Goal: Task Accomplishment & Management: Manage account settings

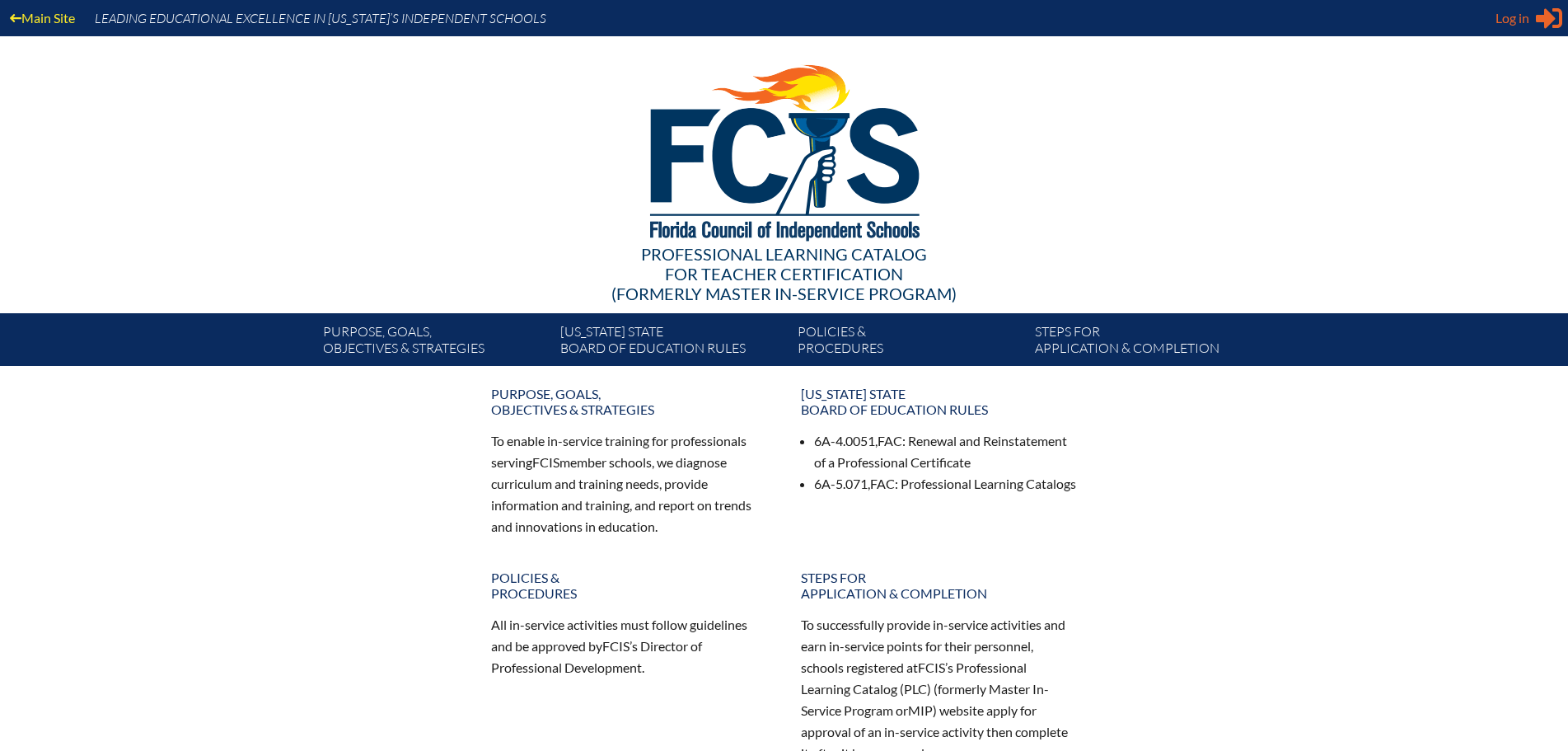
type input "[EMAIL_ADDRESS][DOMAIN_NAME]"
click at [1521, 22] on span "Log in" at bounding box center [1512, 18] width 34 height 19
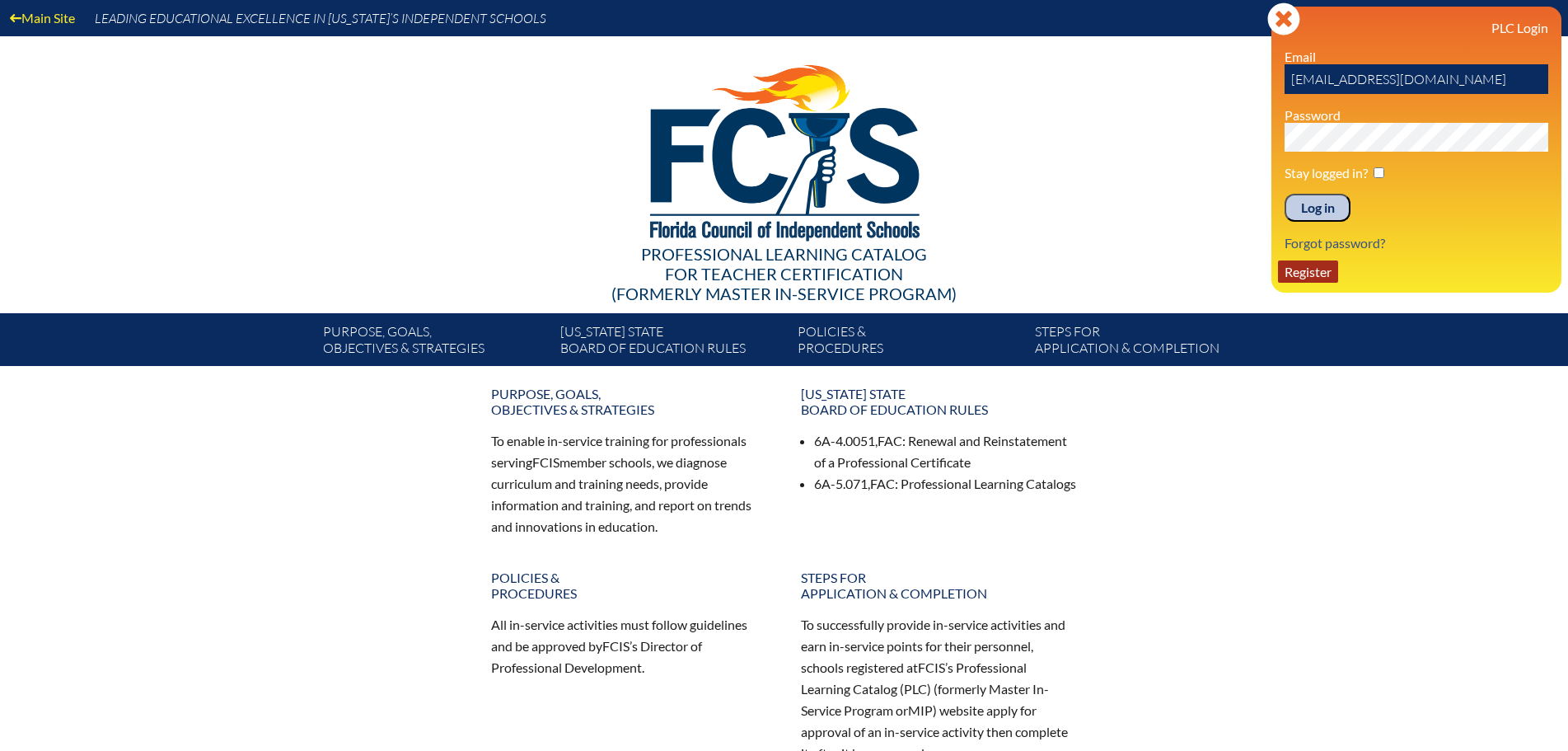
click at [1314, 265] on link "Register" at bounding box center [1308, 271] width 60 height 22
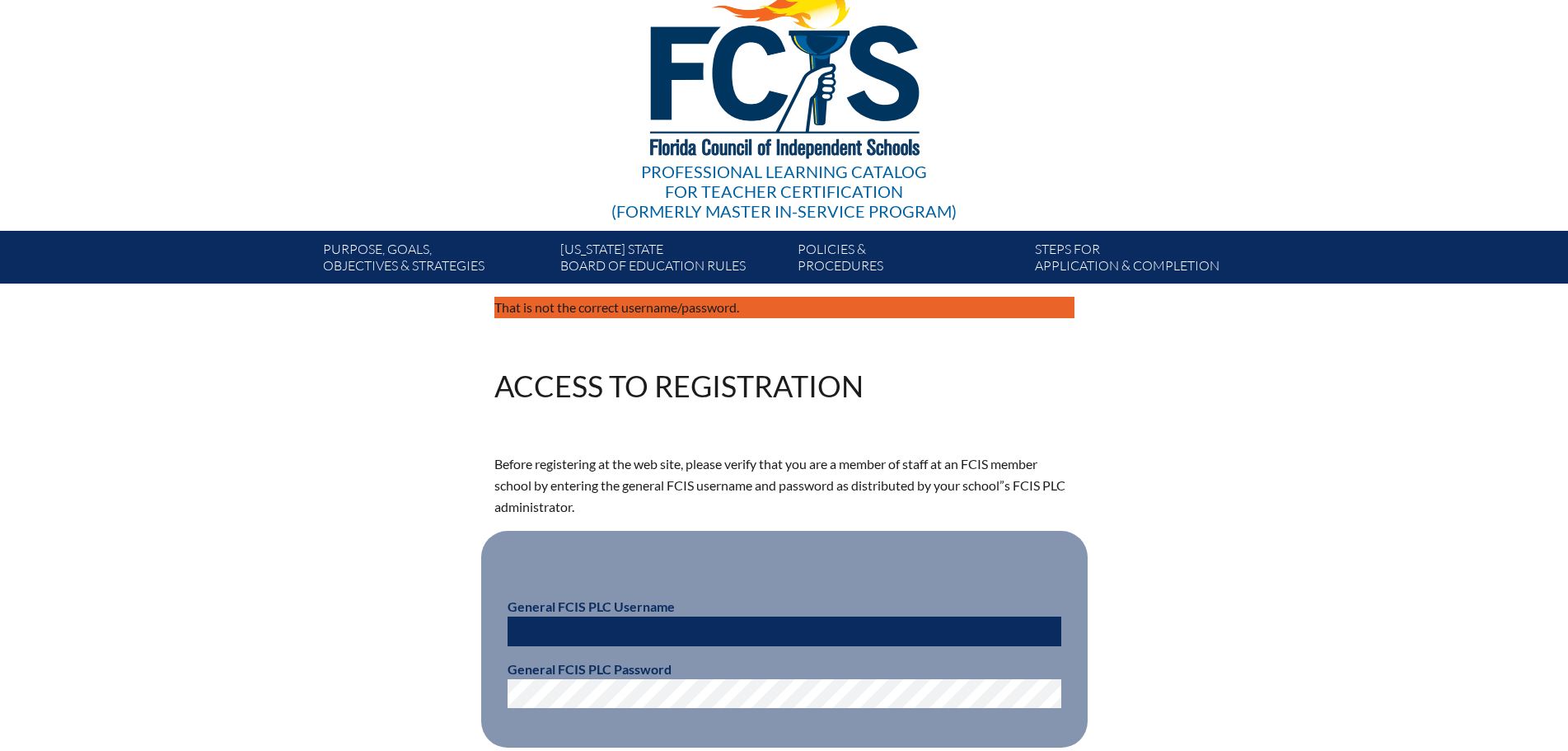
scroll to position [165, 0]
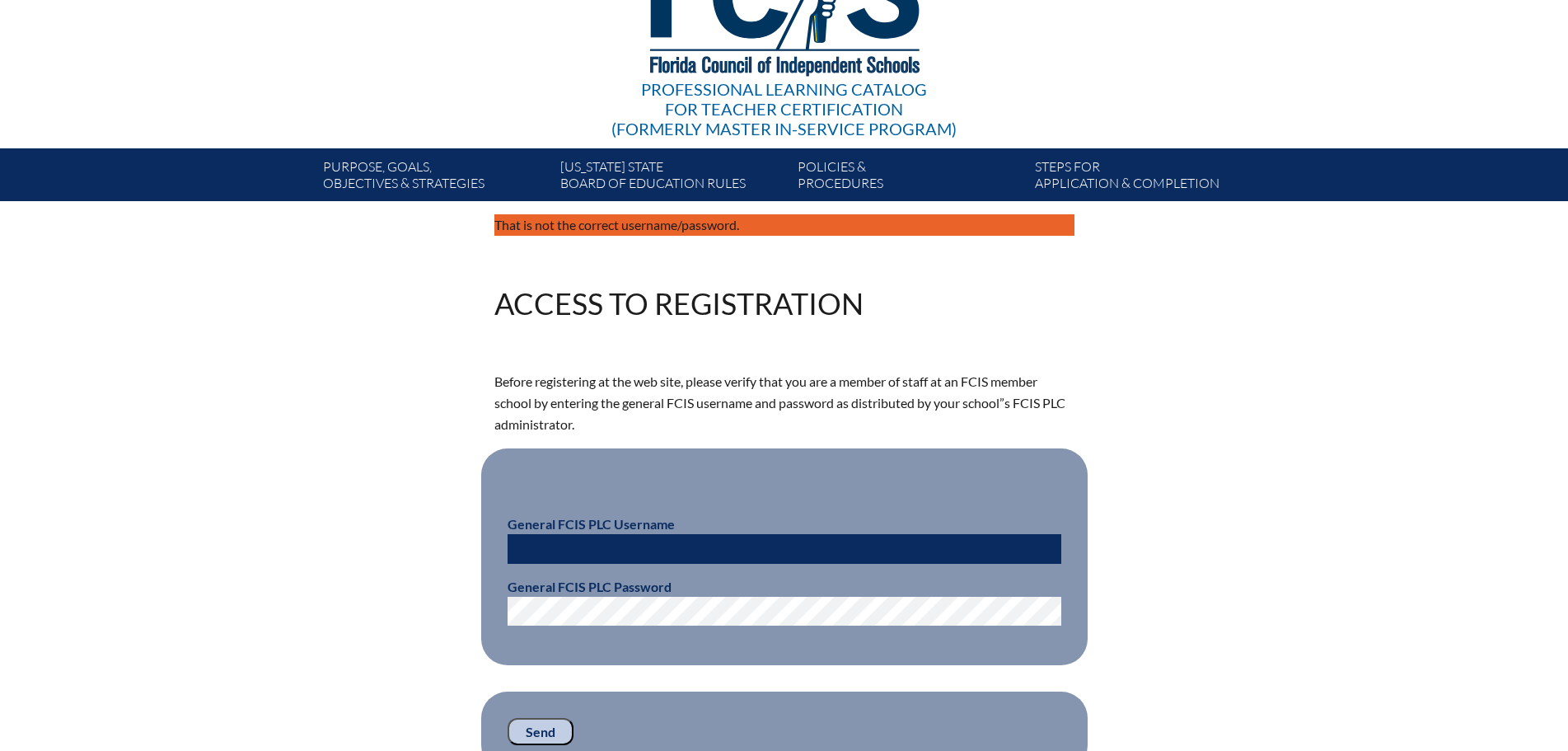
type input "[EMAIL_ADDRESS][DOMAIN_NAME]"
click at [713, 547] on input "[EMAIL_ADDRESS][DOMAIN_NAME]" at bounding box center [784, 549] width 554 height 30
drag, startPoint x: 713, startPoint y: 547, endPoint x: 124, endPoint y: 532, distance: 589.2
click at [189, 534] on div "That is not the correct username/password. Access to Registration Before regist…" at bounding box center [784, 492] width 1568 height 557
type input "fcismember"
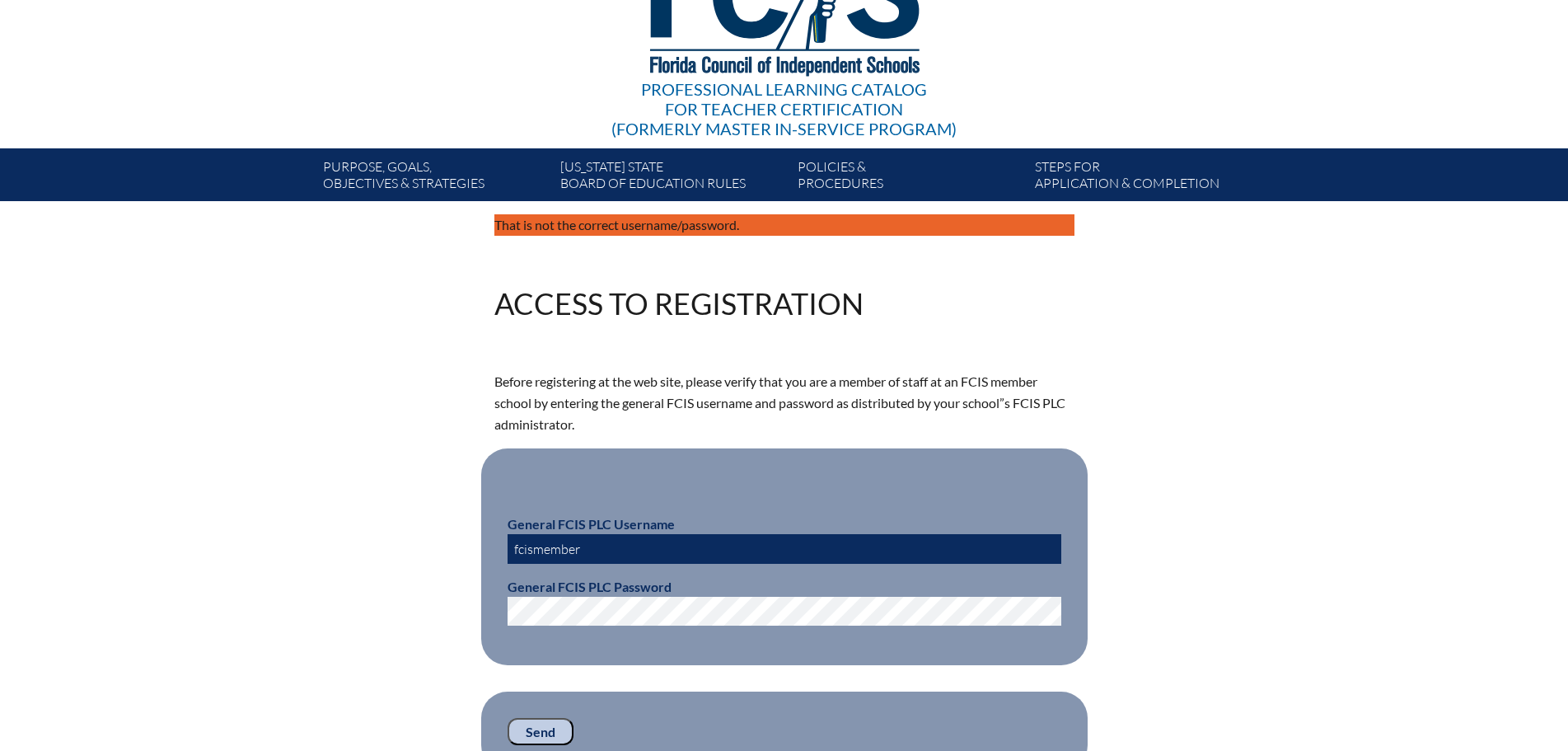
click at [352, 611] on div "That is not the correct username/password. Access to Registration Before regist…" at bounding box center [784, 492] width 926 height 557
click at [538, 726] on input "Send" at bounding box center [540, 732] width 66 height 28
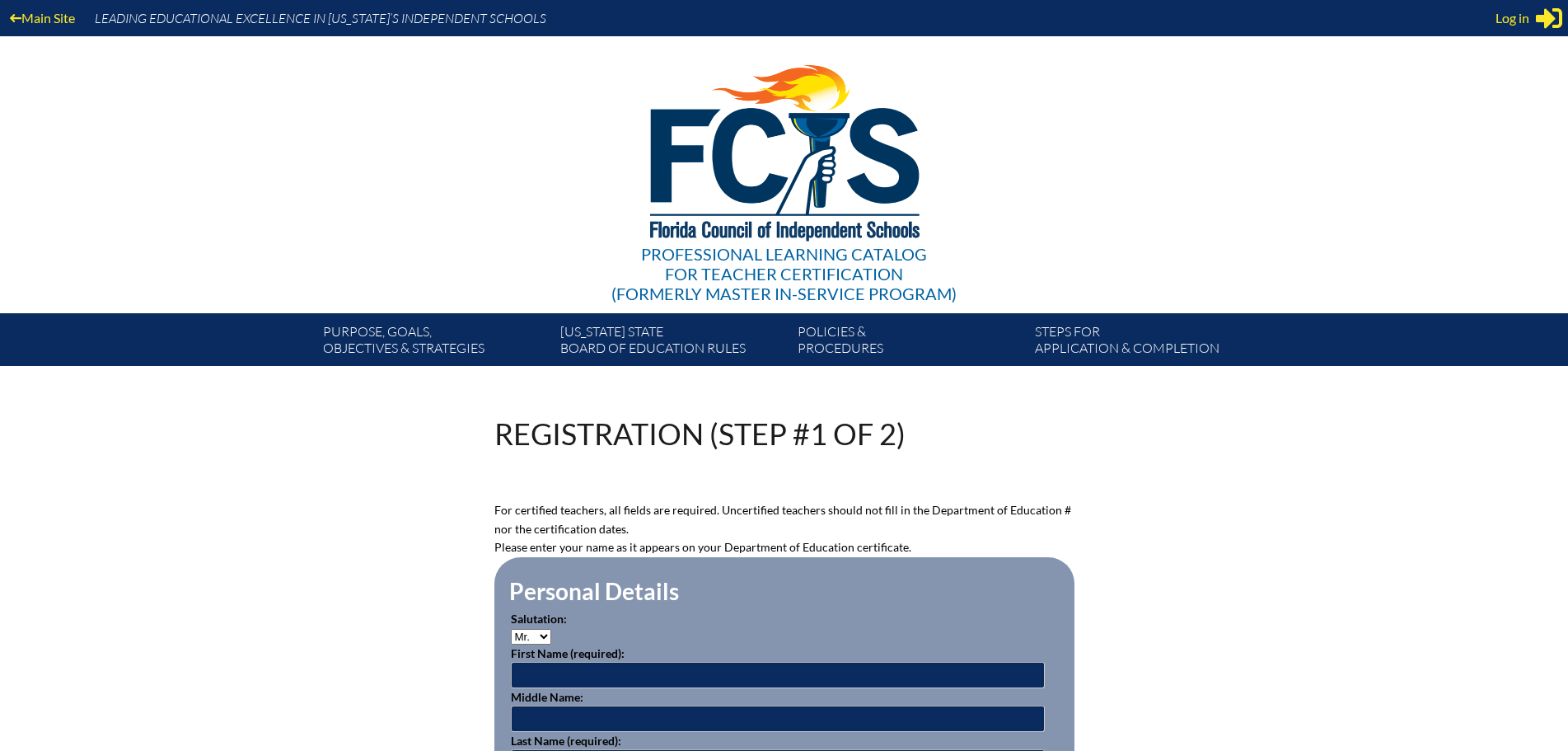
scroll to position [165, 0]
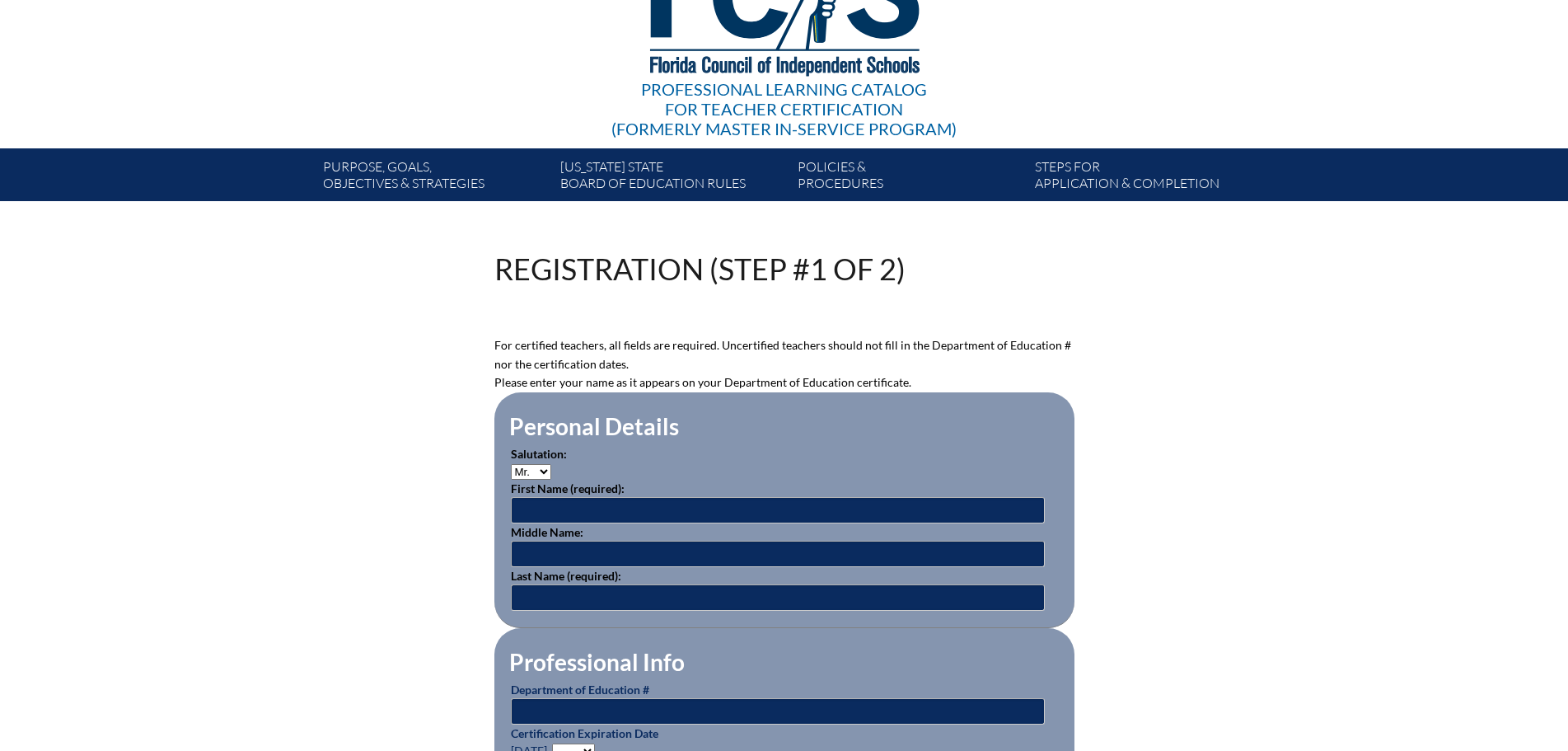
type input "[EMAIL_ADDRESS][DOMAIN_NAME]"
click at [575, 525] on label "Middle Name:" at bounding box center [547, 532] width 73 height 14
click at [568, 507] on input "text" at bounding box center [778, 510] width 534 height 26
click at [533, 464] on select "Mr. Mrs. Ms. Dr. Rev." at bounding box center [531, 472] width 41 height 16
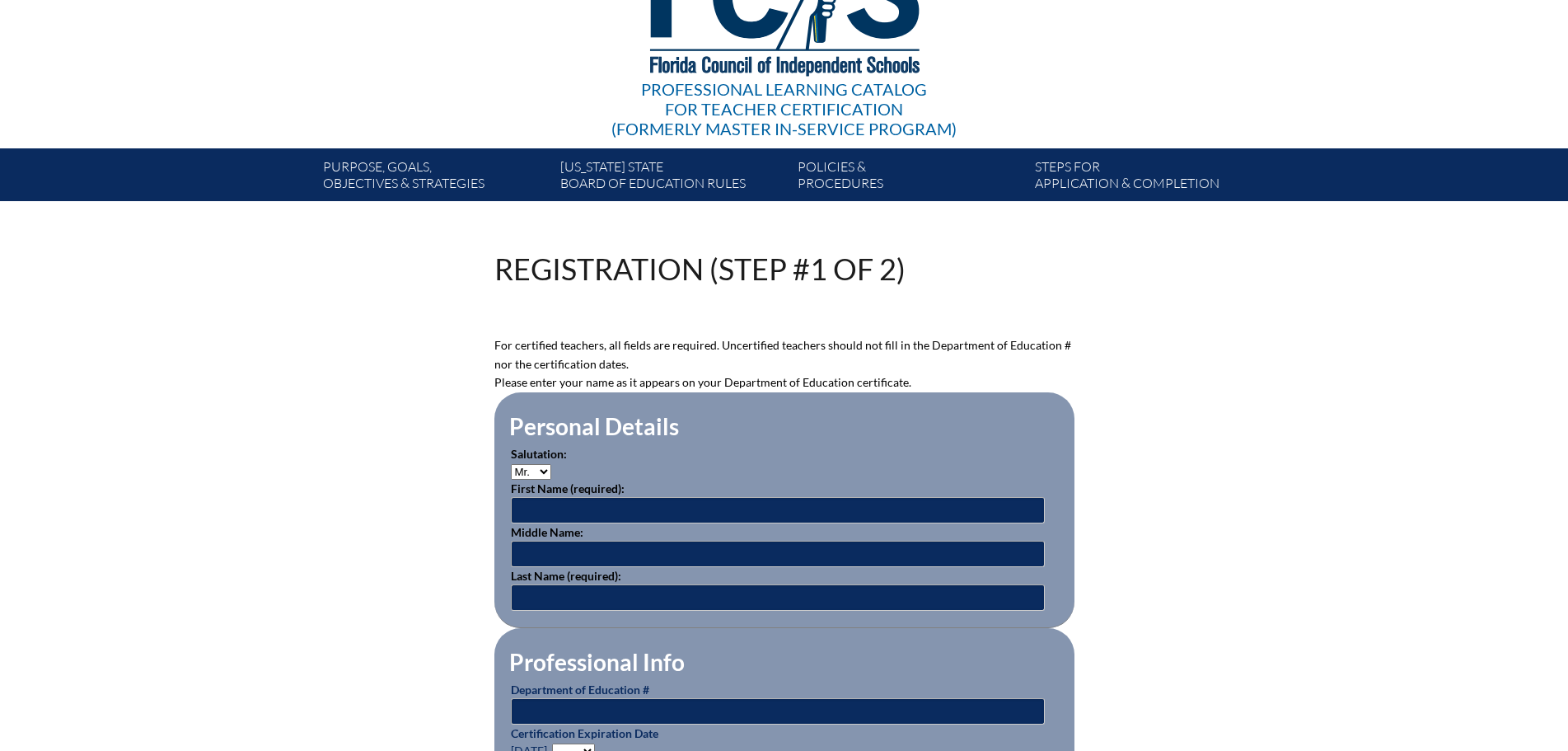
select select "Mrs."
click at [511, 464] on select "Mr. Mrs. Ms. Dr. Rev." at bounding box center [531, 472] width 41 height 16
click at [532, 504] on input "text" at bounding box center [778, 510] width 534 height 26
type input "ALison"
type input "[PERSON_NAME]"
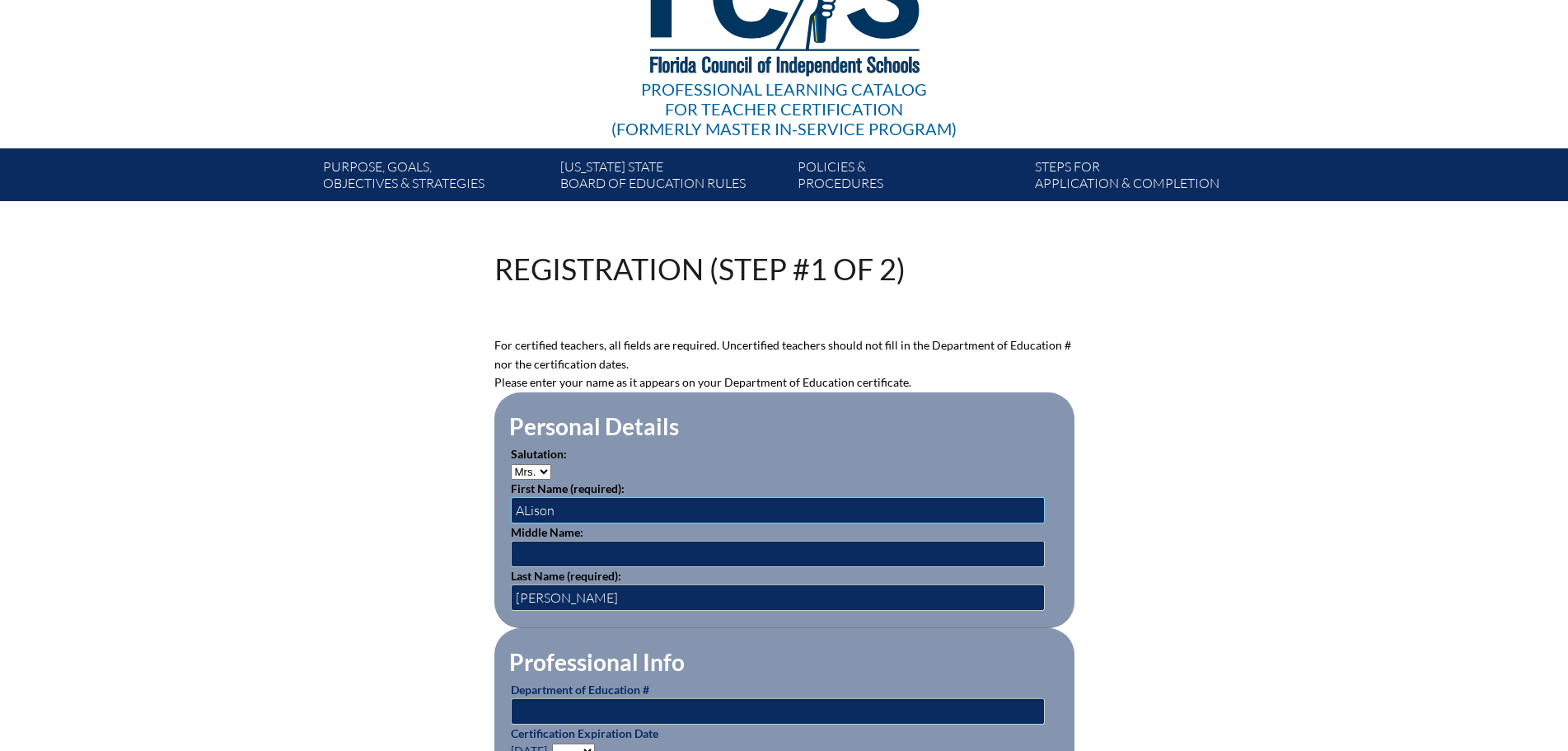
click at [526, 508] on input "ALison" at bounding box center [778, 510] width 534 height 26
type input "Alison"
click at [521, 548] on input "text" at bounding box center [778, 553] width 534 height 26
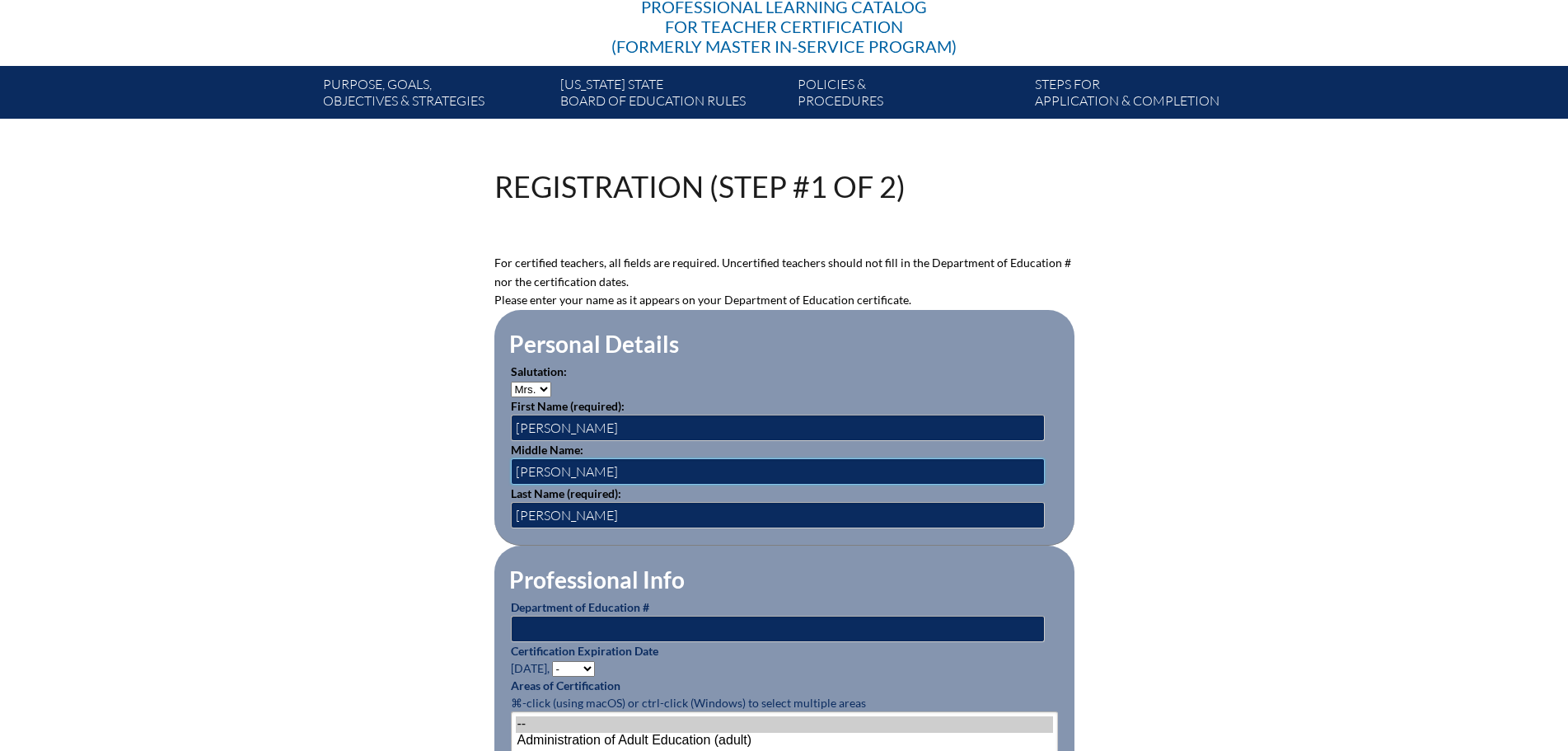
type input "Marie"
click at [533, 620] on input "text" at bounding box center [778, 628] width 534 height 26
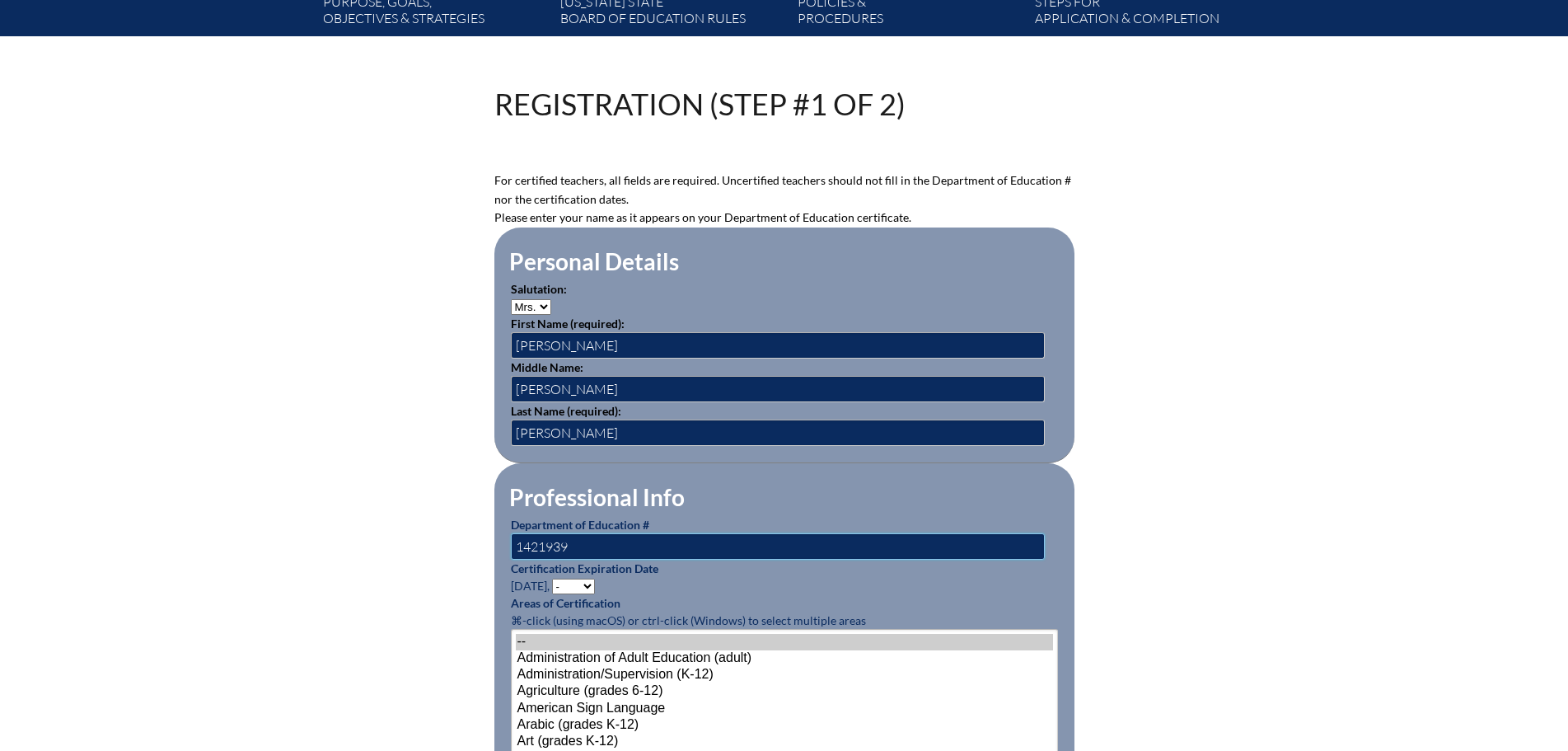
type input "1421939"
click at [590, 584] on select "- 2031 2030 2029 2028 2027 2026 2025 2024 2023 2022 2021 2020 2019 2018 2017 20…" at bounding box center [573, 586] width 43 height 16
select select "2026"
click at [555, 578] on select "- 2031 2030 2029 2028 2027 2026 2025 2024 2023 2022 2021 2020 2019 2018 2017 20…" at bounding box center [573, 586] width 43 height 16
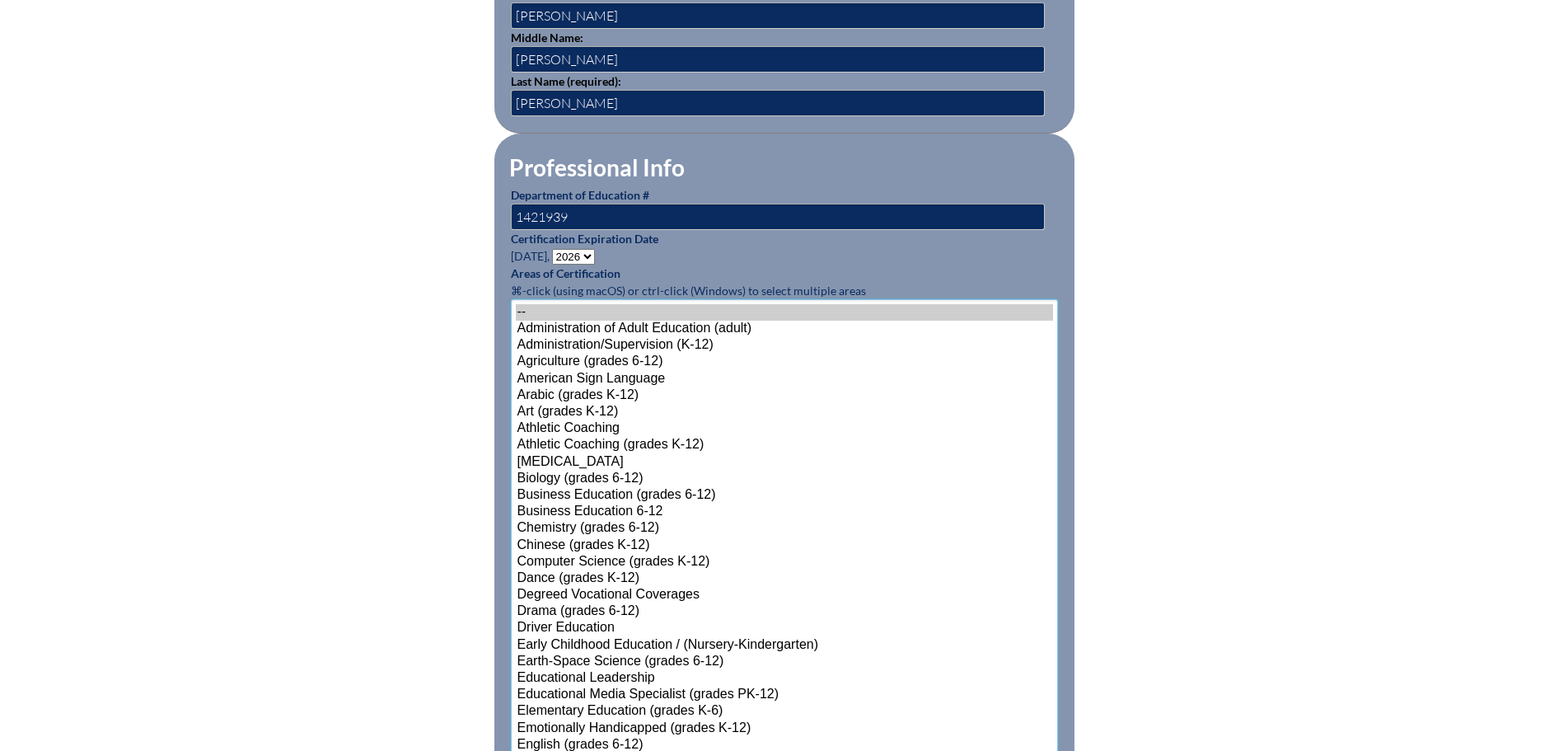
scroll to position [953, 0]
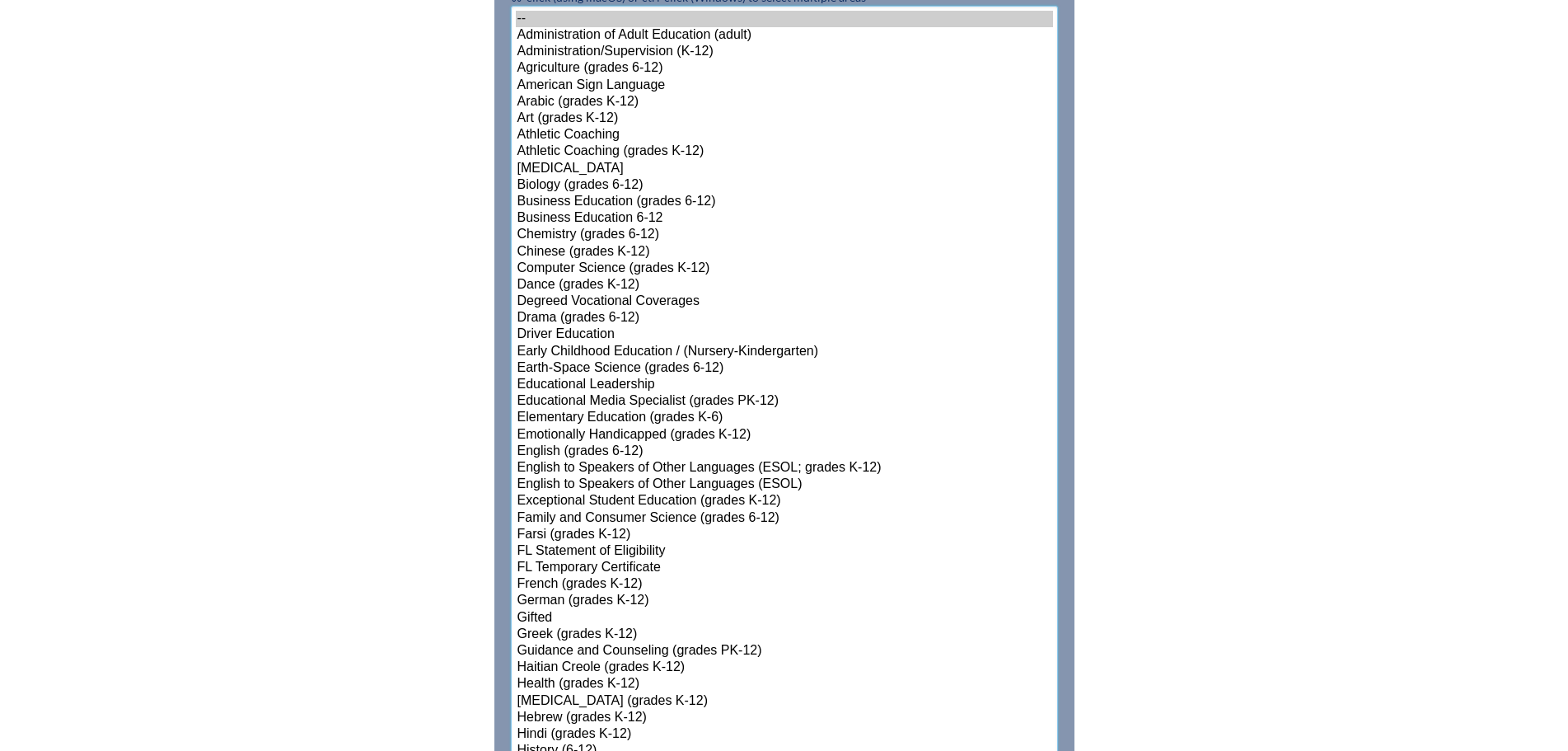
click at [622, 702] on select"]"] "-- Administration of Adult Education (adult) Administration/Supervision (K-12) …" at bounding box center [784, 701] width 547 height 1391
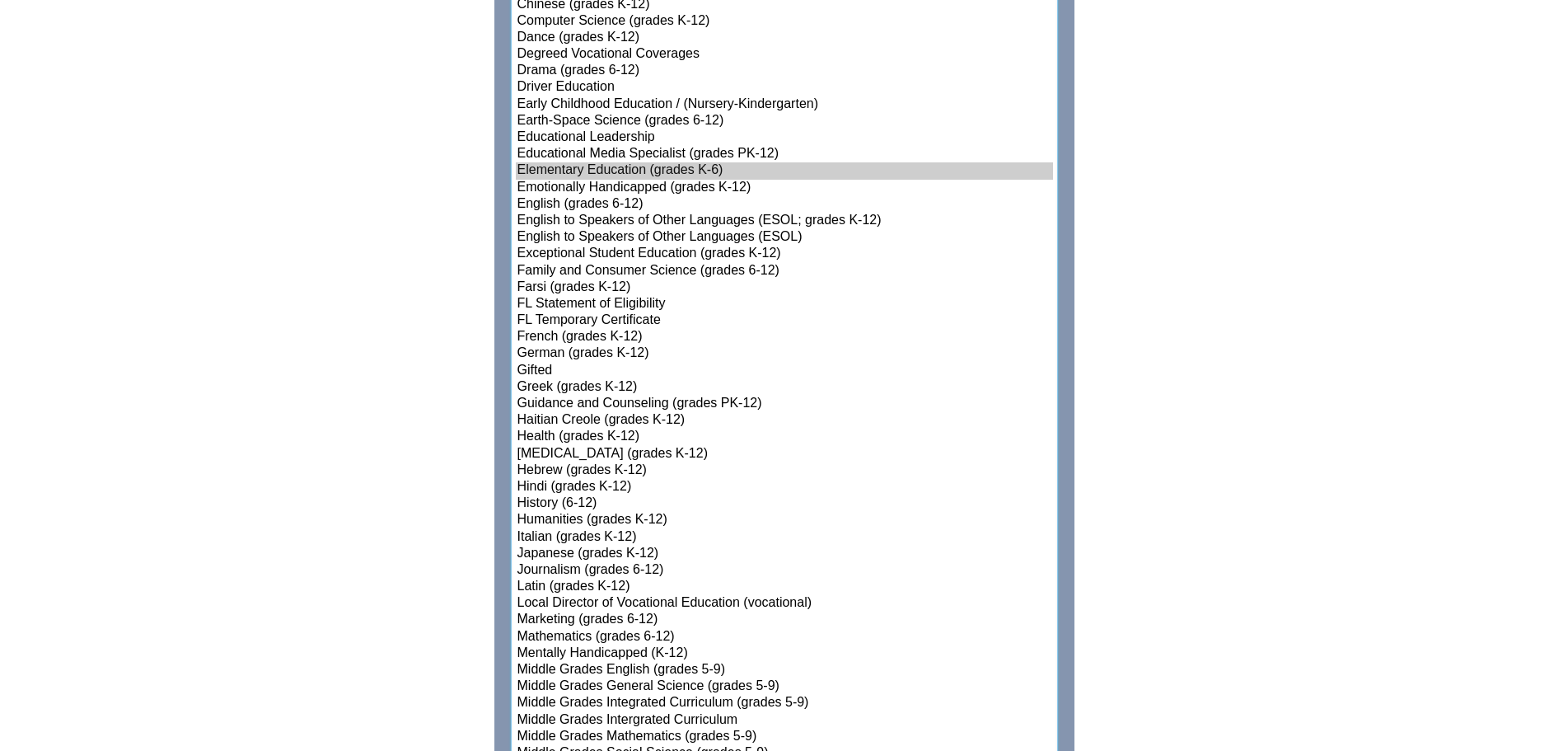
scroll to position [1447, 0]
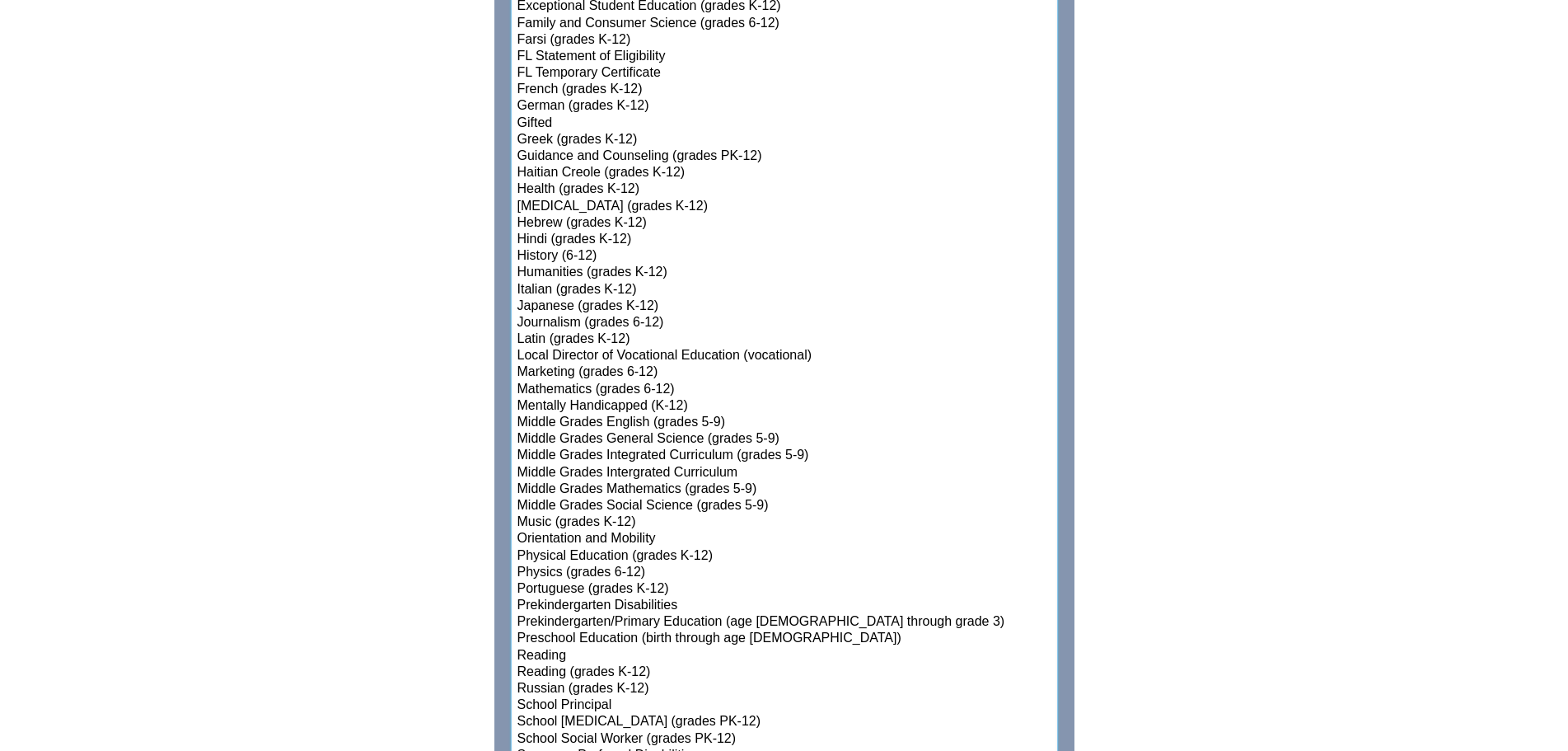
select select"]"] "15157"
click at [556, 551] on option "Physical Education (grades K-12)" at bounding box center [784, 556] width 537 height 16
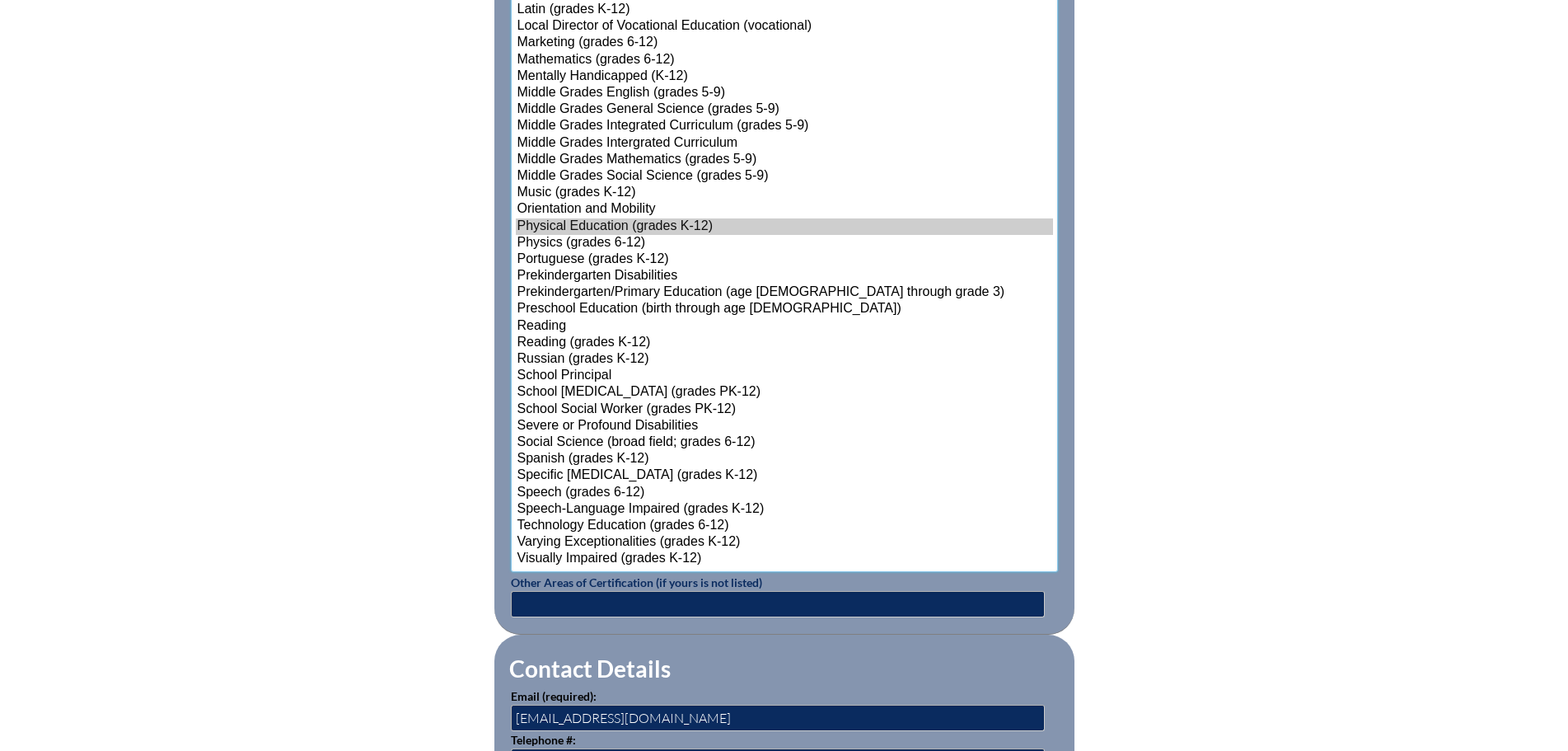
scroll to position [1942, 0]
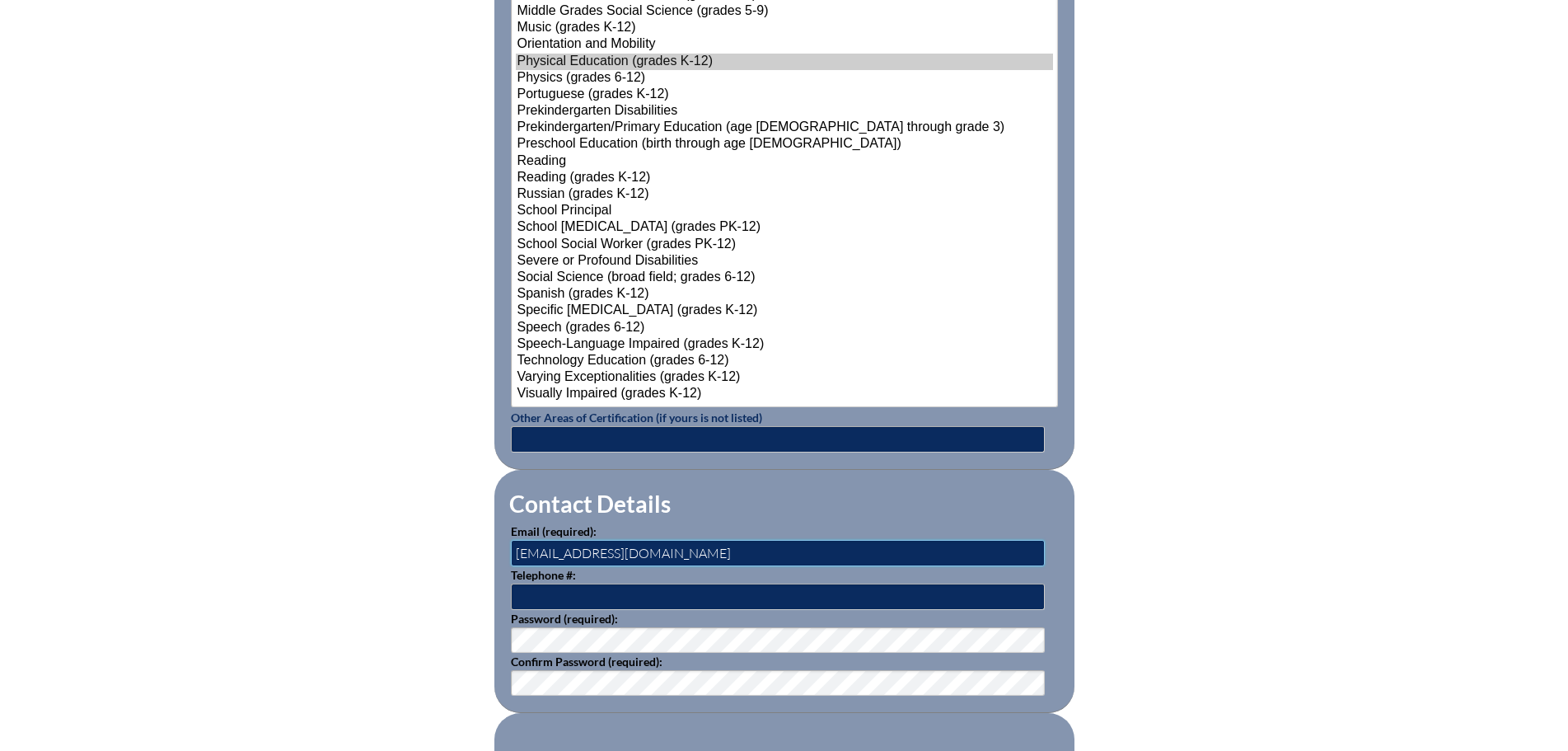
drag, startPoint x: 590, startPoint y: 544, endPoint x: 407, endPoint y: 545, distance: 183.0
type input "[PERSON_NAME][EMAIL_ADDRESS][PERSON_NAME][DOMAIN_NAME]"
click at [527, 587] on input "text" at bounding box center [778, 596] width 534 height 26
type input "5614723405"
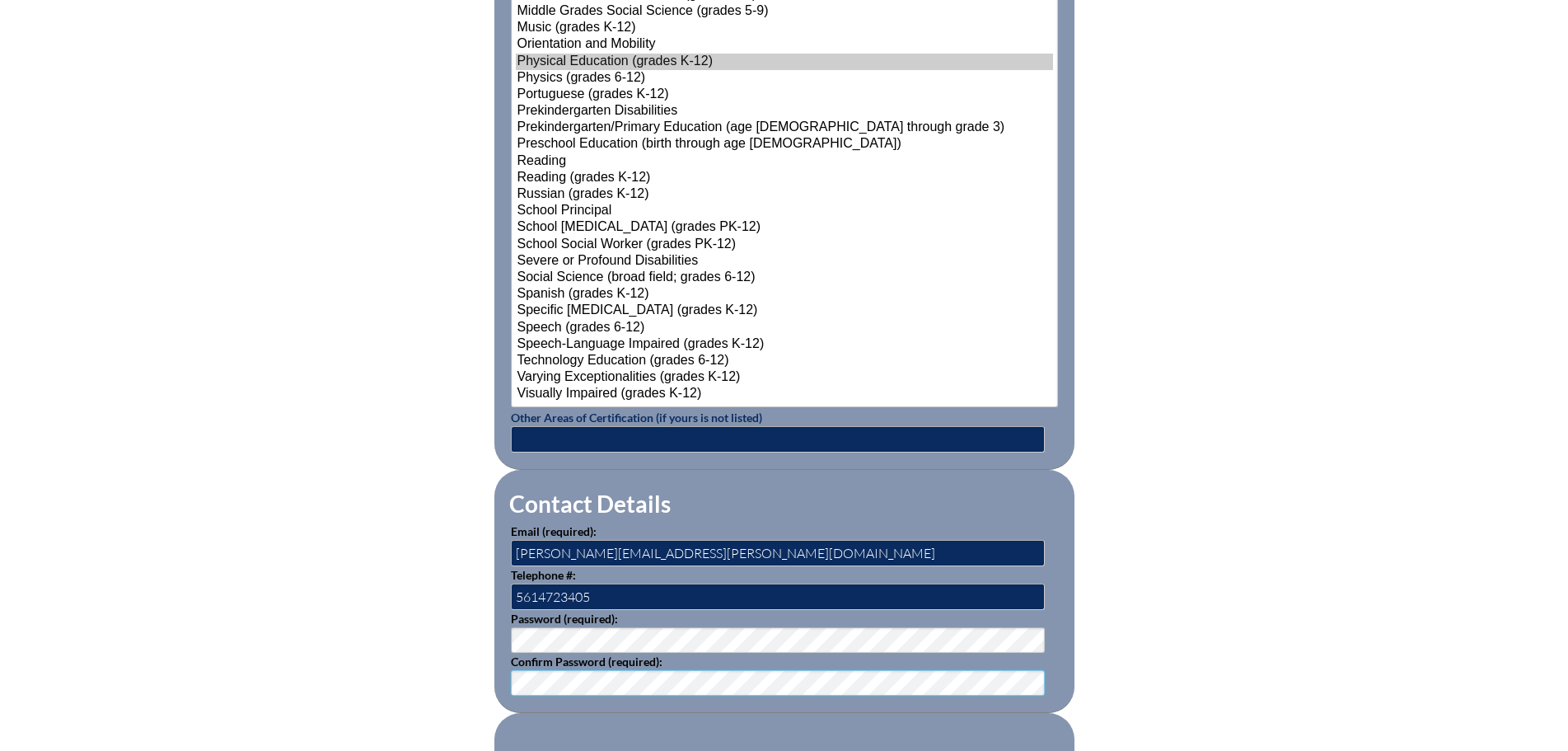
scroll to position [2107, 0]
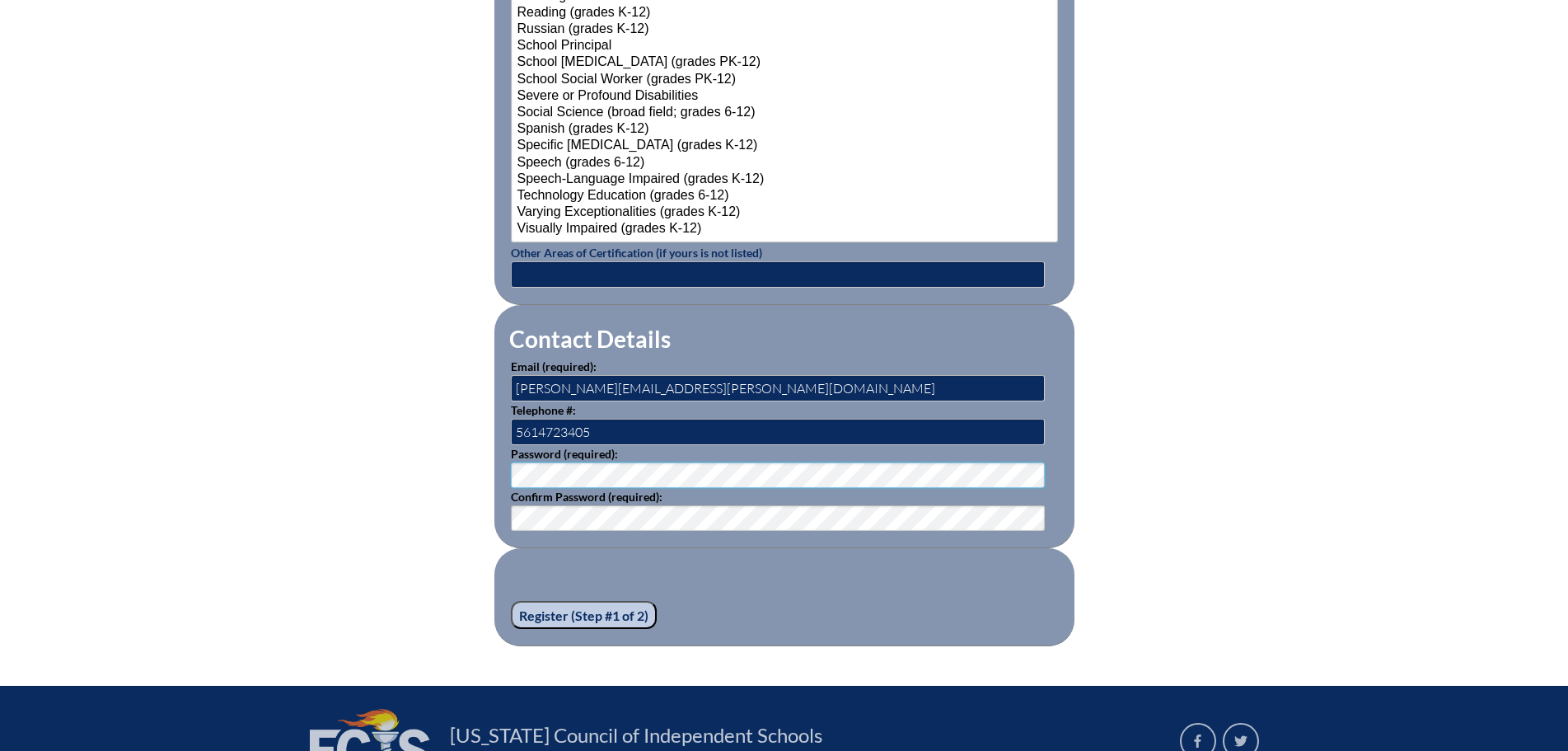
click at [801, 348] on fieldset "Contact Details Email (required): alison.cohen@thebenjaminschool.org Telephone …" at bounding box center [784, 427] width 580 height 244
drag, startPoint x: 734, startPoint y: 383, endPoint x: 585, endPoint y: 384, distance: 149.0
click at [585, 384] on input "[PERSON_NAME][EMAIL_ADDRESS][PERSON_NAME][DOMAIN_NAME]" at bounding box center [778, 387] width 534 height 26
type input "[PERSON_NAME][EMAIL_ADDRESS][PERSON_NAME][DOMAIN_NAME]"
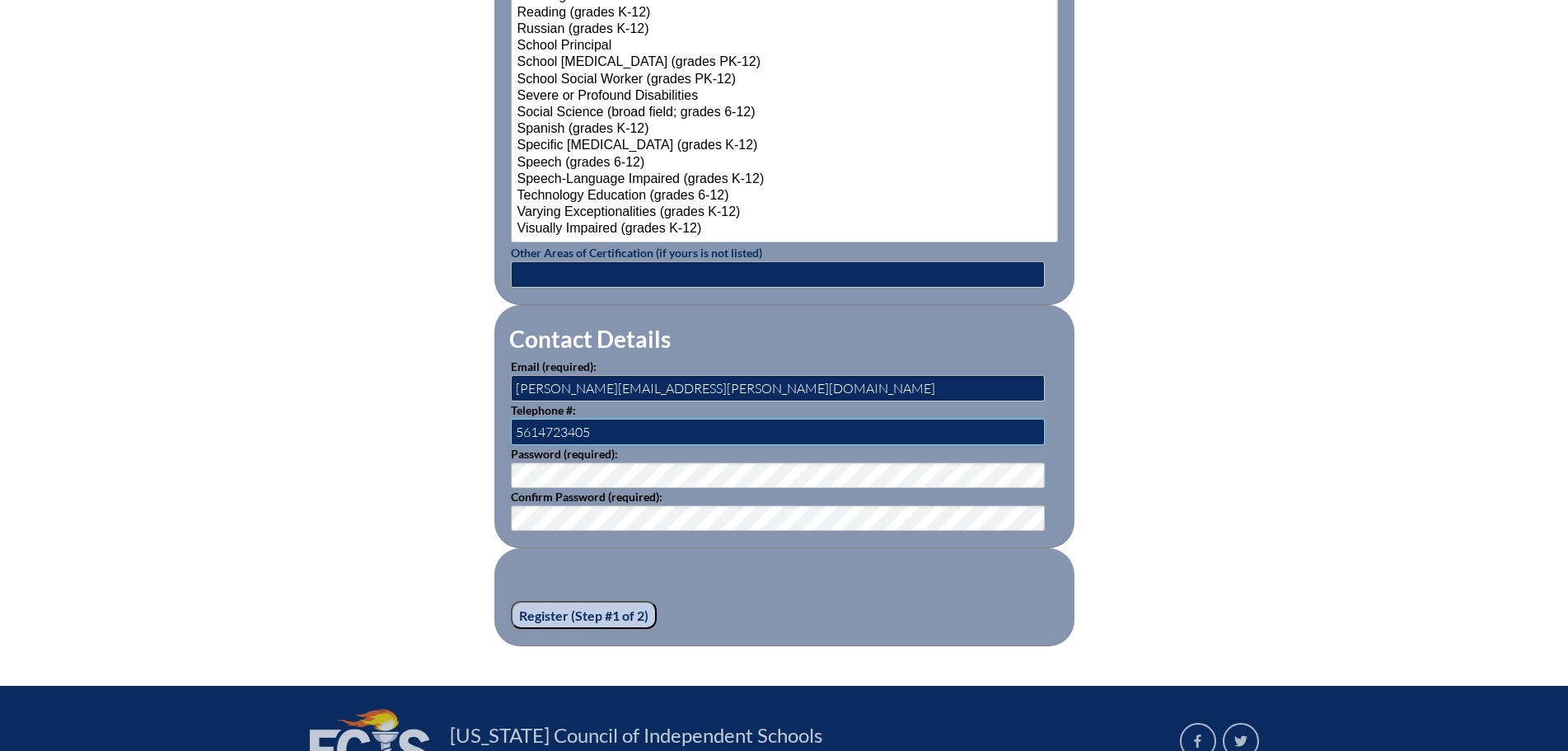
click at [607, 436] on input "5614723405" at bounding box center [778, 431] width 534 height 26
click at [600, 428] on input "5614723405" at bounding box center [778, 431] width 534 height 26
click at [588, 607] on input "Register (Step #1 of 2)" at bounding box center [583, 615] width 146 height 28
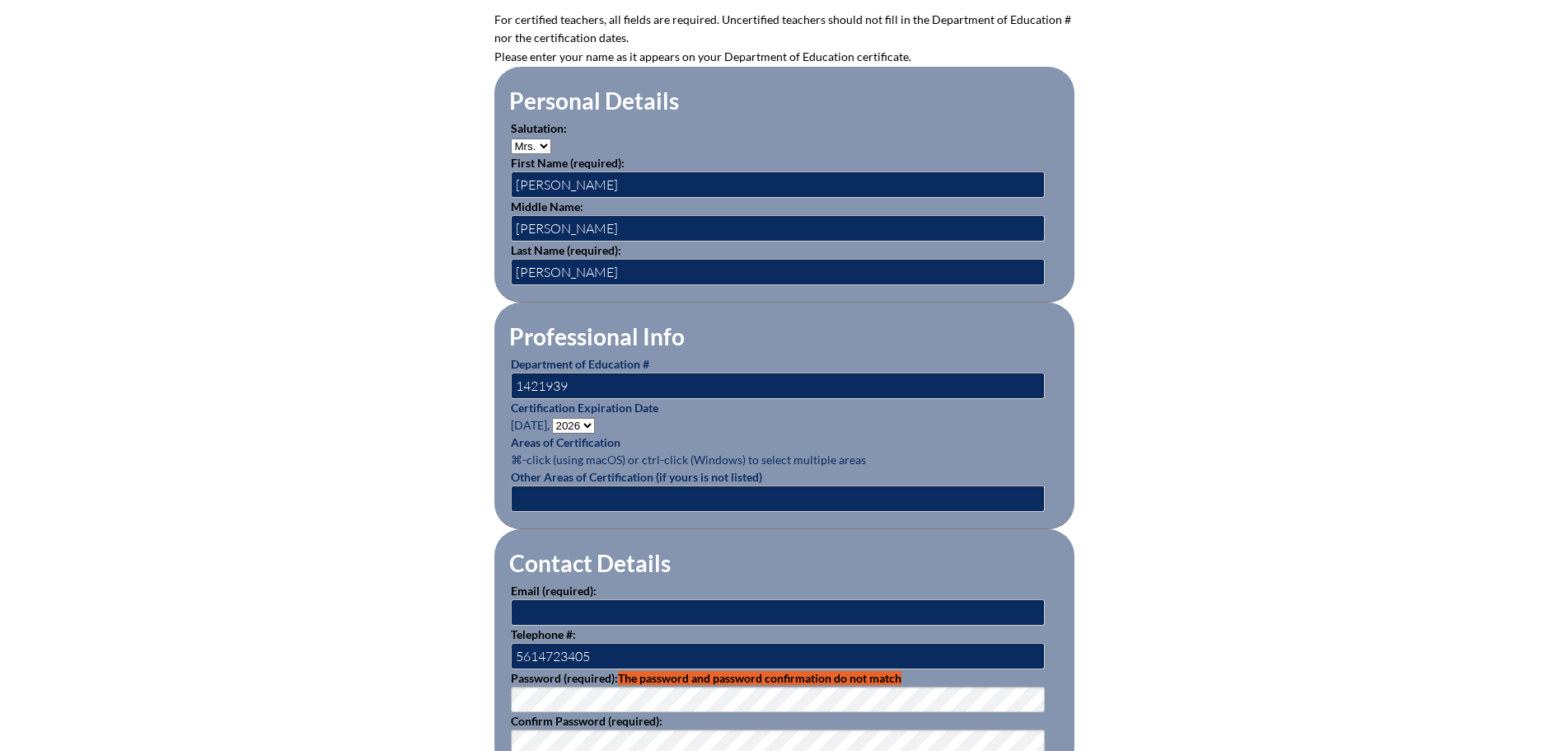
scroll to position [742, 0]
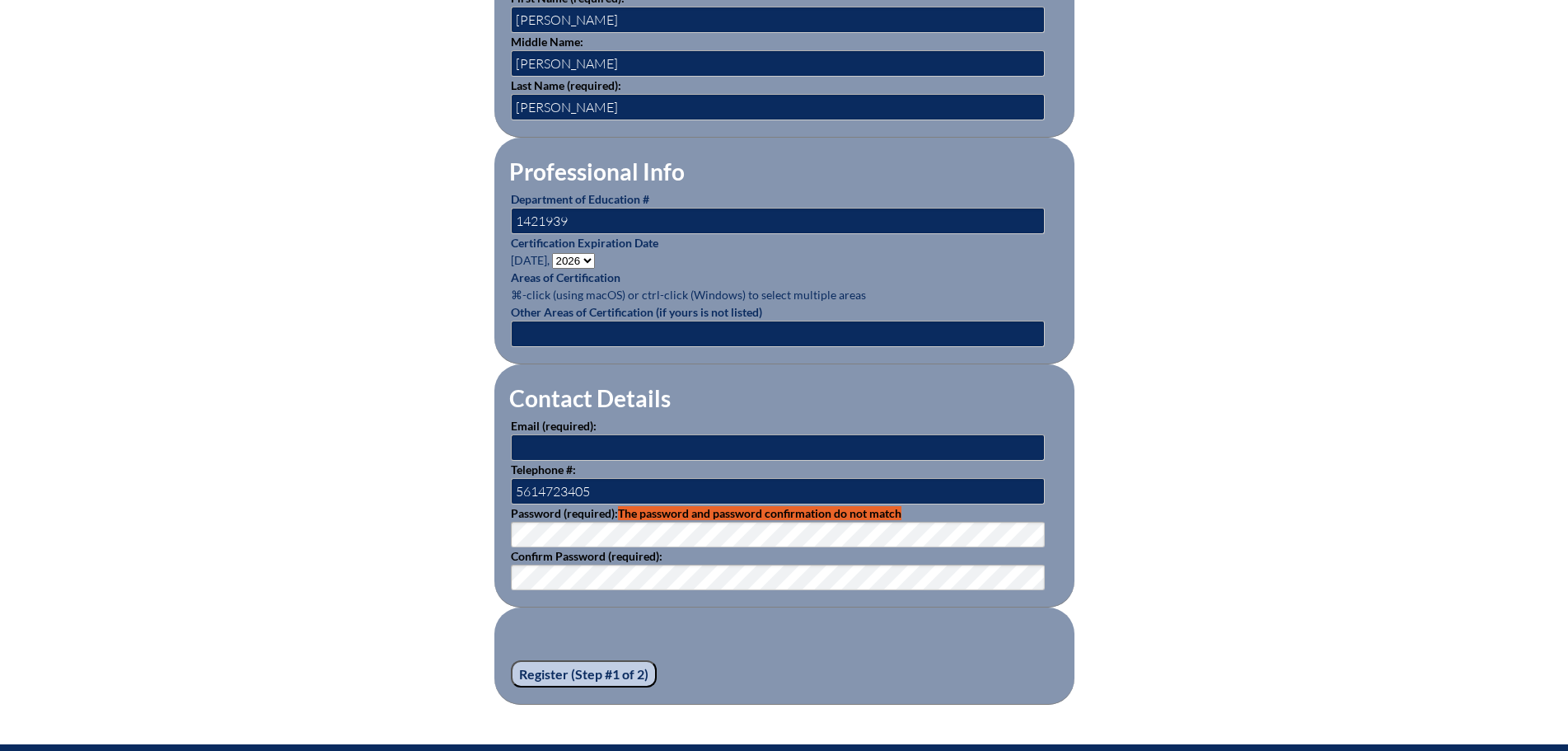
type input "[EMAIL_ADDRESS][DOMAIN_NAME]"
click at [451, 524] on div "Registration (Step #1 of 2) Please see errors below: password: The password and…" at bounding box center [784, 190] width 926 height 1028
click at [406, 513] on div "Registration (Step #1 of 2) Please see errors below: password: The password and…" at bounding box center [784, 190] width 926 height 1028
click at [540, 668] on input "Register (Step #1 of 2)" at bounding box center [583, 674] width 146 height 28
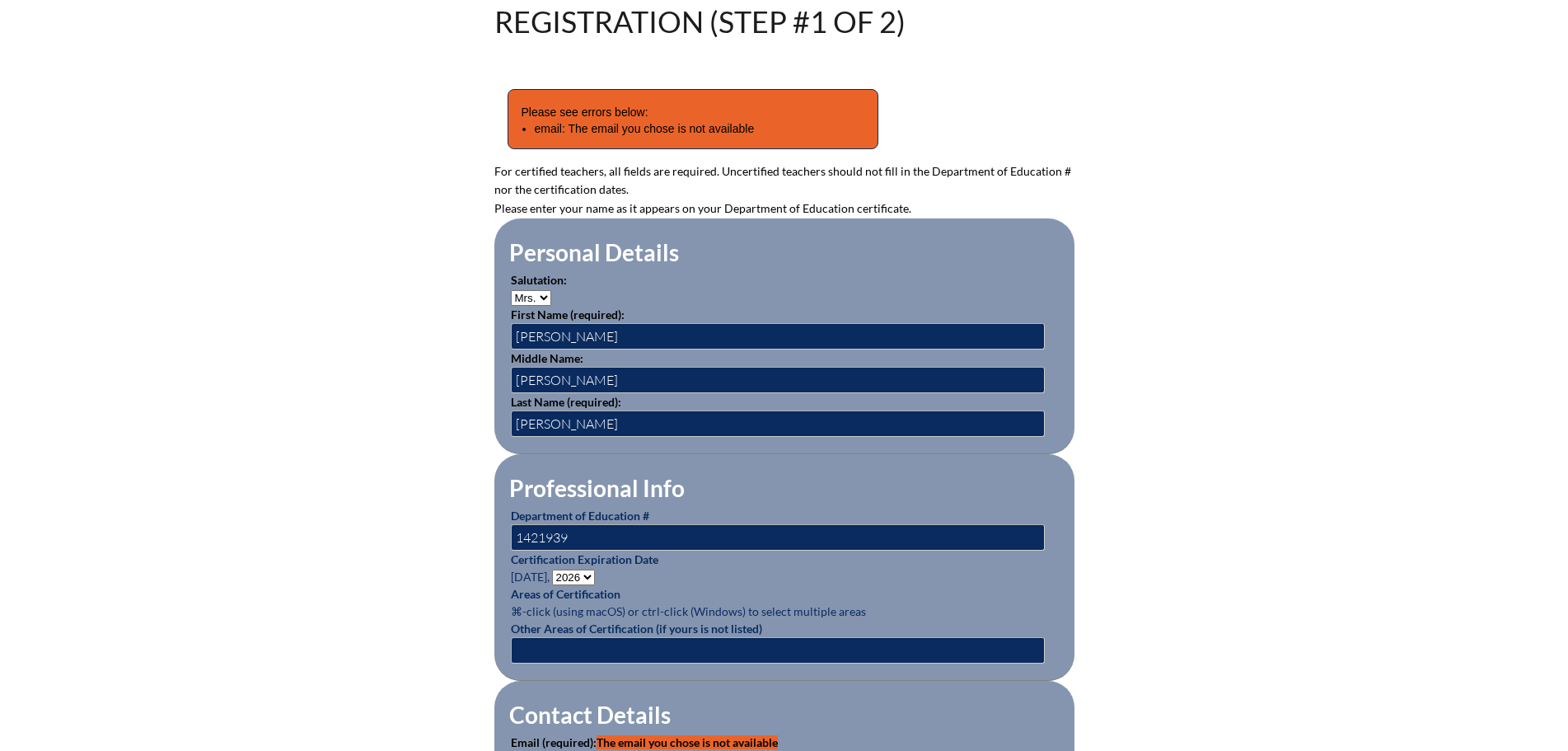
scroll to position [660, 0]
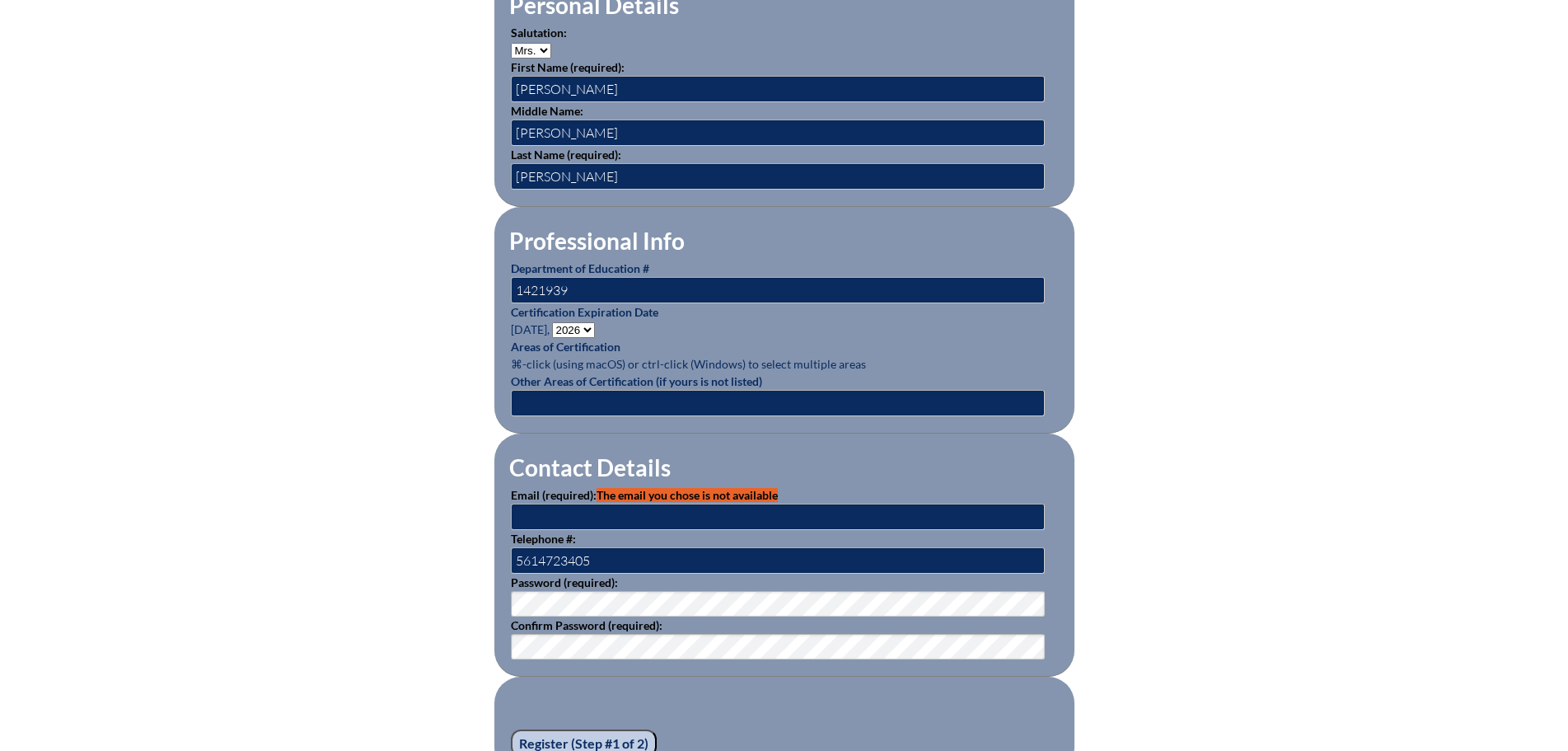
type input "[EMAIL_ADDRESS][DOMAIN_NAME]"
drag, startPoint x: 725, startPoint y: 516, endPoint x: 429, endPoint y: 500, distance: 296.4
click at [429, 500] on div "Registration (Step #1 of 2) Please see errors below: email: The email you chose…" at bounding box center [784, 266] width 926 height 1015
type input "g"
type input "[PERSON_NAME][EMAIL_ADDRESS][PERSON_NAME][DOMAIN_NAME]"
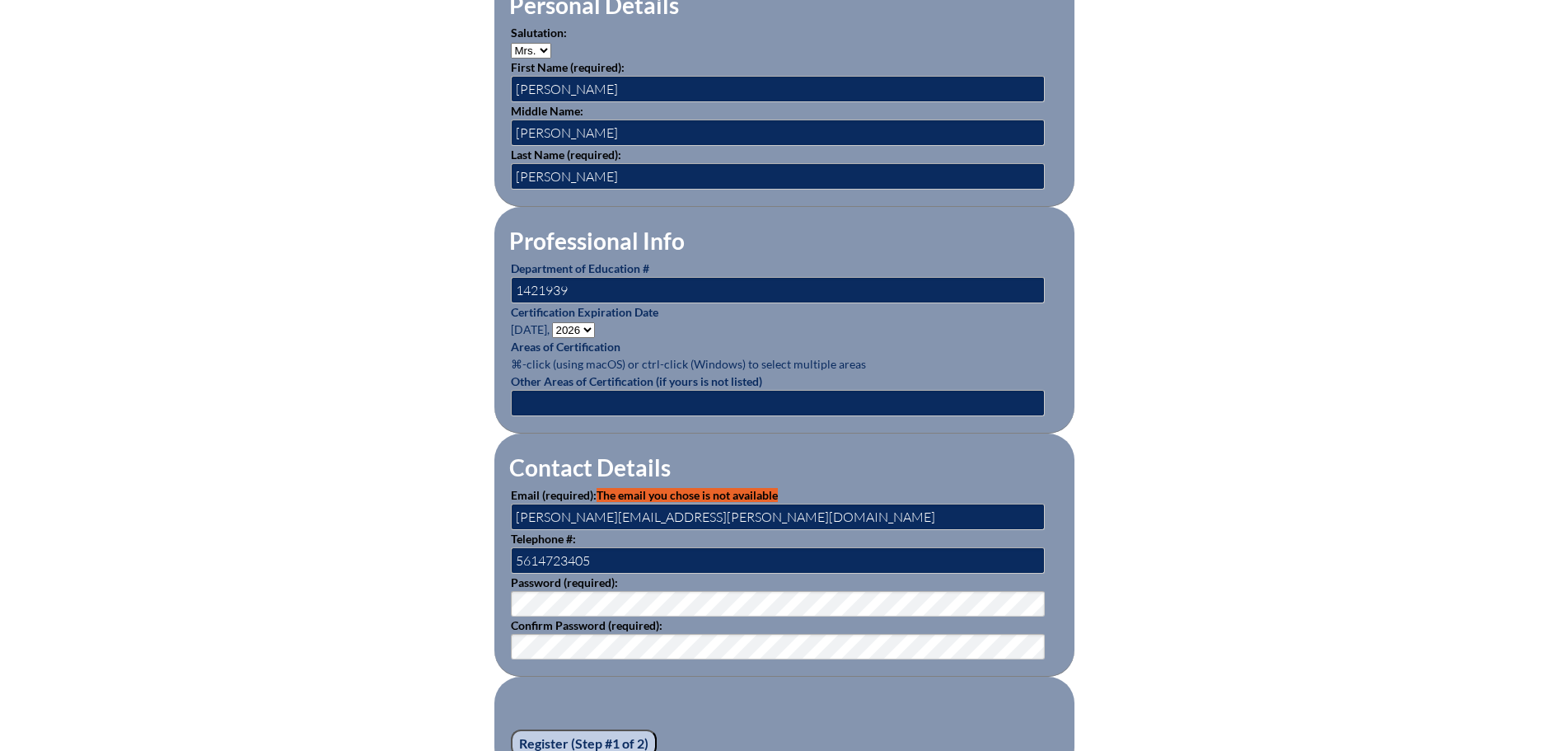
click at [555, 735] on input "Register (Step #1 of 2)" at bounding box center [583, 743] width 146 height 28
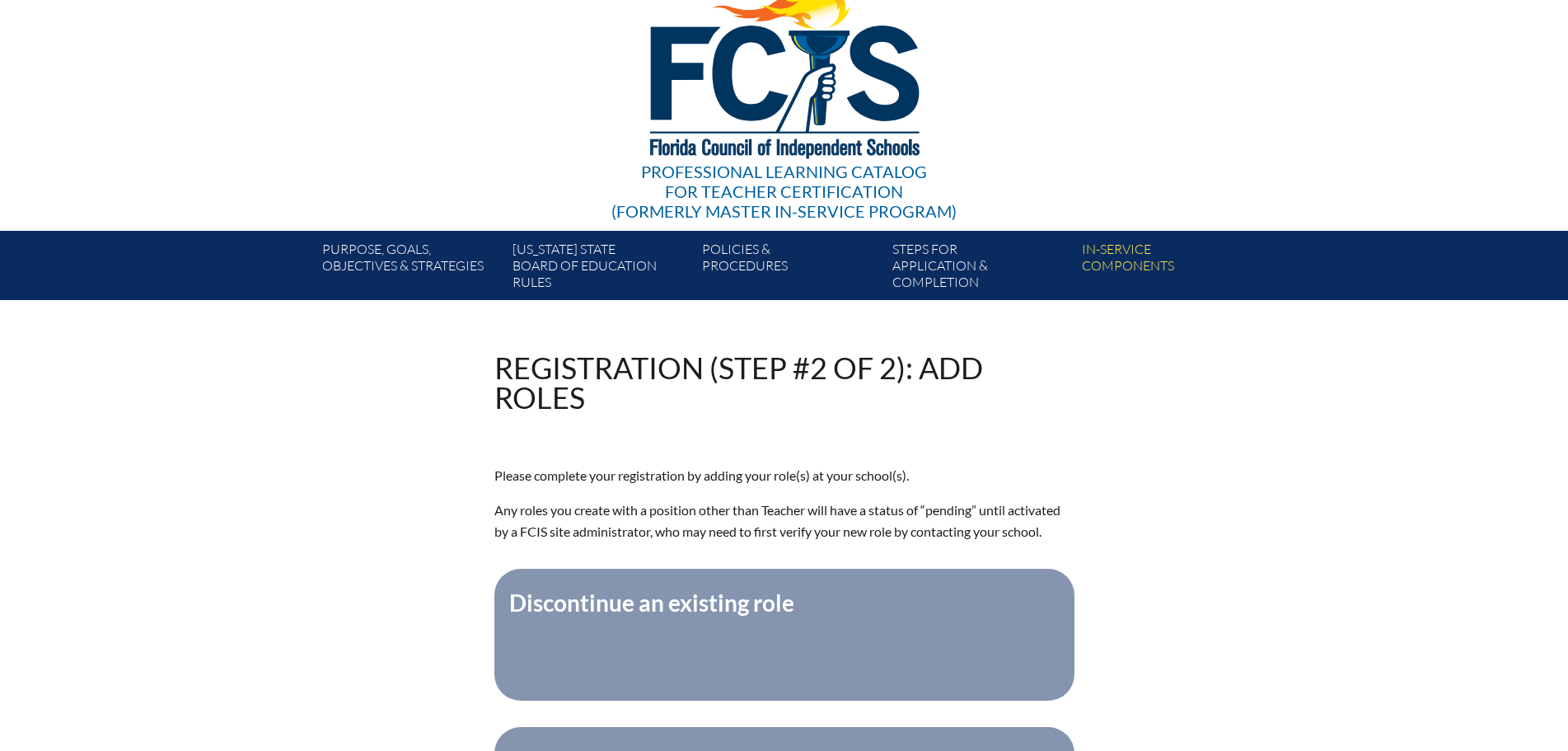
scroll to position [247, 0]
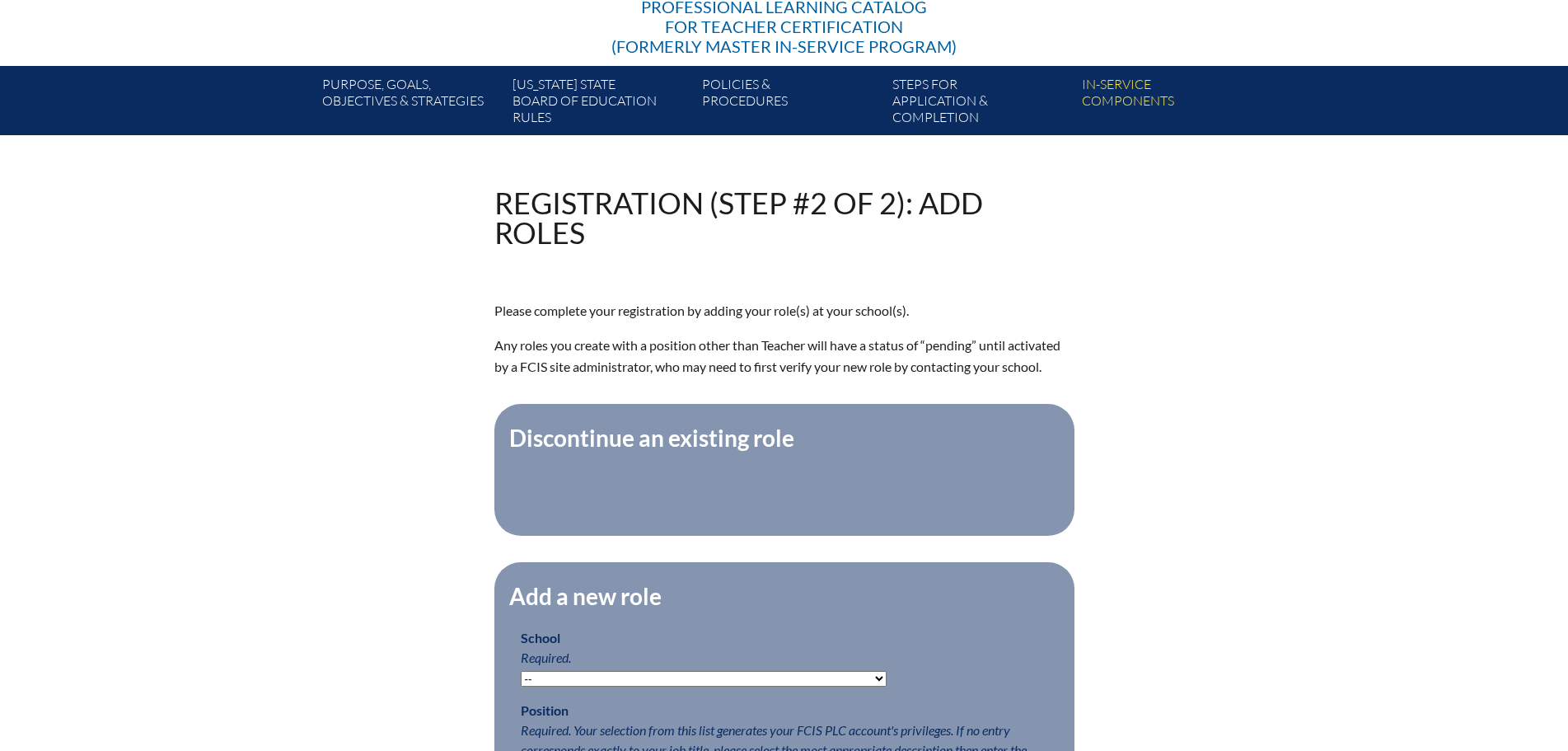
click at [626, 687] on select "-- [MEDICAL_DATA] Inspired Academy Academy at [GEOGRAPHIC_DATA] Academy at the …" at bounding box center [703, 678] width 366 height 16
select select "20261"
click at [521, 681] on select "-- Autism Inspired Academy Academy at Ocean Reef Academy at the Lakes Academy P…" at bounding box center [703, 678] width 366 height 16
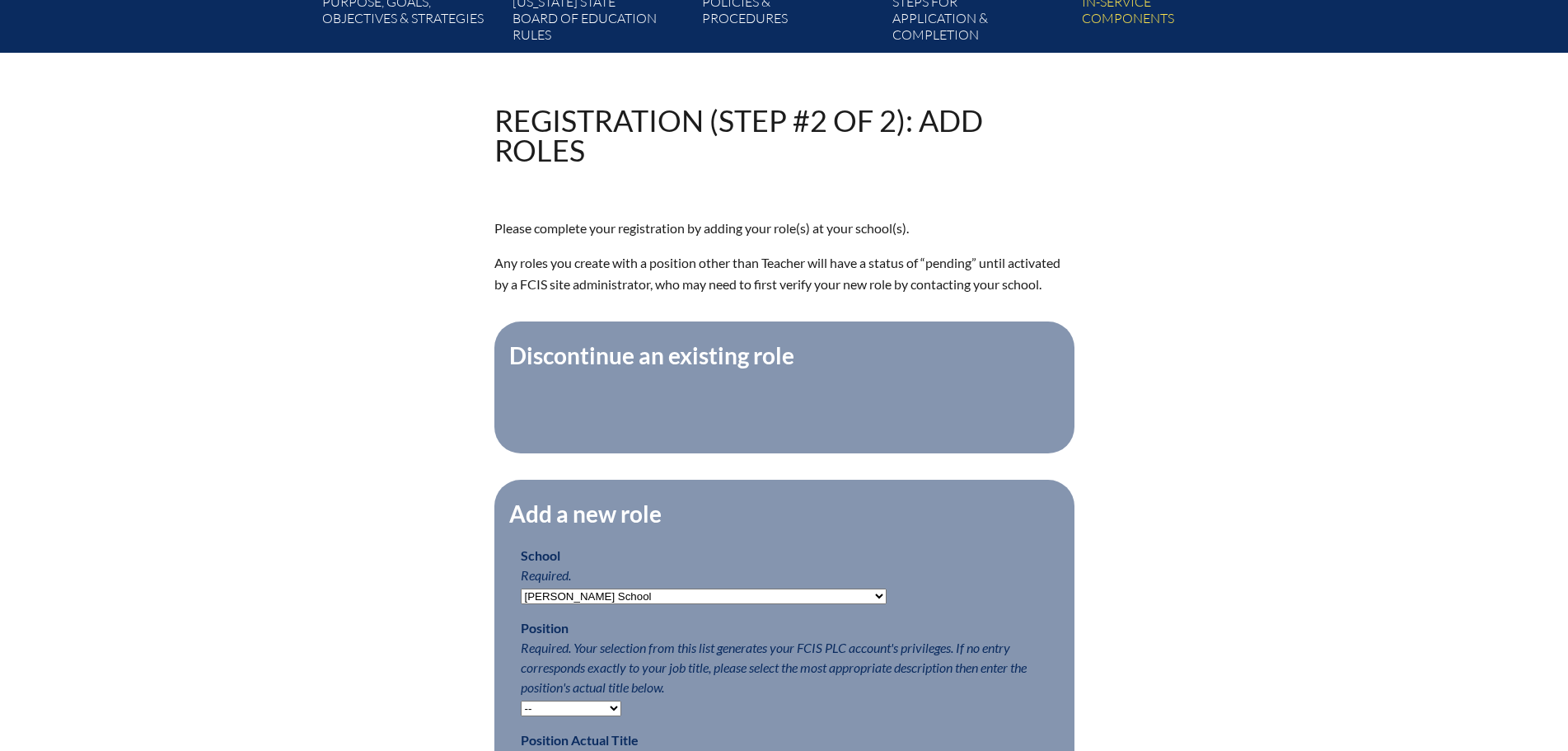
scroll to position [412, 0]
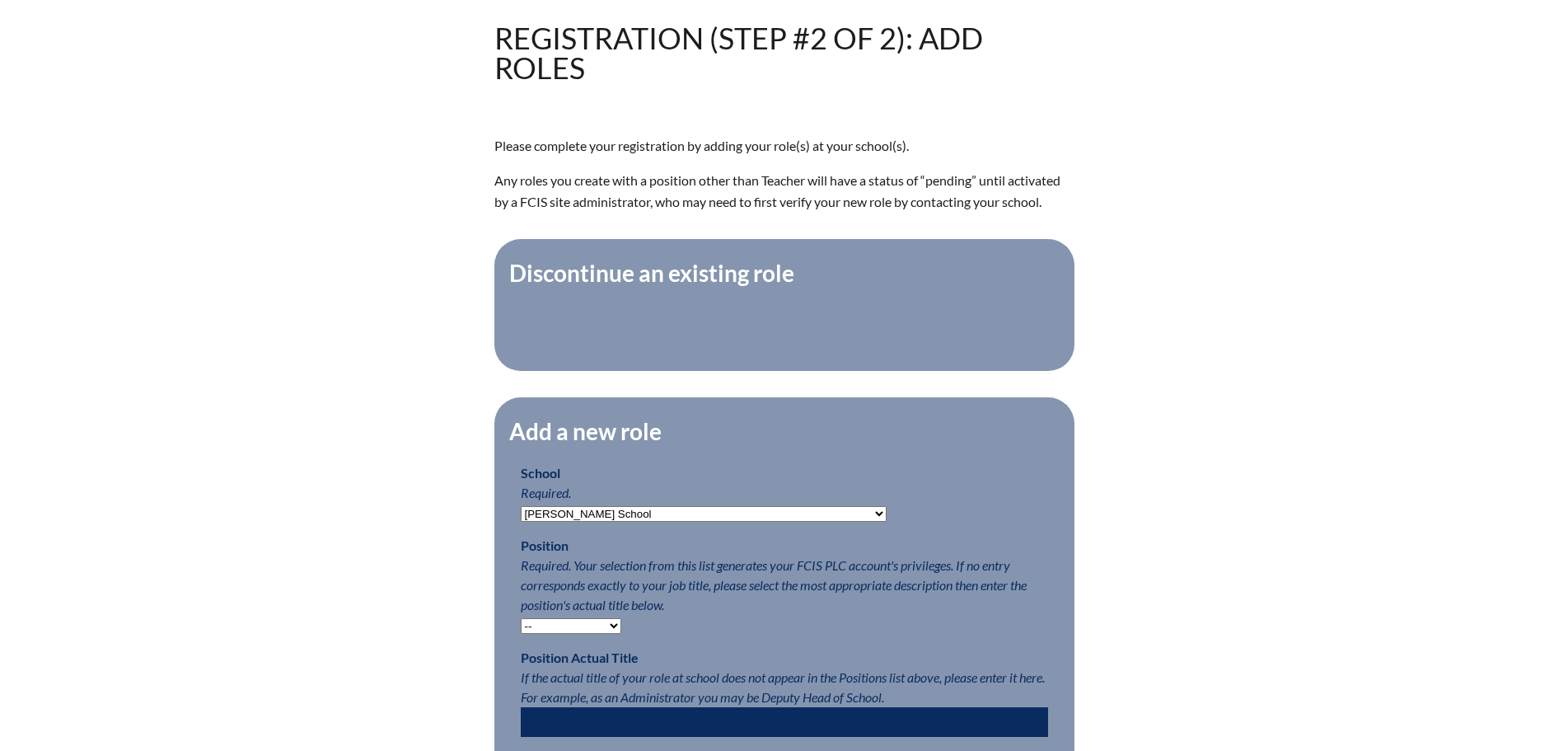
click at [590, 634] on select "-- Teacher PLC Coordinator Head of School Administrator" at bounding box center [571, 626] width 101 height 16
select select "15563"
click at [521, 628] on select "-- Teacher PLC Coordinator Head of School Administrator" at bounding box center [571, 626] width 101 height 16
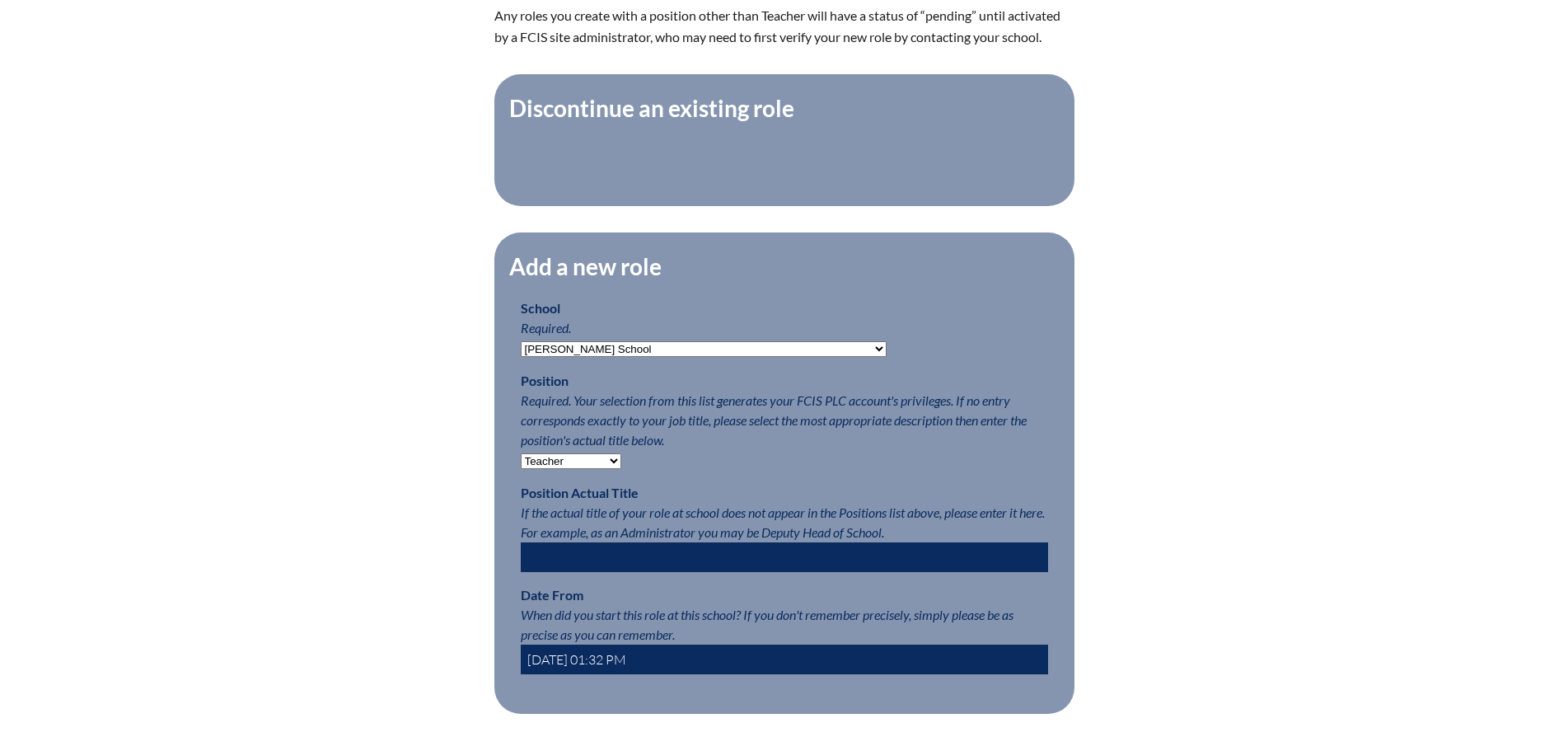
drag, startPoint x: 585, startPoint y: 672, endPoint x: 593, endPoint y: 673, distance: 8.1
click at [593, 673] on input "2025-08-26 01:32 PM" at bounding box center [784, 659] width 527 height 30
click at [609, 671] on input "2025-08-01 01:32 PM" at bounding box center [784, 659] width 527 height 30
drag, startPoint x: 621, startPoint y: 668, endPoint x: 640, endPoint y: 669, distance: 19.0
click at [640, 669] on input "2025-08-01 08:32 PM" at bounding box center [784, 659] width 527 height 30
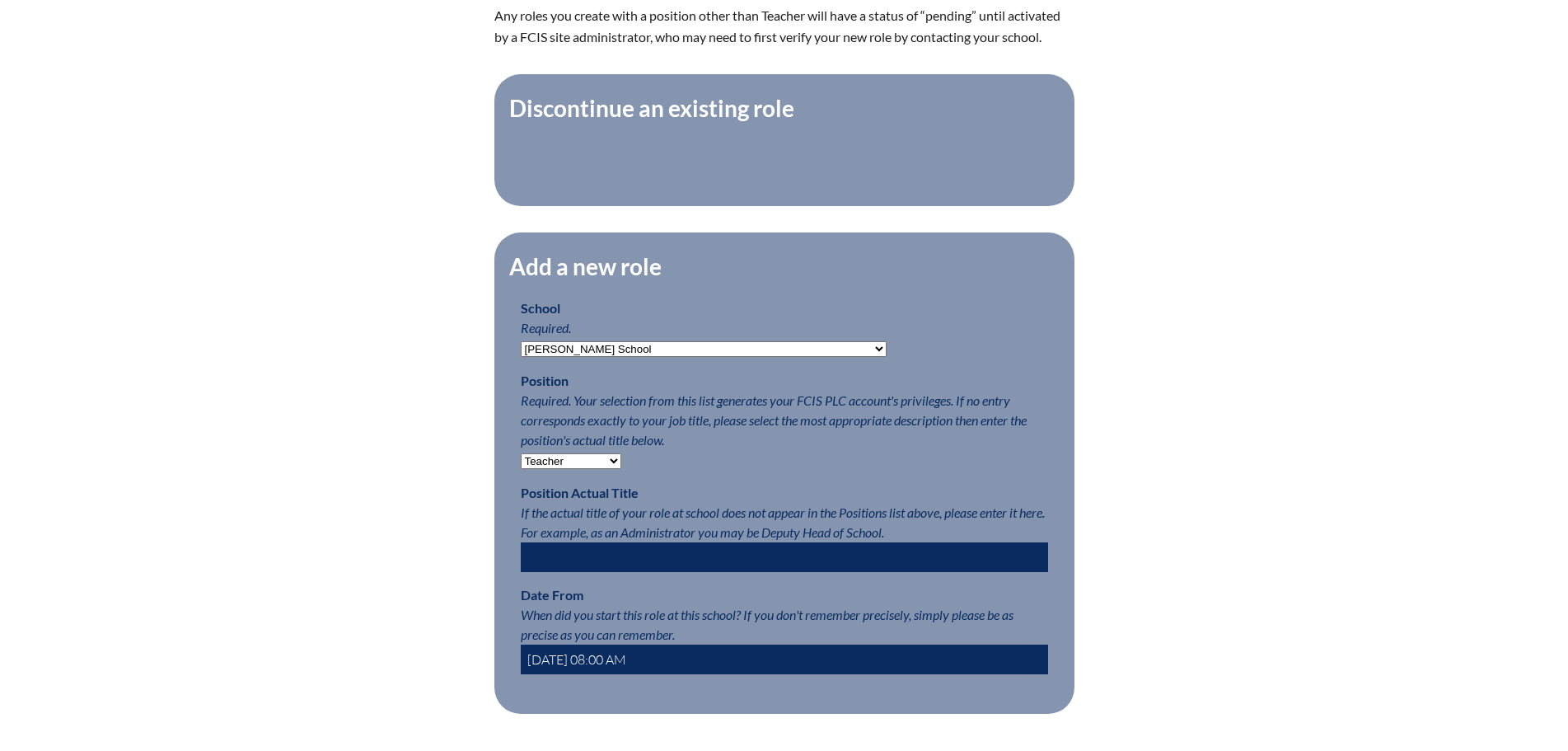
scroll to position [660, 0]
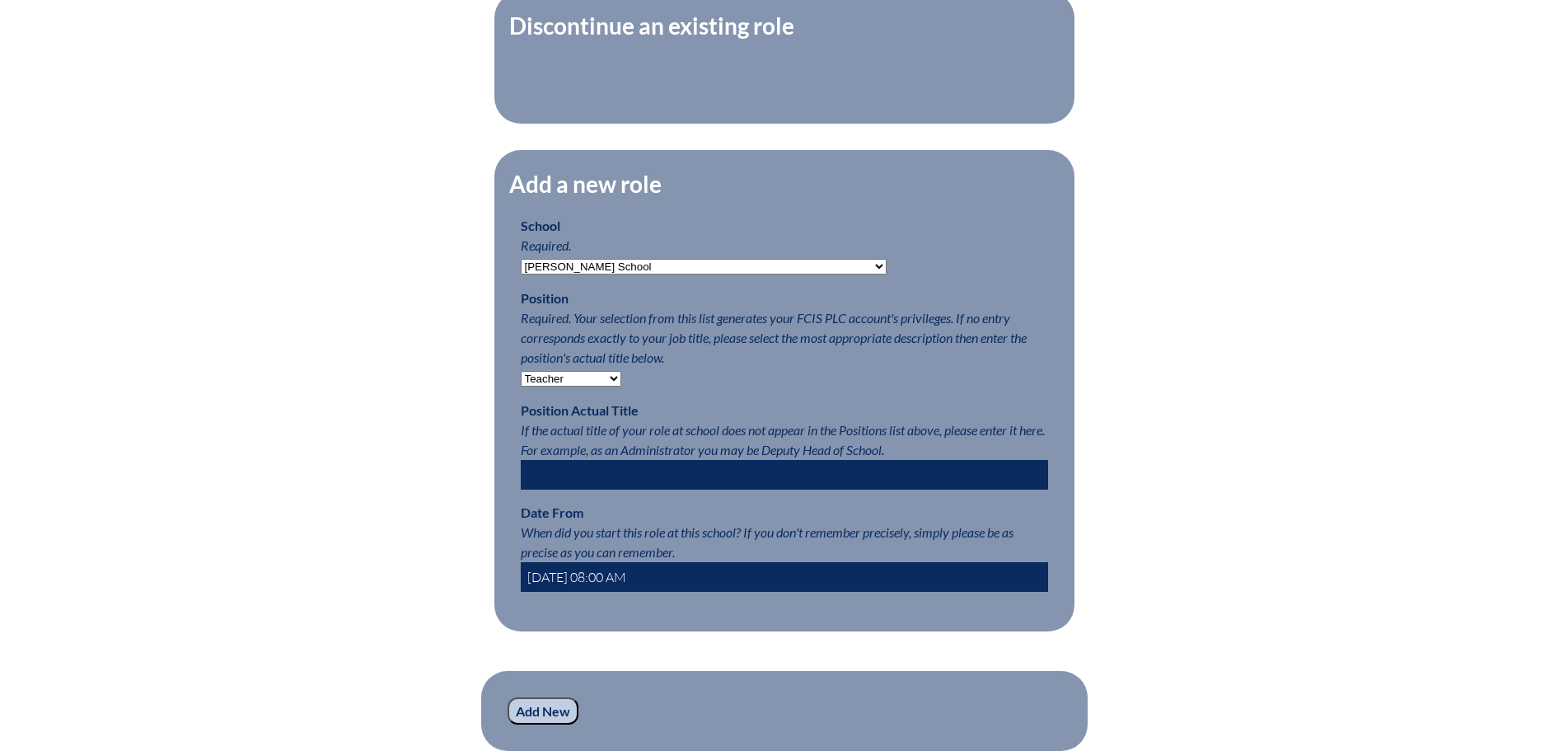
type input "2025-08-01 08:00 AM"
click at [540, 726] on input "Add New" at bounding box center [543, 711] width 71 height 28
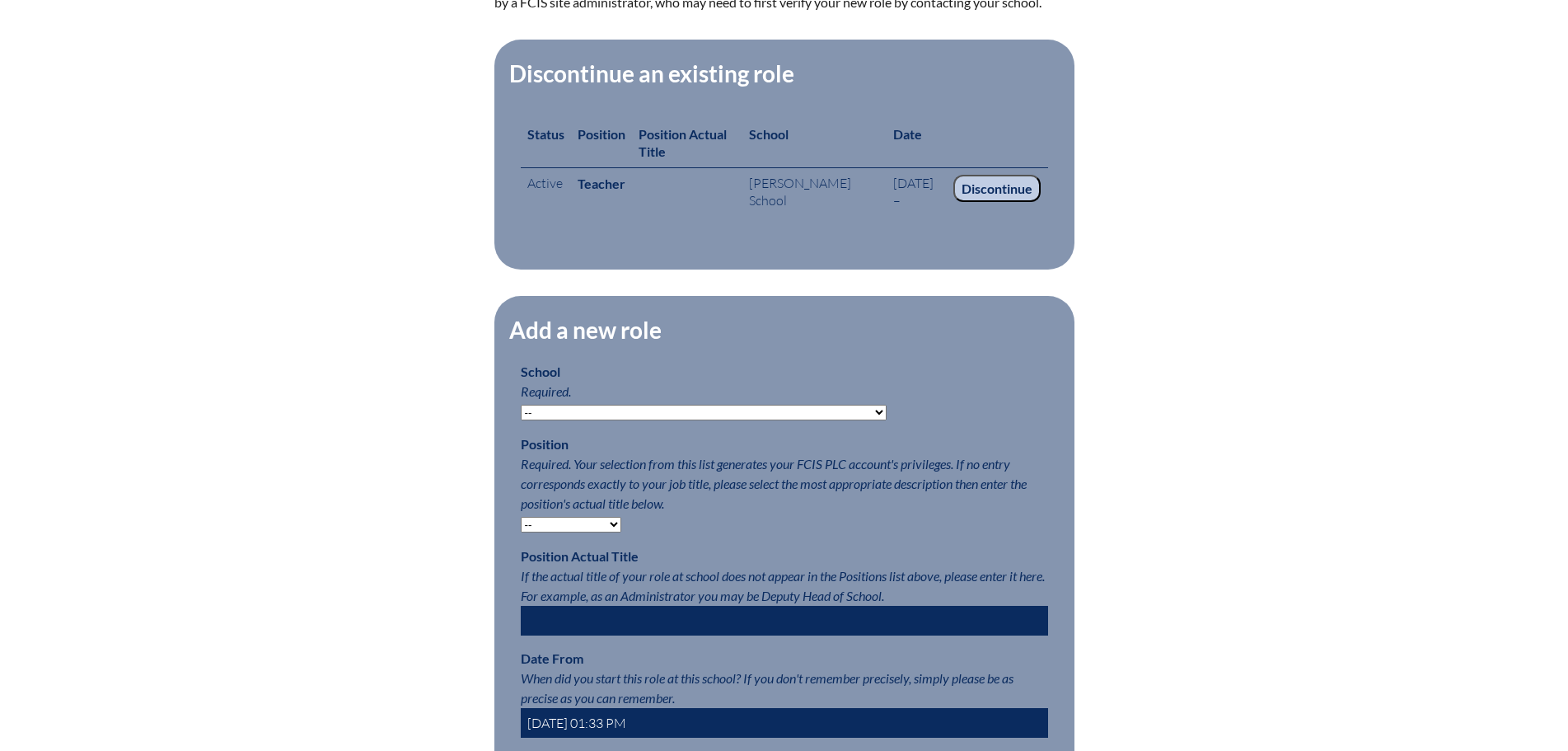
scroll to position [989, 0]
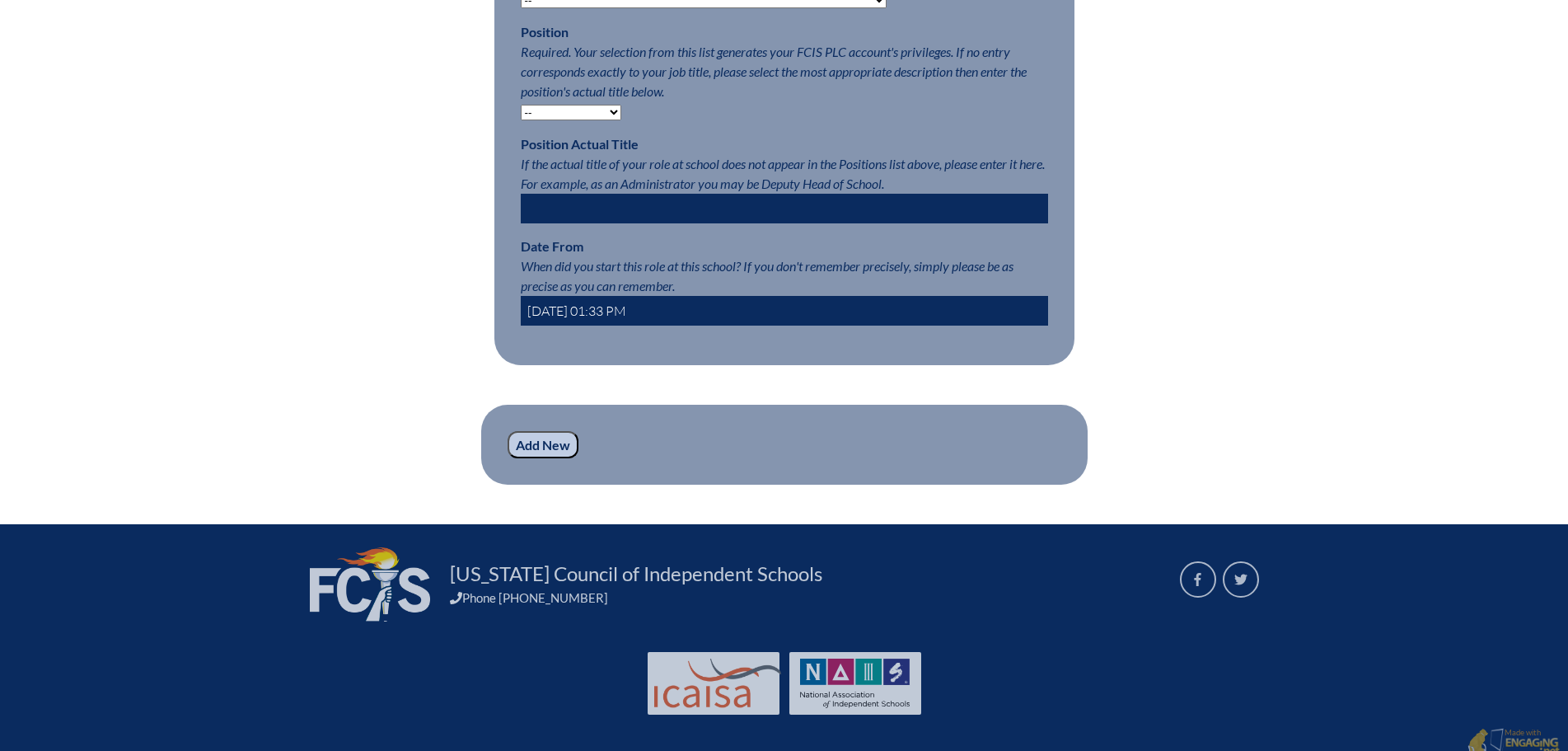
click at [558, 459] on input "Add New" at bounding box center [543, 445] width 71 height 28
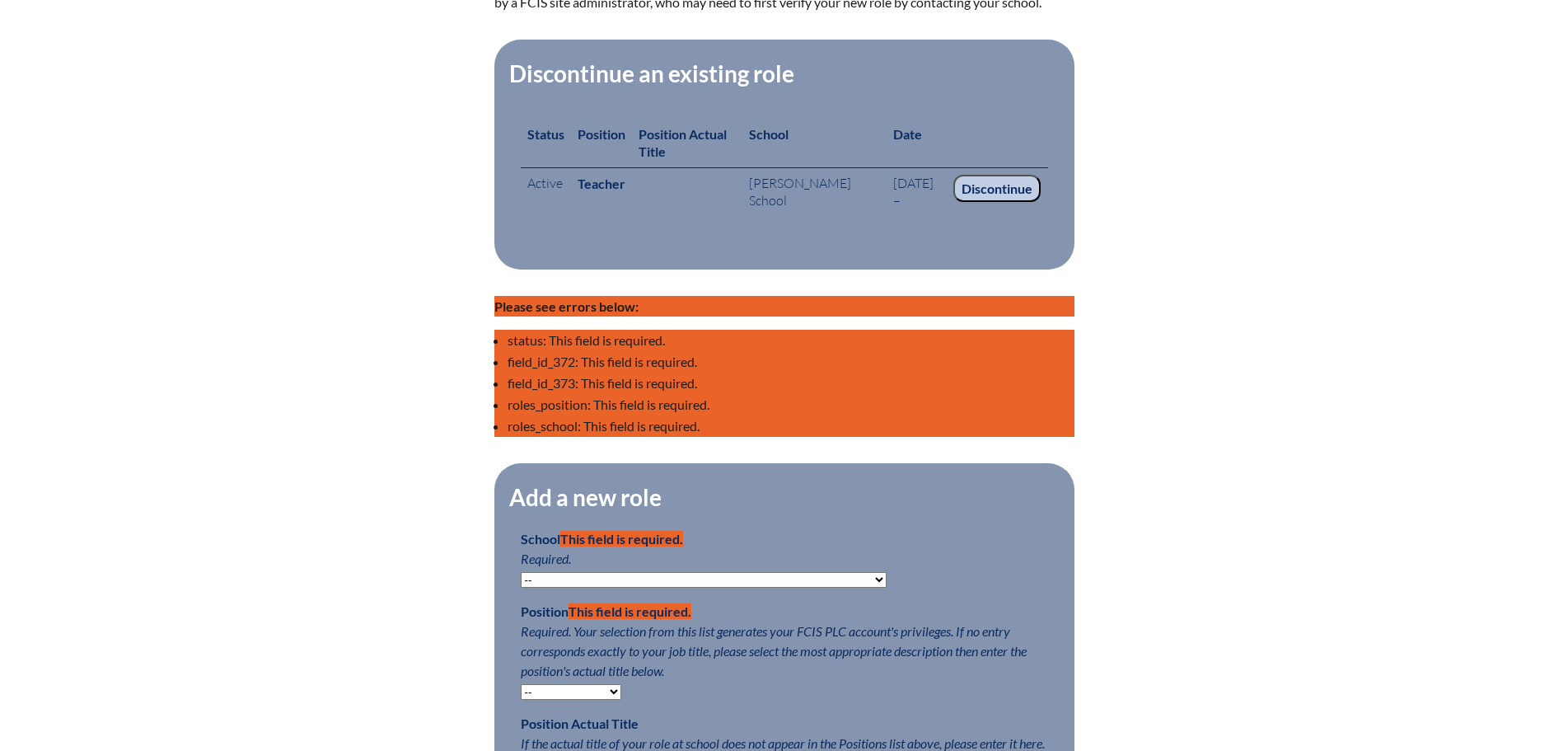
scroll to position [660, 0]
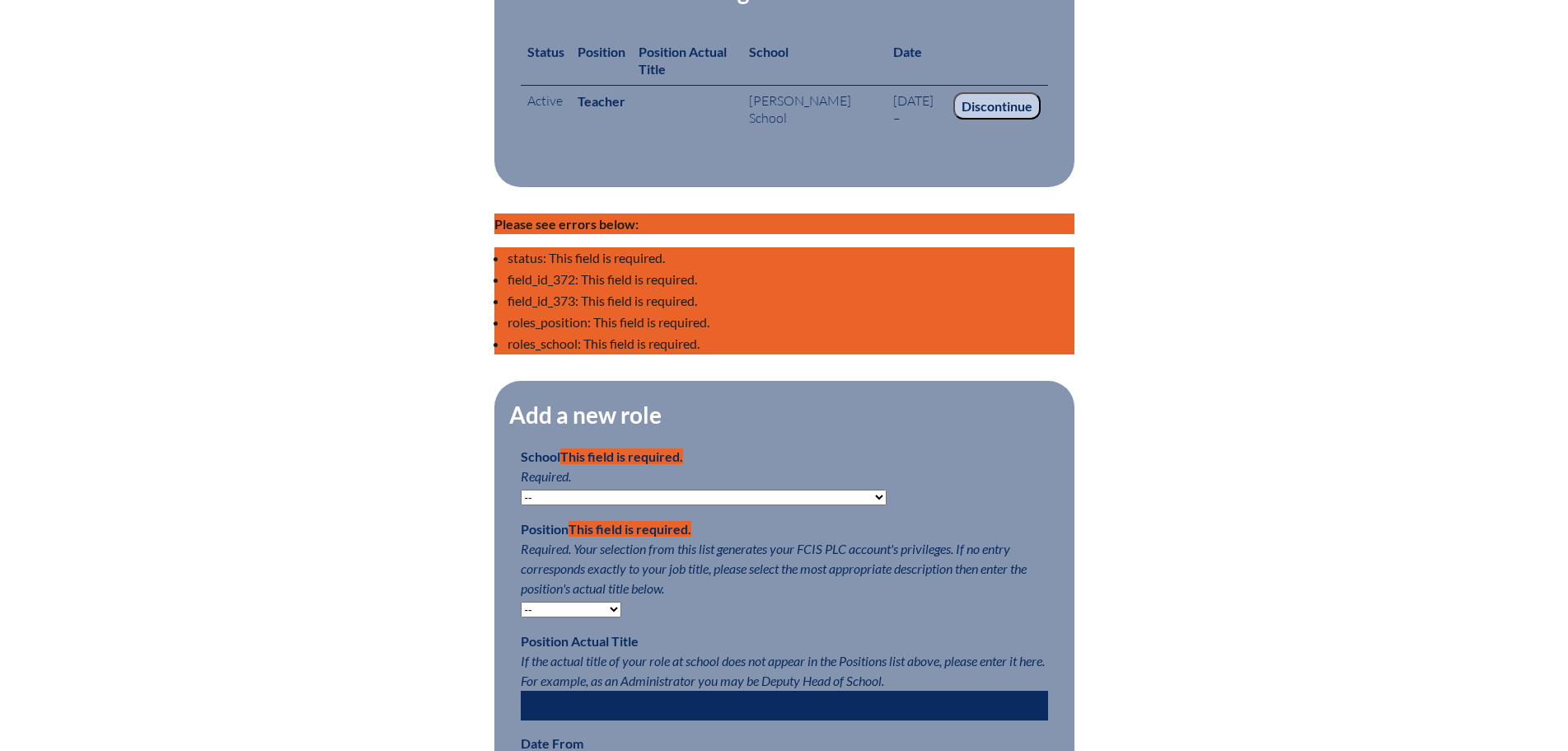
click at [644, 505] on select "-- [MEDICAL_DATA] Inspired Academy Academy at [GEOGRAPHIC_DATA] Academy at the …" at bounding box center [703, 497] width 366 height 16
select select "20261"
click at [521, 500] on select "-- [MEDICAL_DATA] Inspired Academy Academy at [GEOGRAPHIC_DATA] Academy at the …" at bounding box center [703, 497] width 366 height 16
click at [580, 610] on p "Position This field is required. Required. Your selection from this list genera…" at bounding box center [784, 568] width 527 height 99
click at [580, 617] on select "-- Teacher PLC Coordinator Head of School Administrator" at bounding box center [571, 609] width 101 height 16
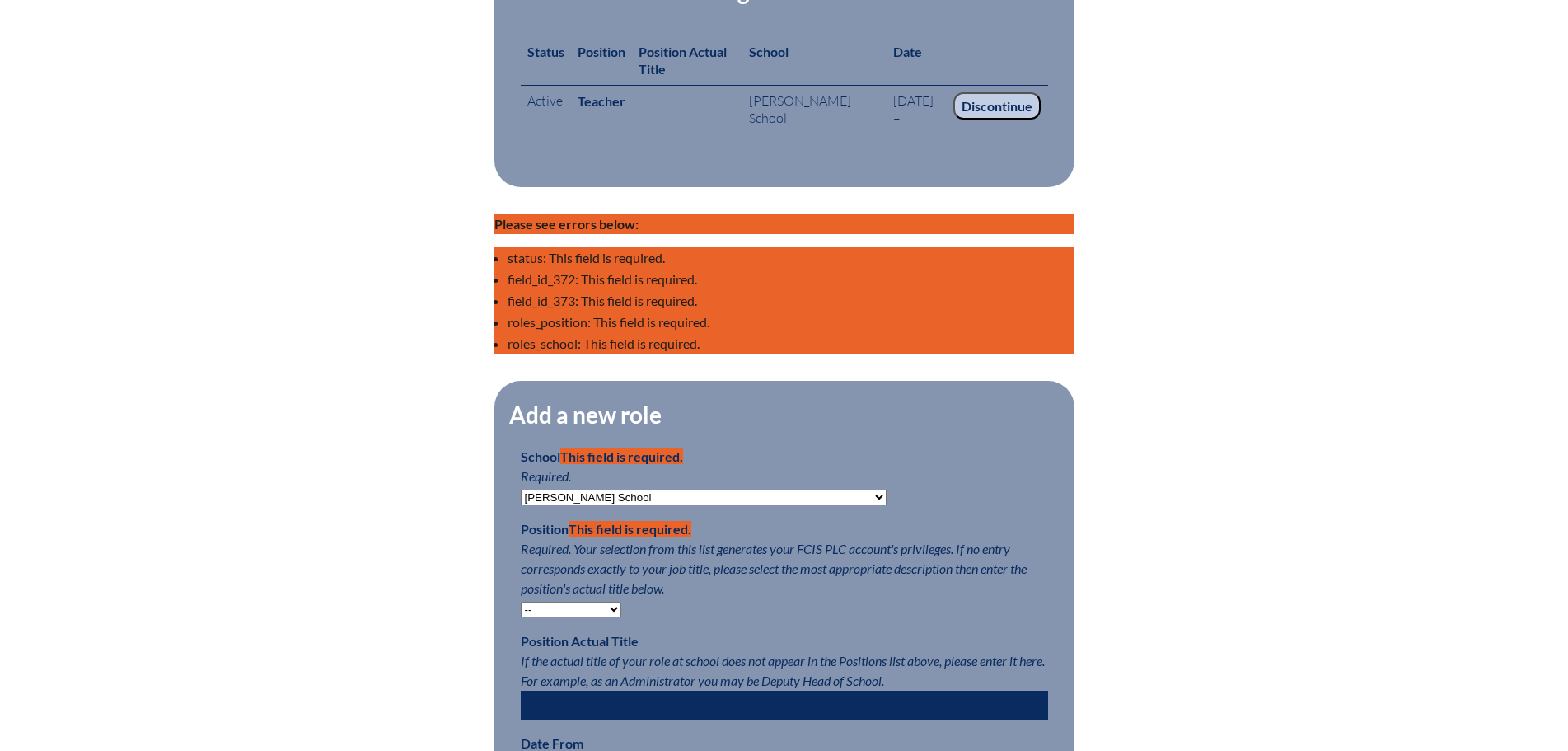
select select "15563"
click at [521, 611] on select "-- Teacher PLC Coordinator Head of School Administrator" at bounding box center [571, 609] width 101 height 16
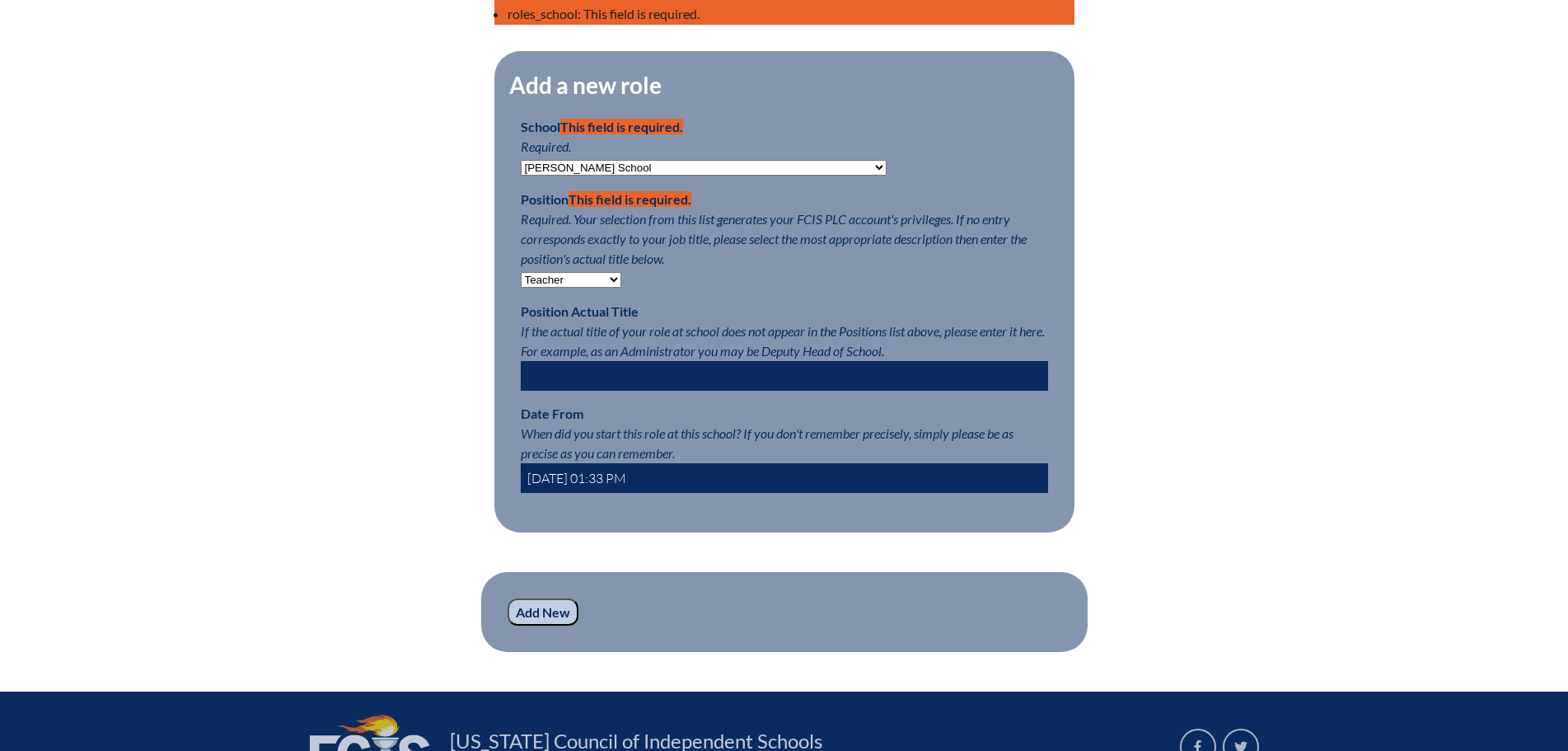
click at [538, 627] on input "Add New" at bounding box center [543, 612] width 71 height 28
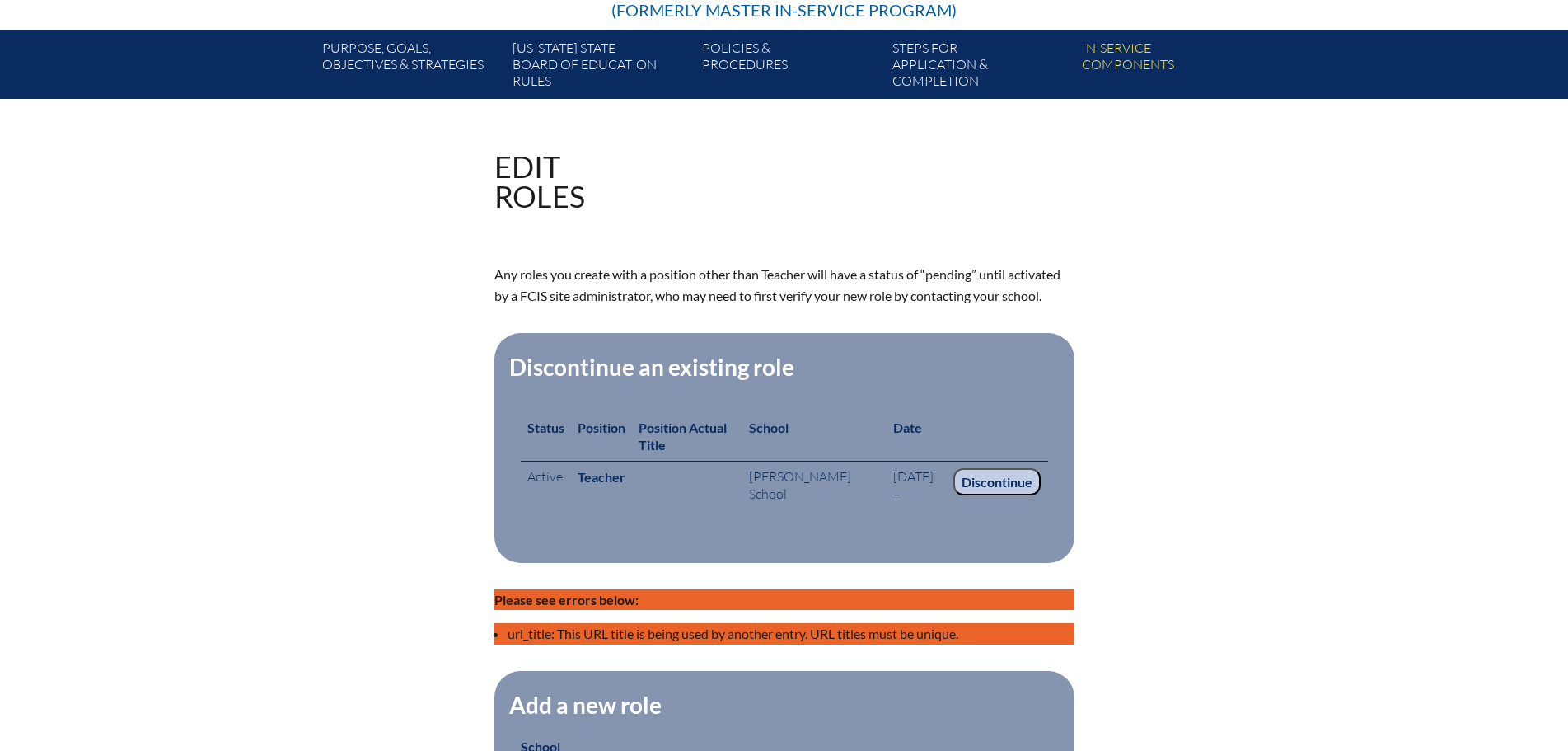
scroll to position [201, 0]
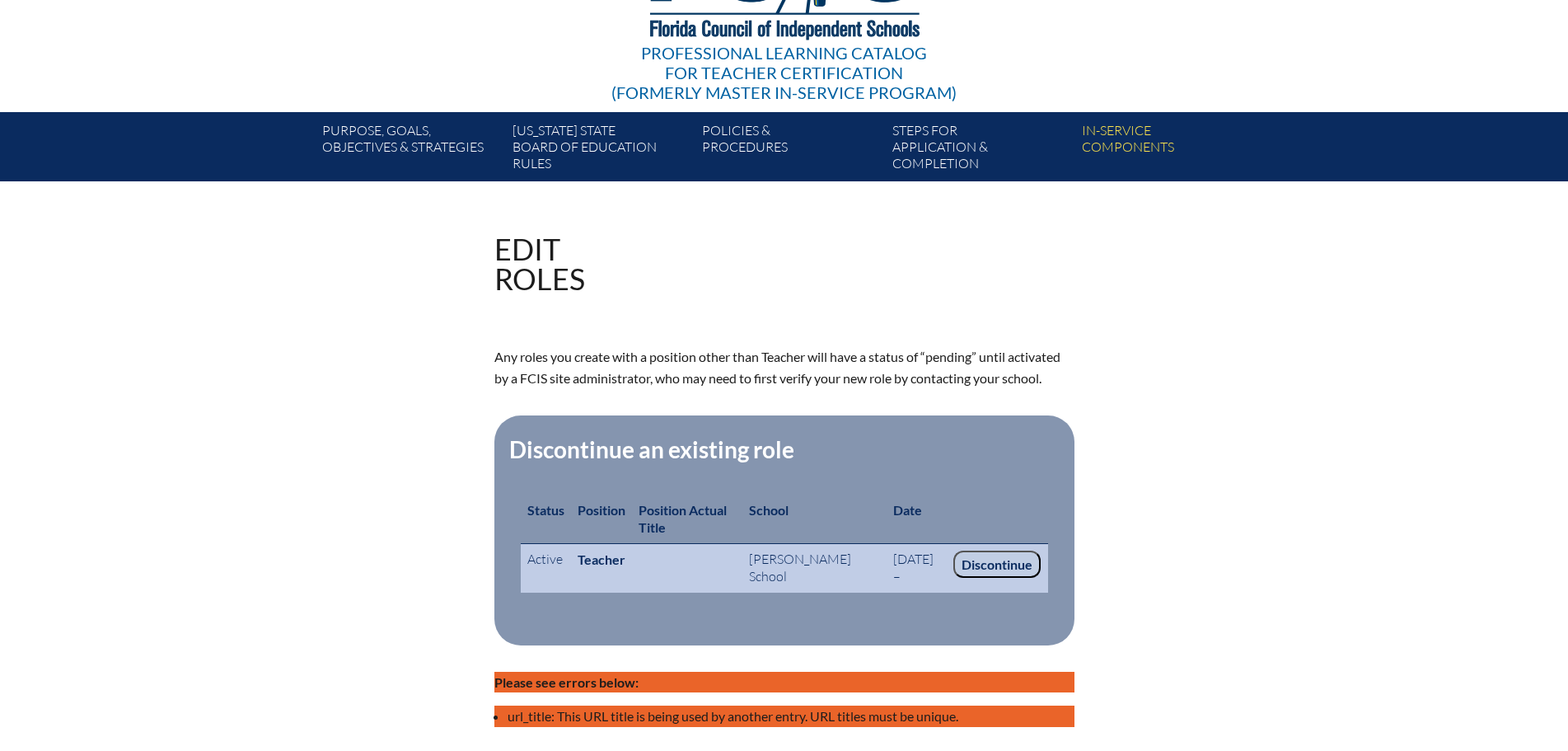
click at [1008, 564] on input "Discontinue" at bounding box center [997, 564] width 87 height 28
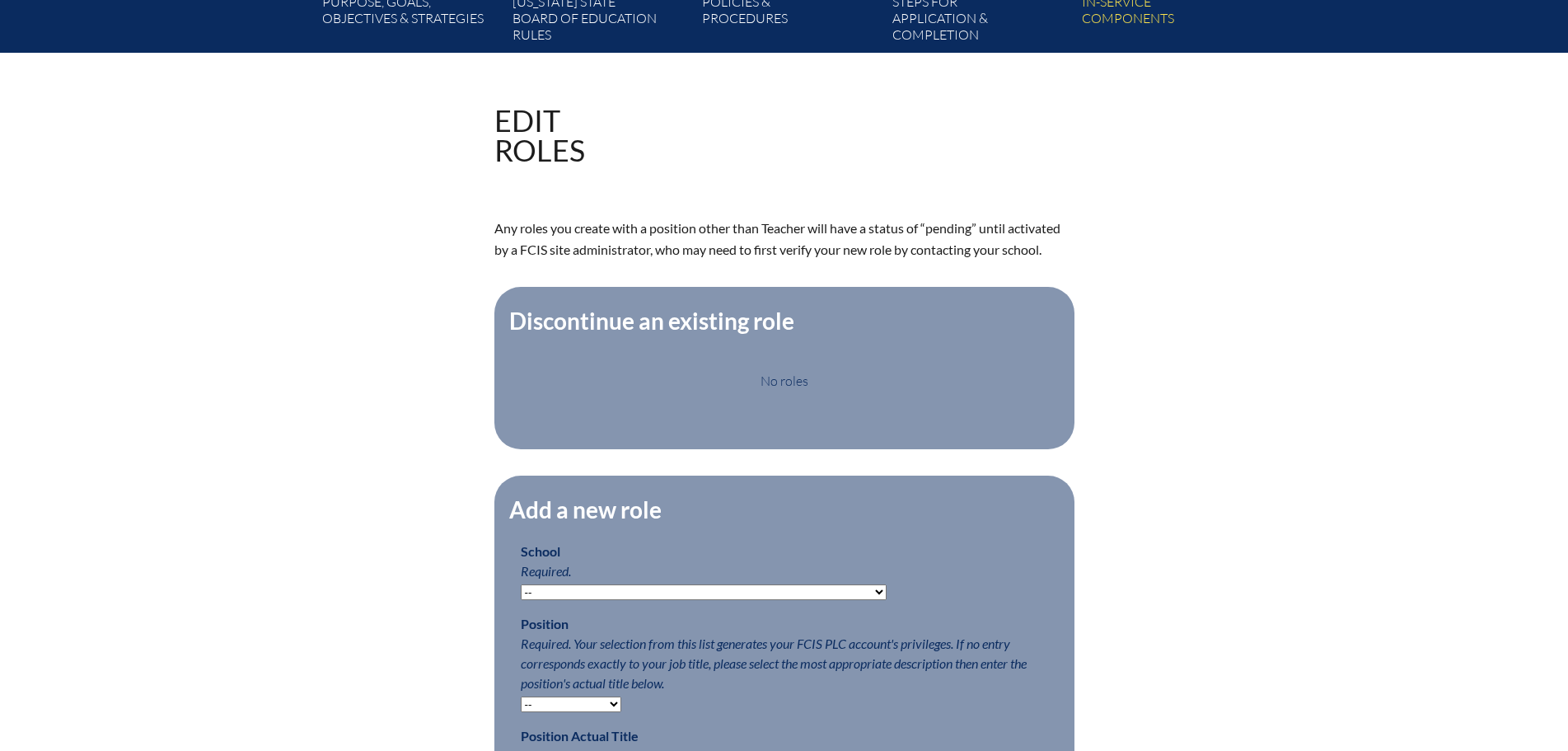
scroll to position [247, 0]
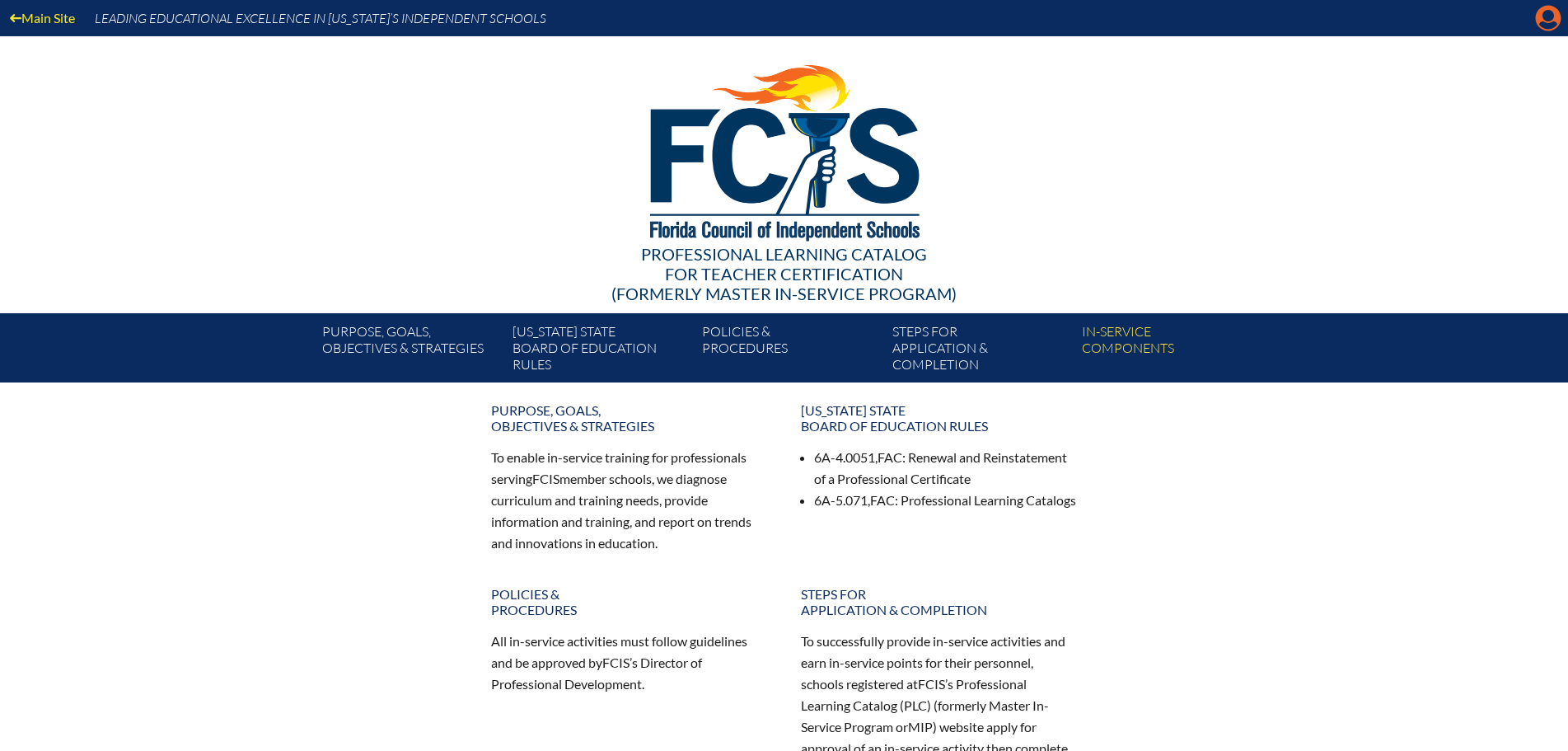
click at [1544, 15] on icon "Manage account" at bounding box center [1548, 18] width 26 height 26
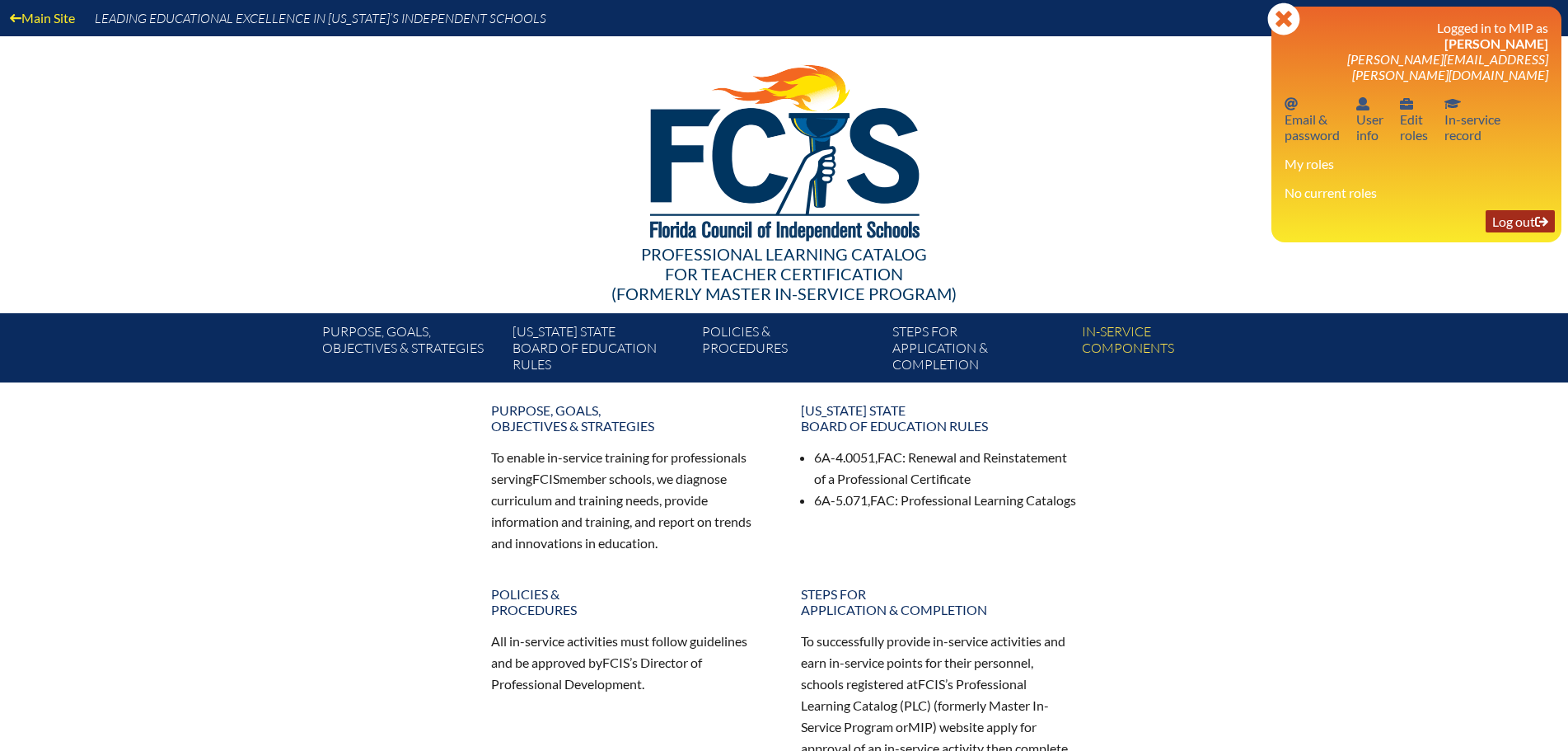
click at [1508, 211] on link "Log out Log out" at bounding box center [1520, 222] width 69 height 22
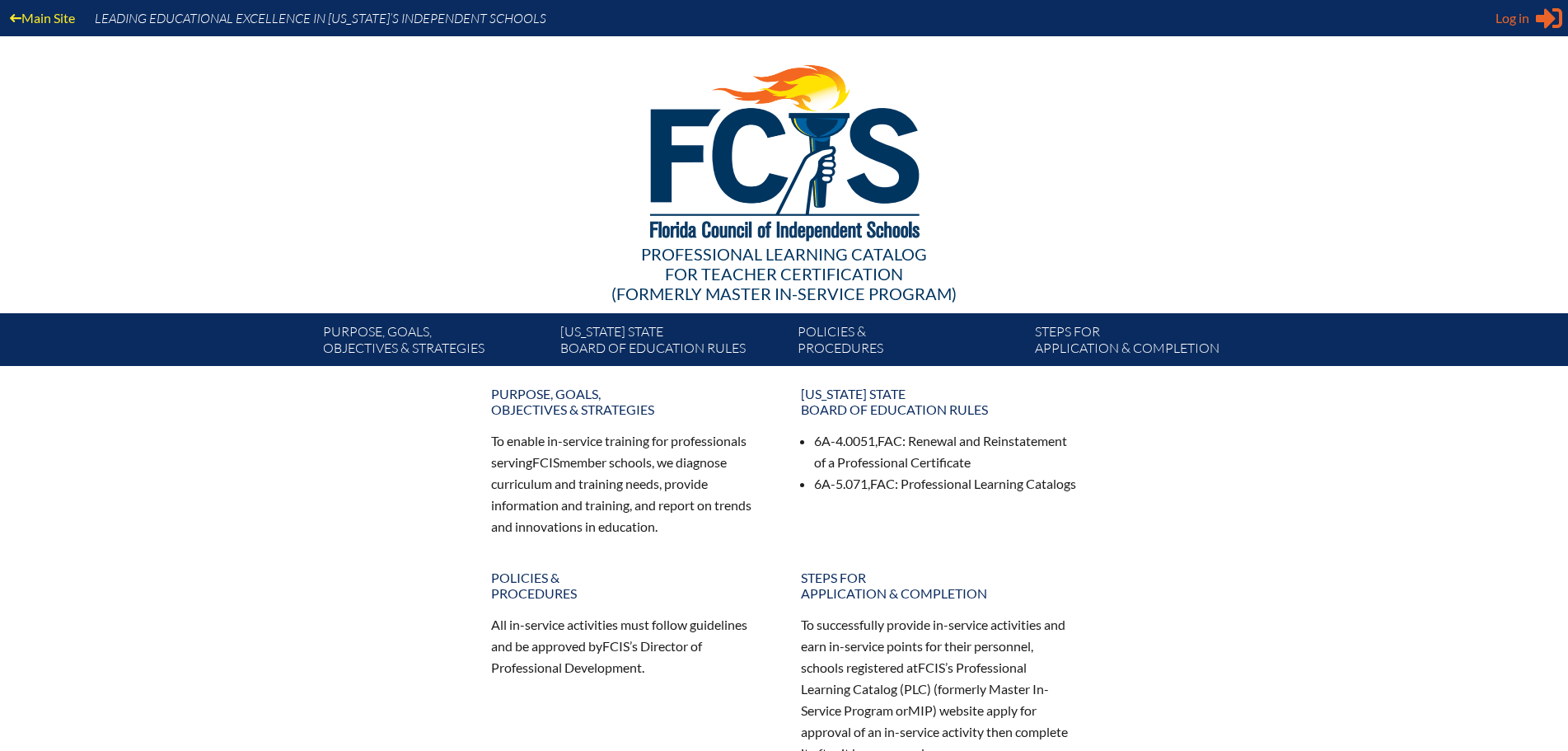
type input "alison.cohen@thebenjaminschool.org"
click at [1510, 20] on span "Log in" at bounding box center [1512, 18] width 34 height 19
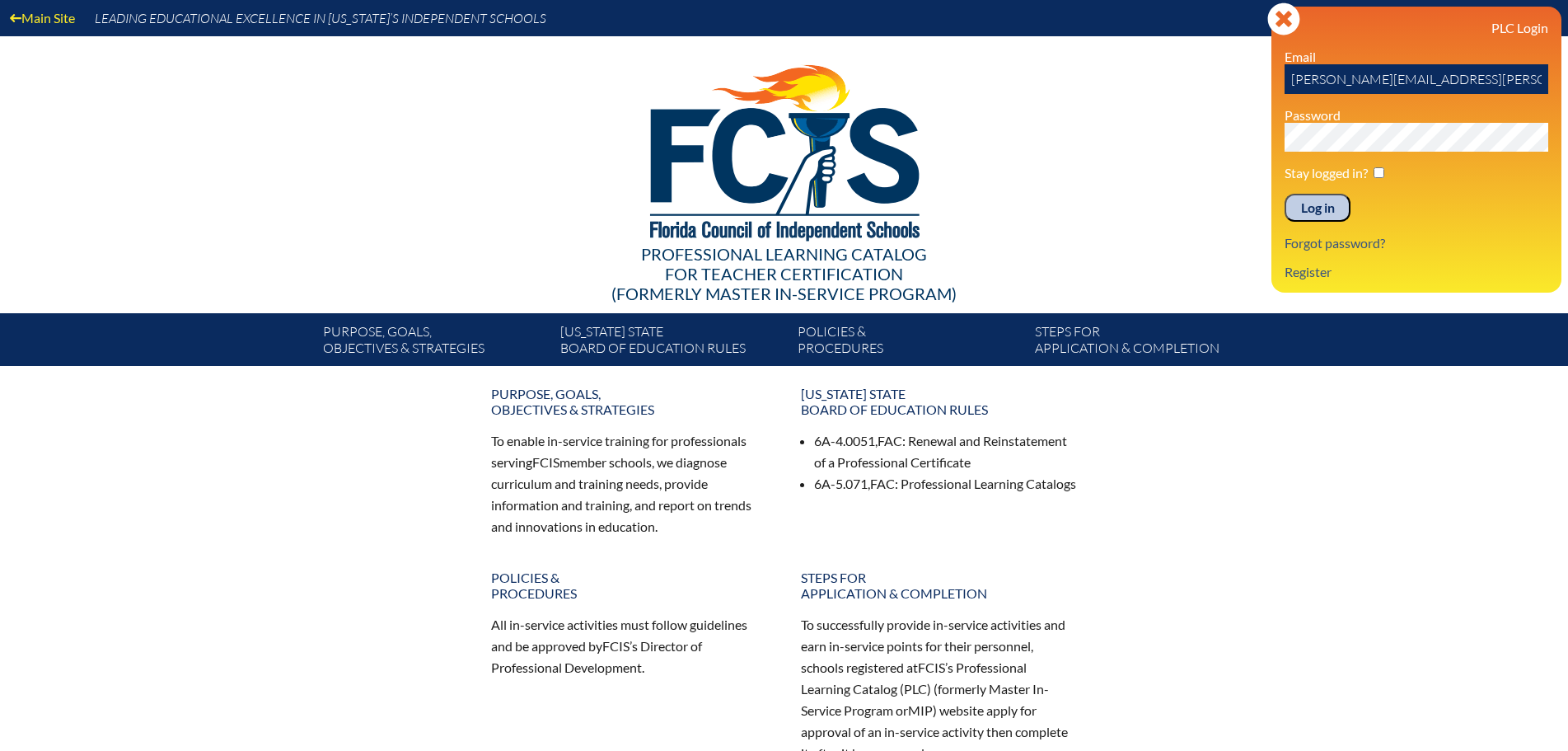
drag, startPoint x: 1516, startPoint y: 81, endPoint x: 683, endPoint y: -35, distance: 841.0
click at [683, 0] on html "Main Site Leading Educational Excellence in Florida’s Independent Schools Profe…" at bounding box center [784, 517] width 1568 height 1033
type input "Lola.arbuzow@thebenjaminschool.org"
click at [1321, 203] on input "Log in" at bounding box center [1317, 207] width 66 height 28
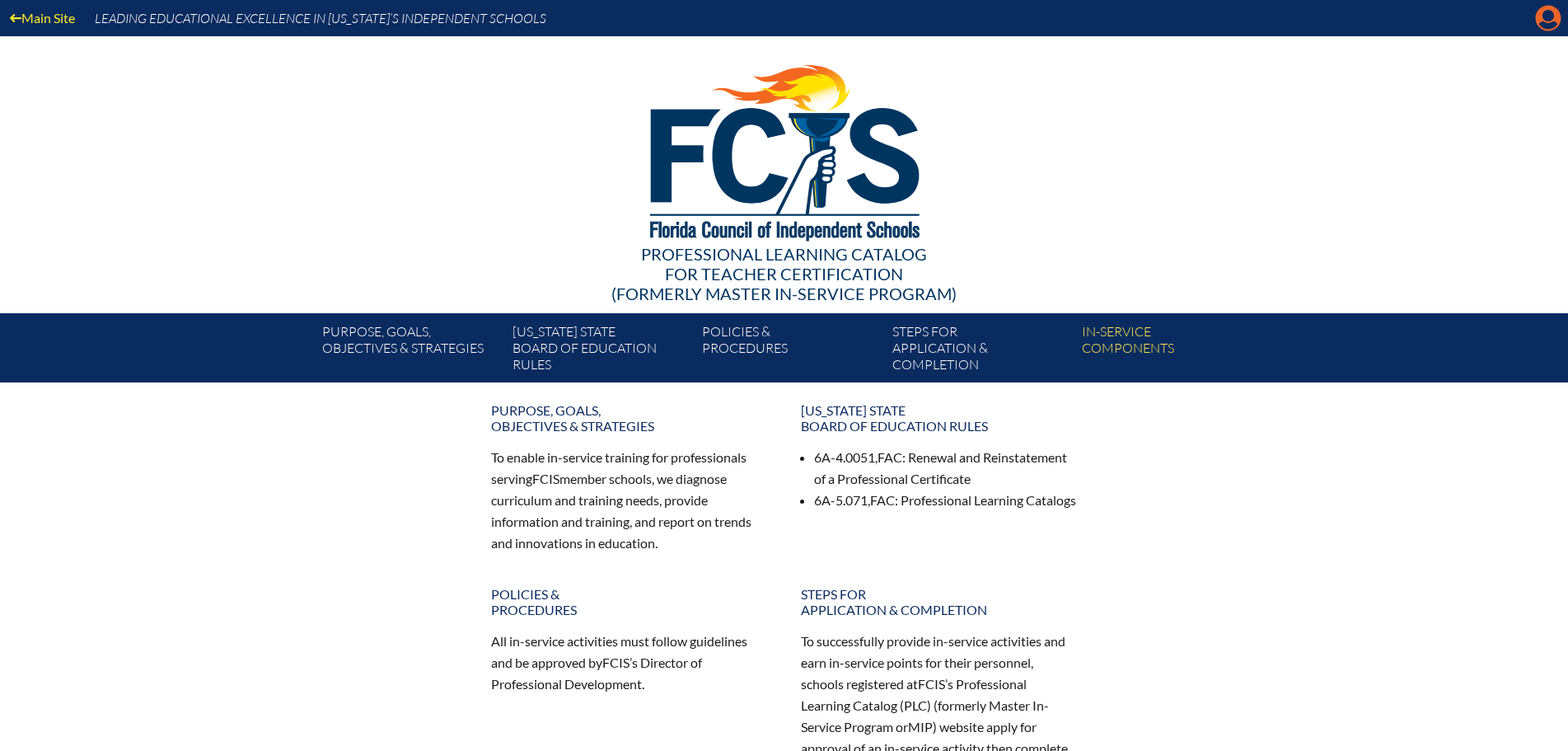
click at [1554, 16] on icon at bounding box center [1549, 19] width 25 height 25
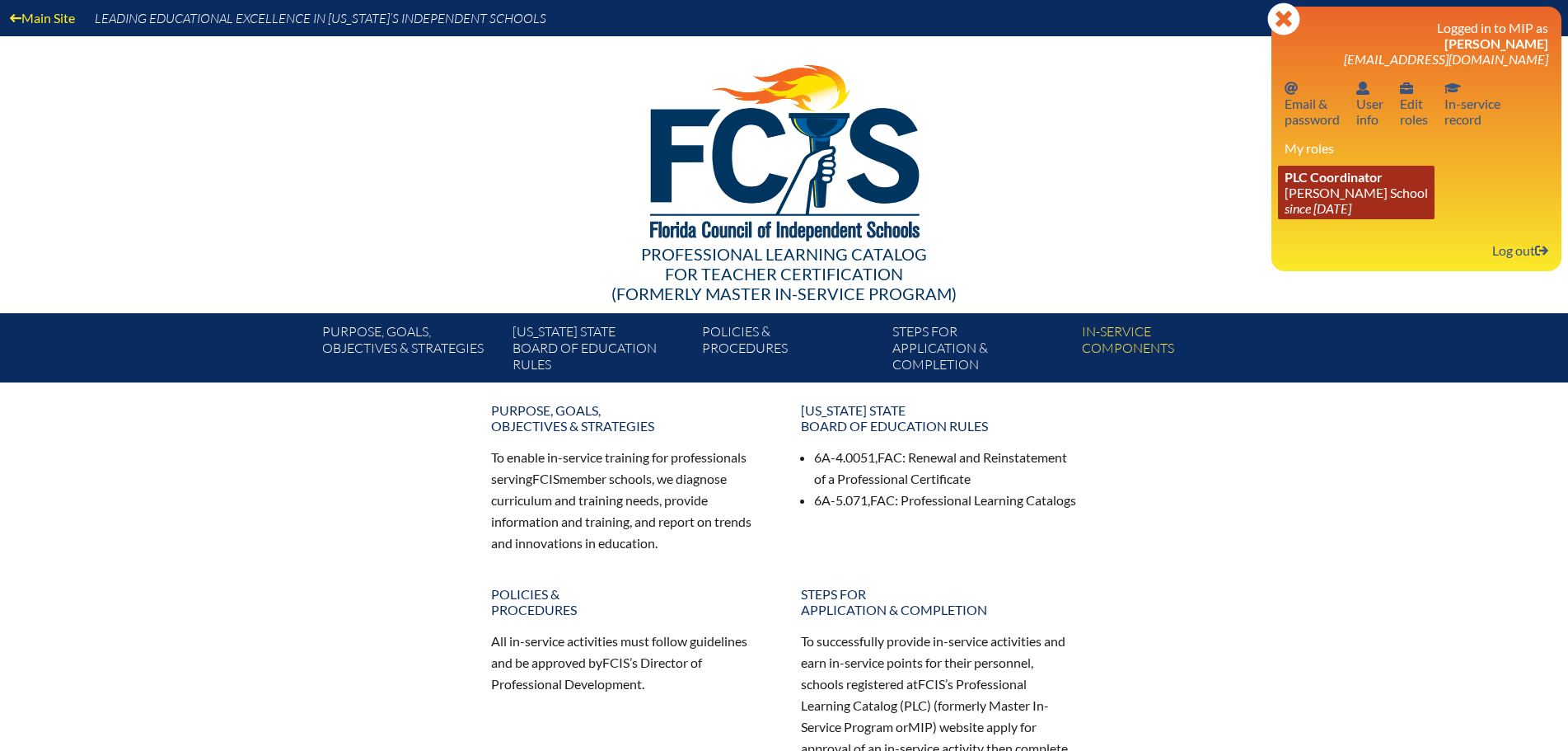
click at [1356, 186] on link "PLC Coordinator [PERSON_NAME][GEOGRAPHIC_DATA] since [DATE]" at bounding box center [1356, 192] width 156 height 53
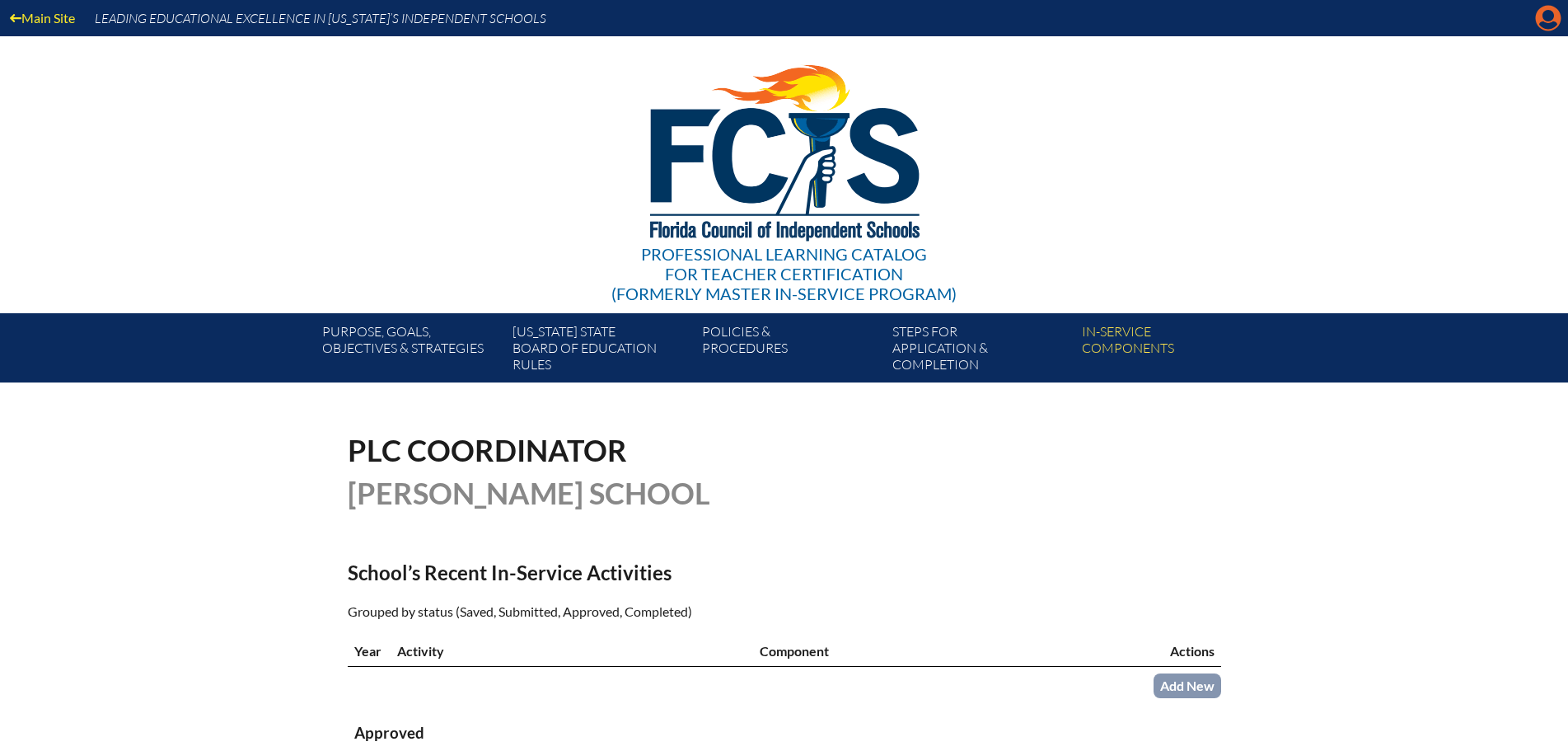
click at [1549, 17] on icon "Manage account" at bounding box center [1548, 18] width 26 height 26
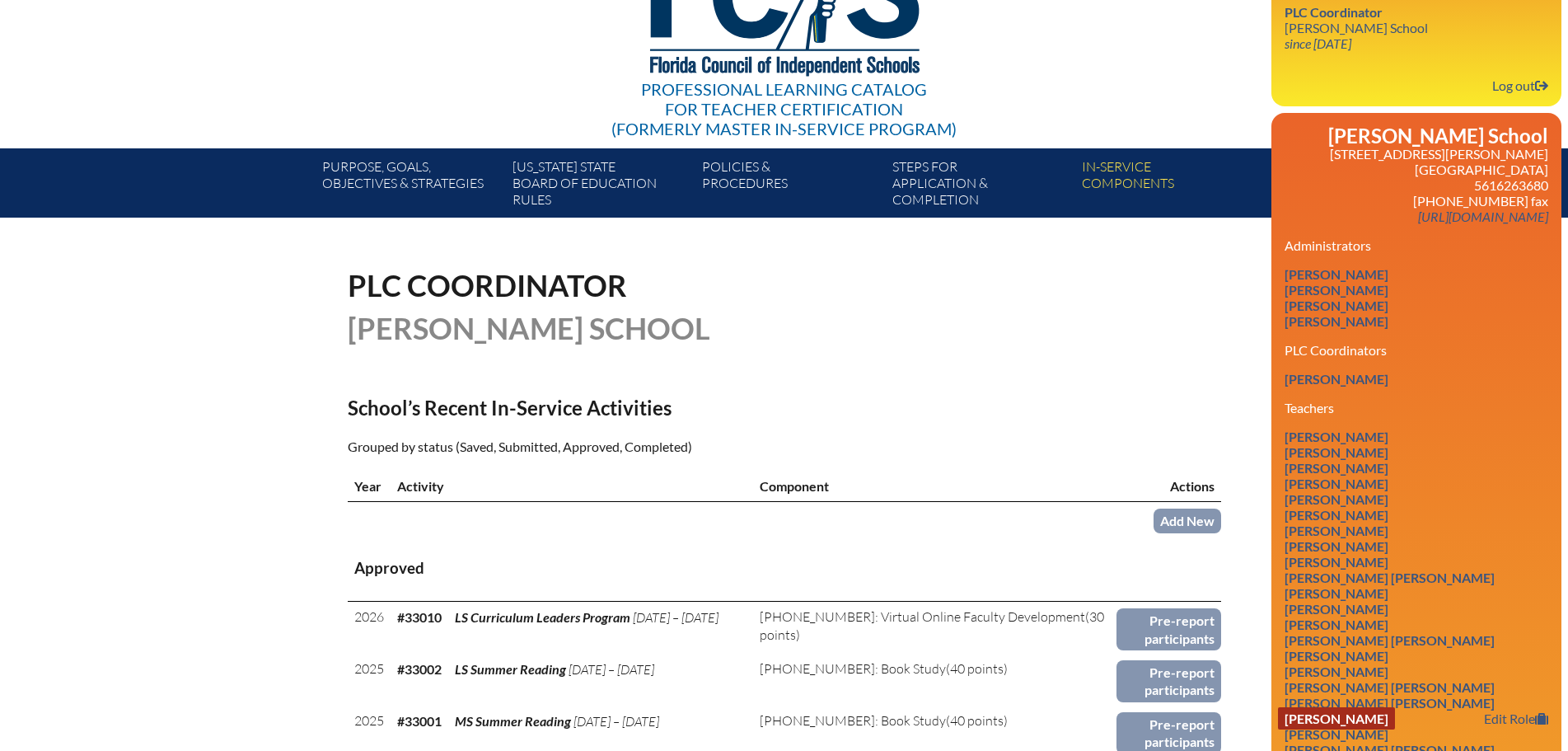
scroll to position [247, 0]
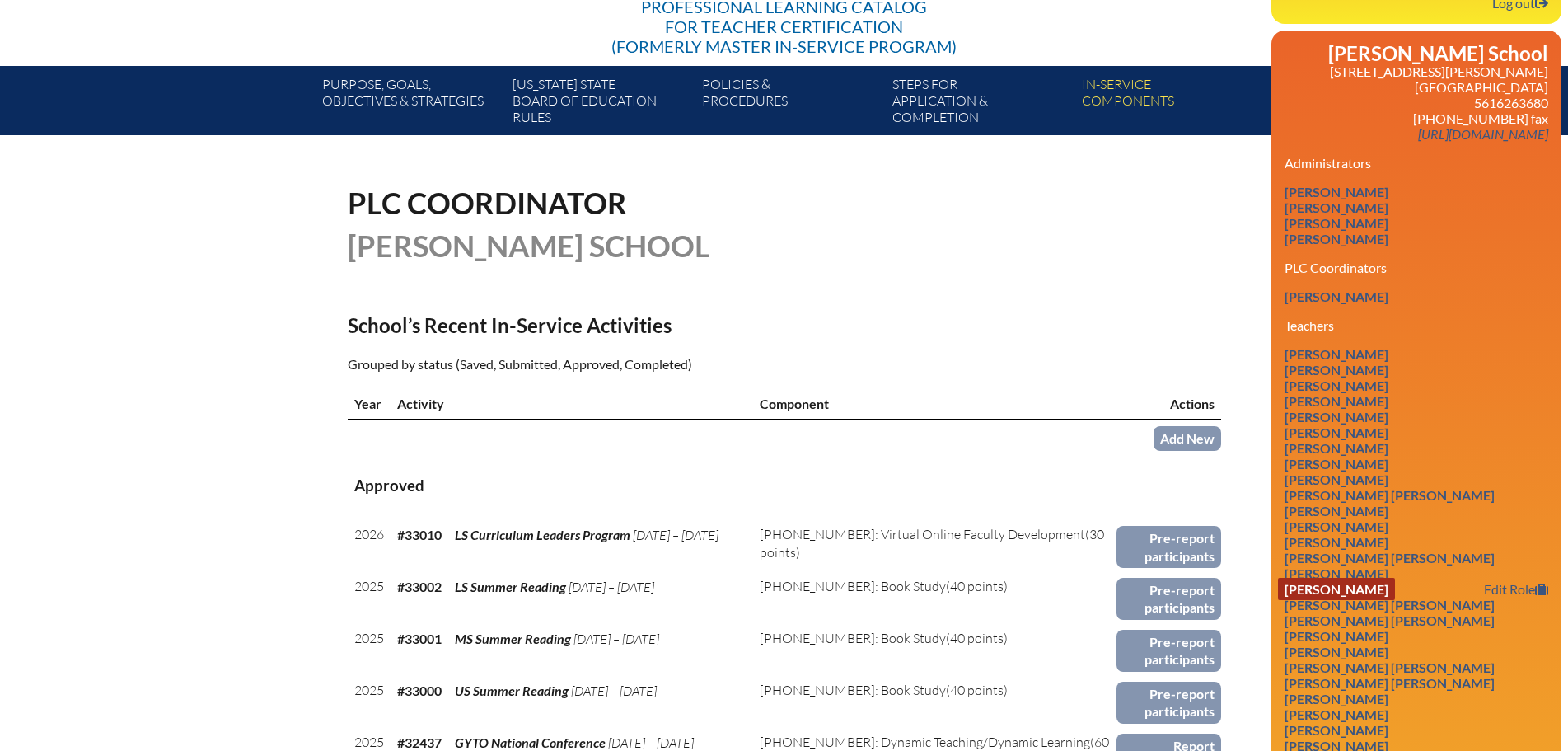
click at [1336, 590] on link "[PERSON_NAME]" at bounding box center [1336, 589] width 117 height 22
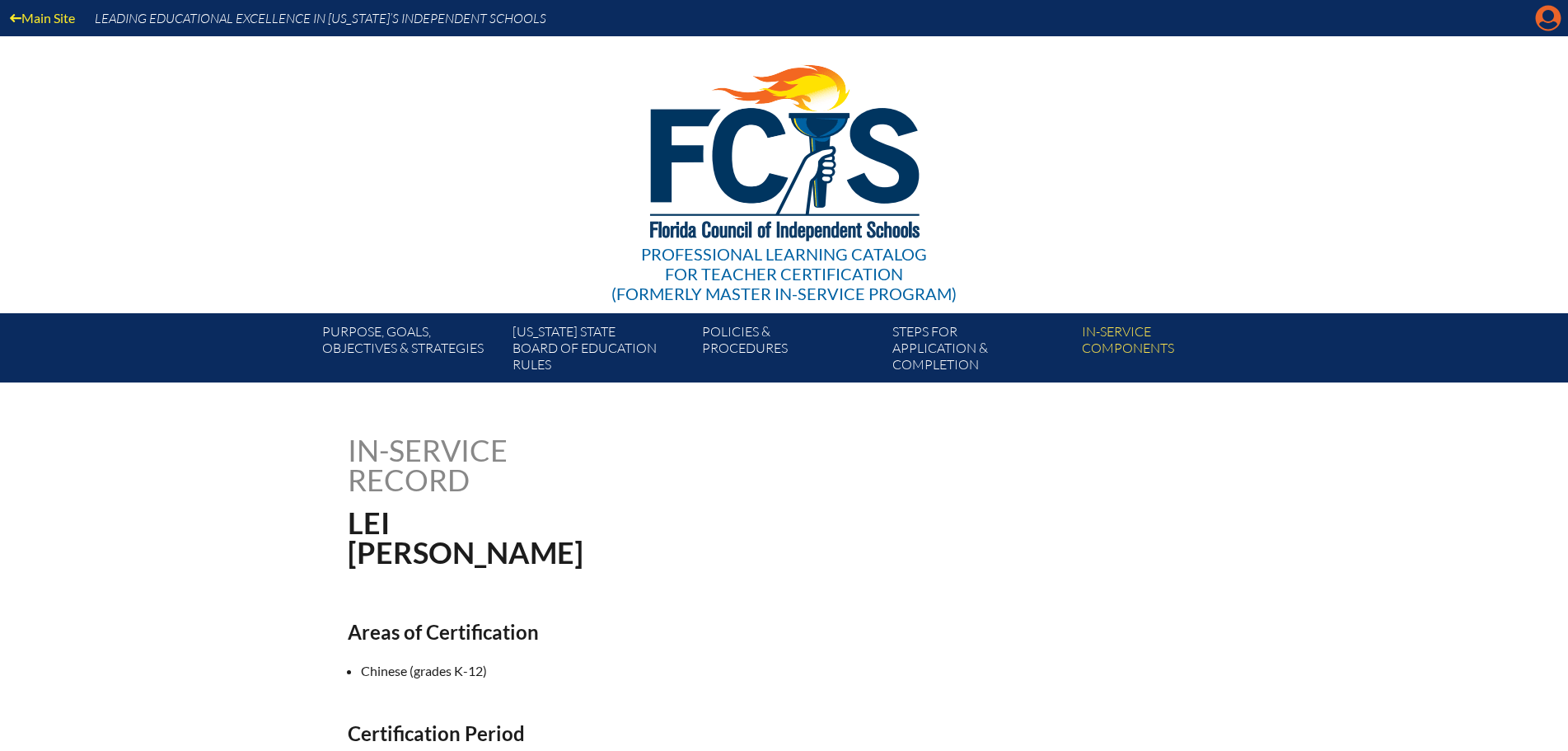
click at [1546, 16] on icon "Manage account" at bounding box center [1548, 18] width 26 height 26
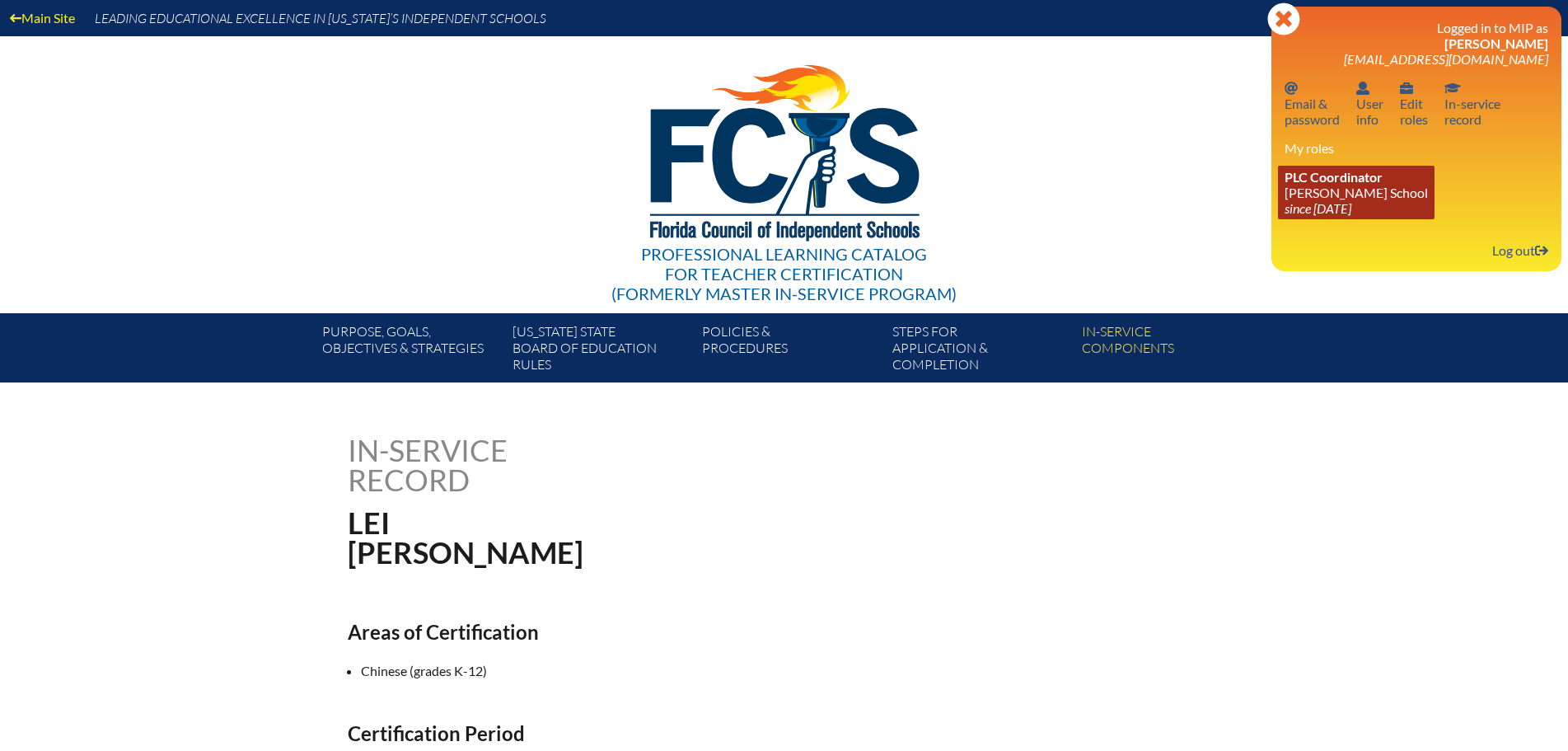
click at [1358, 198] on link "PLC Coordinator Benjamin School since 2006 Aug 1" at bounding box center [1356, 192] width 156 height 53
click at [1336, 180] on span "PLC Coordinator" at bounding box center [1333, 177] width 98 height 16
click at [1337, 196] on link "PLC Coordinator Benjamin School since 2006 Aug 1" at bounding box center [1356, 192] width 156 height 53
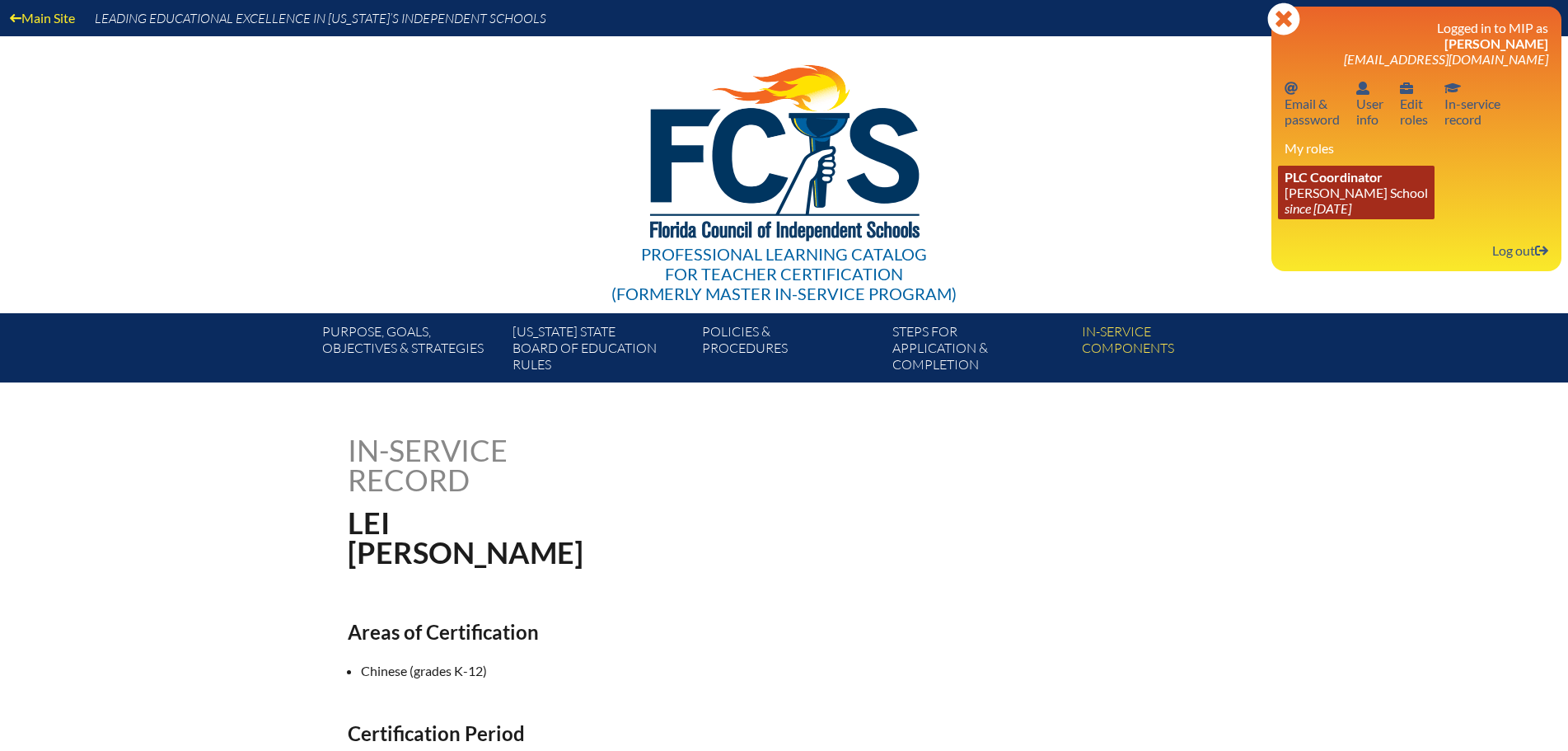
click at [1330, 191] on link "PLC Coordinator Benjamin School since 2006 Aug 1" at bounding box center [1356, 192] width 156 height 53
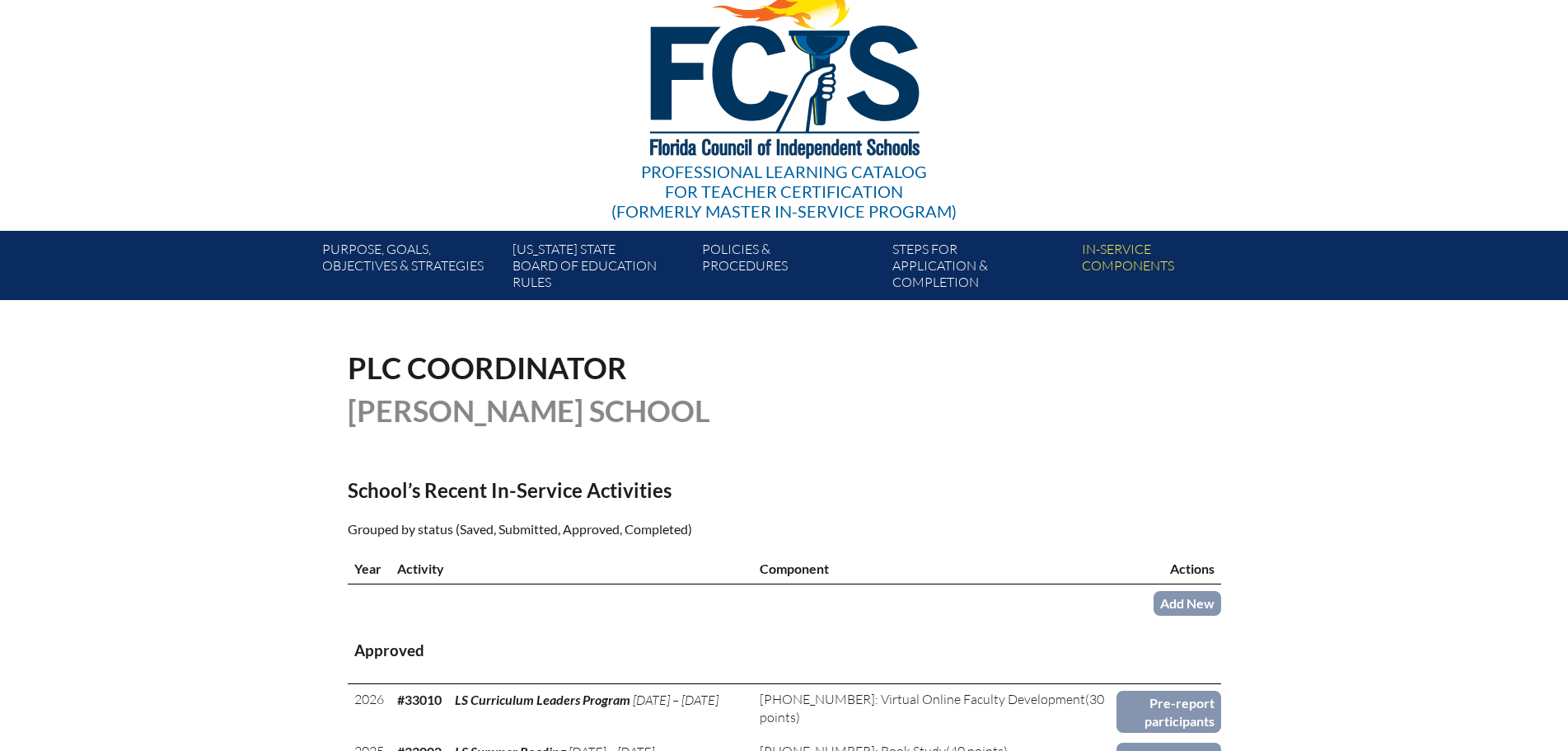
scroll to position [165, 0]
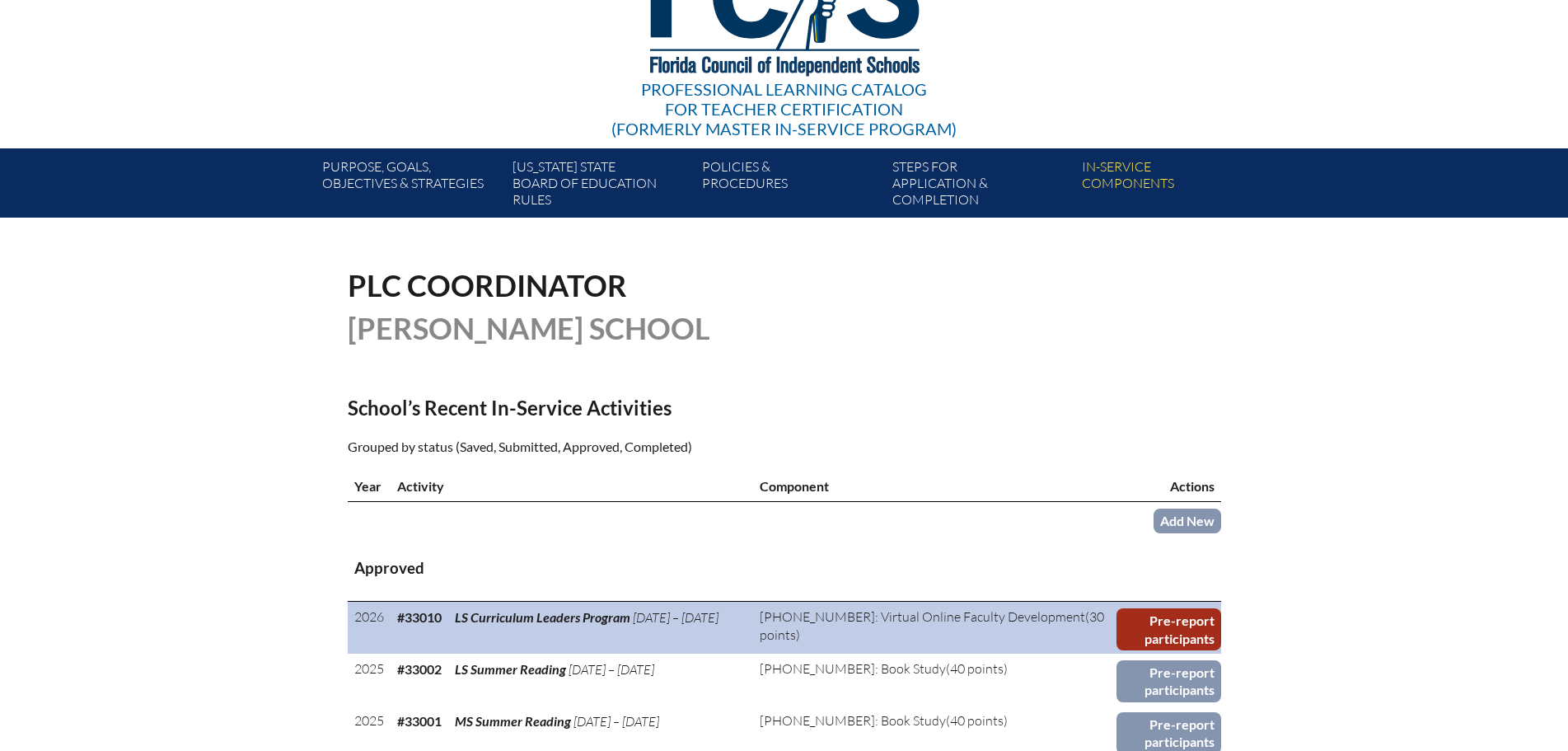
click at [1166, 620] on link "Pre-report participants" at bounding box center [1169, 629] width 105 height 42
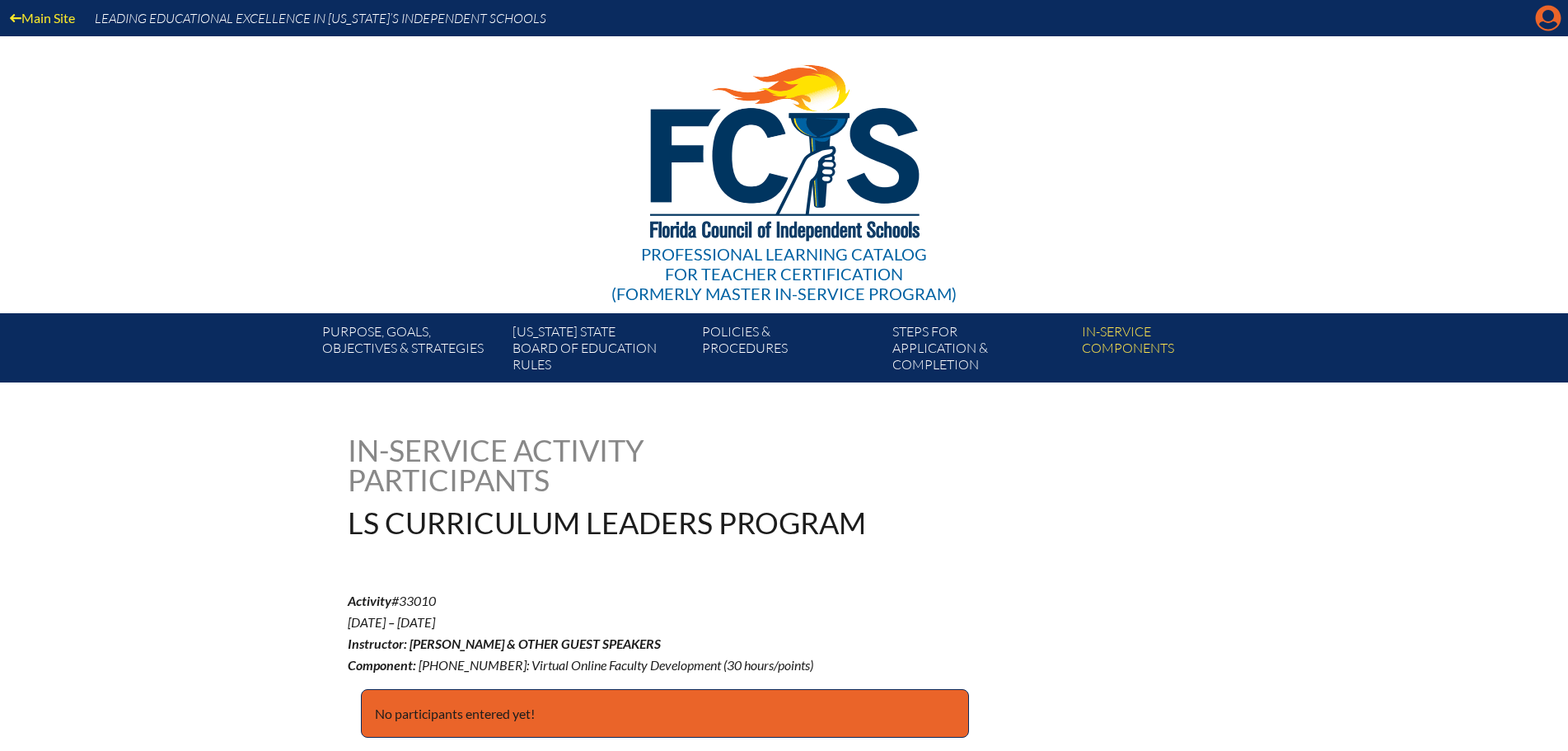
click at [1543, 20] on icon at bounding box center [1549, 19] width 25 height 25
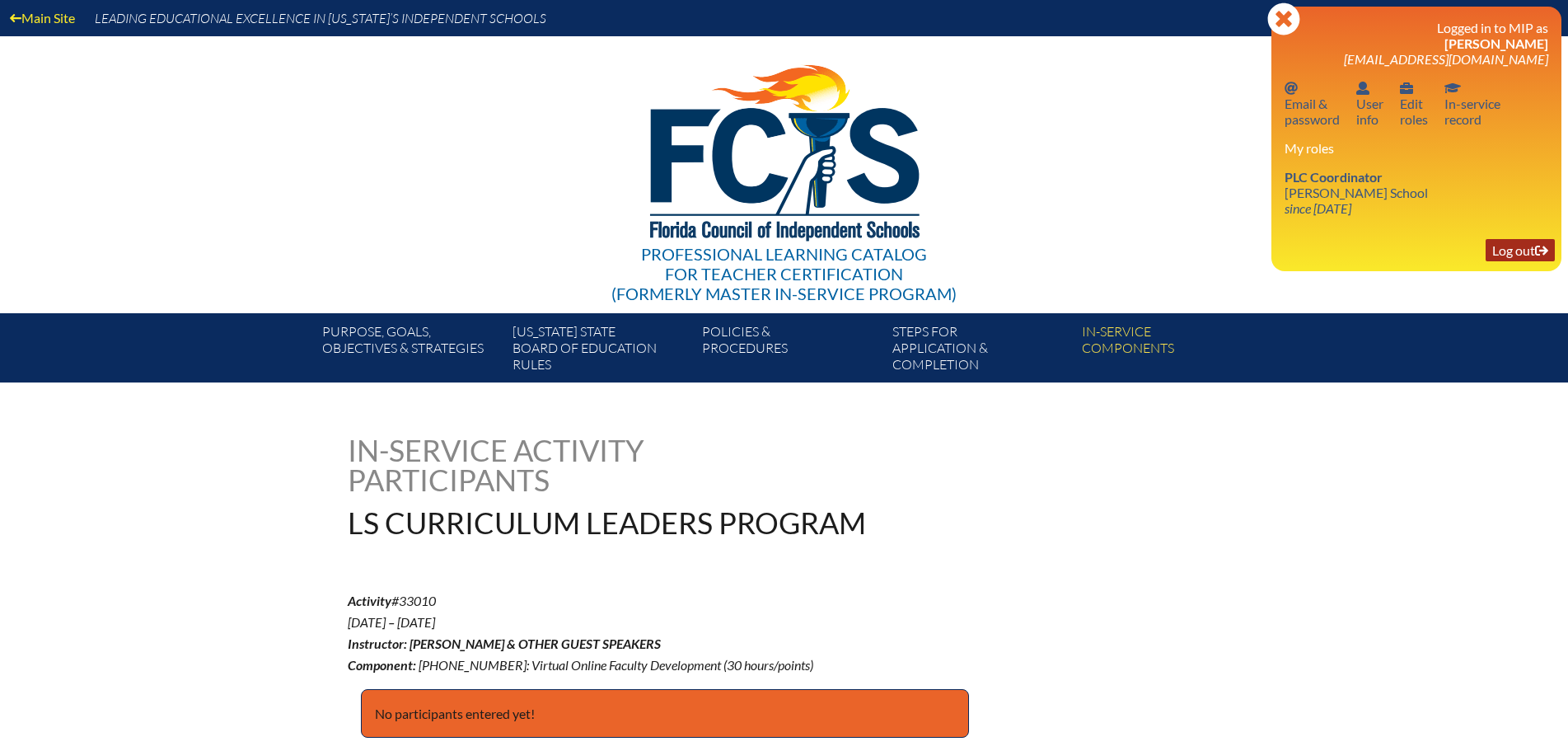
click at [1520, 246] on link "Log out Log out" at bounding box center [1520, 250] width 69 height 22
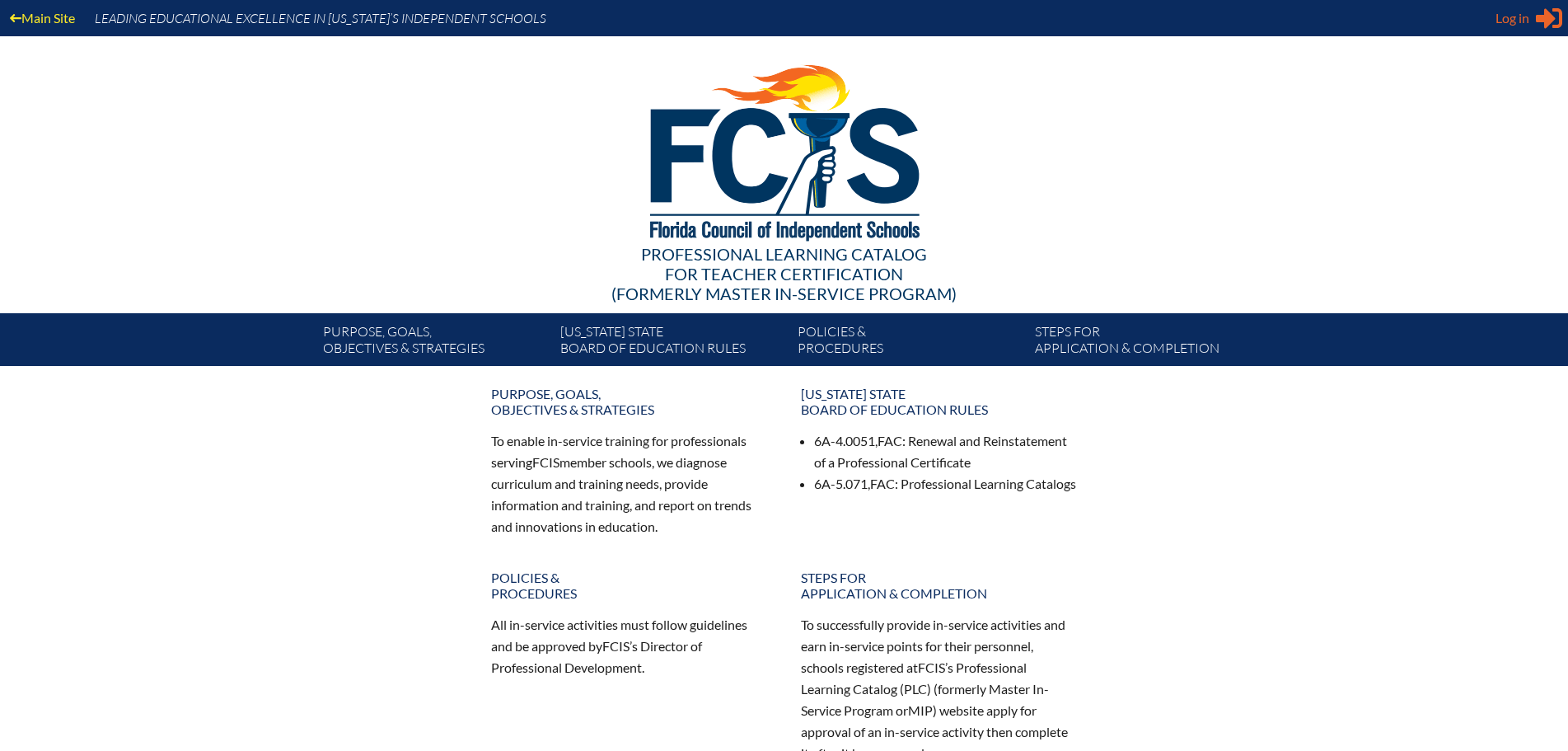
type input "[EMAIL_ADDRESS][DOMAIN_NAME]"
click at [1510, 19] on span "Log in" at bounding box center [1512, 18] width 34 height 19
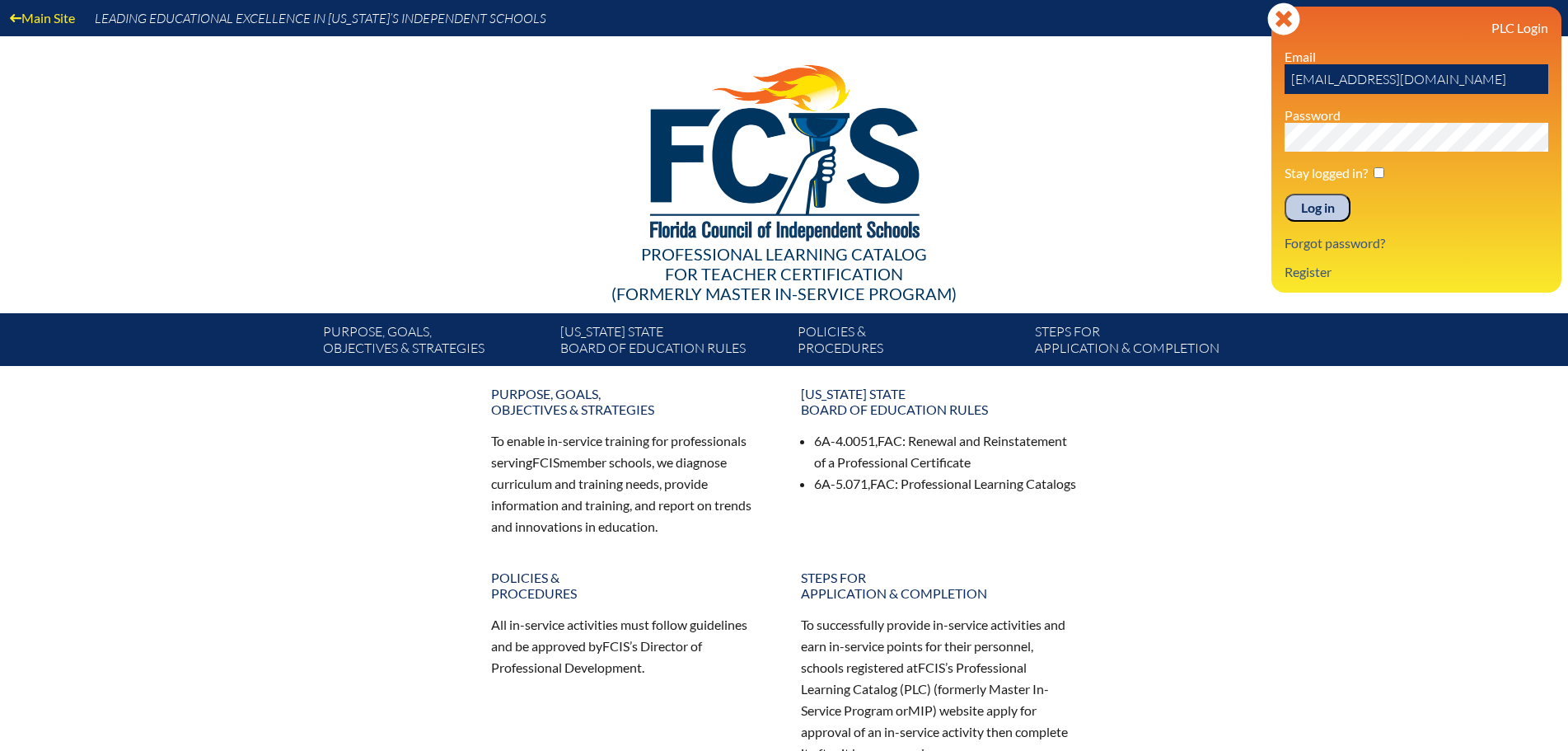
click at [1305, 209] on input "Log in" at bounding box center [1317, 207] width 66 height 28
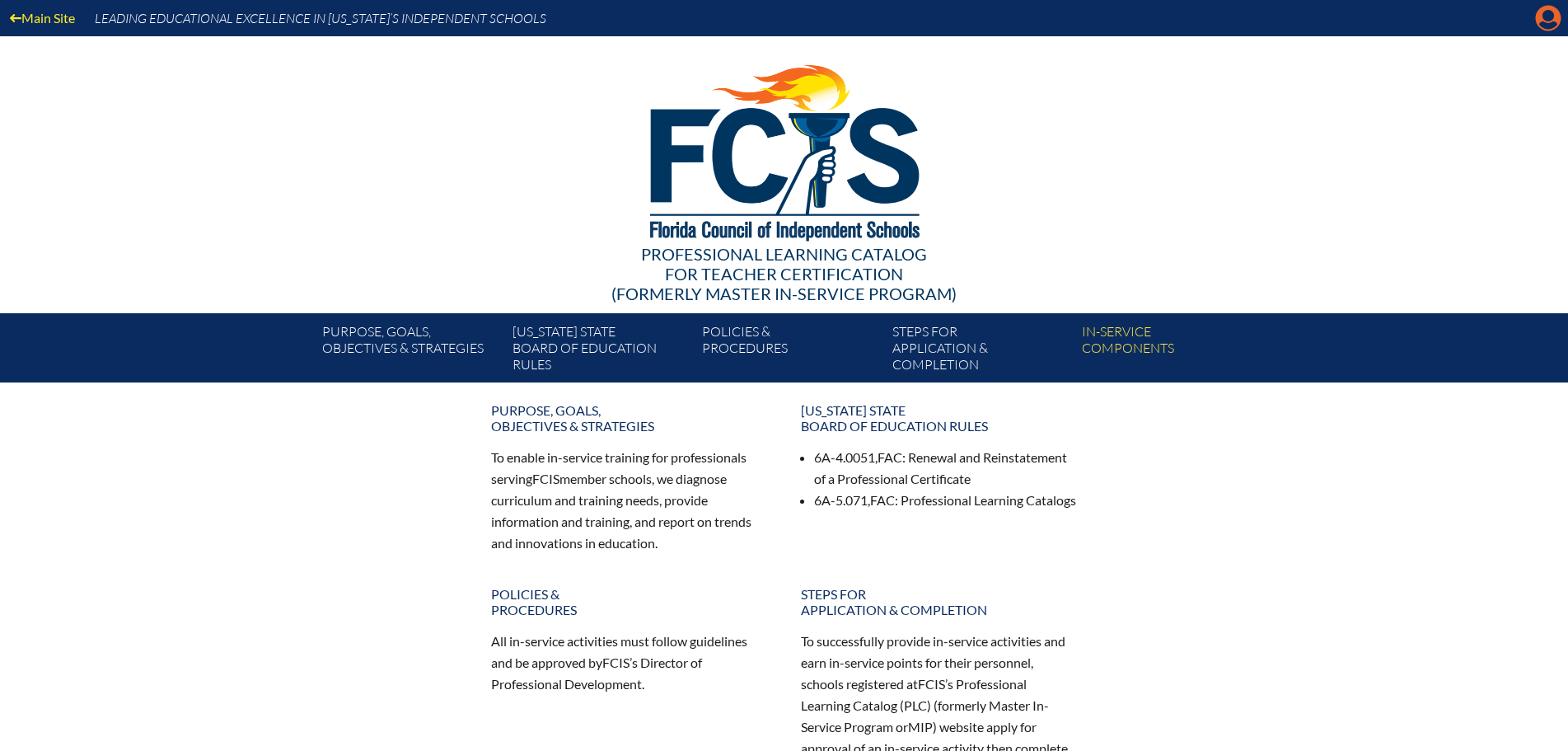
click at [1548, 23] on icon at bounding box center [1549, 19] width 25 height 25
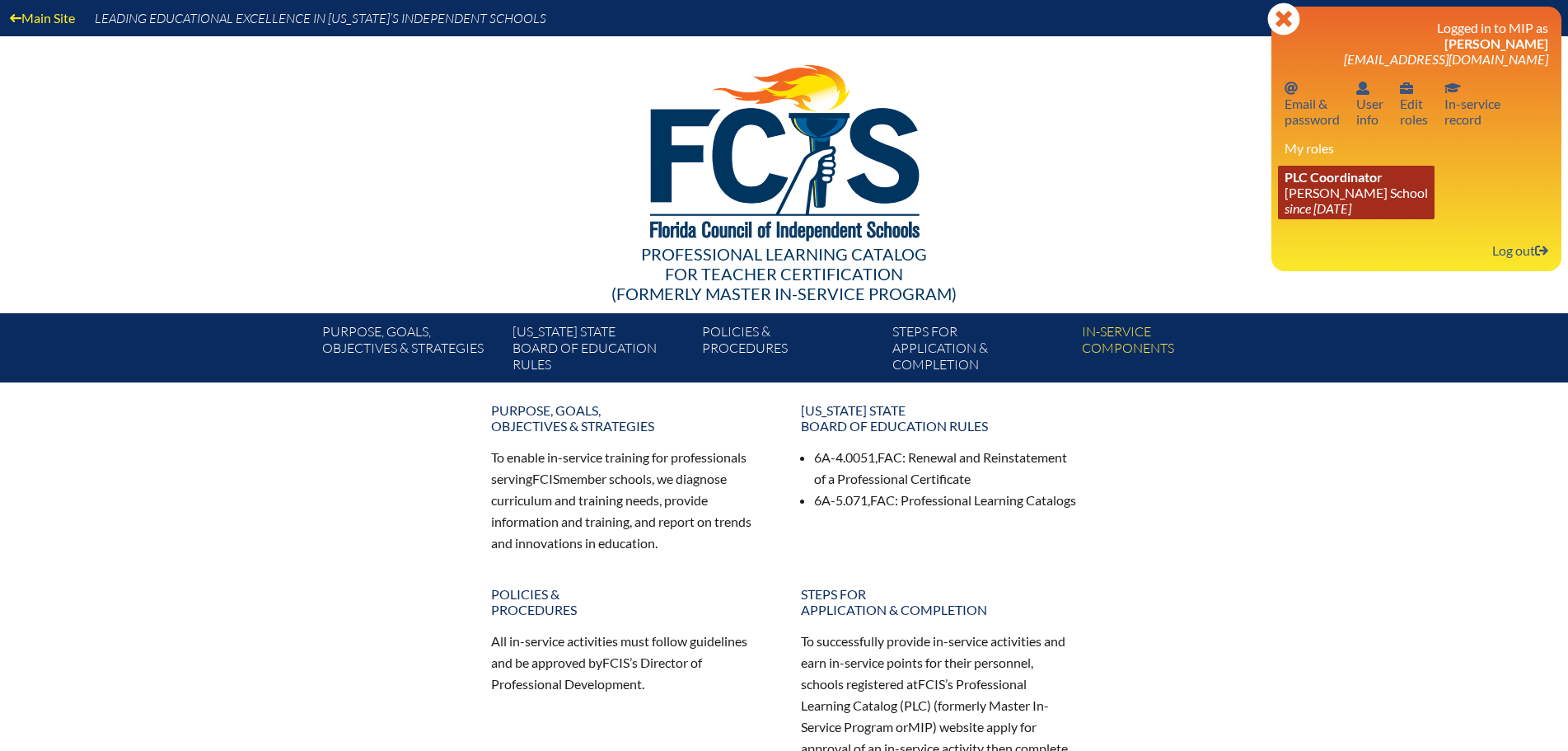
click at [1353, 189] on link "PLC Coordinator Benjamin School since 2006 Aug 1" at bounding box center [1356, 192] width 156 height 53
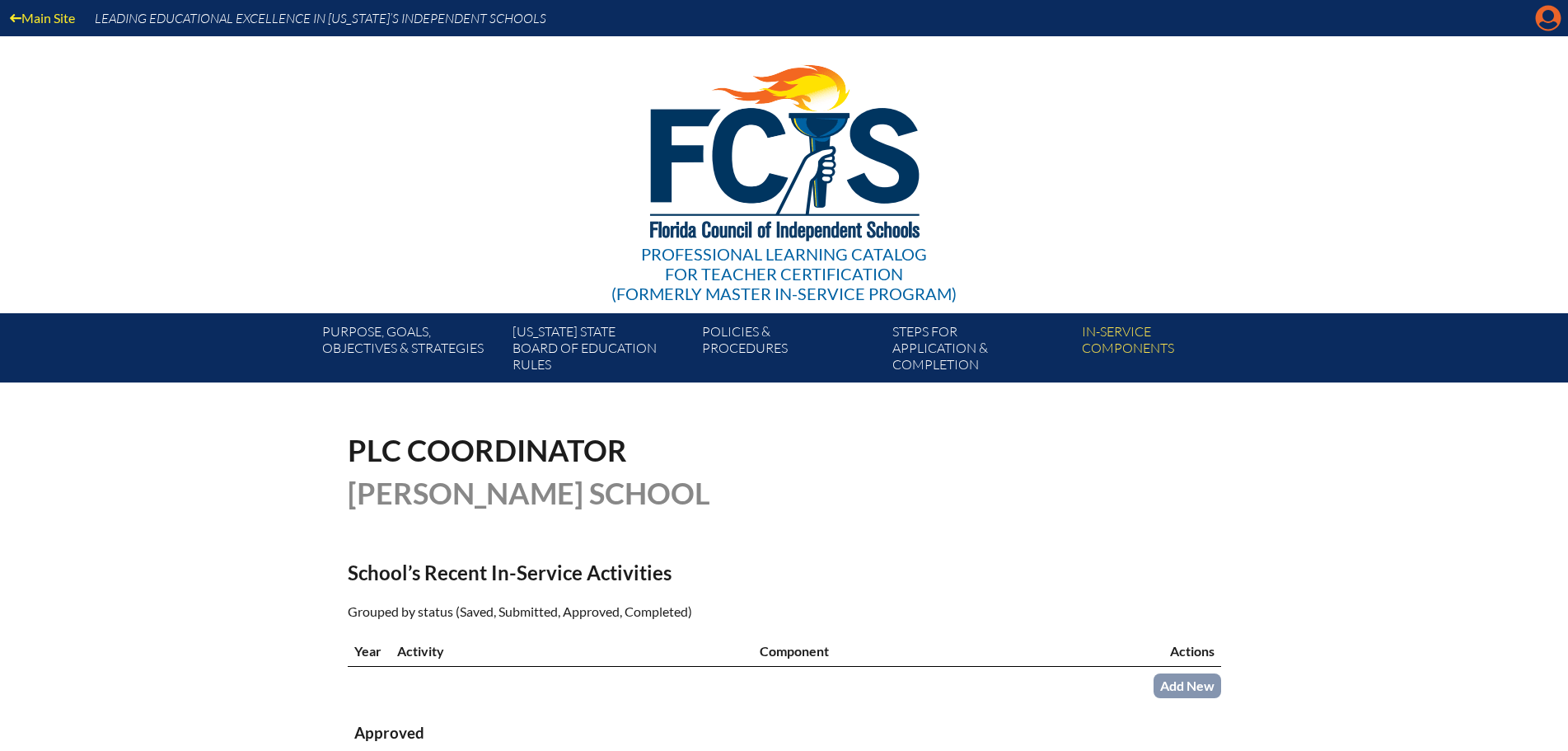
click at [1551, 25] on icon "Manage account" at bounding box center [1548, 18] width 26 height 26
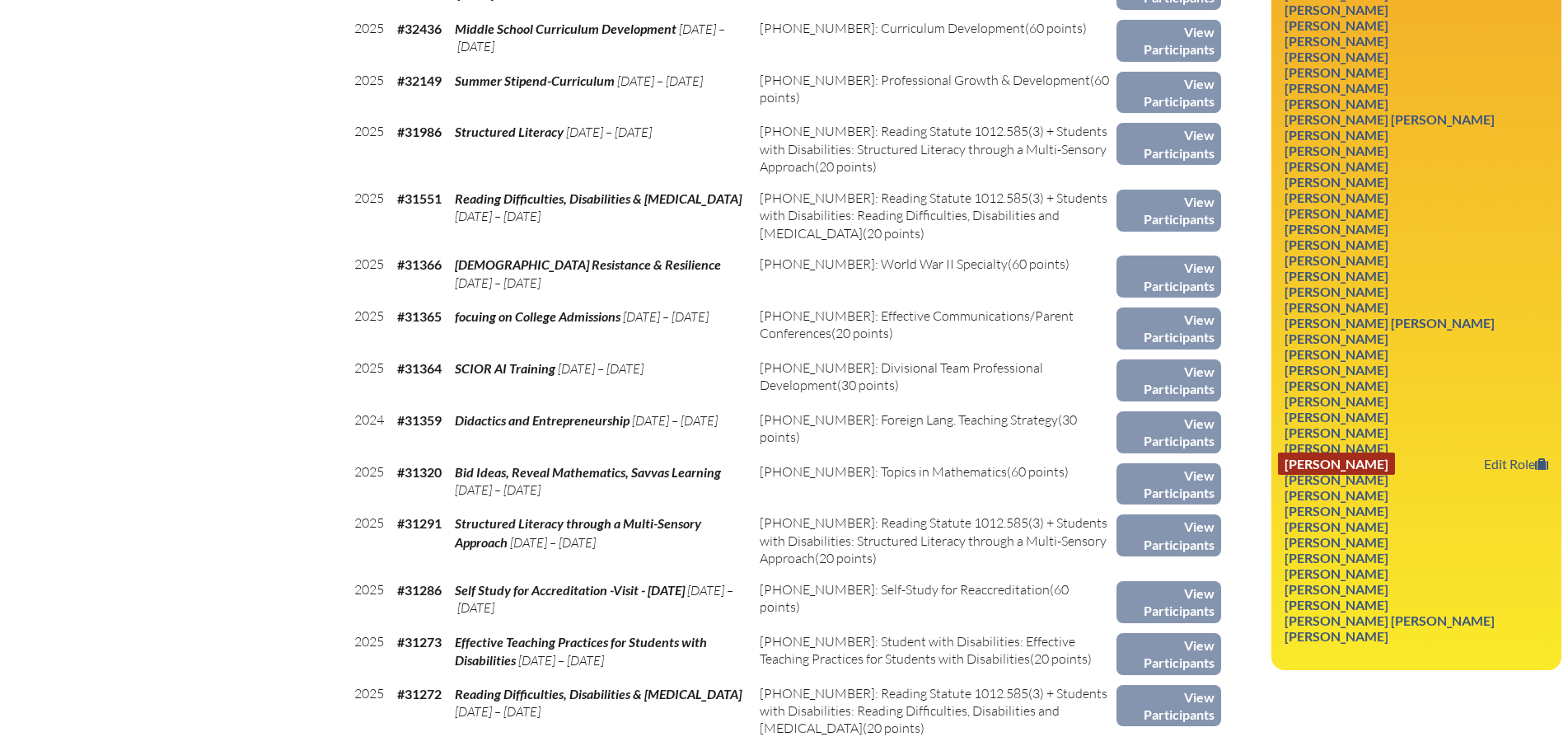
scroll to position [1317, 0]
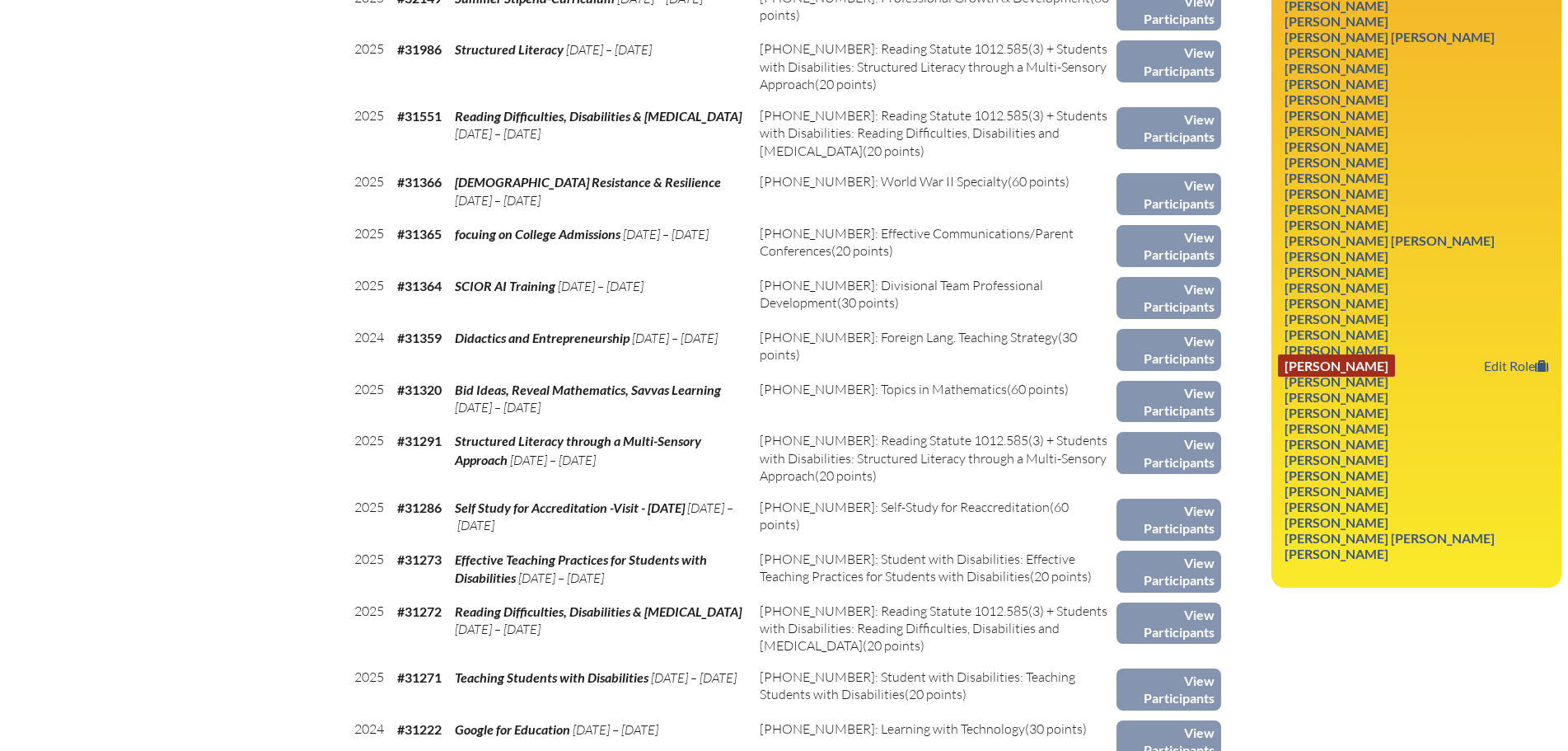
click at [1325, 366] on link "[PERSON_NAME]" at bounding box center [1336, 365] width 117 height 22
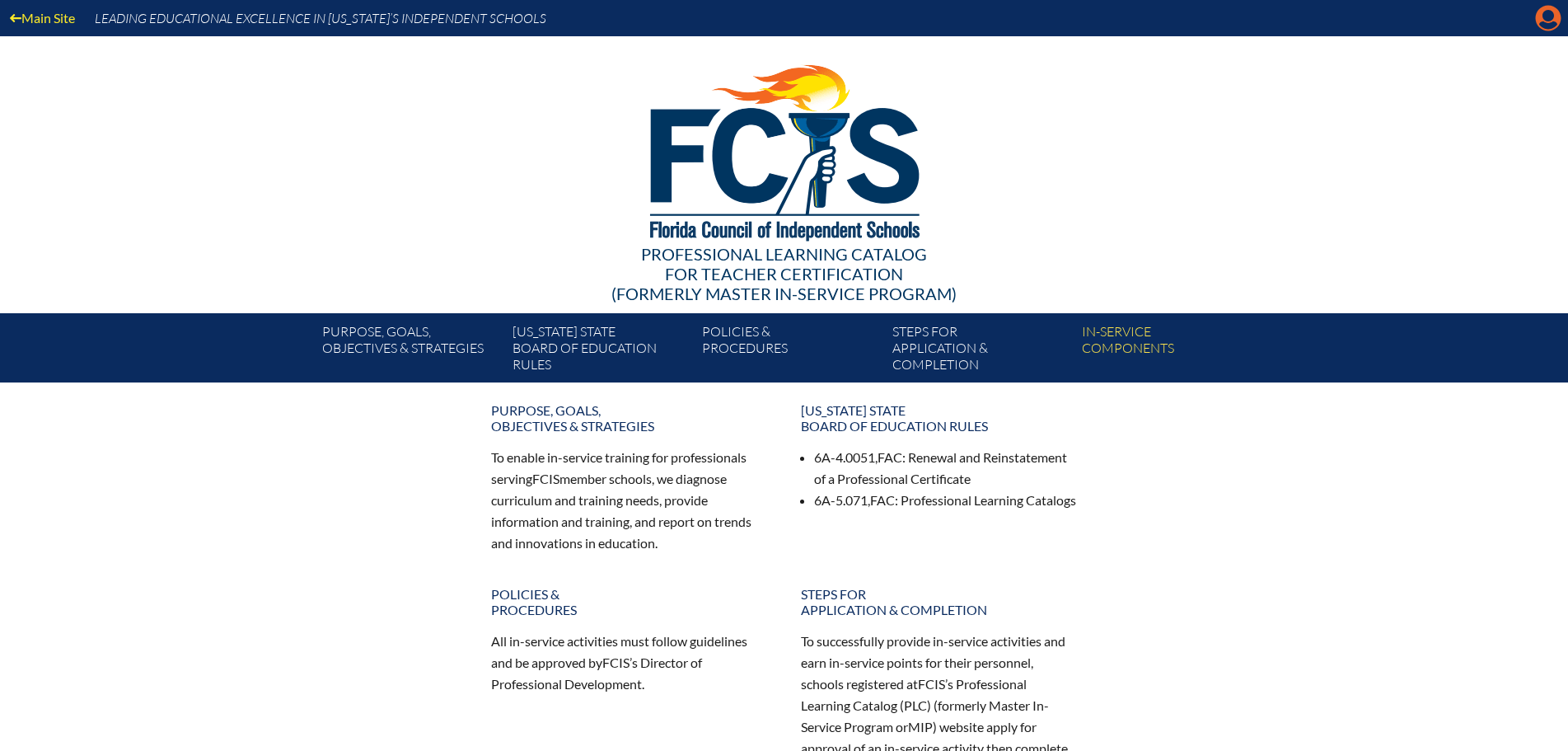
click at [1544, 19] on icon "Manage account" at bounding box center [1548, 18] width 26 height 26
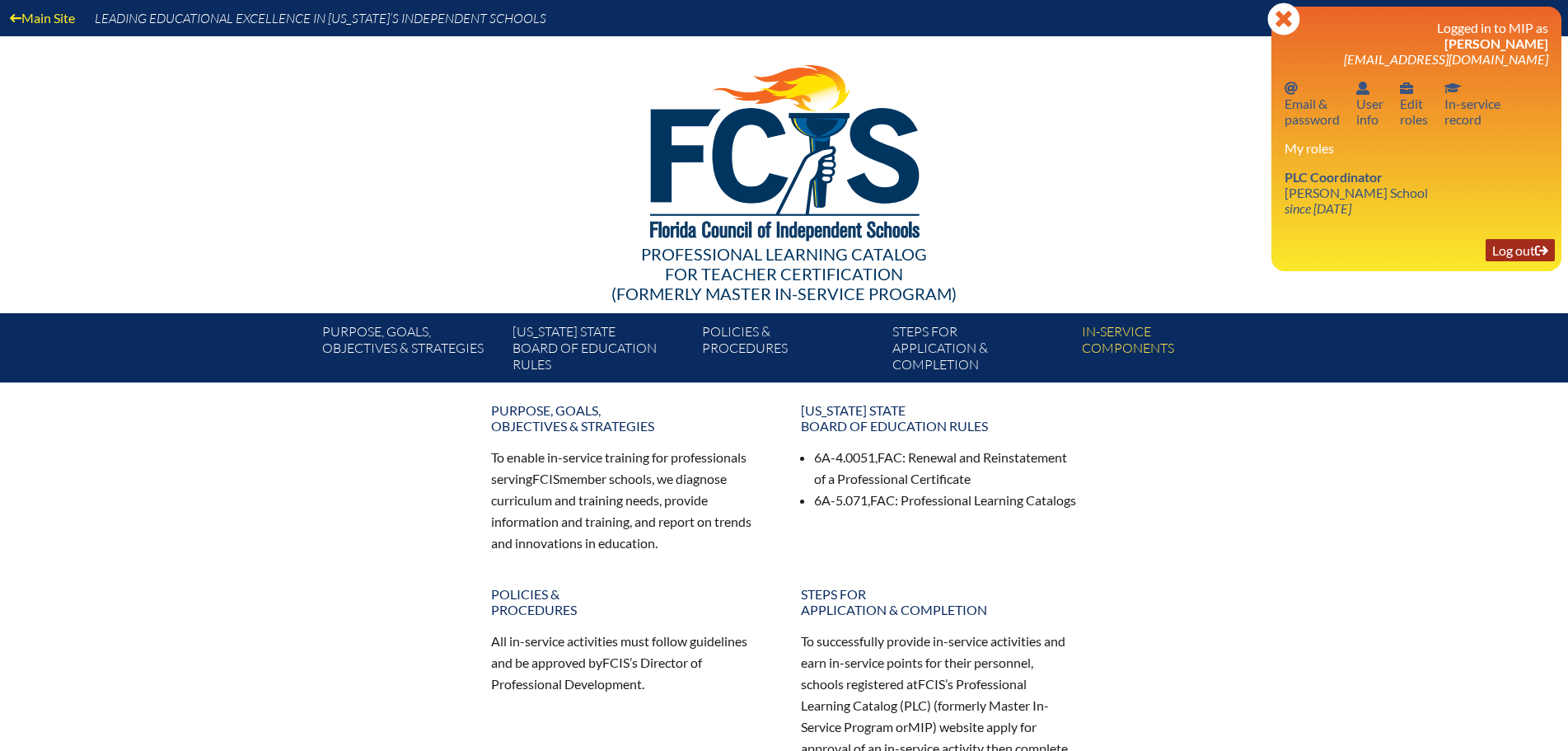
click at [1501, 248] on link "Log out Log out" at bounding box center [1520, 250] width 69 height 22
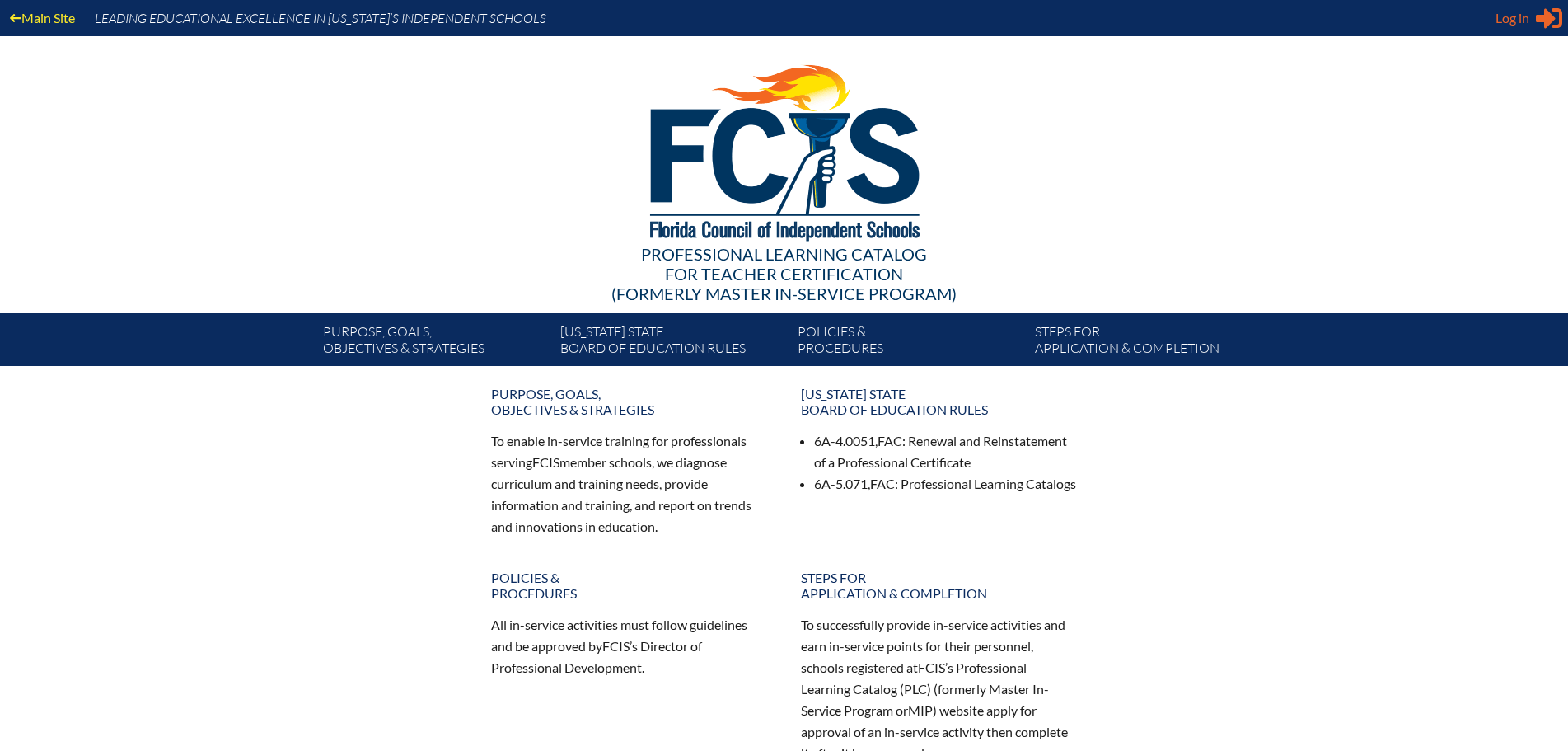
click at [1511, 18] on span "Log in" at bounding box center [1512, 18] width 34 height 19
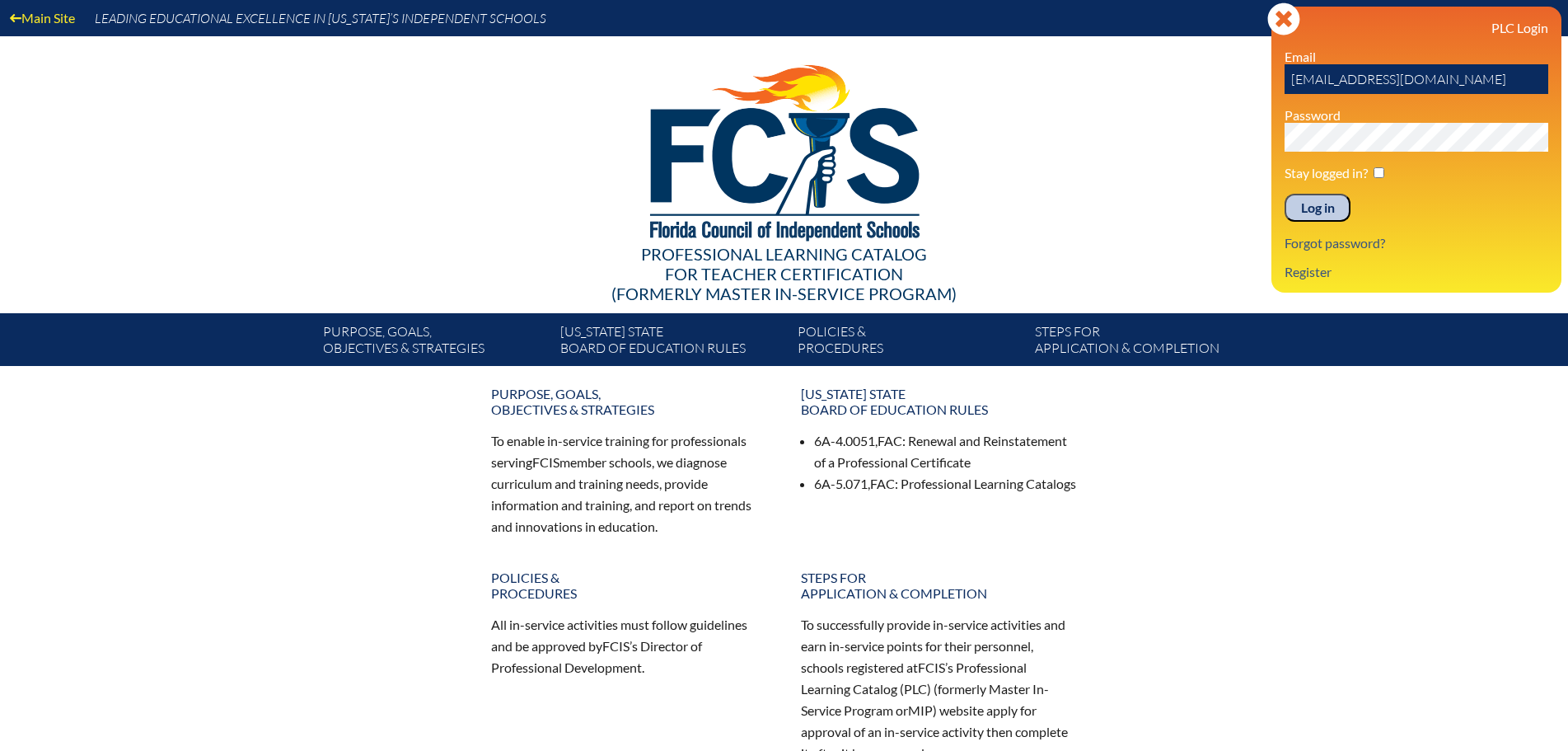
drag, startPoint x: 1521, startPoint y: 80, endPoint x: 1139, endPoint y: 91, distance: 382.2
click at [1139, 91] on div "Main Site Leading Educational Excellence in Florida’s Independent Schools Profe…" at bounding box center [784, 183] width 1568 height 366
type input "L"
type input "fcismember"
click at [1154, 130] on div "Main Site Leading Educational Excellence in Florida’s Independent Schools Profe…" at bounding box center [784, 183] width 1568 height 366
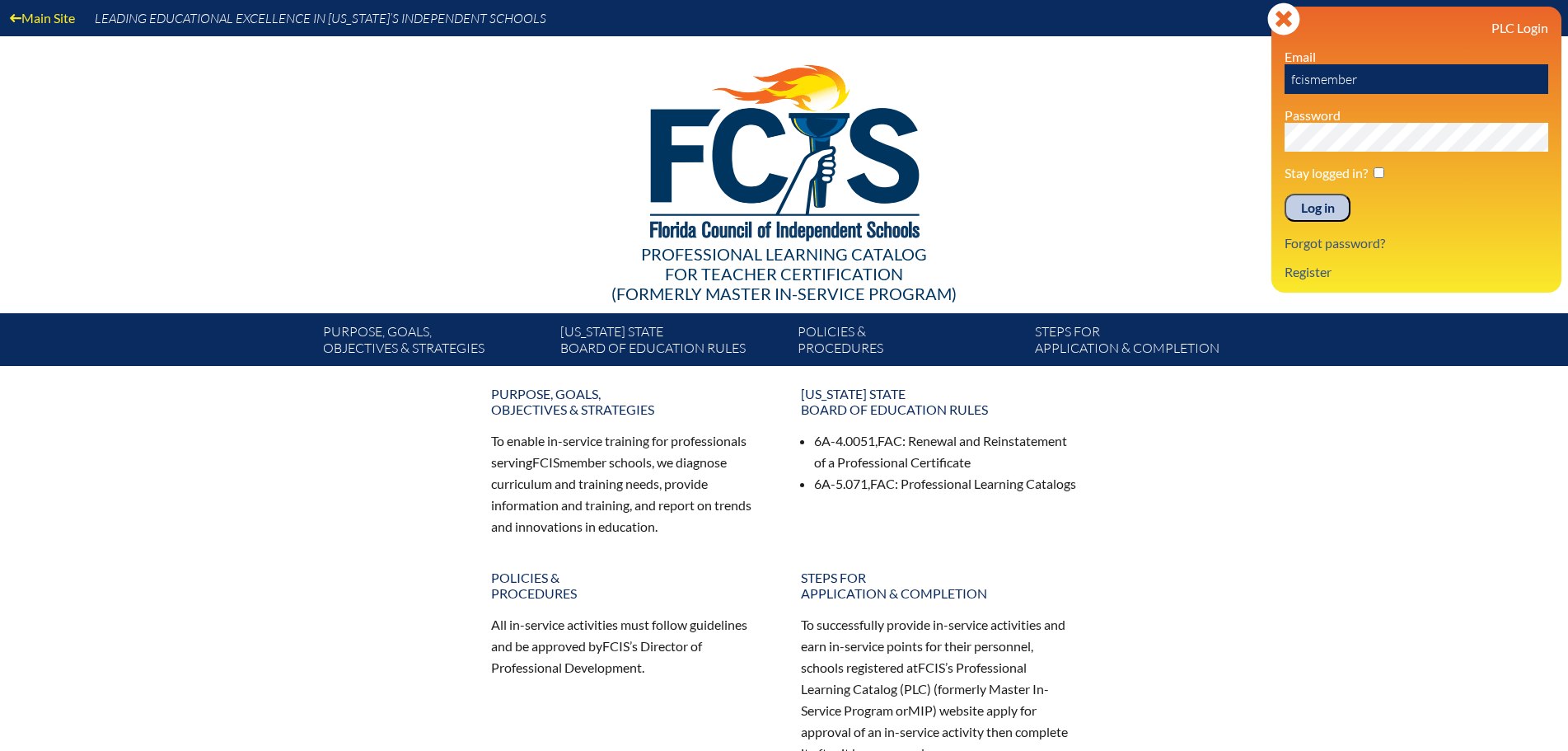
click at [1328, 211] on input "Log in" at bounding box center [1317, 207] width 66 height 28
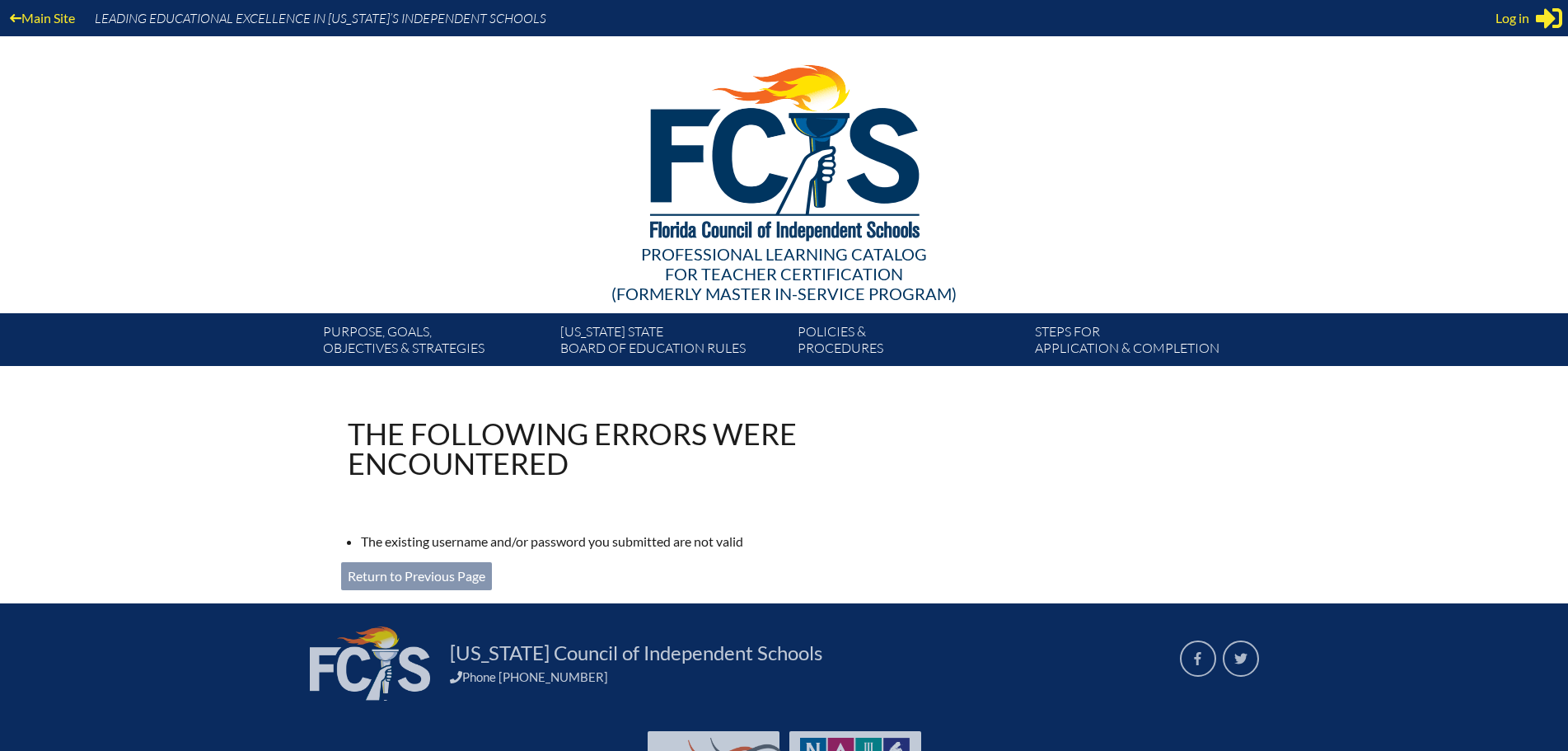
type input "Lola.arbuzow@thebenjaminschool.org"
click at [482, 576] on link "Return to Previous Page" at bounding box center [417, 576] width 150 height 28
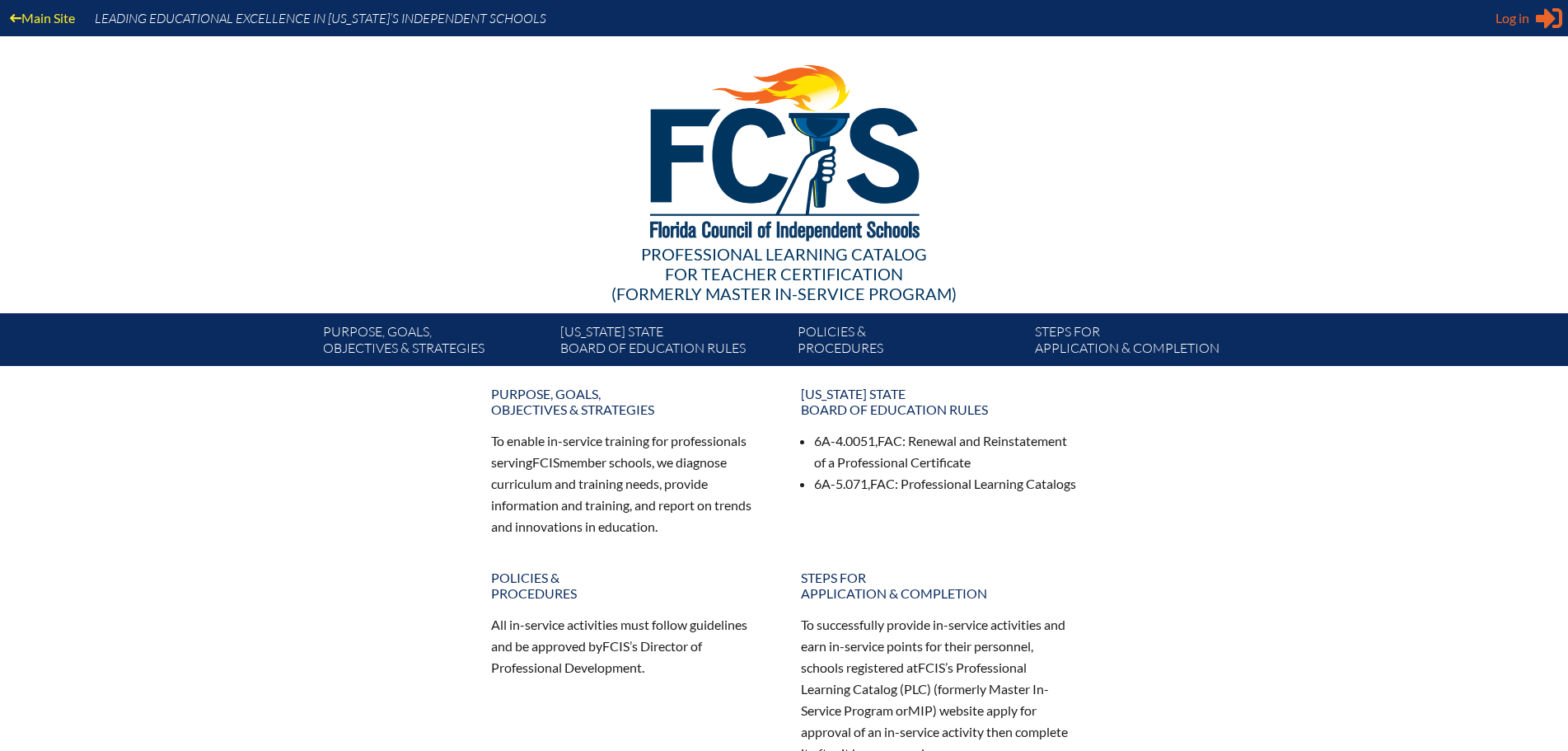
click at [1517, 16] on span "Log in" at bounding box center [1512, 18] width 34 height 19
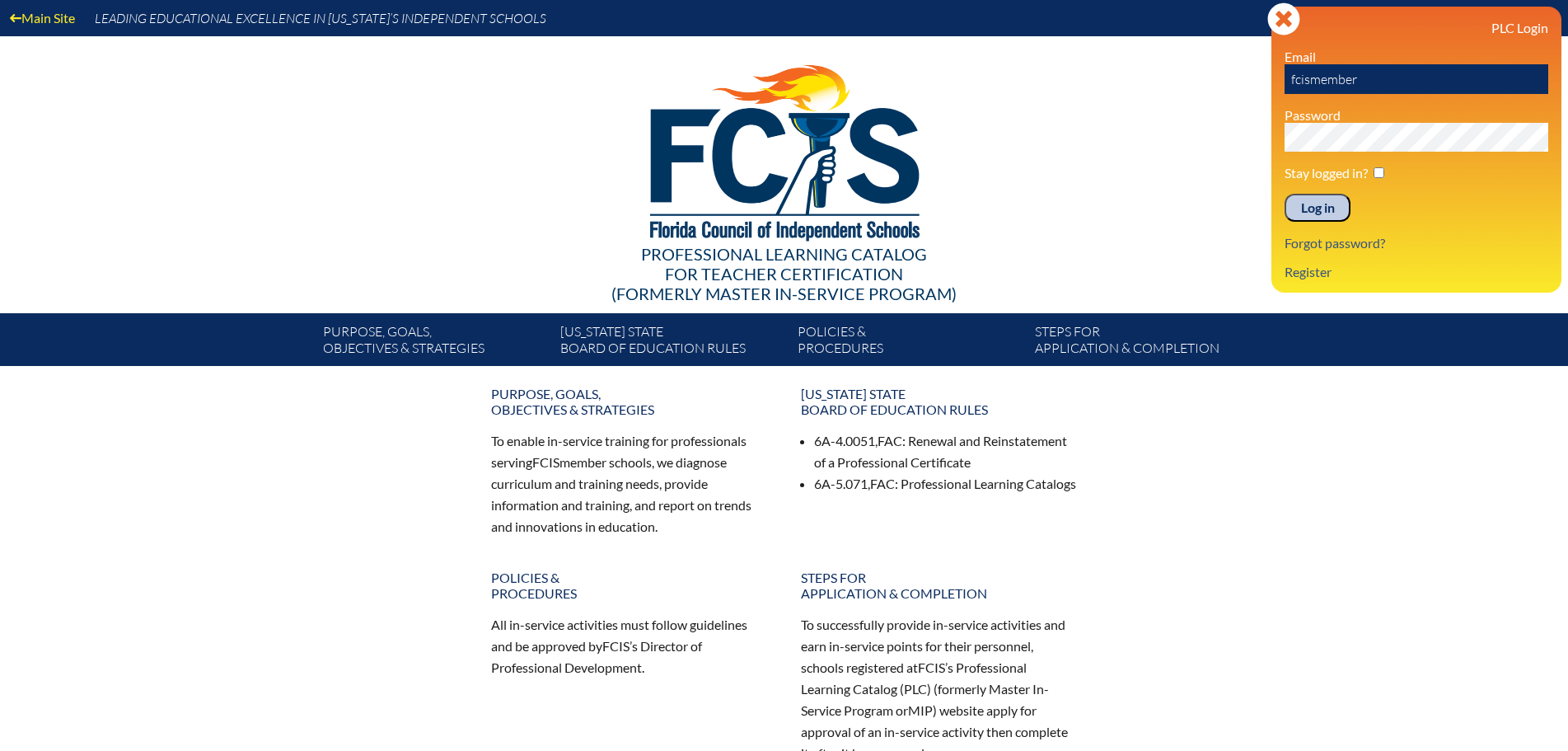
click at [1317, 206] on input "Log in" at bounding box center [1317, 207] width 66 height 28
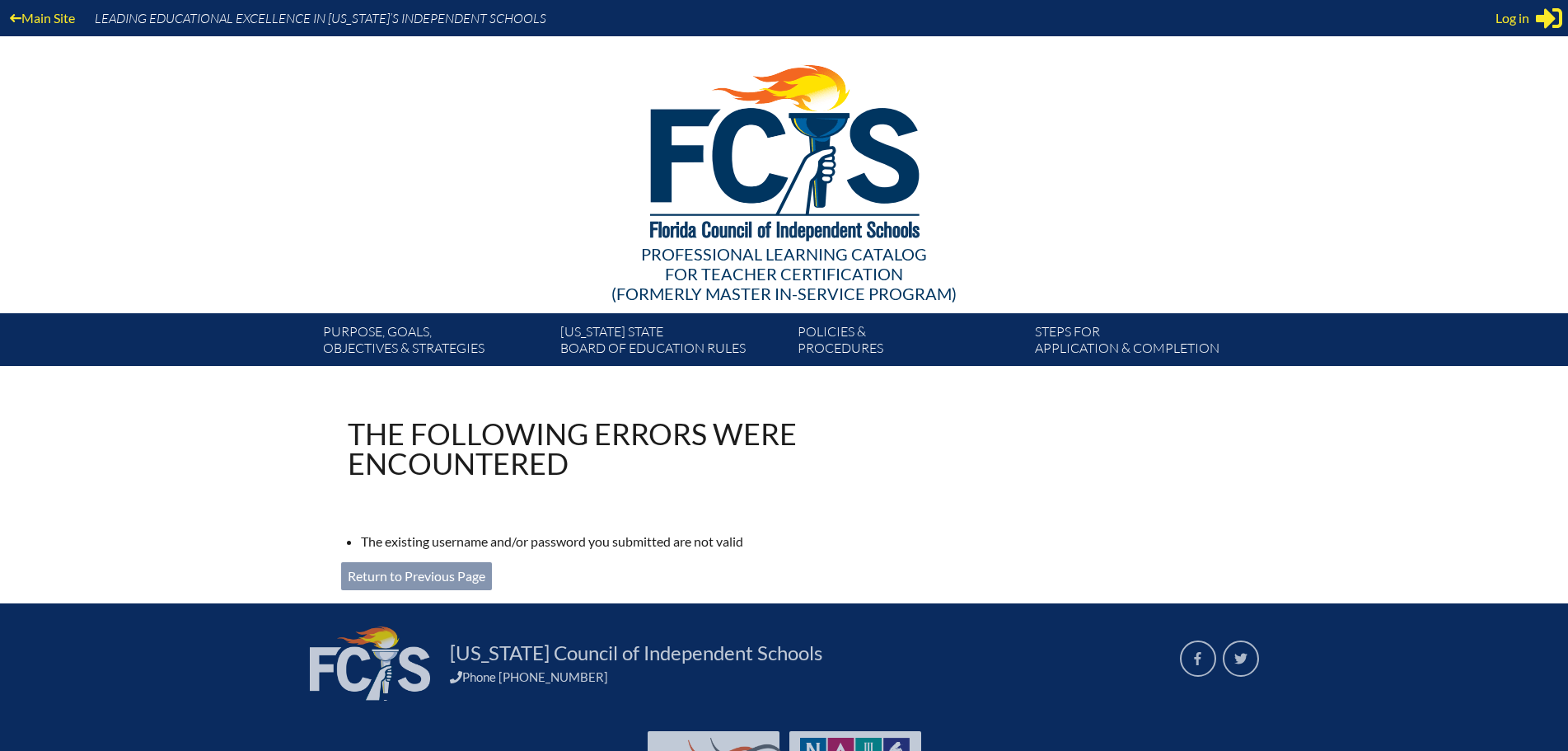
type input "[EMAIL_ADDRESS][DOMAIN_NAME]"
click at [484, 570] on link "Return to Previous Page" at bounding box center [417, 576] width 150 height 28
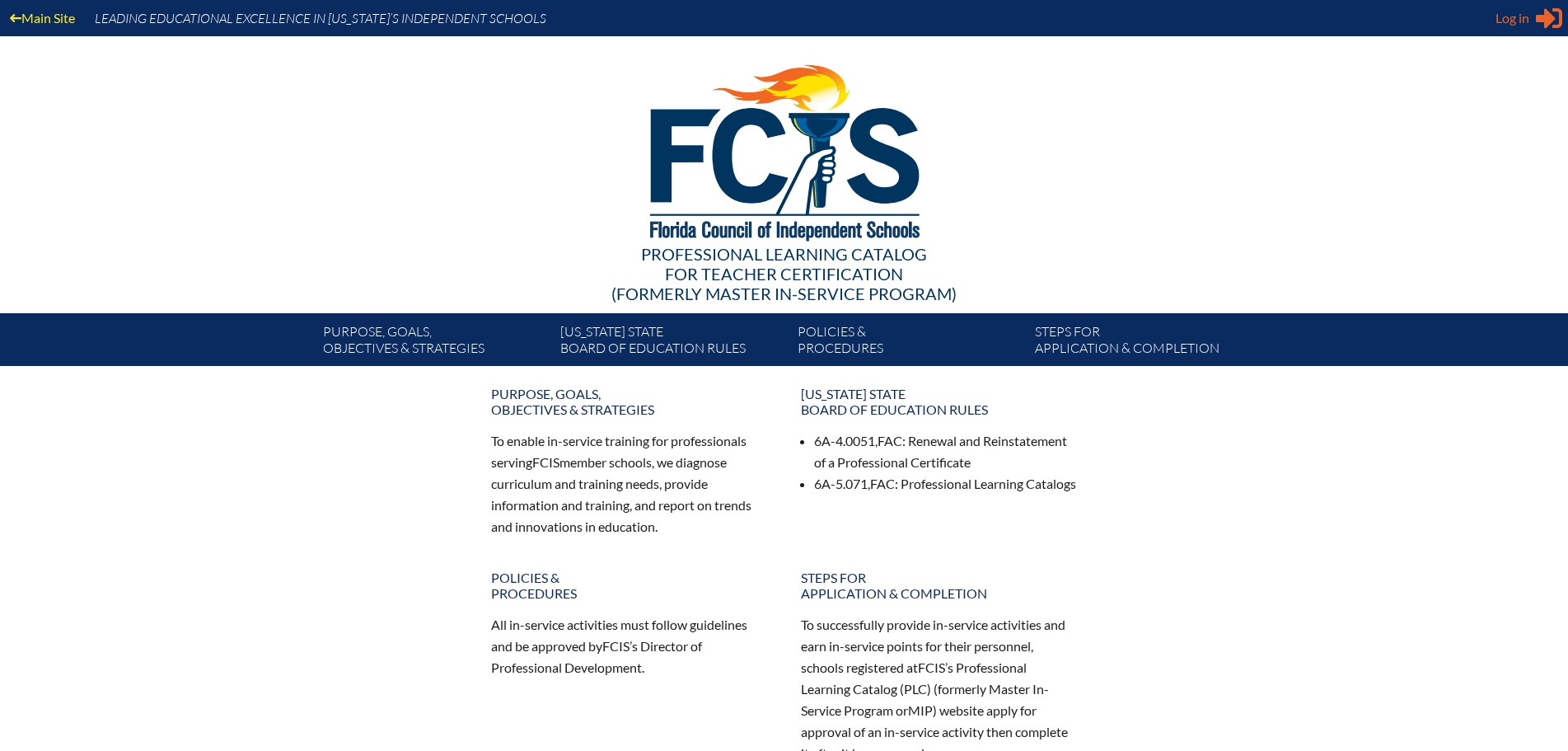
click at [1516, 20] on span "Log in" at bounding box center [1512, 18] width 34 height 19
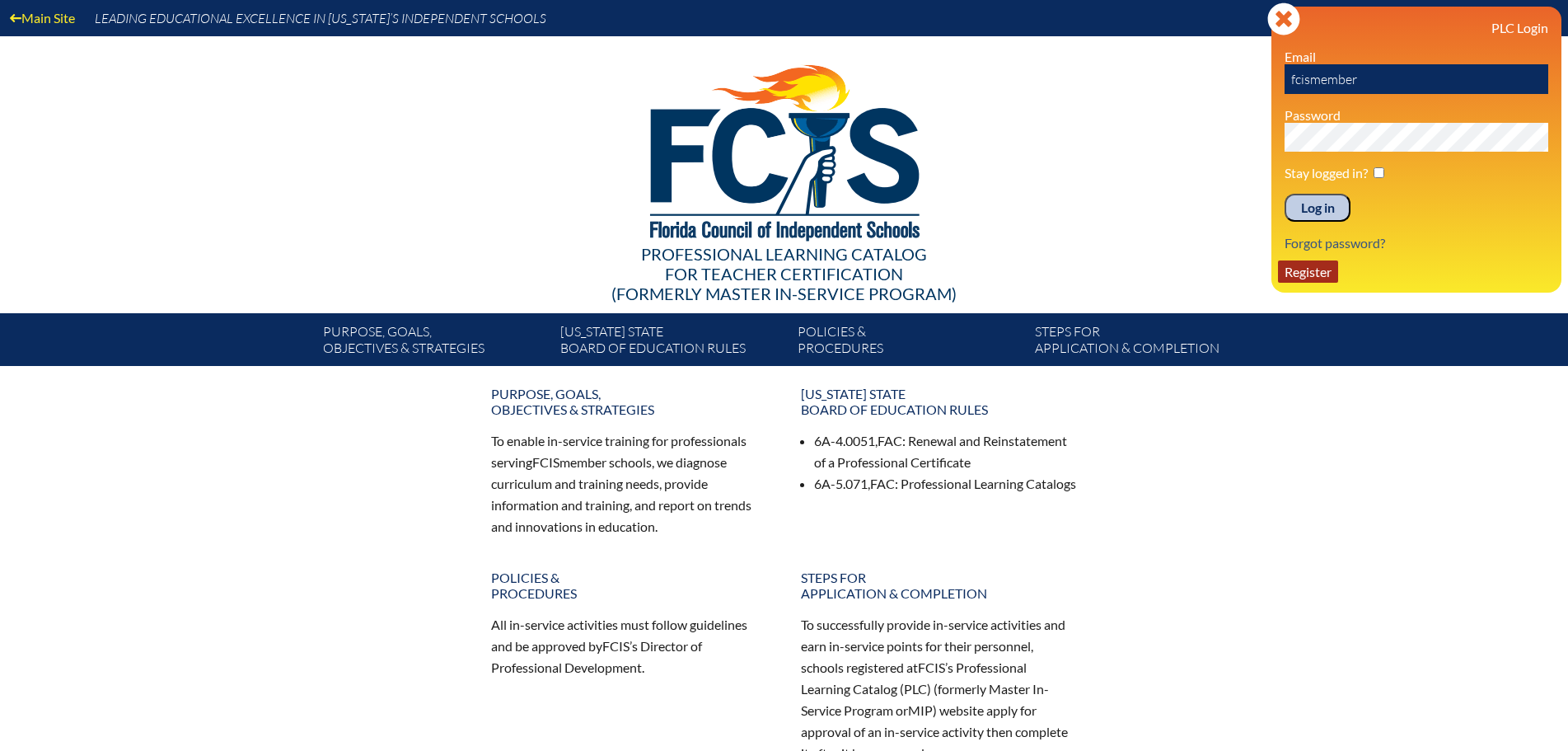
click at [1319, 269] on link "Register" at bounding box center [1308, 271] width 60 height 22
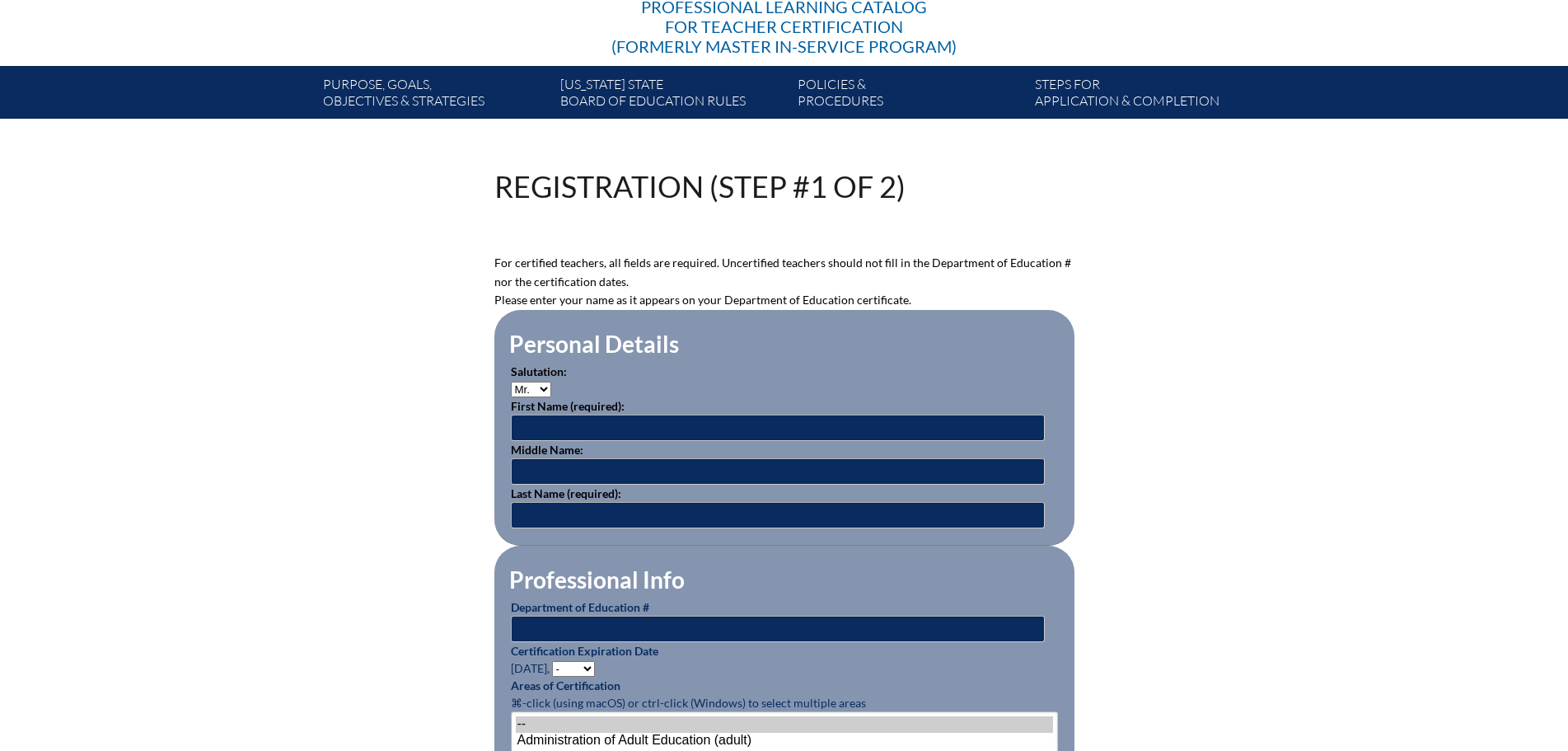
scroll to position [412, 0]
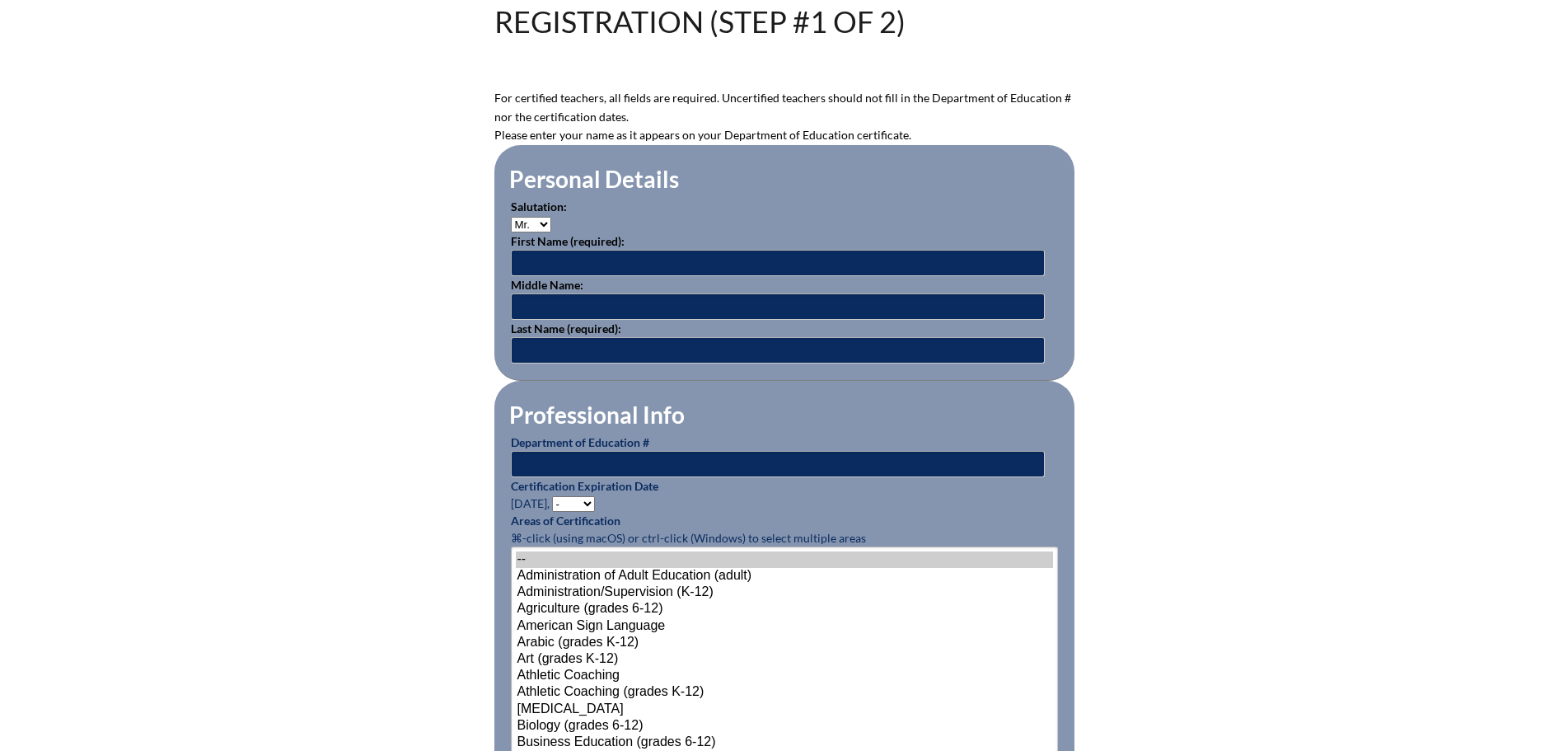
type input "[EMAIL_ADDRESS][DOMAIN_NAME]"
click at [538, 250] on input "text" at bounding box center [778, 262] width 534 height 26
type input "[PERSON_NAME]"
click at [524, 300] on input "text" at bounding box center [778, 306] width 534 height 26
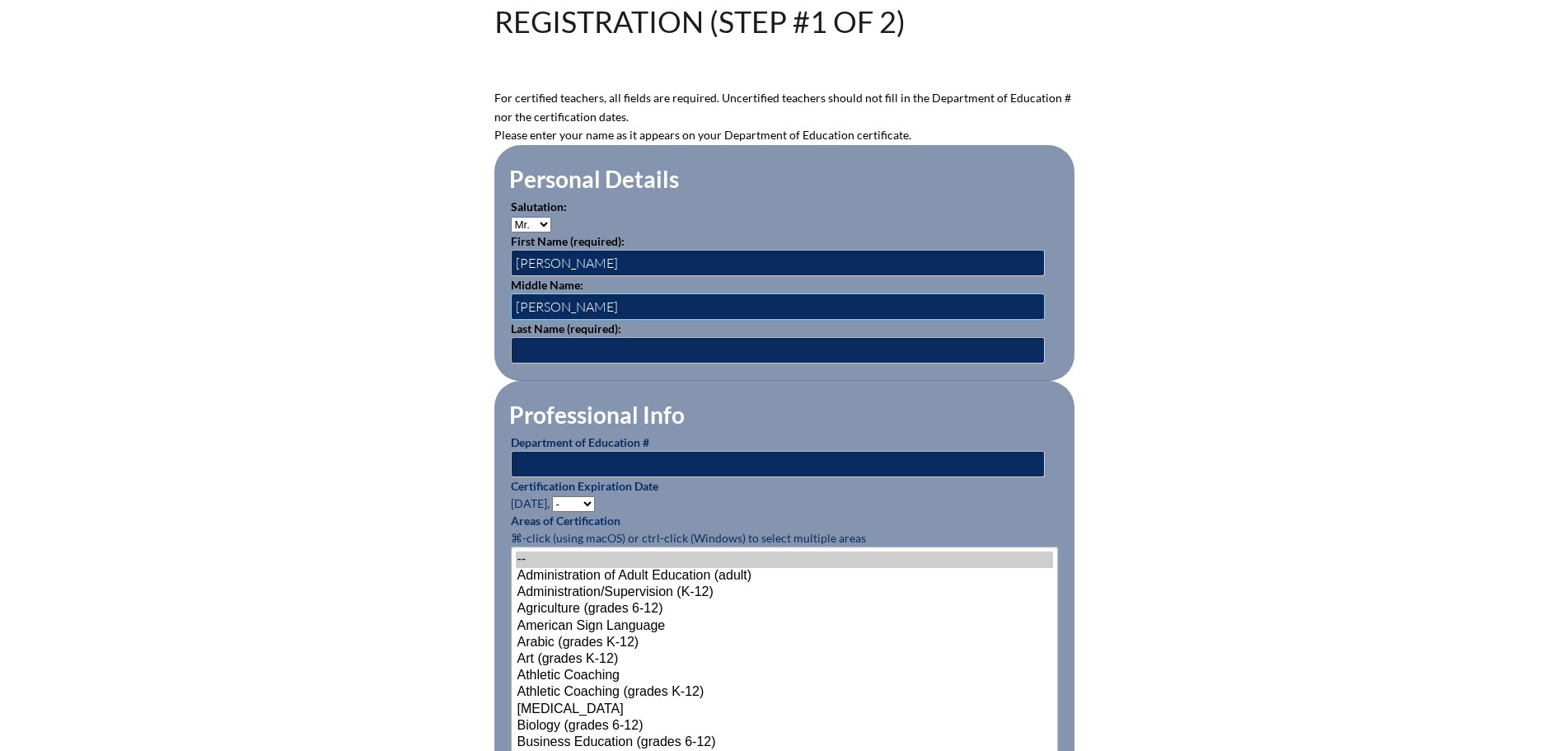
type input "[PERSON_NAME]"
click at [528, 348] on input "text" at bounding box center [778, 350] width 534 height 26
type input "[PERSON_NAME]"
click at [541, 459] on input "text" at bounding box center [778, 463] width 534 height 26
type input "1421939"
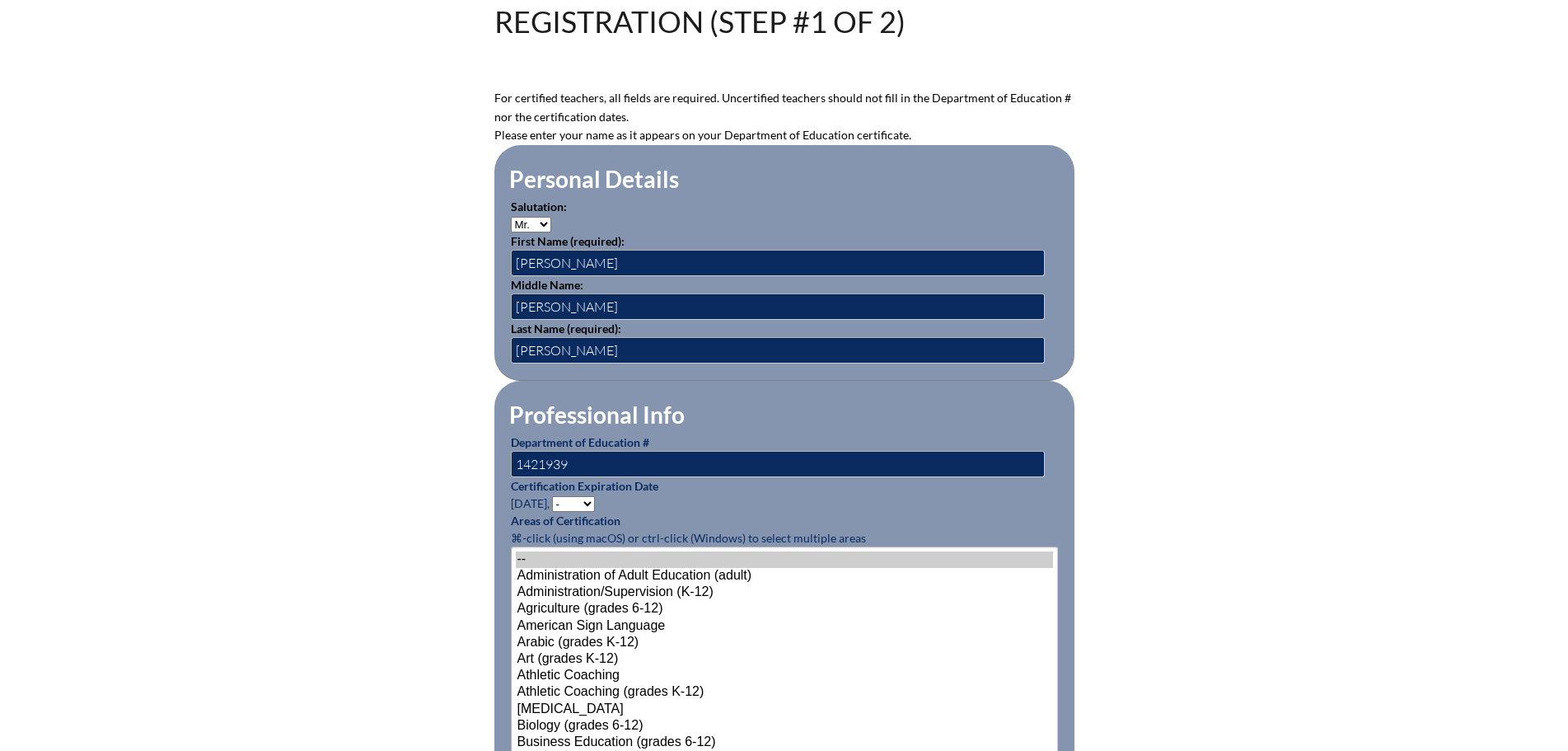
click at [571, 499] on select "- 2031 2030 2029 2028 2027 2026 2025 2024 2023 2022 2021 2020 2019 2018 2017 20…" at bounding box center [573, 504] width 43 height 16
select select "2026"
click at [555, 496] on select "- 2031 2030 2029 2028 2027 2026 2025 2024 2023 2022 2021 2020 2019 2018 2017 20…" at bounding box center [573, 504] width 43 height 16
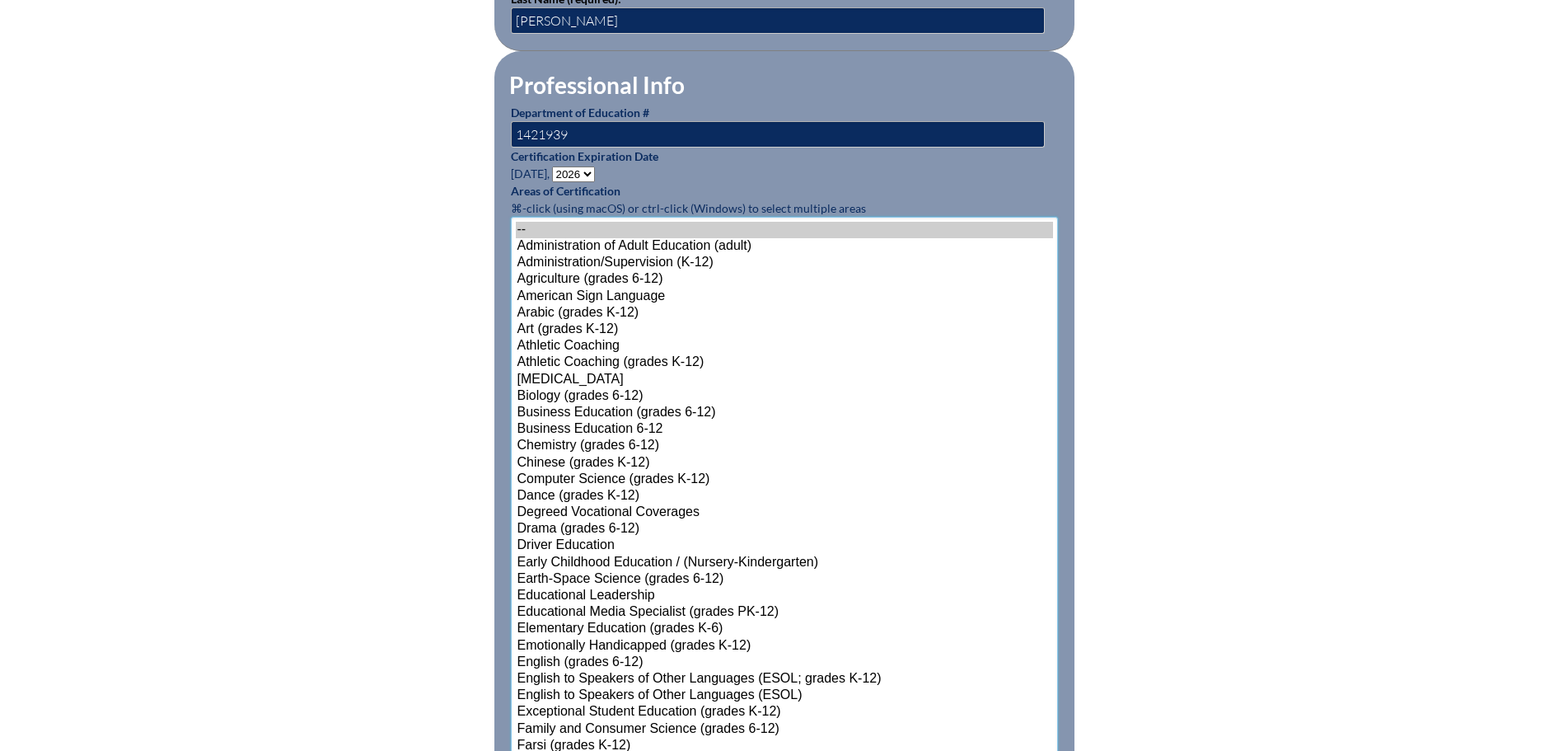
scroll to position [953, 0]
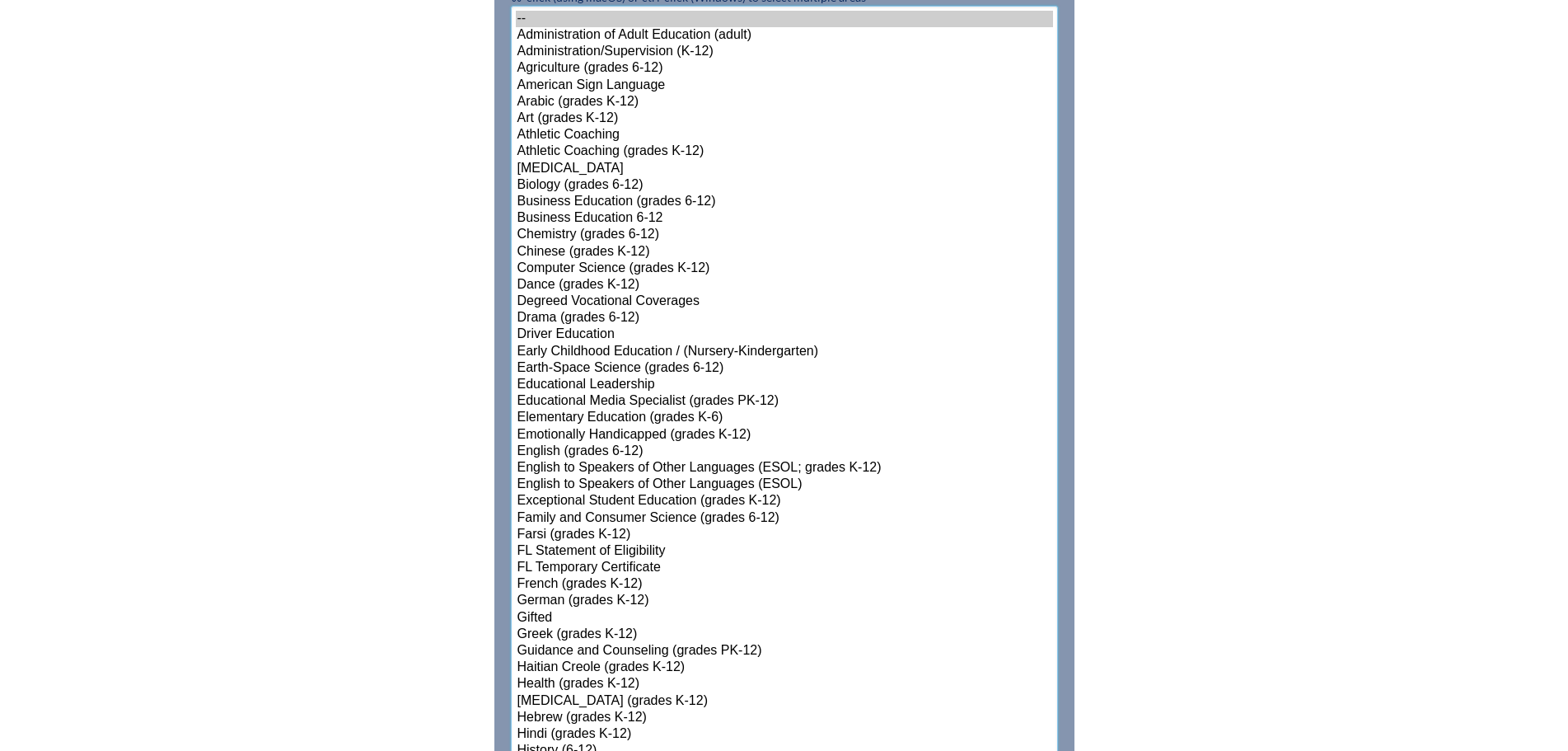
click at [538, 620] on select"]"] "-- Administration of Adult Education (adult) Administration/Supervision (K-12) …" at bounding box center [784, 701] width 547 height 1391
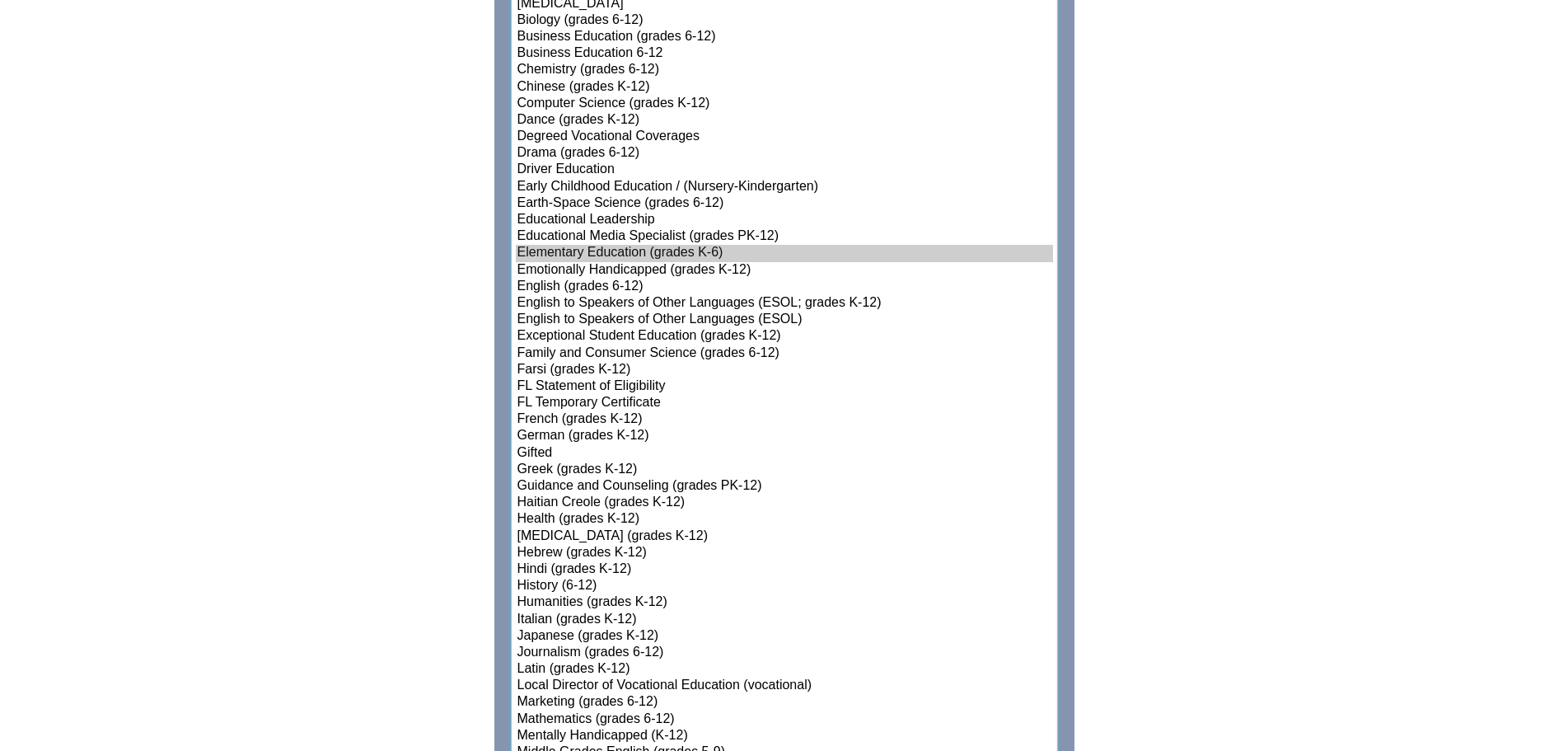
scroll to position [1365, 0]
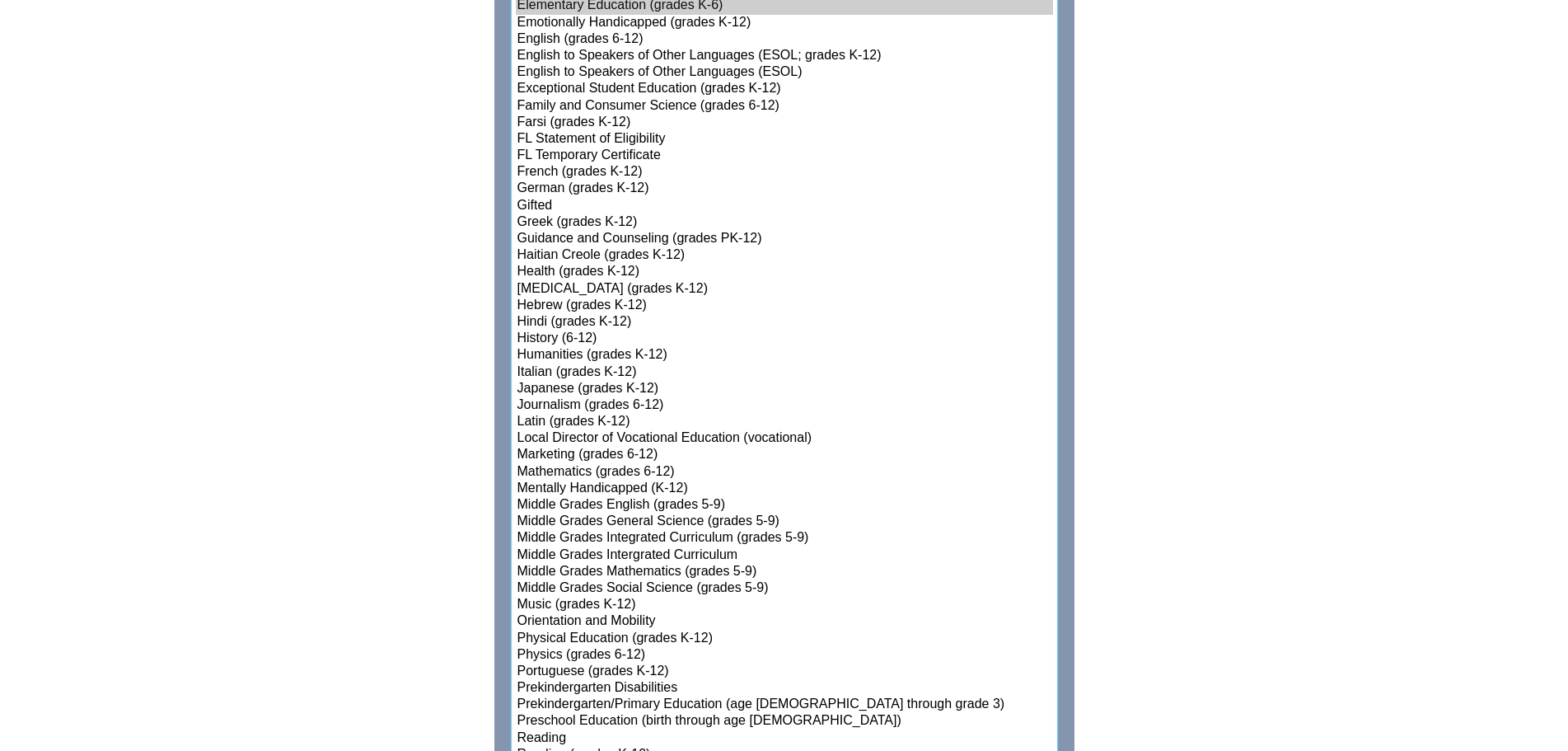
select select"]"] "15157"
click at [544, 633] on option "Physical Education (grades K-12)" at bounding box center [784, 639] width 537 height 16
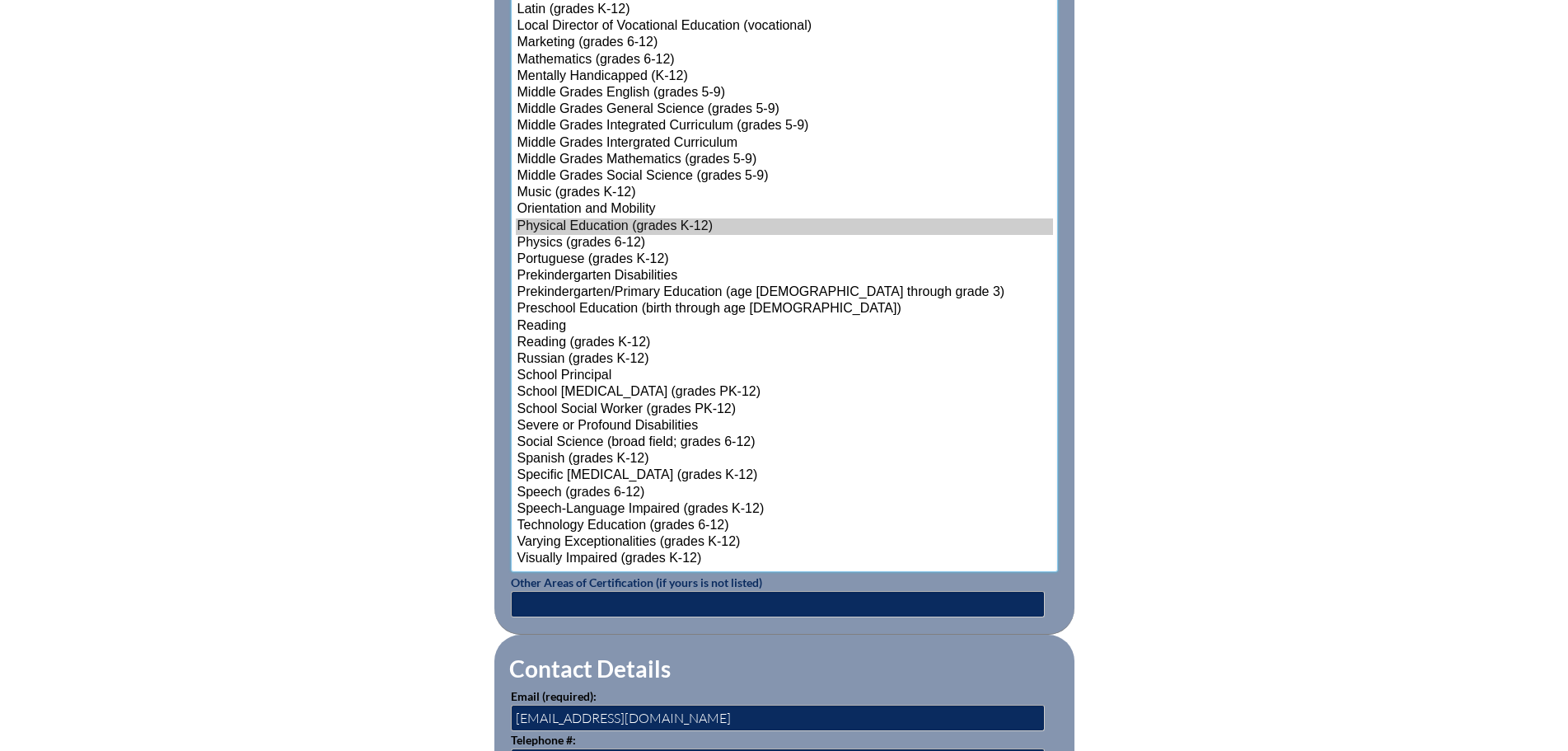
scroll to position [1860, 0]
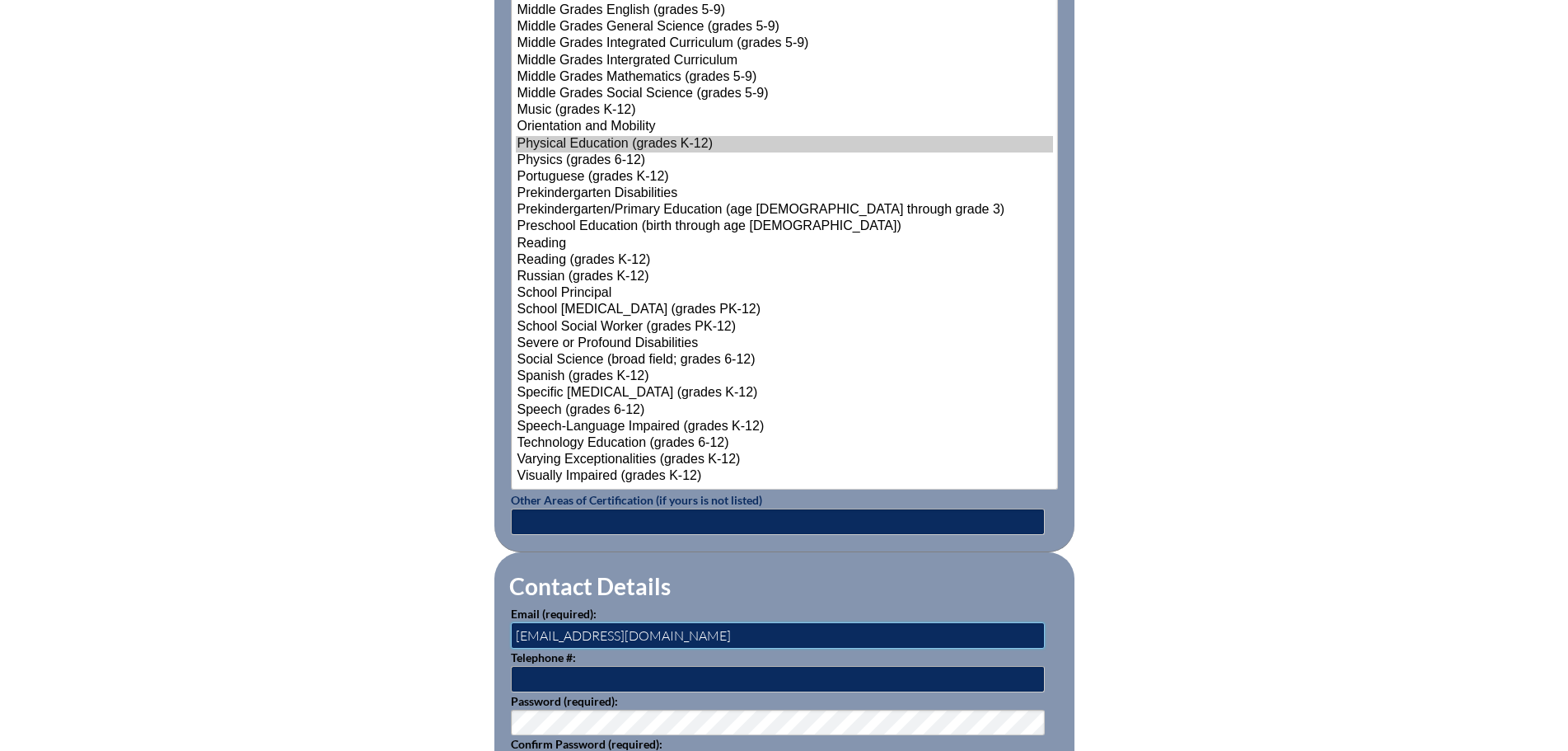
drag, startPoint x: 736, startPoint y: 629, endPoint x: 318, endPoint y: 597, distance: 419.2
type input "alison.cohen@thebenjaminschool.org"
click at [533, 674] on input "text" at bounding box center [778, 679] width 534 height 26
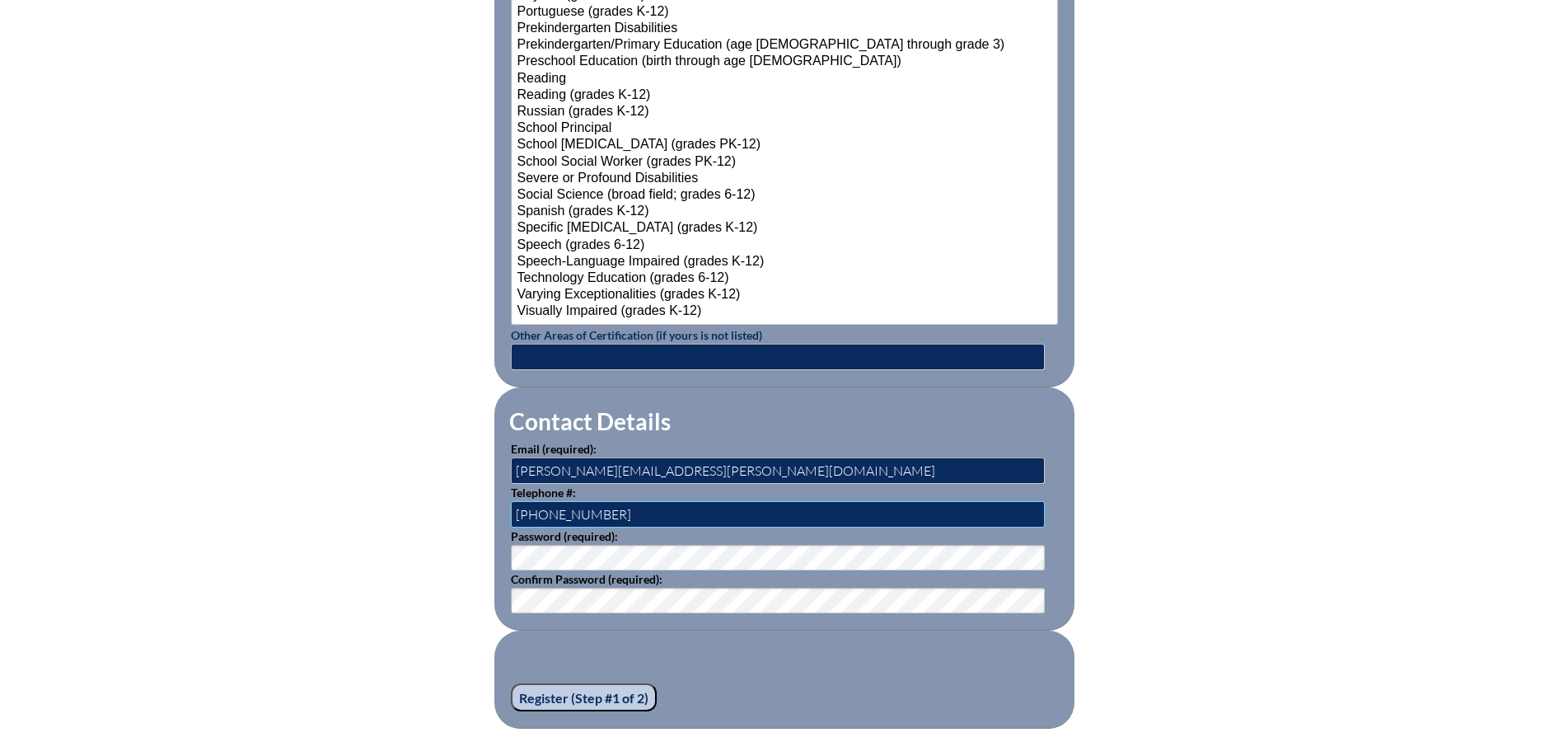
type input "561-472-3405"
click at [561, 687] on input "Register (Step #1 of 2)" at bounding box center [583, 697] width 146 height 28
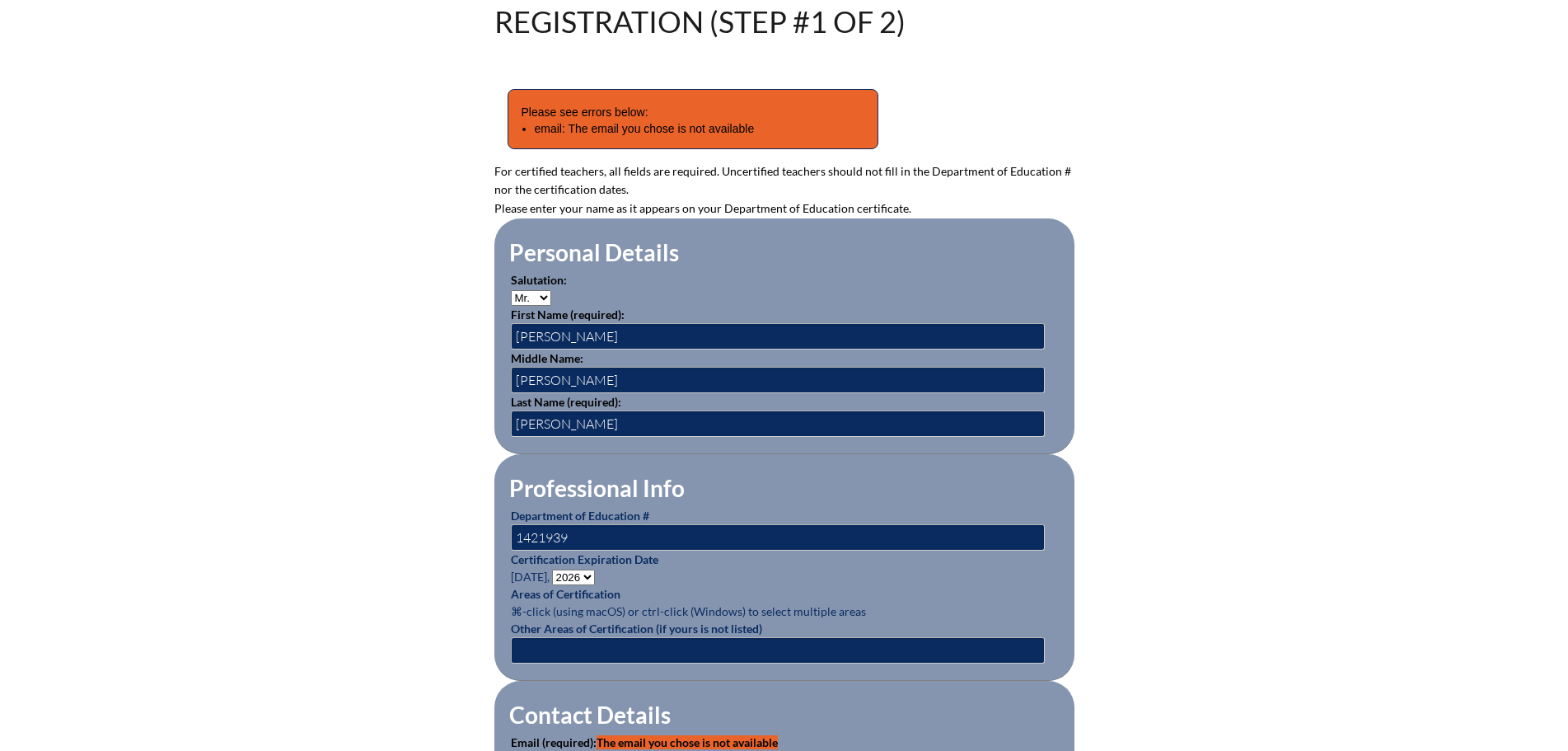
scroll to position [577, 0]
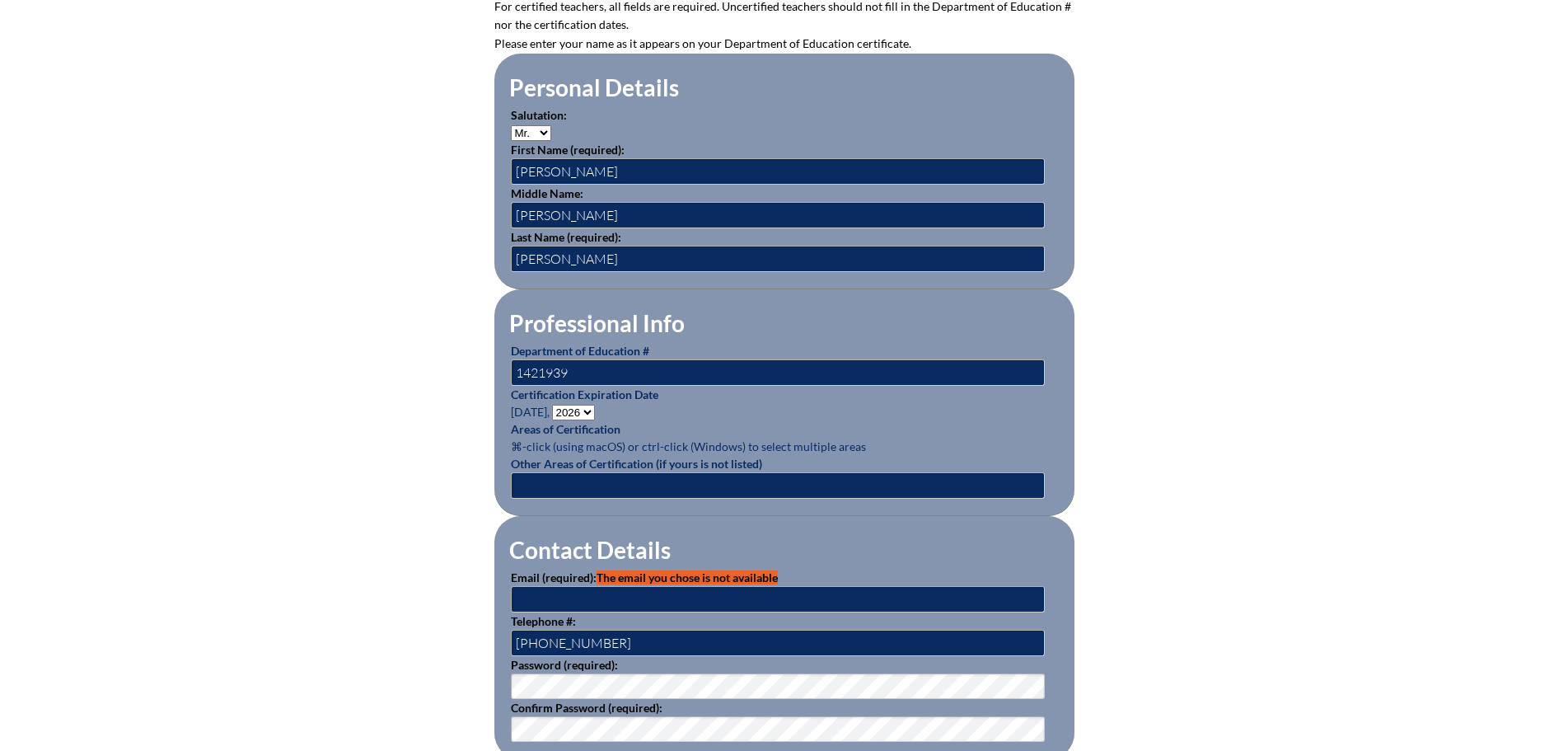
type input "[EMAIL_ADDRESS][DOMAIN_NAME]"
drag, startPoint x: 732, startPoint y: 598, endPoint x: 420, endPoint y: 581, distance: 312.5
click at [445, 586] on div "Registration (Step #1 of 2) Please see errors below: email: The email you chose…" at bounding box center [784, 349] width 926 height 1015
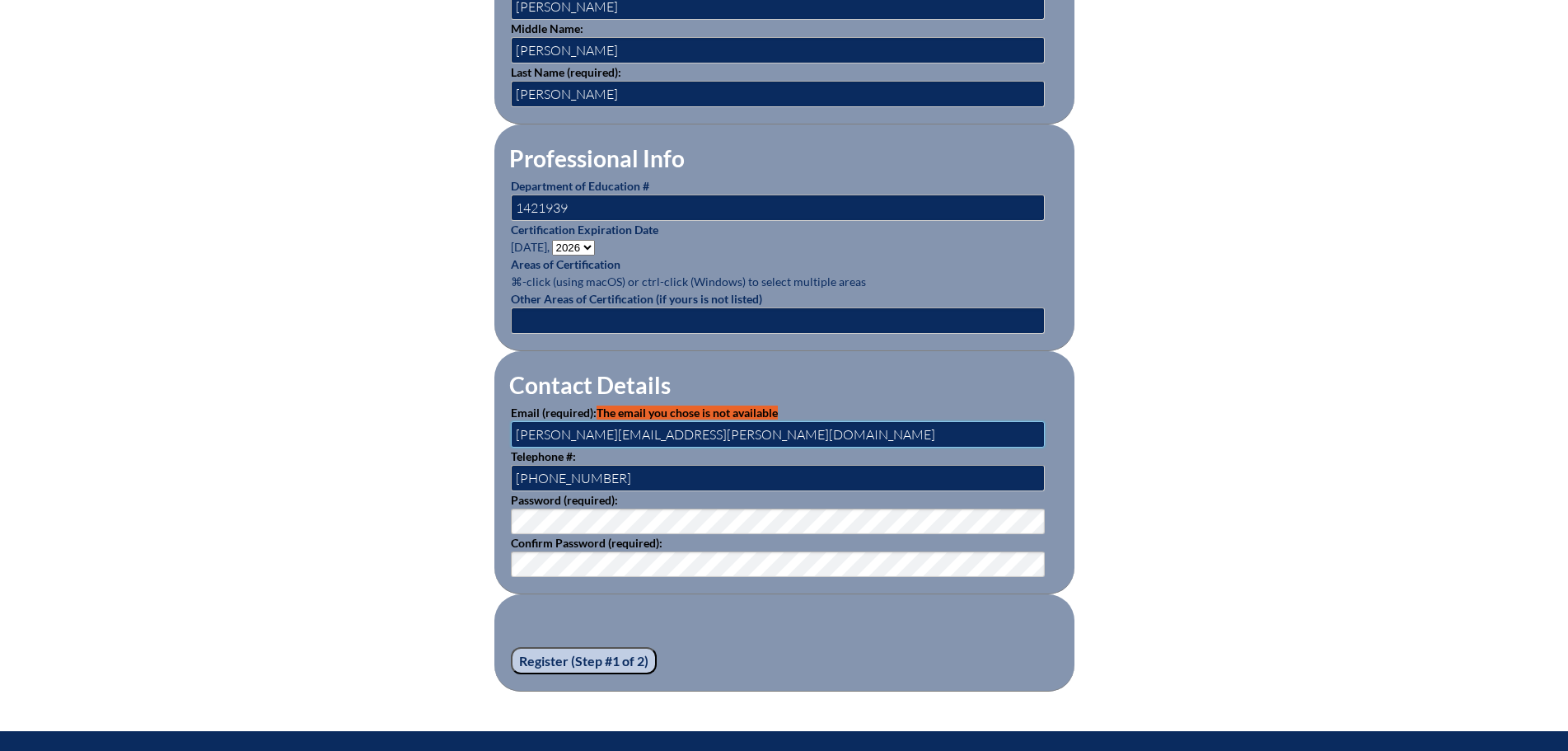
type input "alison.cohen@thebenjaminschool.org"
click at [585, 658] on input "Register (Step #1 of 2)" at bounding box center [583, 661] width 146 height 28
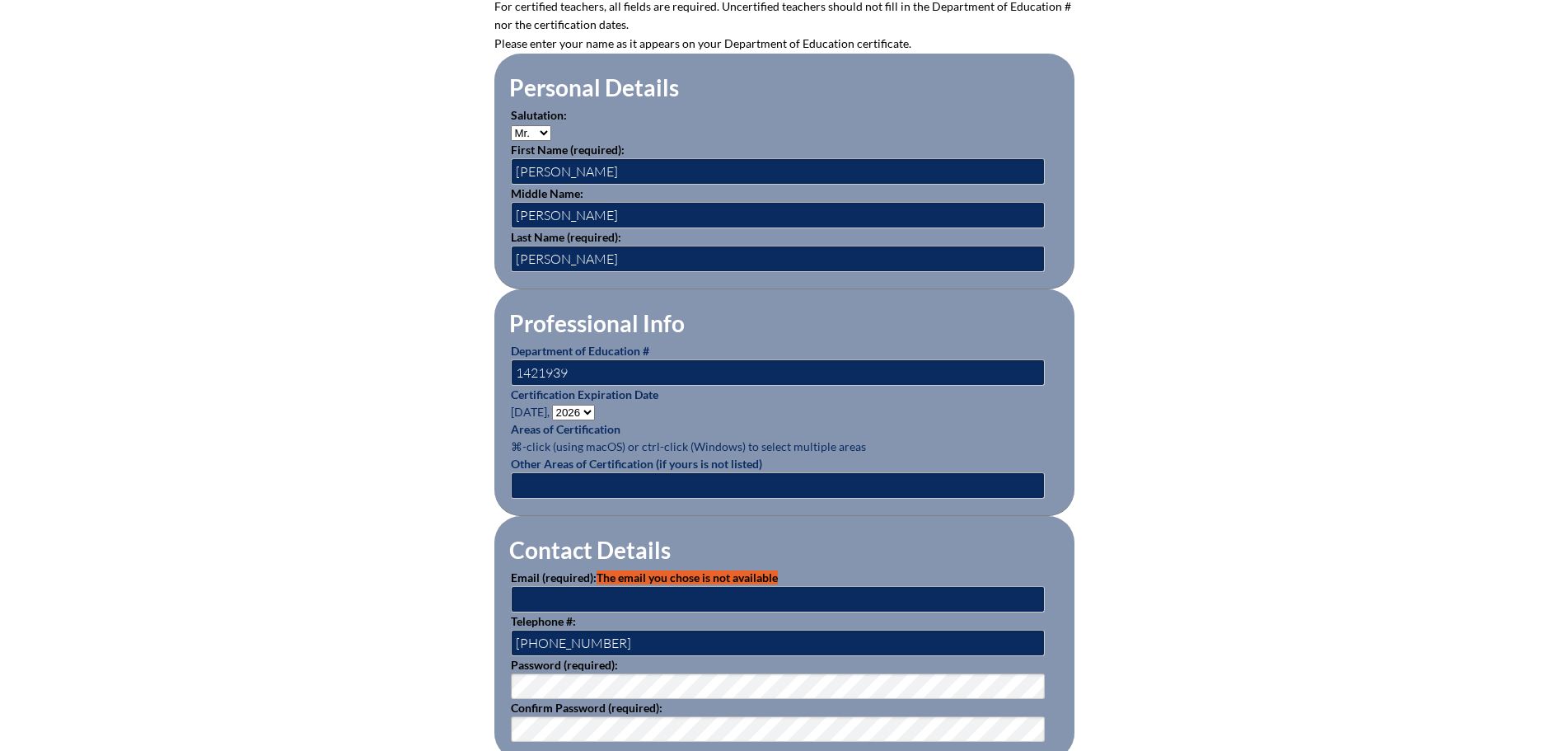
scroll to position [825, 0]
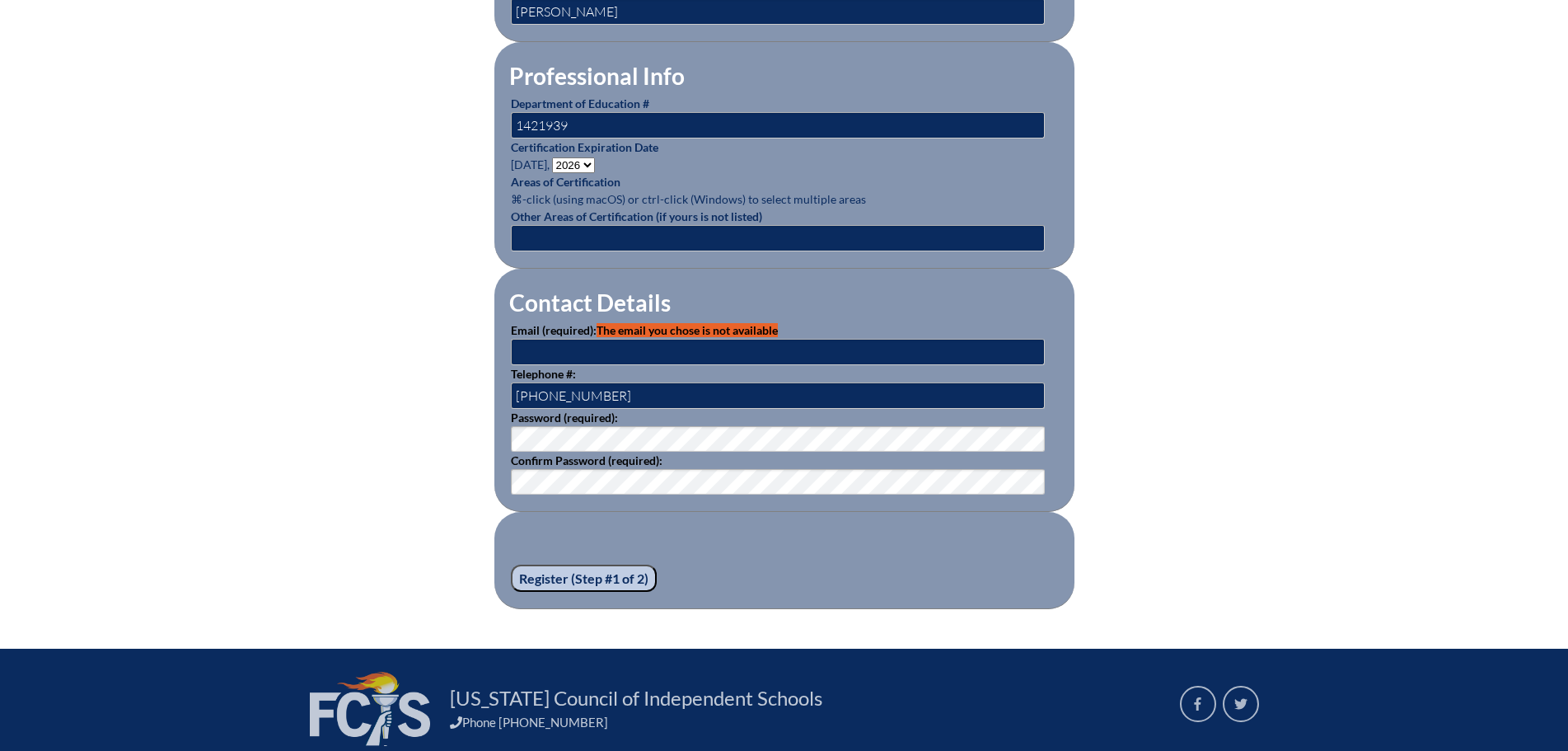
type input "[EMAIL_ADDRESS][DOMAIN_NAME]"
drag, startPoint x: 513, startPoint y: 347, endPoint x: 764, endPoint y: 351, distance: 251.0
click at [764, 351] on input "[EMAIL_ADDRESS][DOMAIN_NAME]" at bounding box center [778, 352] width 534 height 26
type input "[PERSON_NAME][EMAIL_ADDRESS][PERSON_NAME][DOMAIN_NAME]"
click at [511, 565] on input "Register (Step #1 of 2)" at bounding box center [583, 578] width 146 height 28
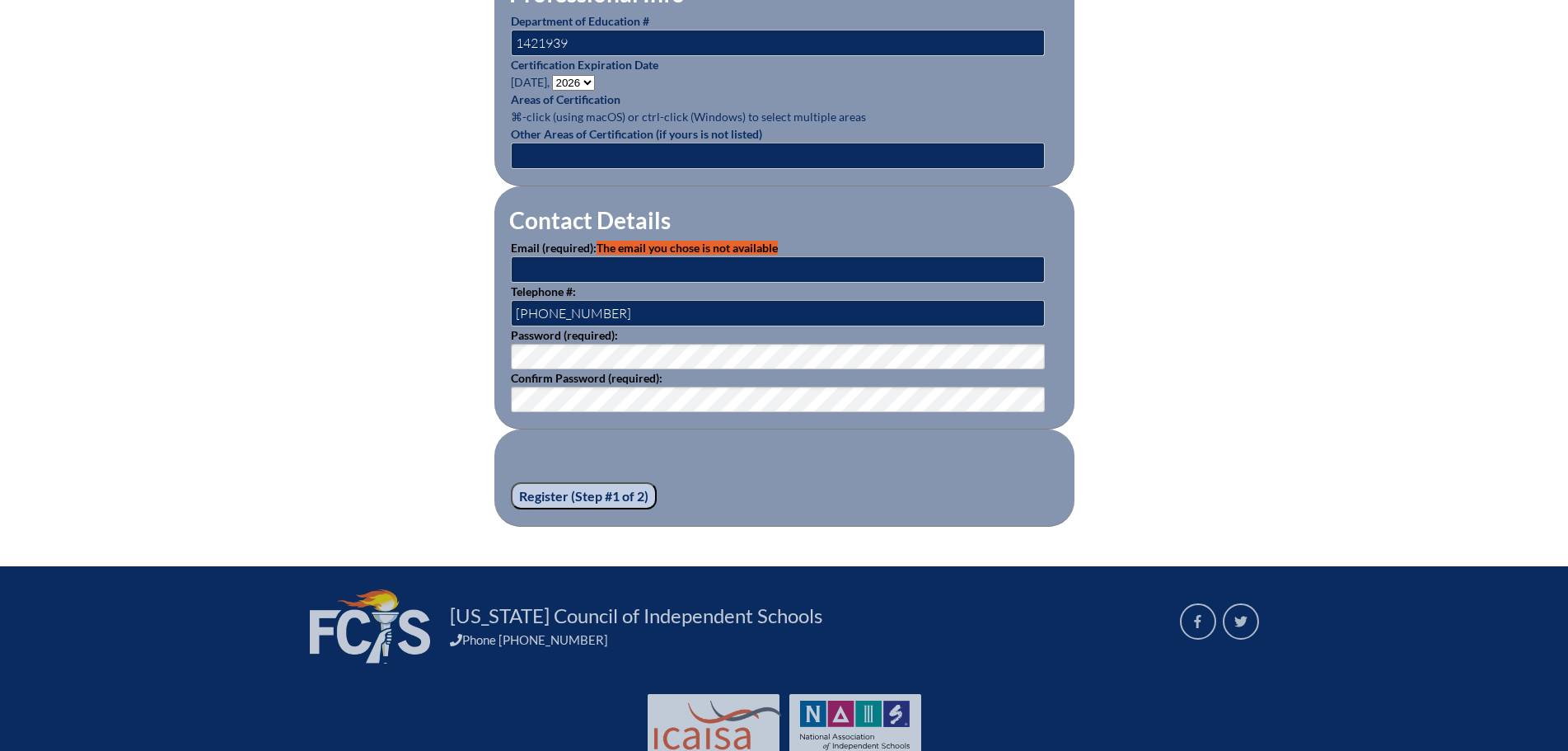
scroll to position [577, 0]
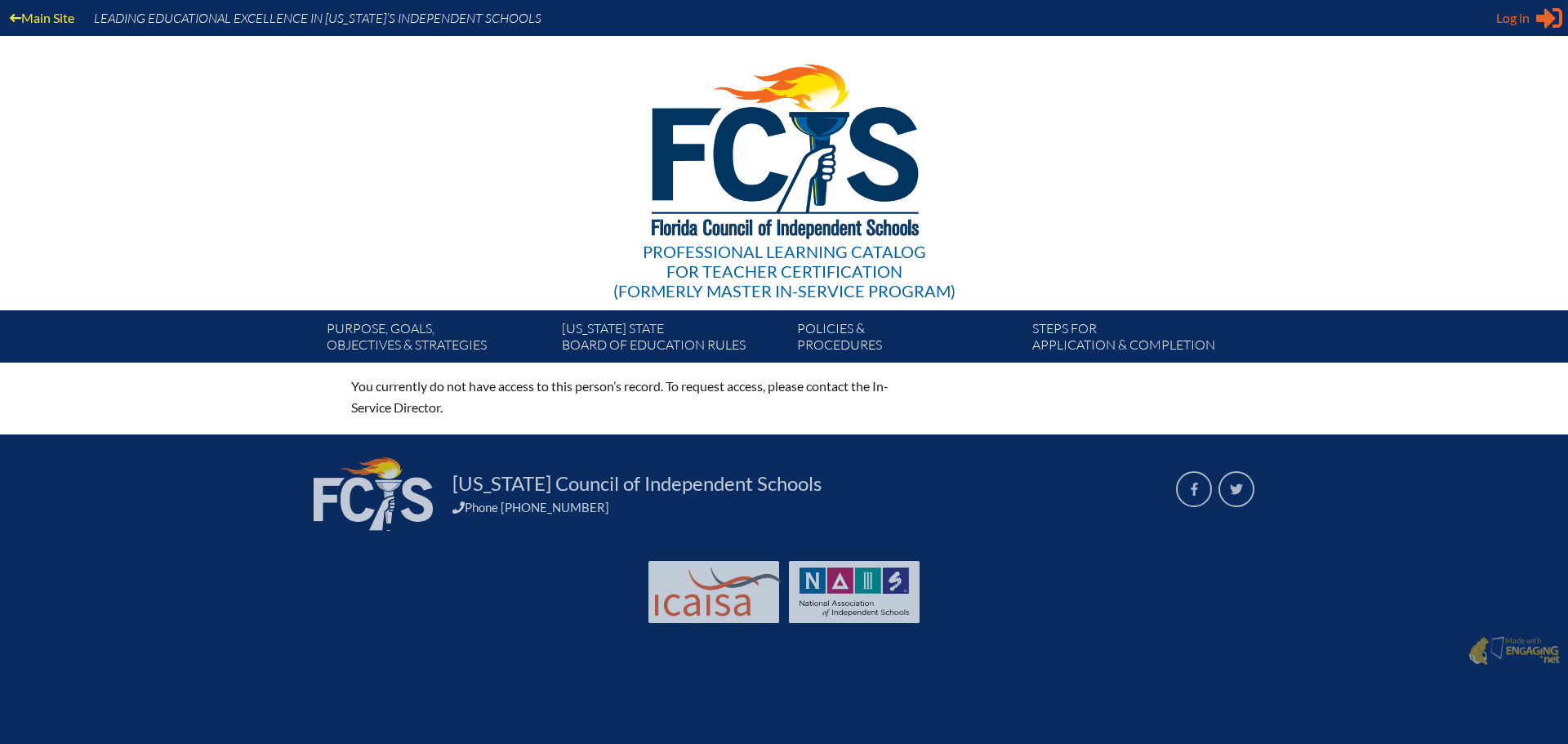
type input "Lola.arbuzow@thebenjaminschool.org"
click at [1507, 16] on span "Log in" at bounding box center [1514, 18] width 34 height 19
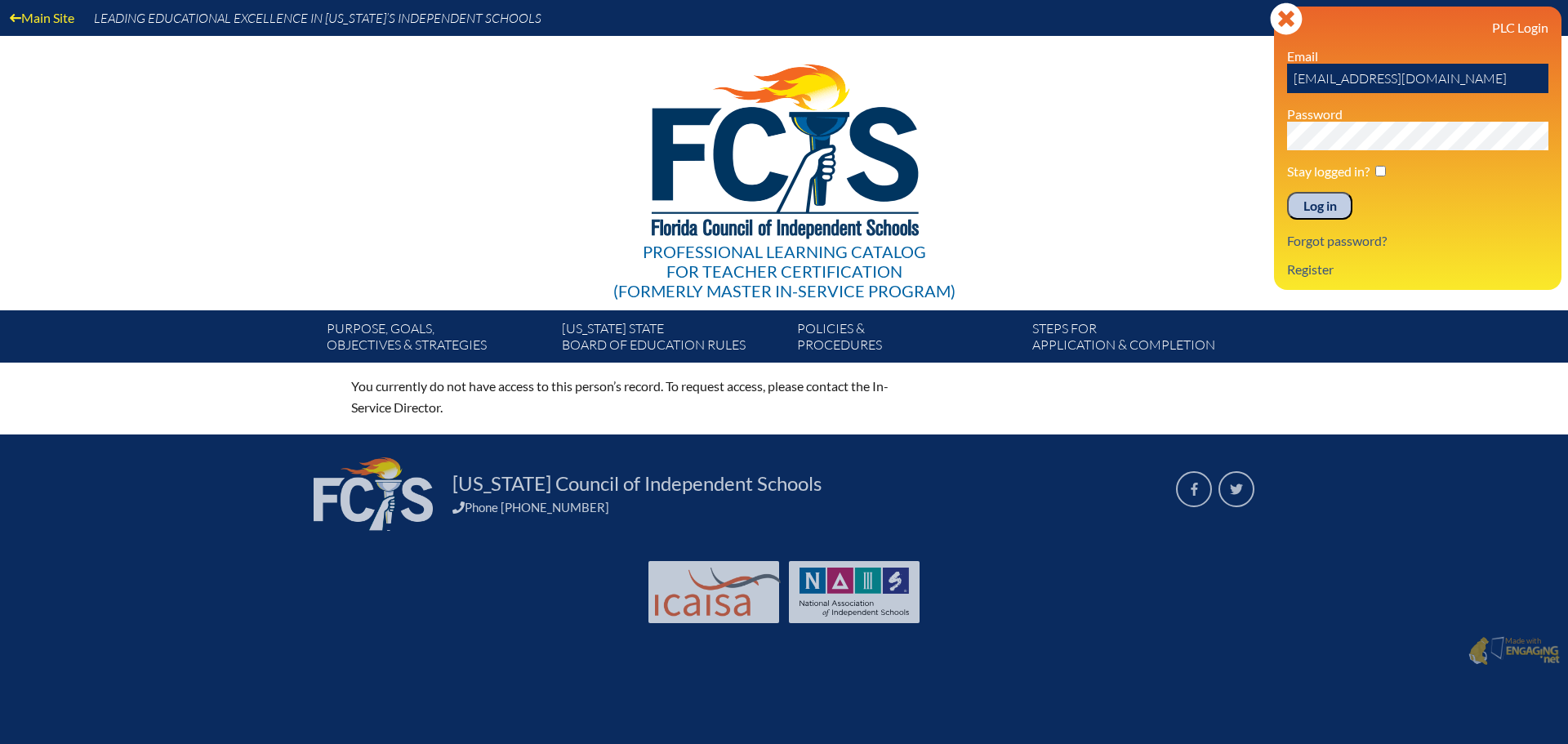
click at [1317, 203] on input "Log in" at bounding box center [1320, 205] width 65 height 28
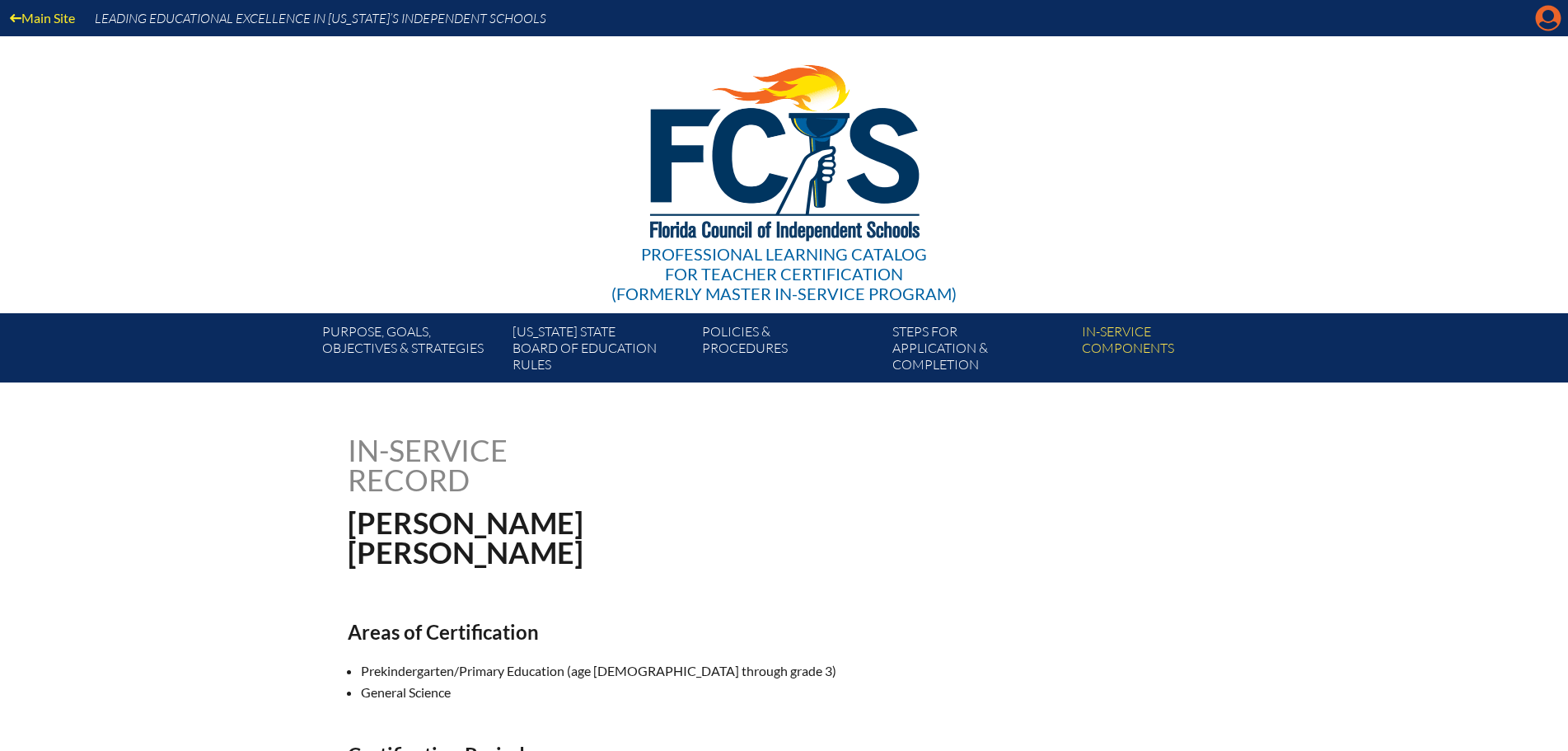
click at [1554, 12] on icon at bounding box center [1549, 19] width 25 height 25
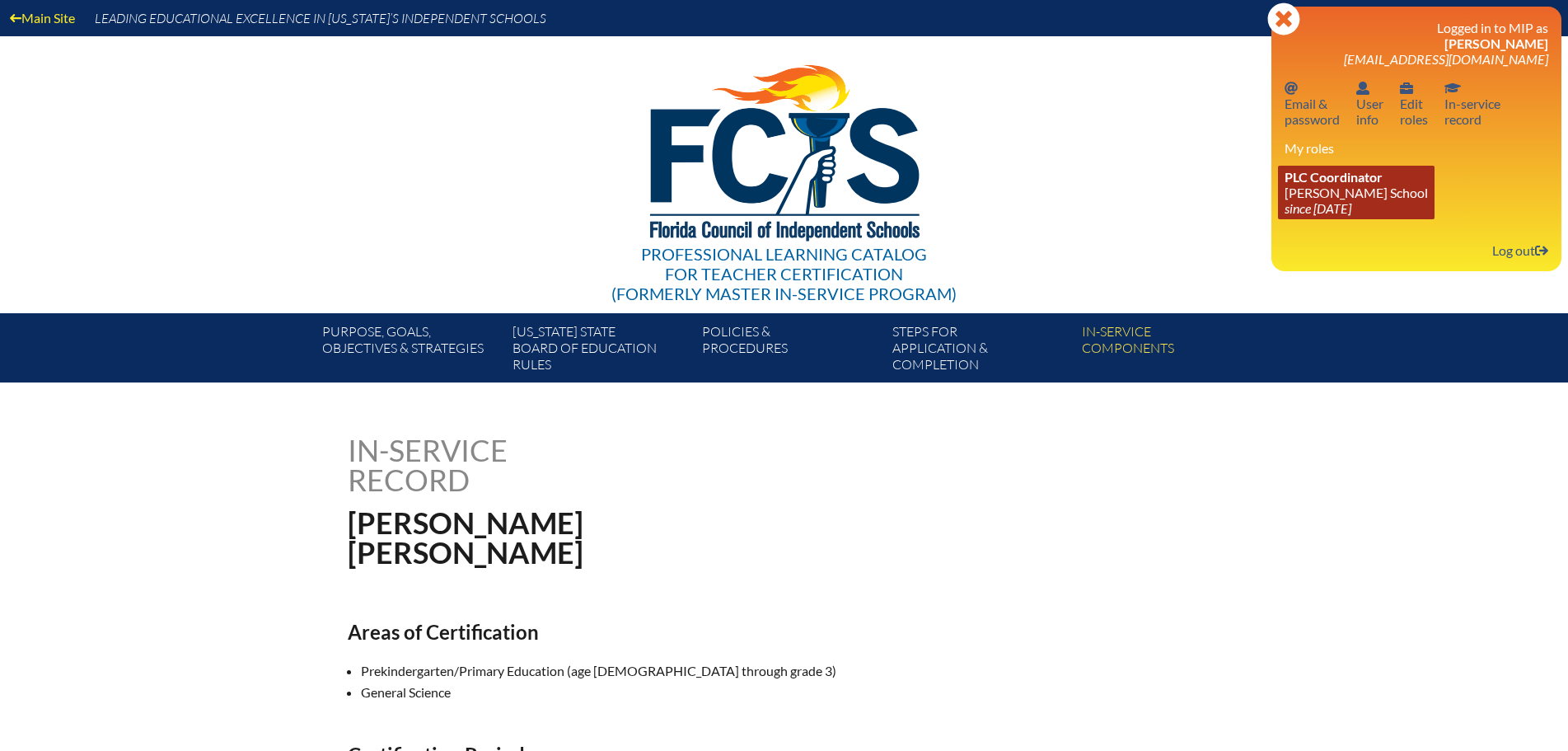
click at [1322, 190] on link "PLC Coordinator [PERSON_NAME][GEOGRAPHIC_DATA] since [DATE]" at bounding box center [1356, 192] width 156 height 53
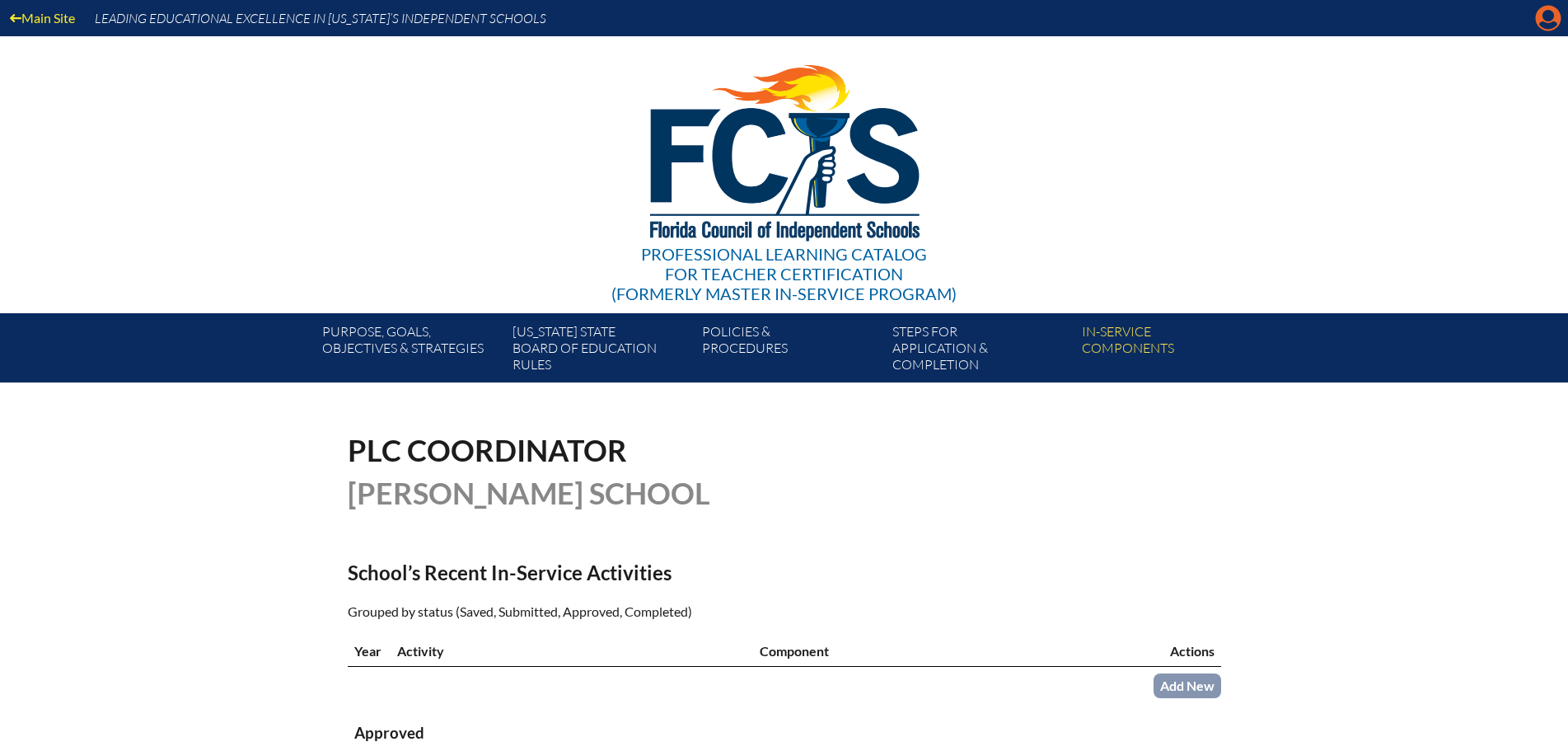
click at [1543, 19] on icon at bounding box center [1549, 19] width 25 height 25
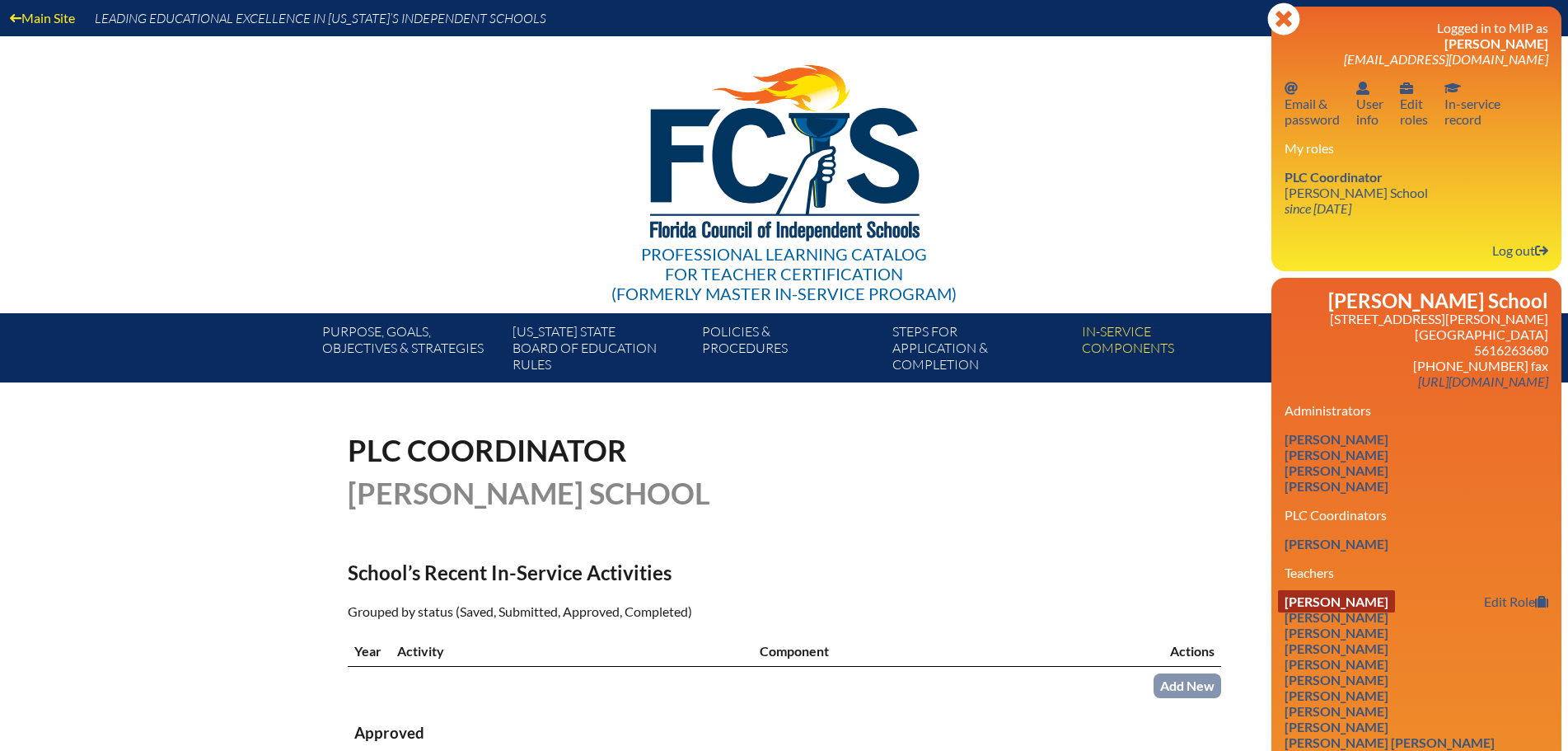
click at [1367, 595] on link "Alexandra Aguirre" at bounding box center [1336, 601] width 117 height 22
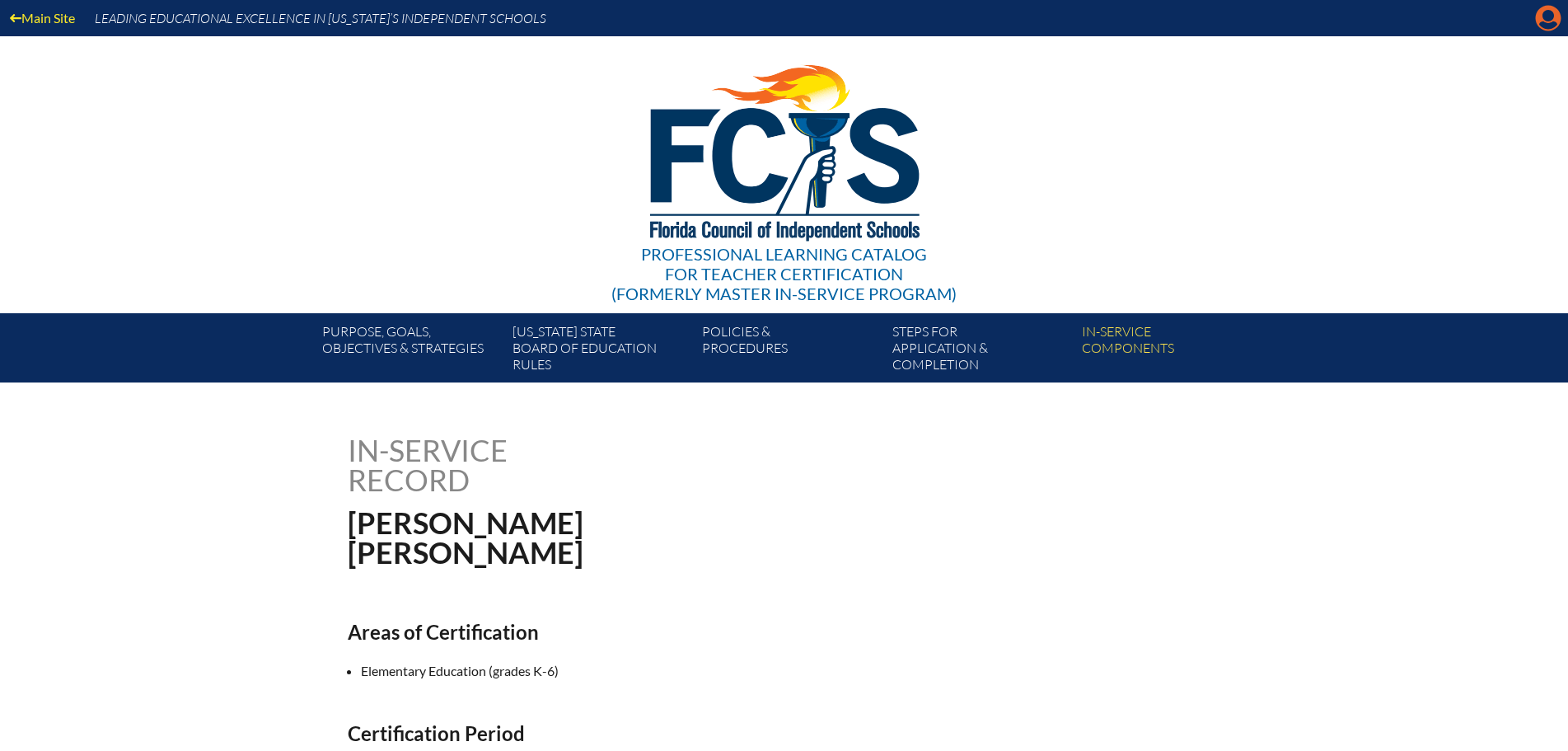
click at [1542, 14] on icon at bounding box center [1549, 19] width 25 height 25
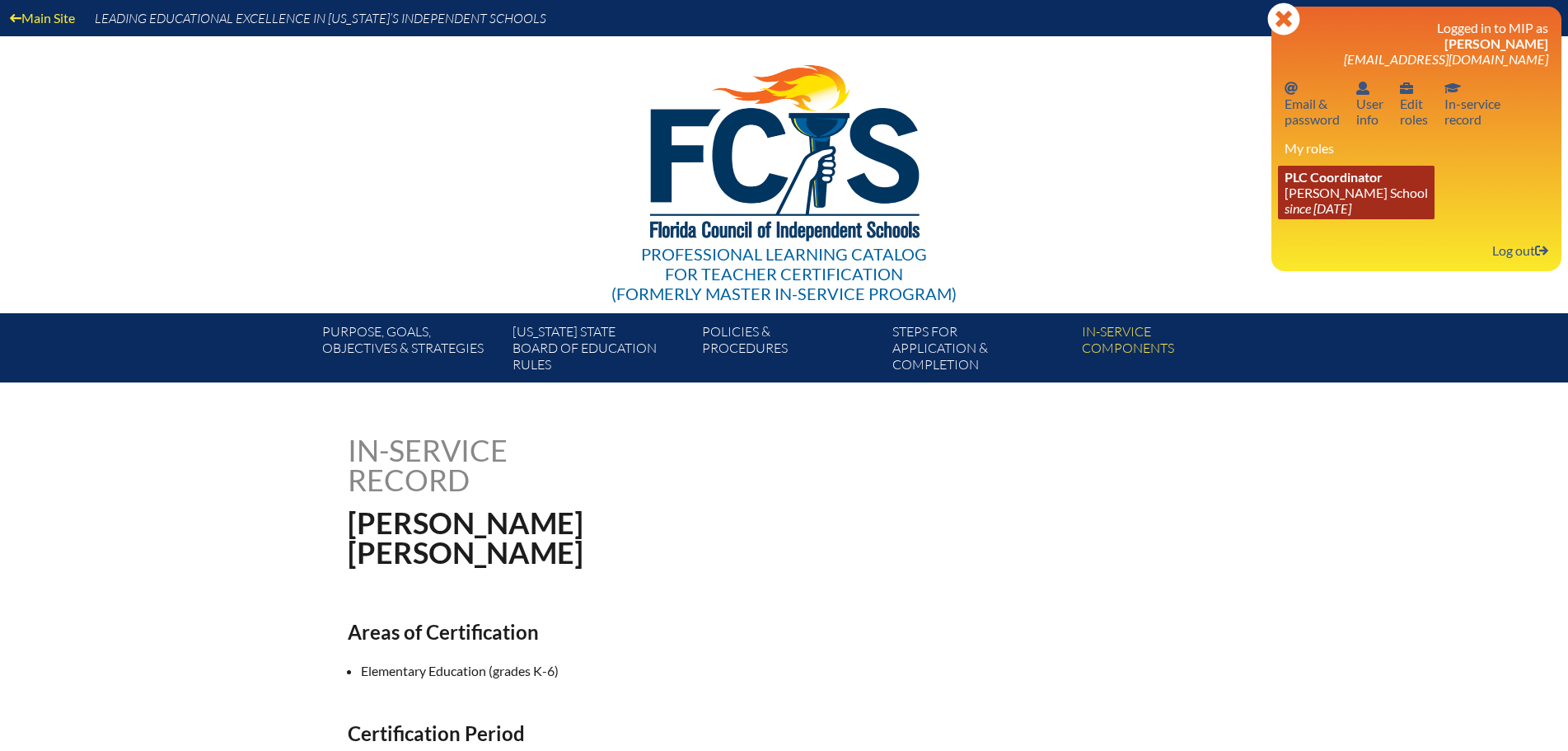
click at [1347, 191] on link "PLC Coordinator Benjamin School since 2006 Aug 1" at bounding box center [1356, 192] width 156 height 53
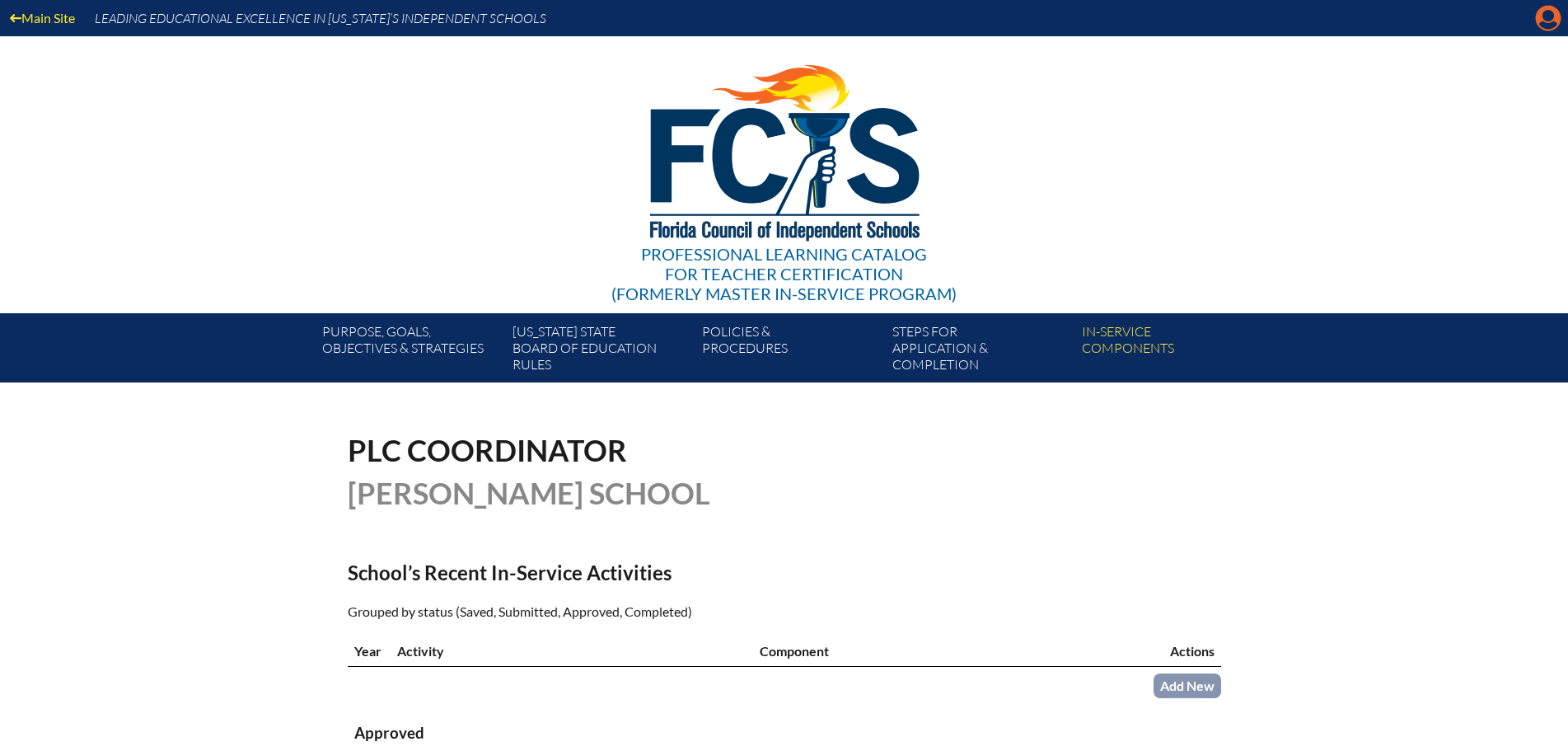
click at [1545, 19] on icon "Manage account" at bounding box center [1548, 18] width 26 height 26
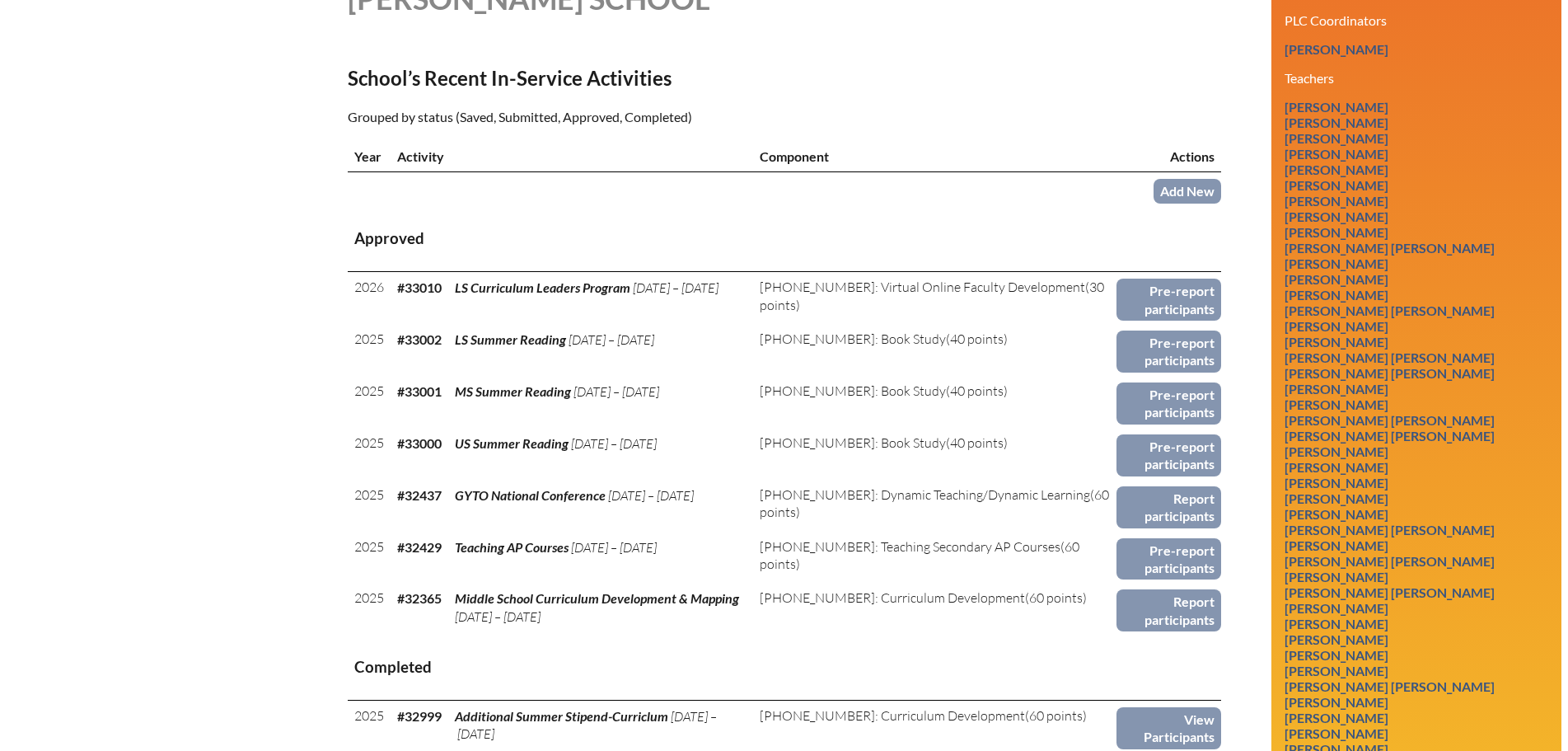
scroll to position [577, 0]
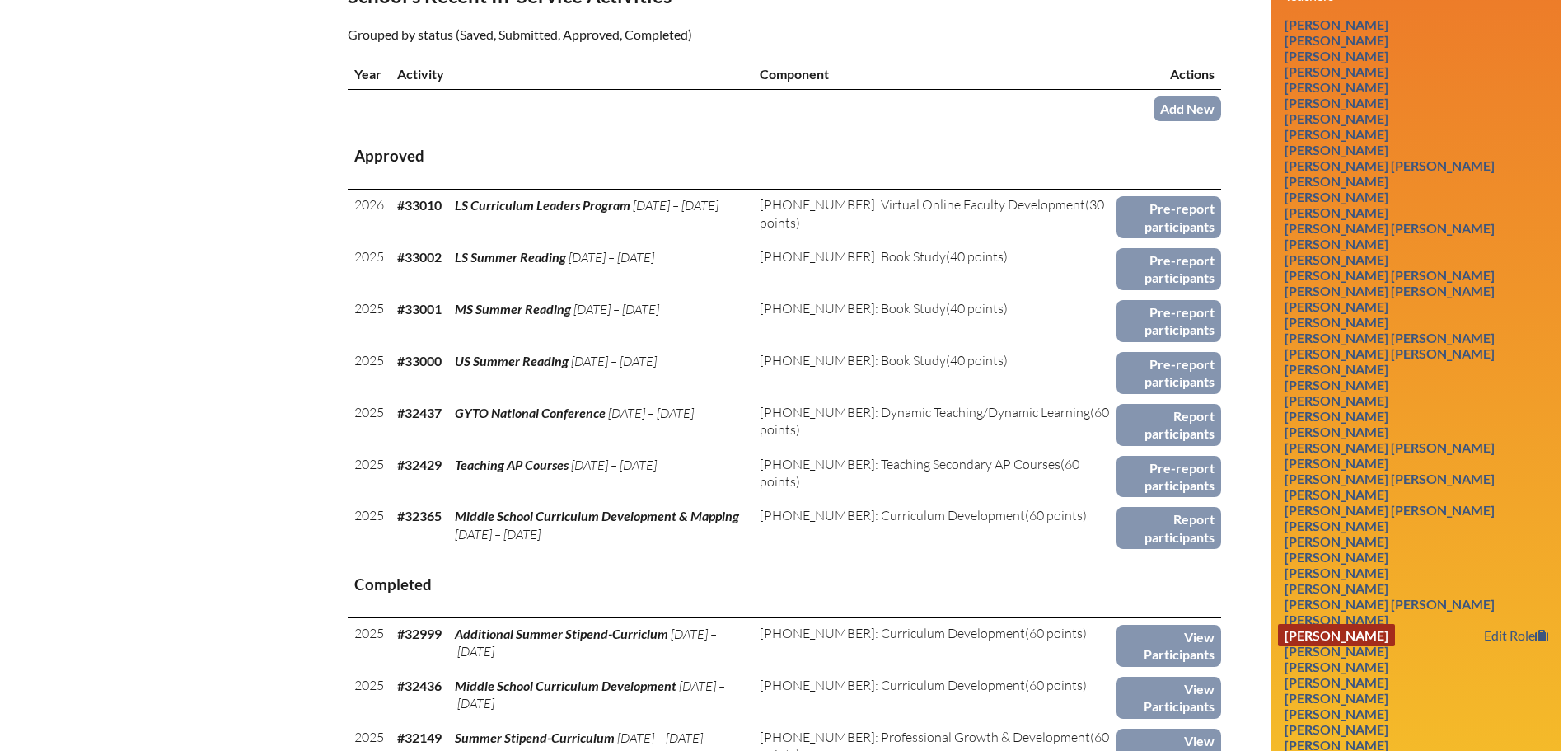
click at [1359, 630] on link "Jeanine Holland" at bounding box center [1336, 635] width 117 height 22
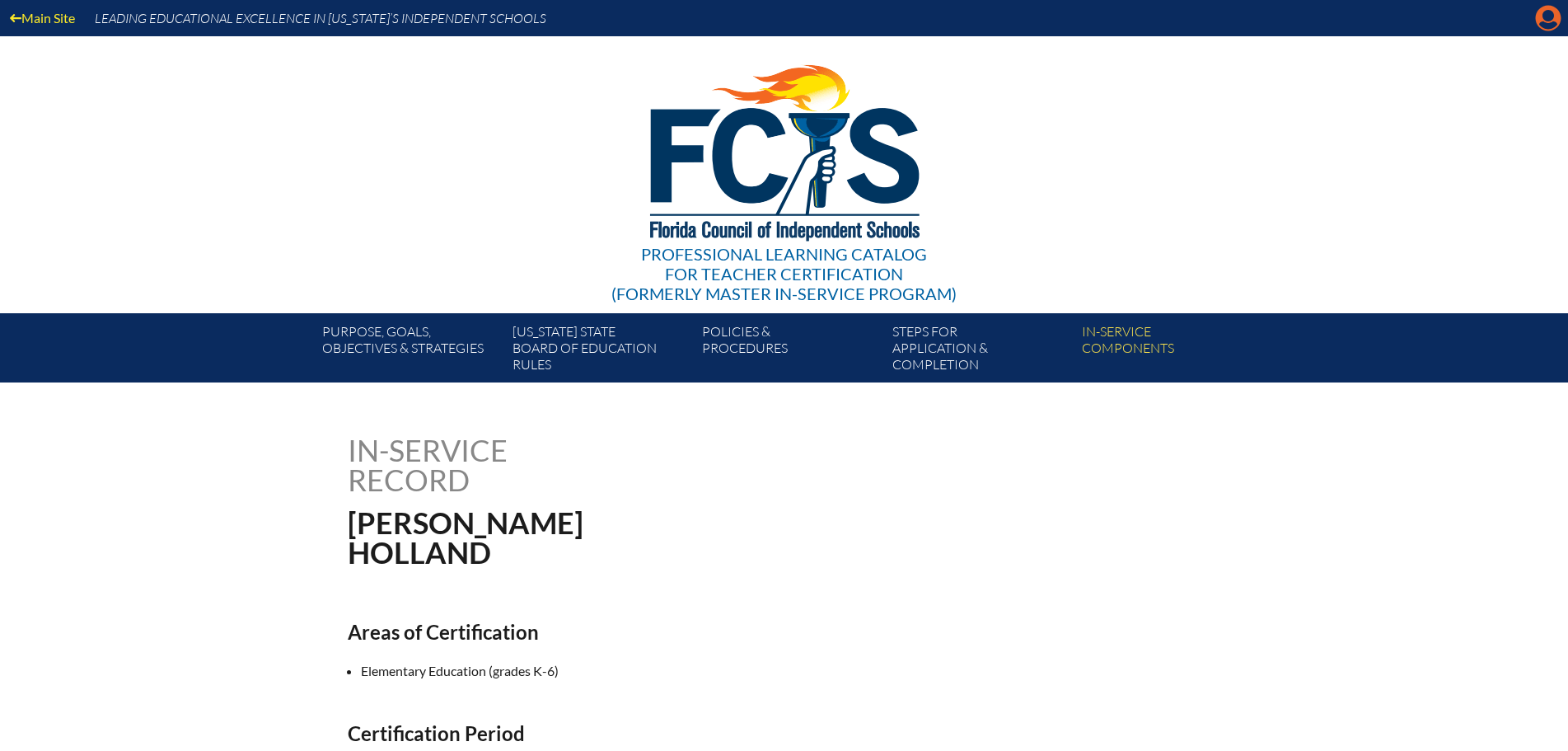
click at [1539, 23] on icon at bounding box center [1549, 19] width 25 height 25
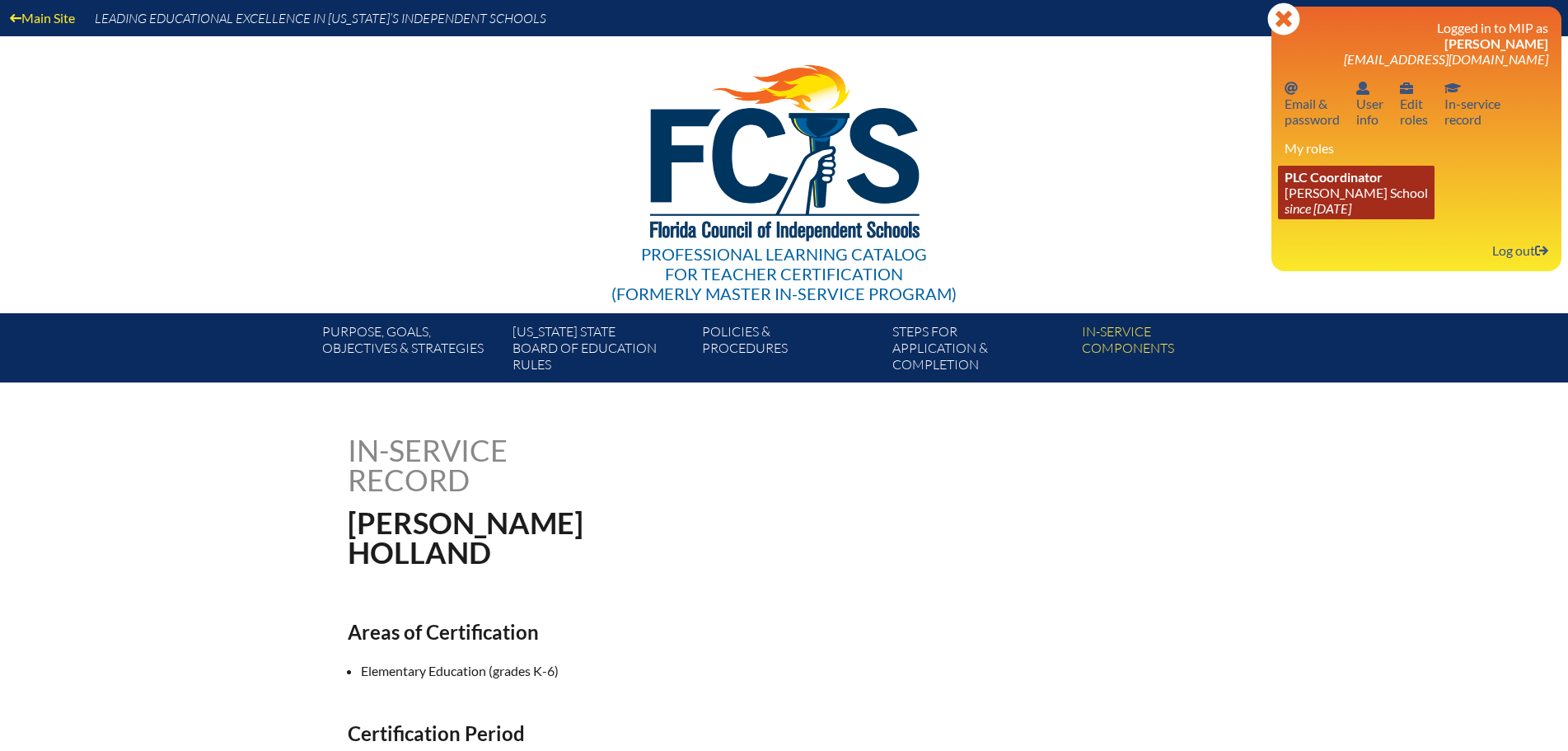
click at [1345, 184] on span "PLC Coordinator" at bounding box center [1333, 177] width 98 height 16
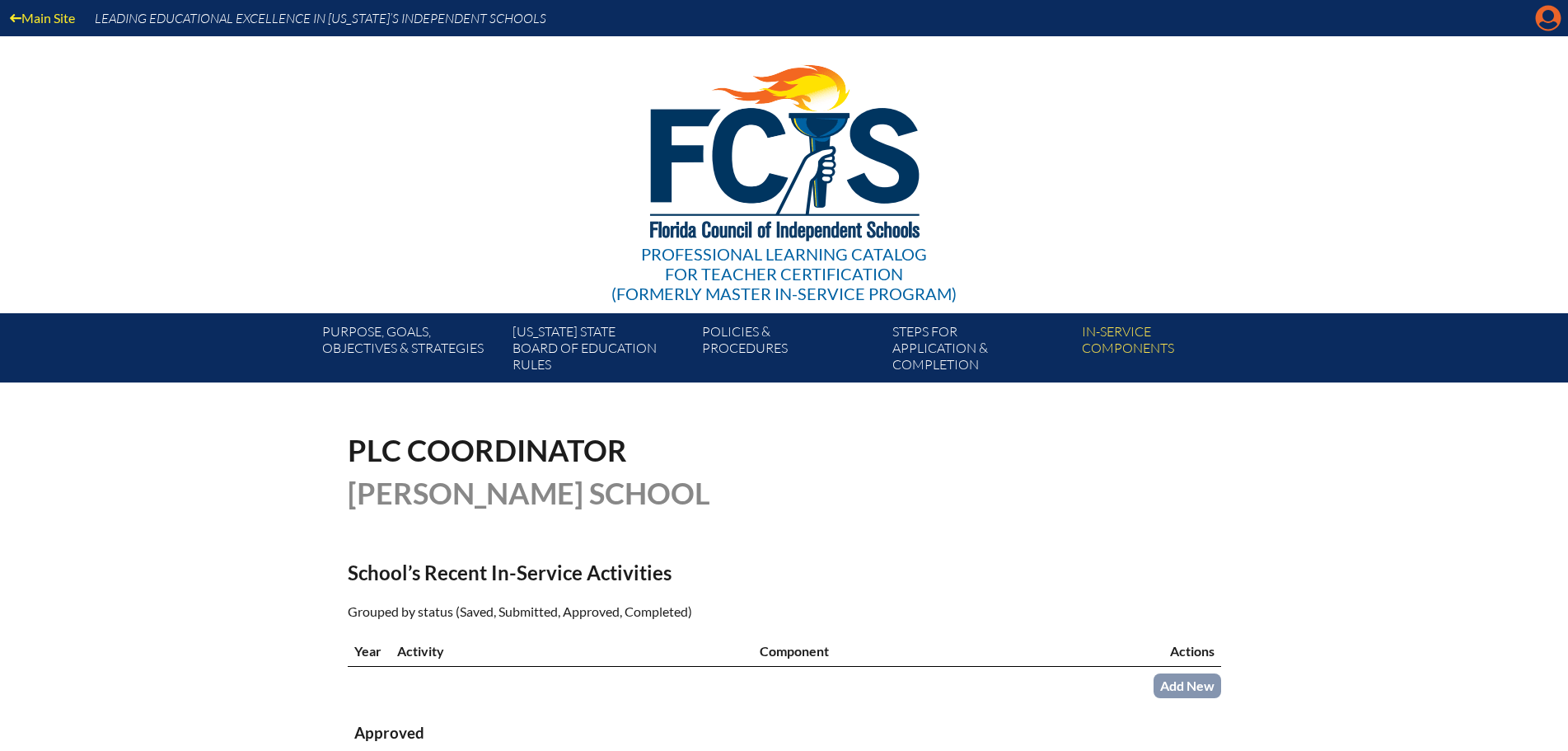
click at [1545, 12] on icon "Manage account" at bounding box center [1548, 18] width 26 height 26
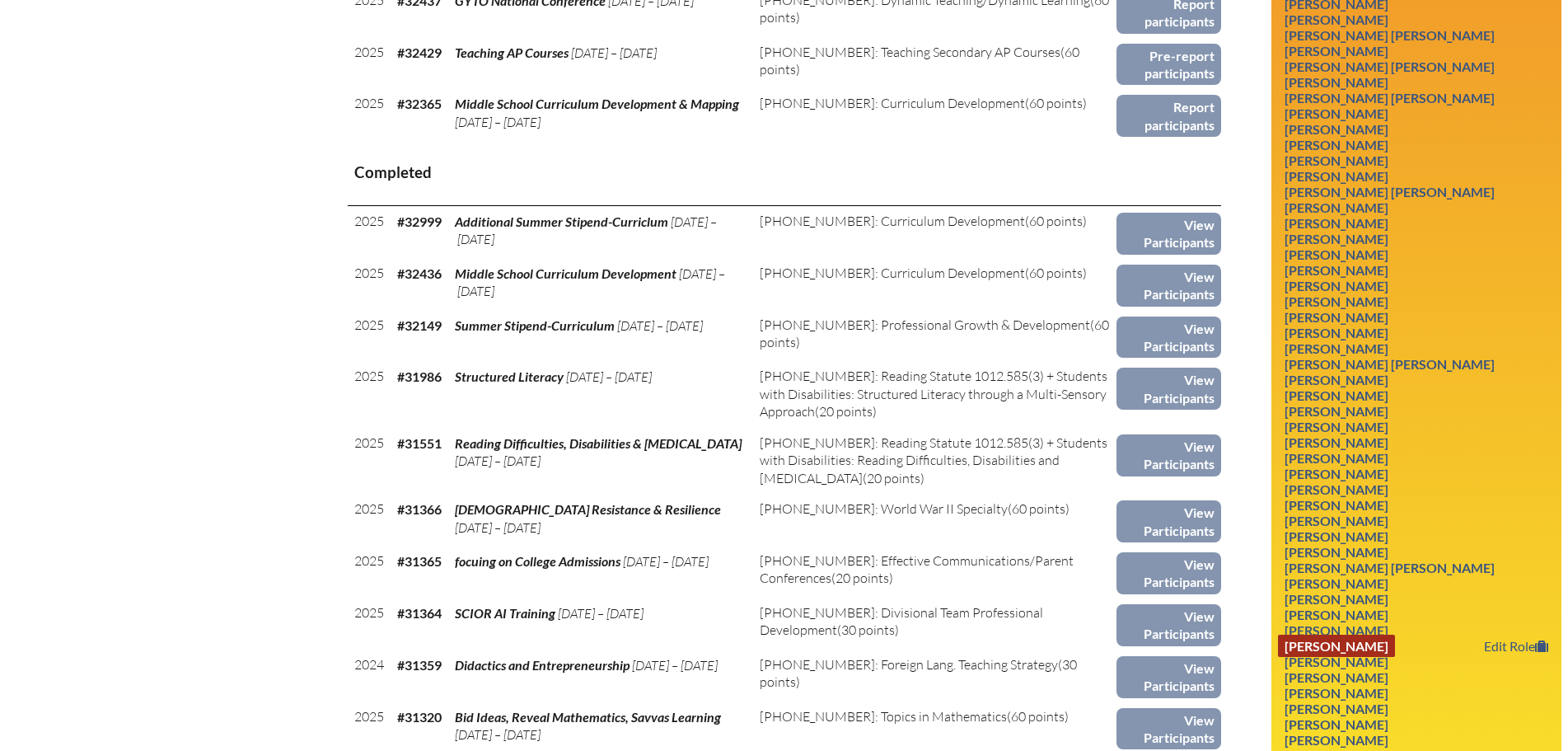
scroll to position [1154, 0]
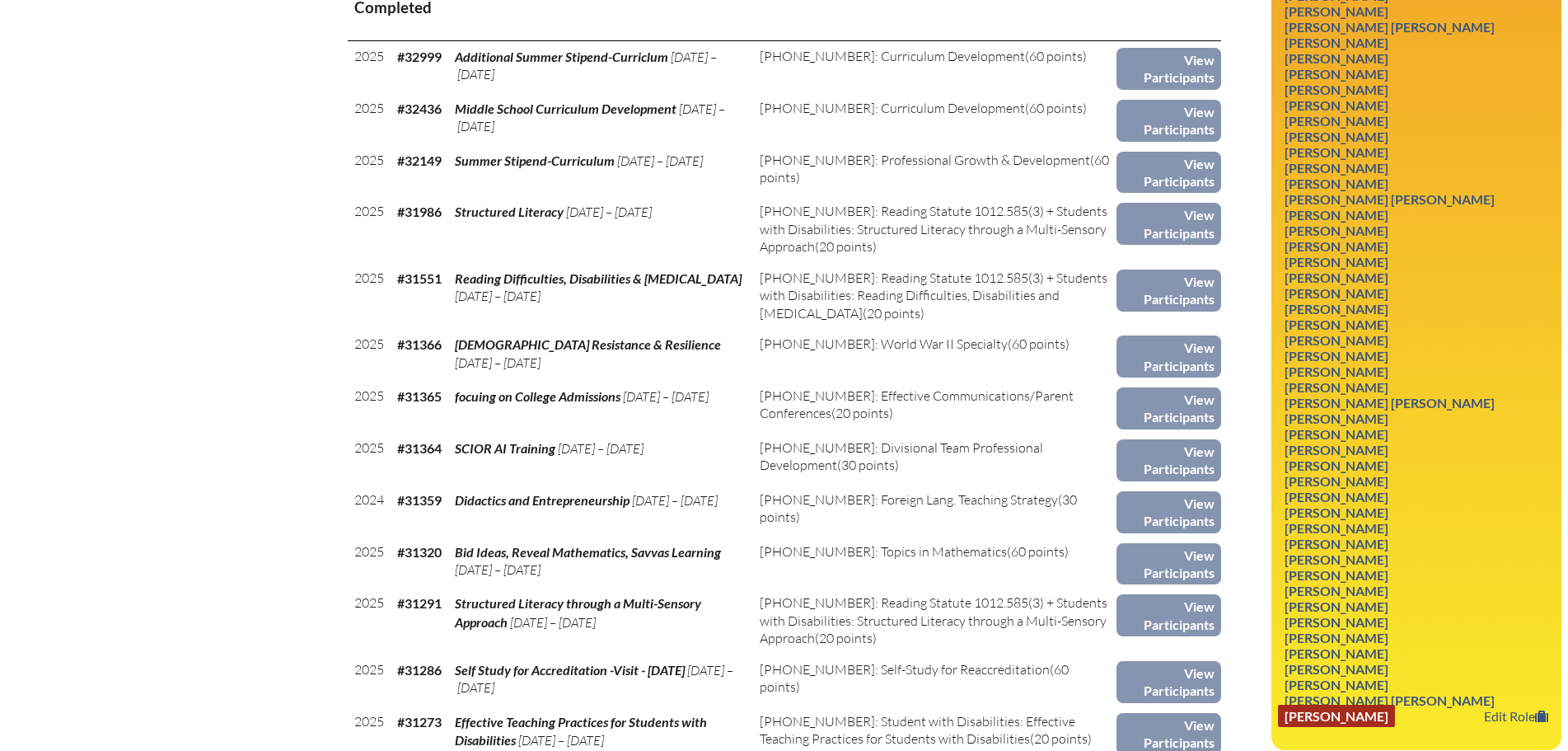
click at [1381, 716] on link "Graciela Nuchovich ZUNIGA" at bounding box center [1336, 715] width 117 height 22
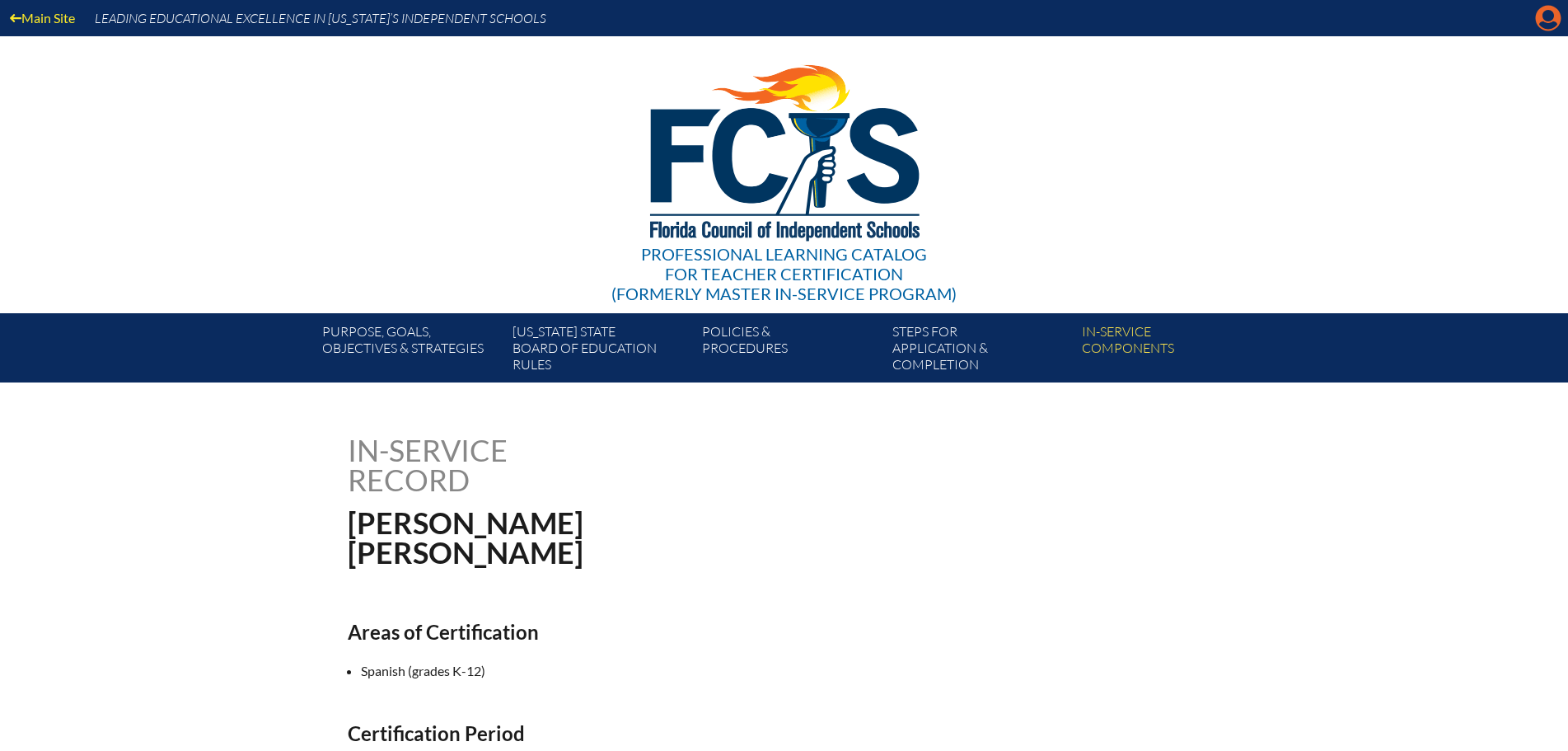
click at [1539, 13] on icon at bounding box center [1549, 19] width 25 height 25
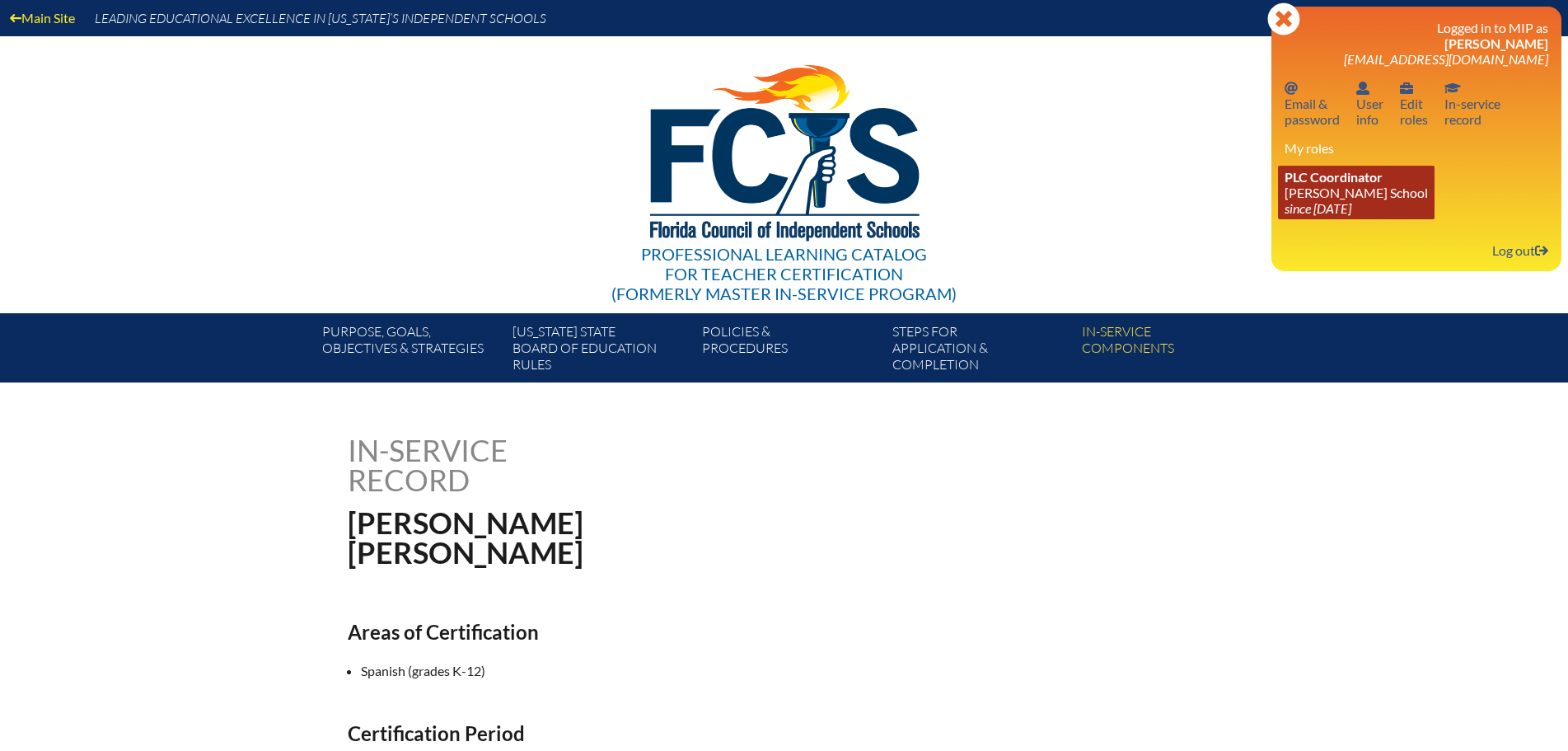
click at [1325, 180] on span "PLC Coordinator" at bounding box center [1333, 177] width 98 height 16
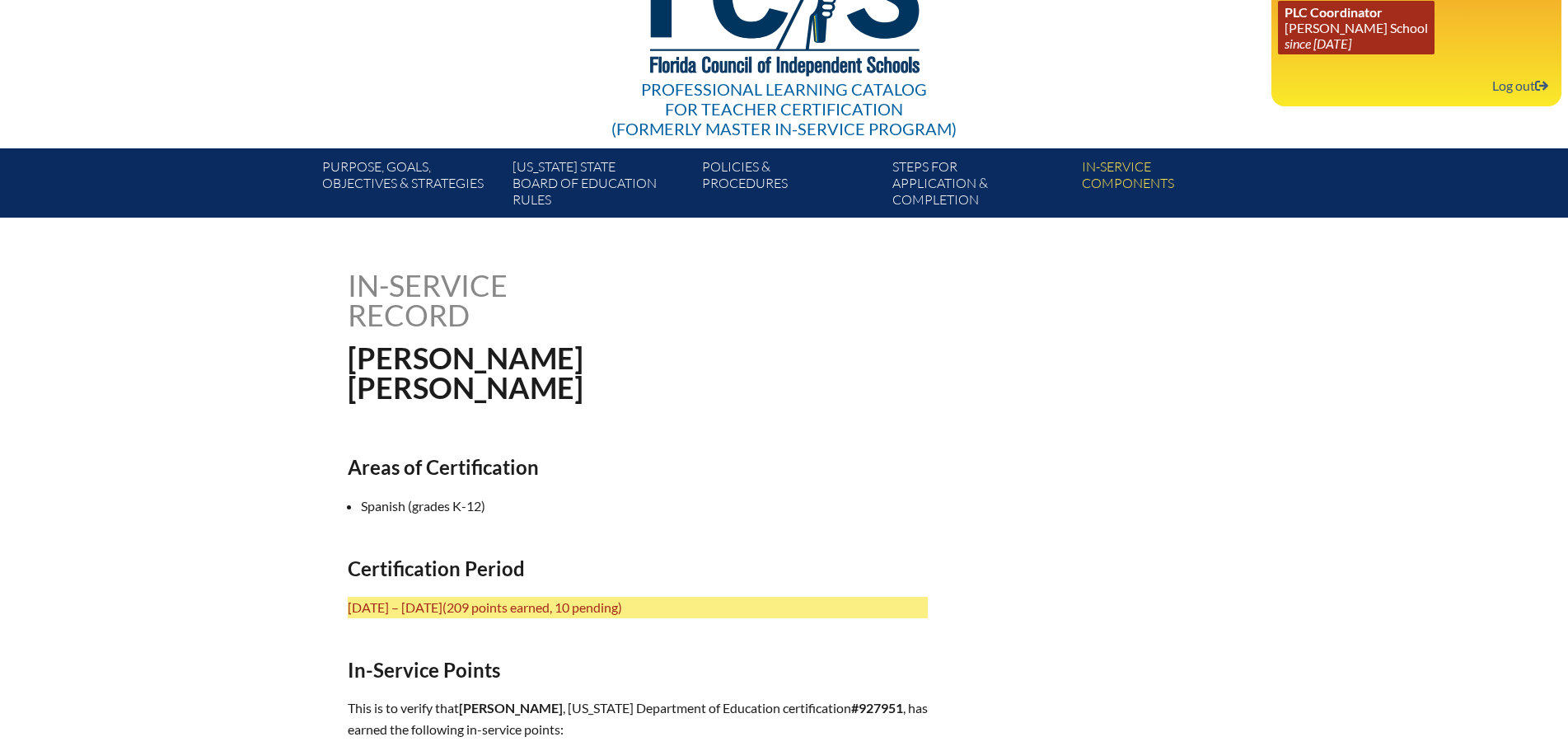
click at [1311, 32] on link "PLC Coordinator [PERSON_NAME][GEOGRAPHIC_DATA] since [DATE]" at bounding box center [1356, 27] width 156 height 53
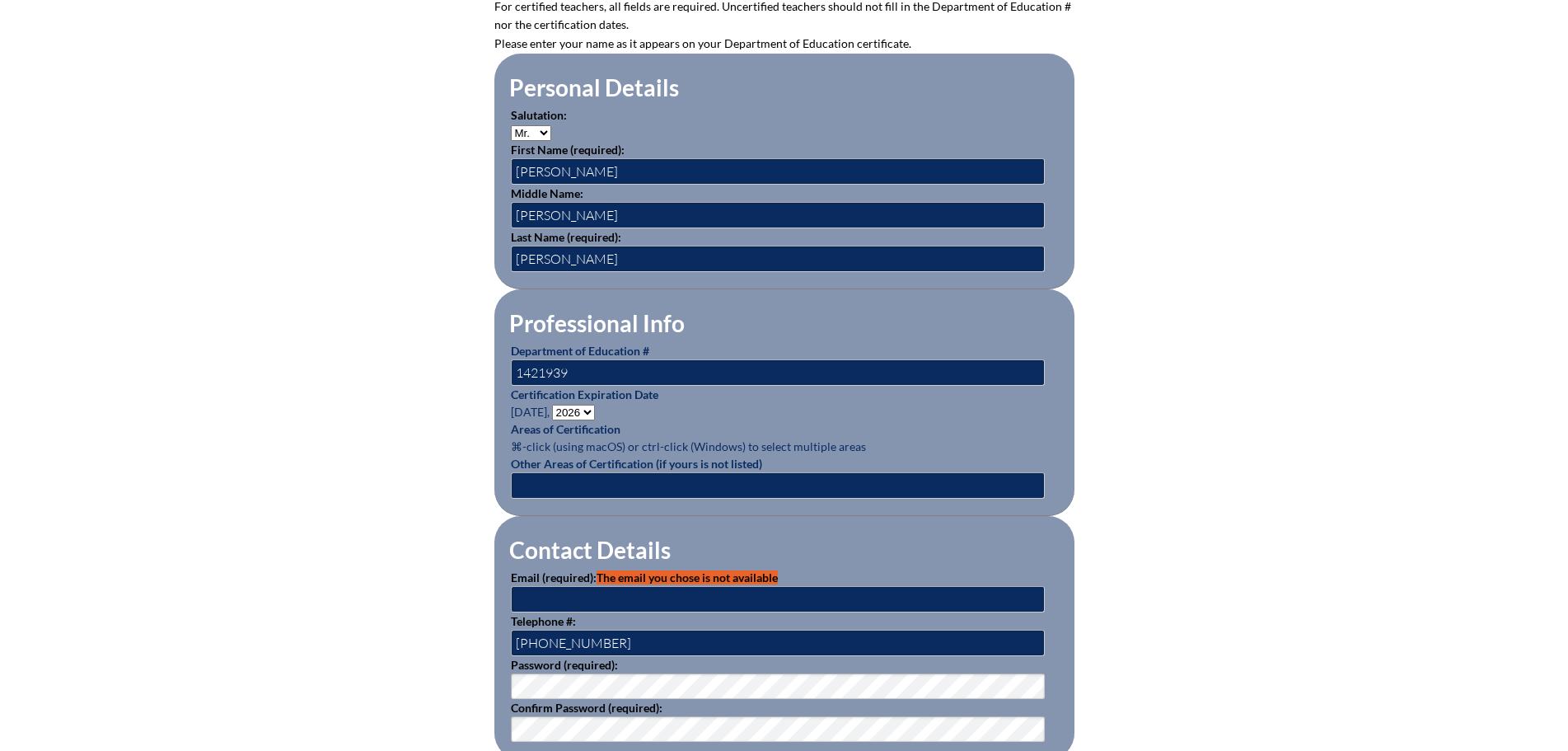
scroll to position [742, 0]
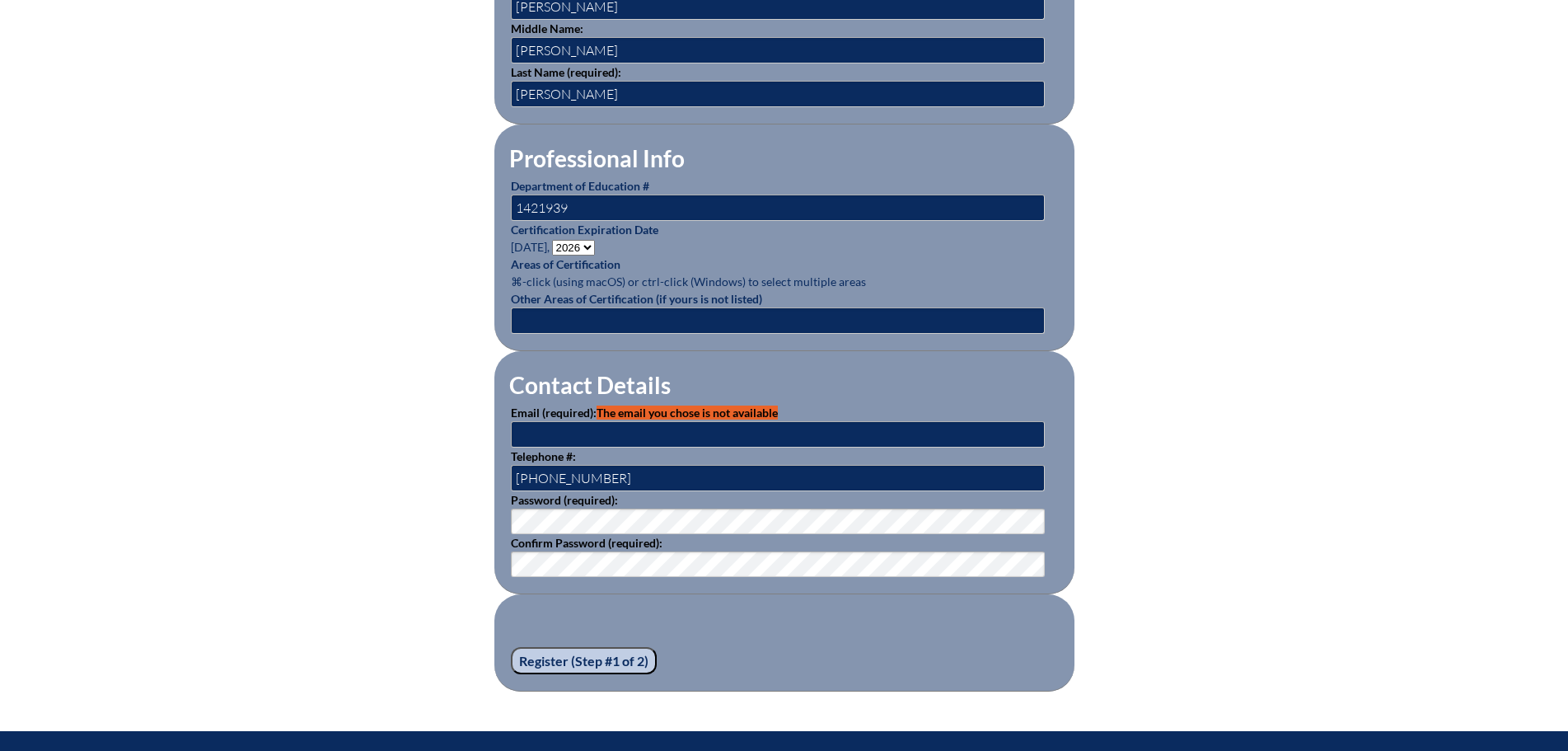
type input "[EMAIL_ADDRESS][DOMAIN_NAME]"
drag, startPoint x: 729, startPoint y: 425, endPoint x: 224, endPoint y: 415, distance: 505.1
click at [224, 415] on div "Registration (Step #1 of 2) Please see errors below: email: The email you chose…" at bounding box center [784, 184] width 1568 height 1015
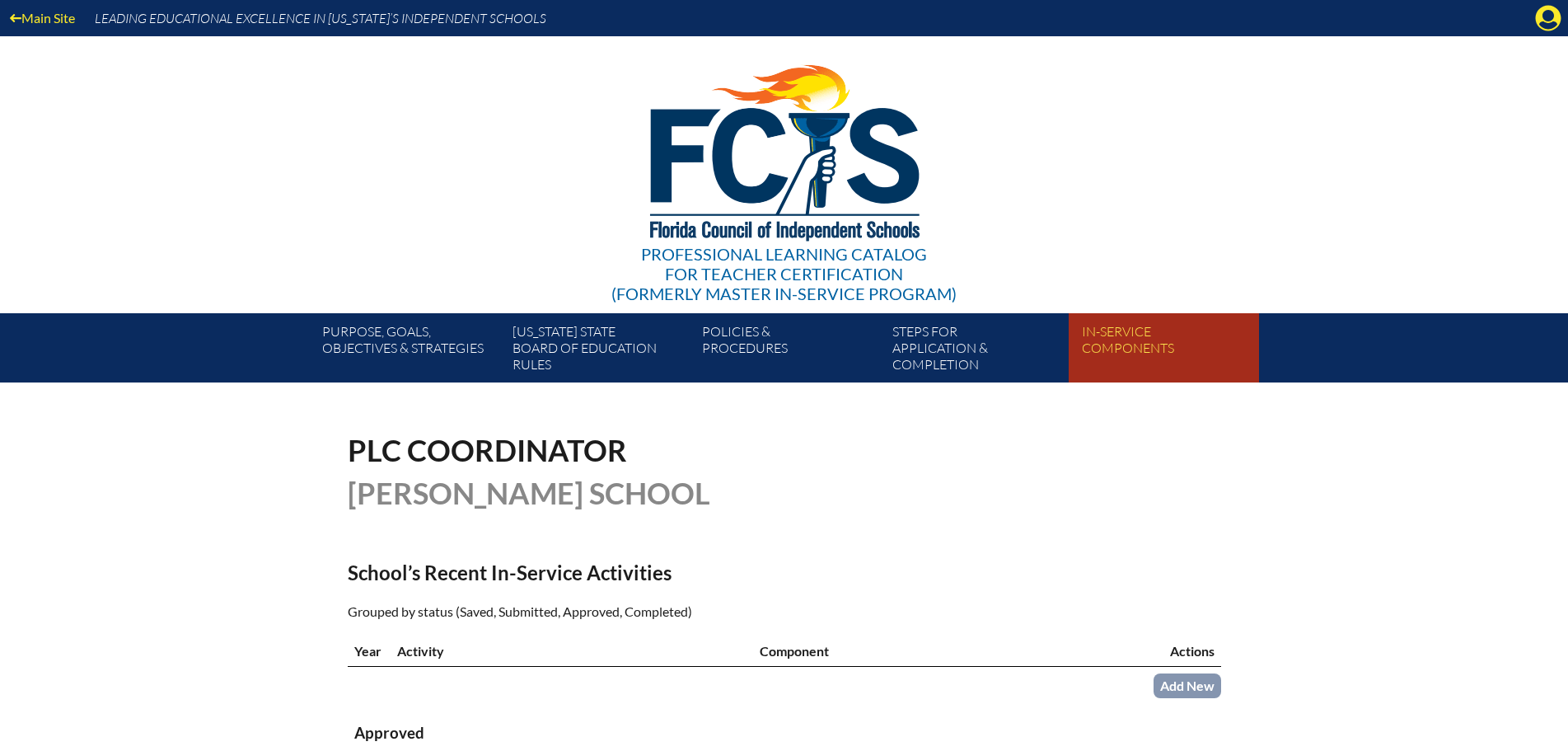
scroll to position [247, 0]
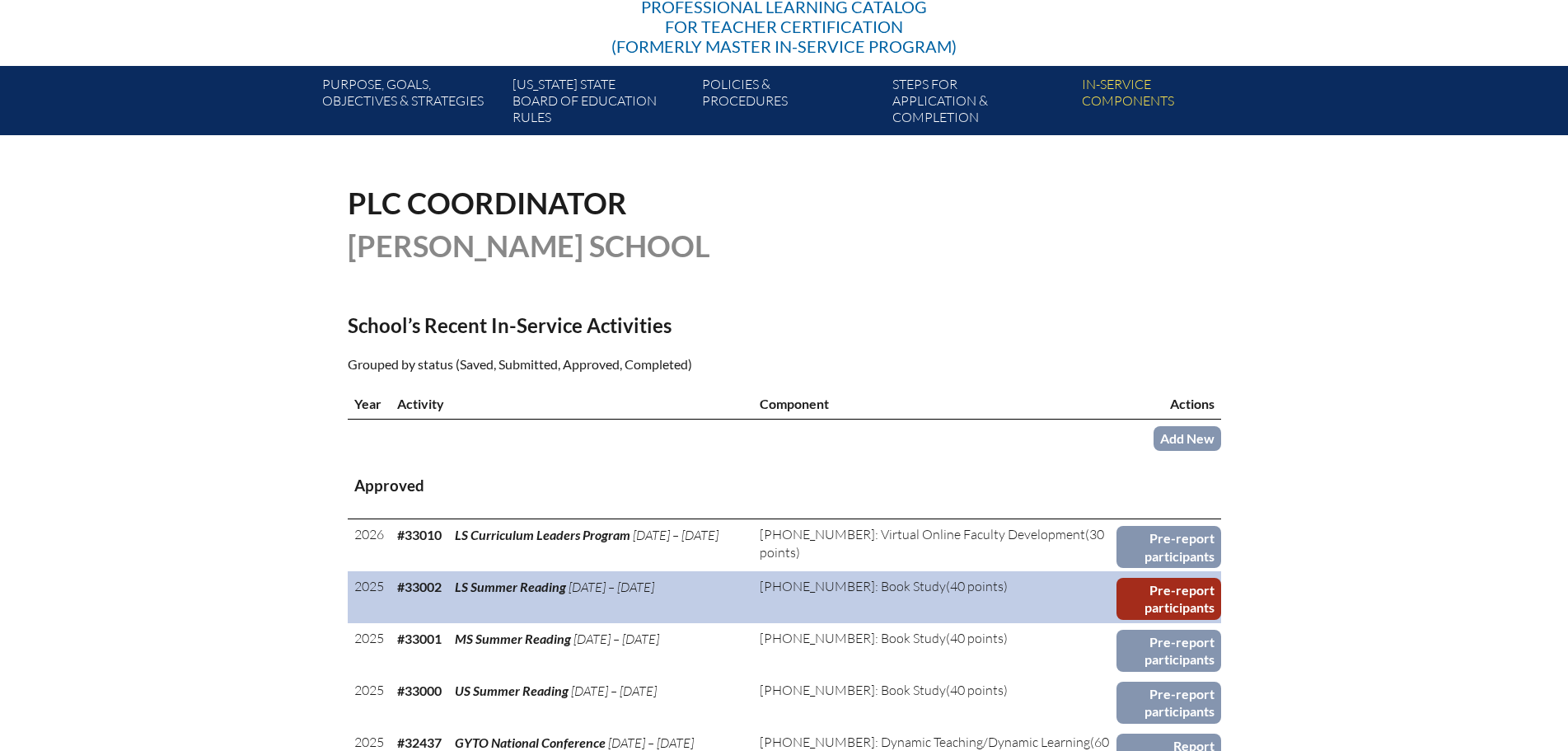
click at [1150, 586] on link "Pre-report participants" at bounding box center [1169, 599] width 105 height 42
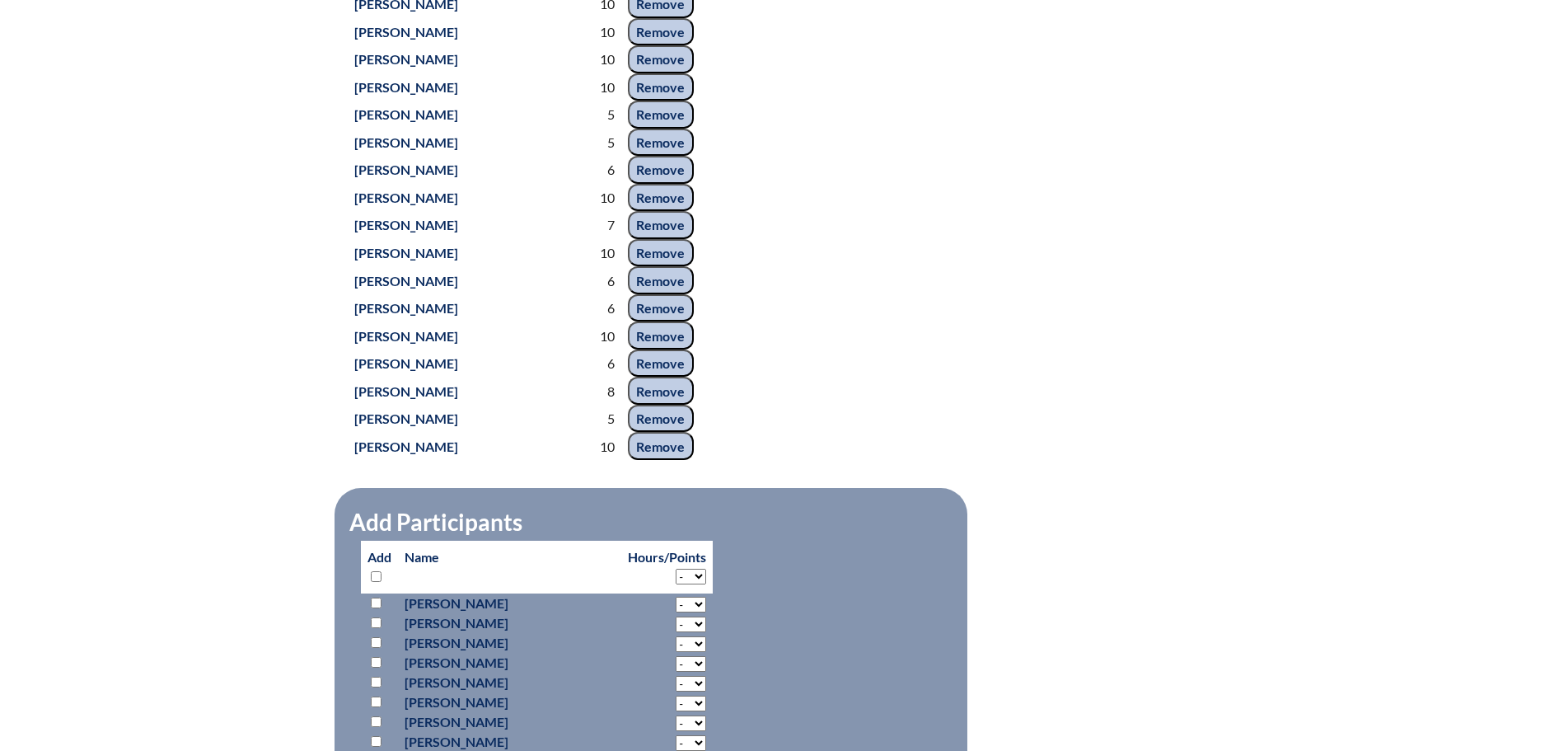
scroll to position [1236, 0]
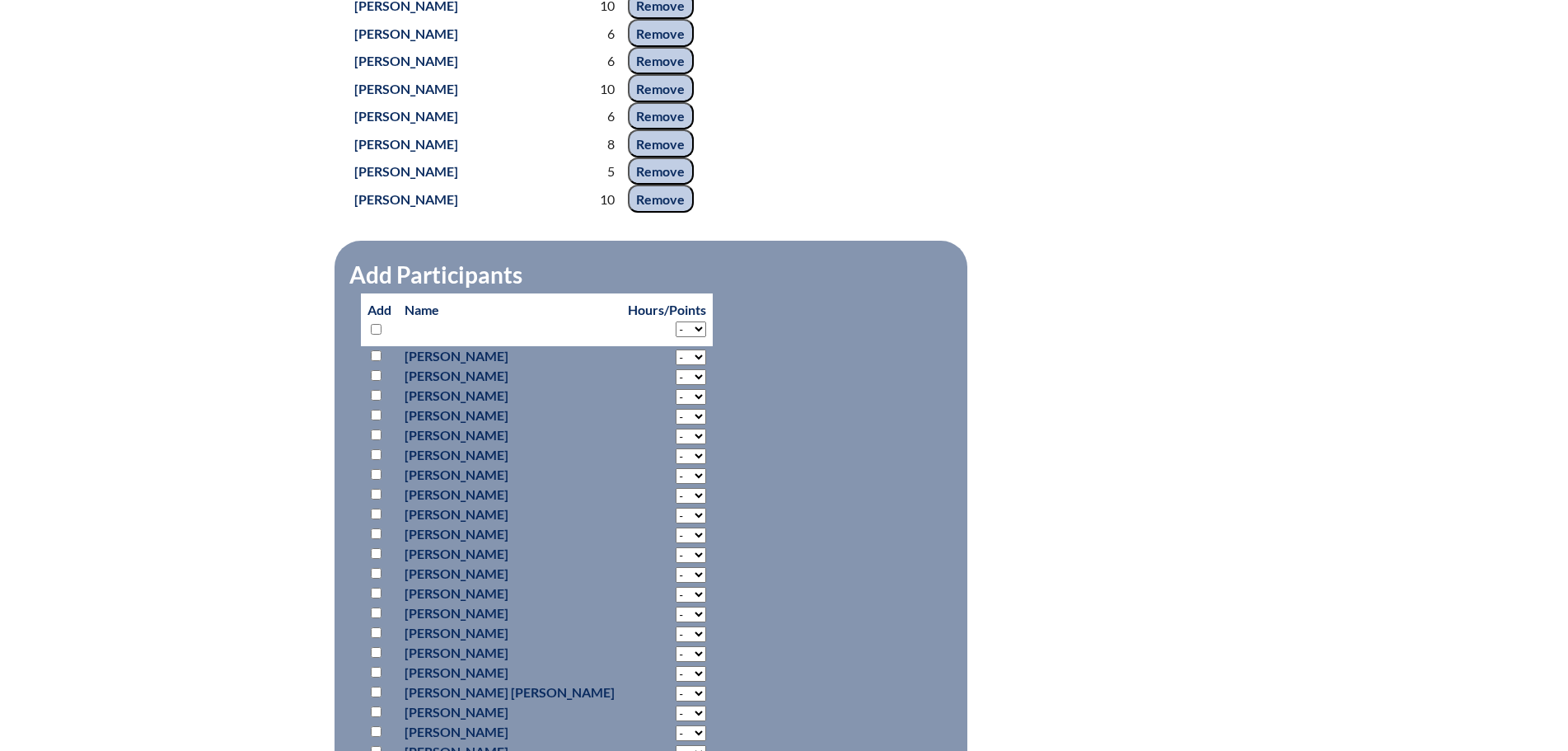
click at [375, 559] on input "checkbox" at bounding box center [376, 553] width 11 height 11
checkbox input "true"
click at [675, 365] on select "- 2 3 4 5 6 7 8 9 10 11 12 13 14 15 16 17 18 19 20 21 22 23 24 25 26 27 28 29 3…" at bounding box center [691, 357] width 30 height 16
select select "10"
click at [675, 365] on select "- 2 3 4 5 6 7 8 9 10 11 12 13 14 15 16 17 18 19 20 21 22 23 24 25 26 27 28 29 3…" at bounding box center [691, 357] width 30 height 16
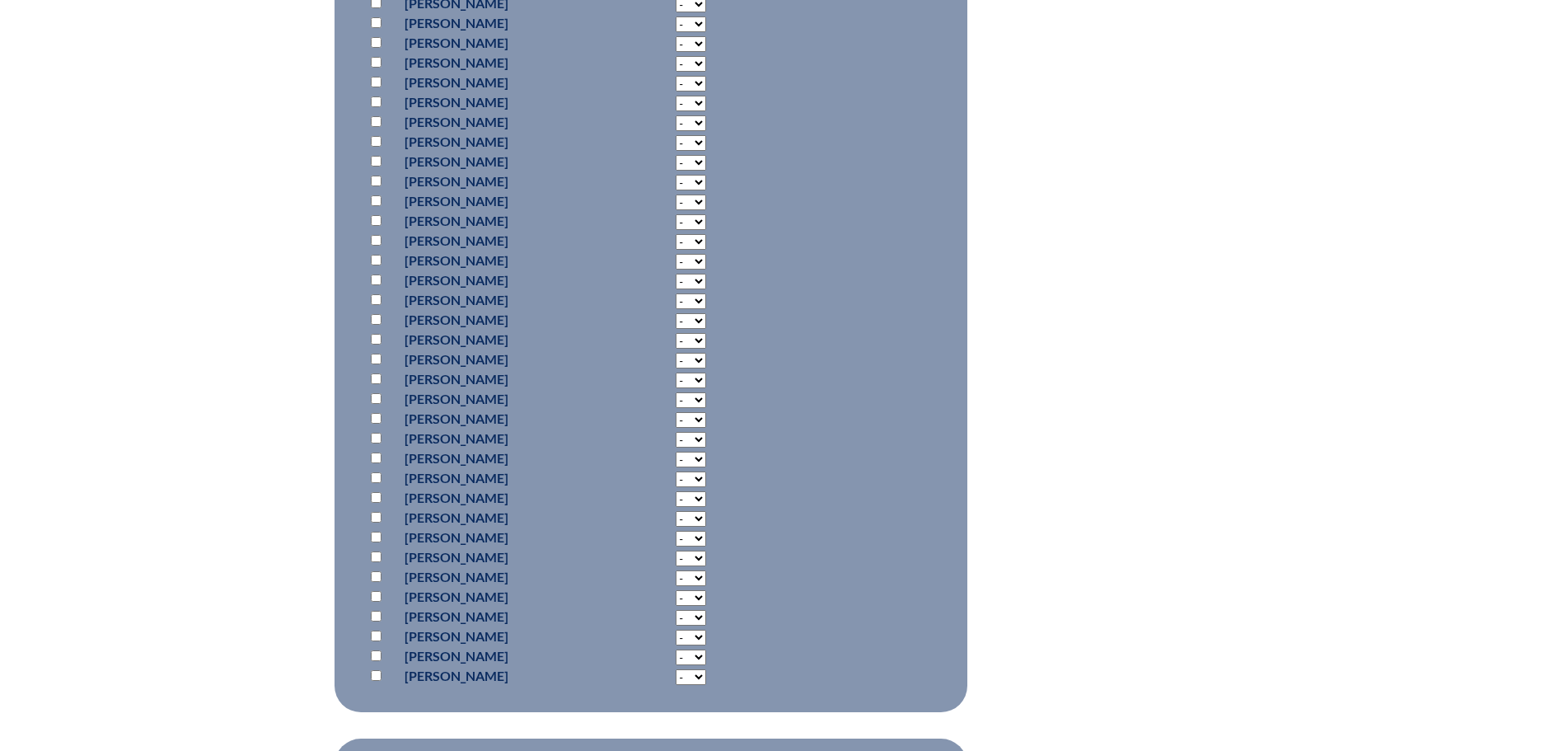
scroll to position [2308, 0]
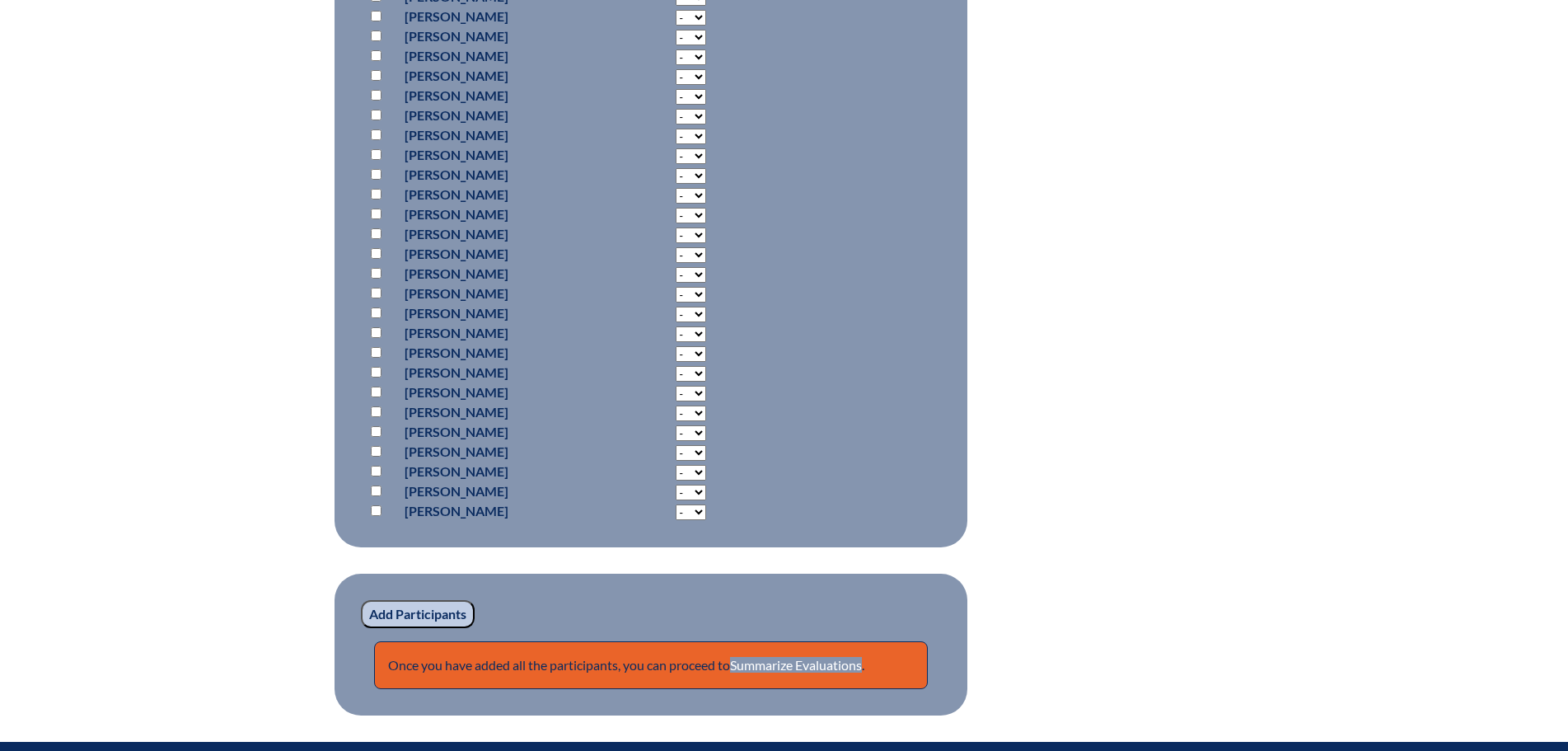
click at [440, 628] on input "Add Participants" at bounding box center [418, 614] width 114 height 28
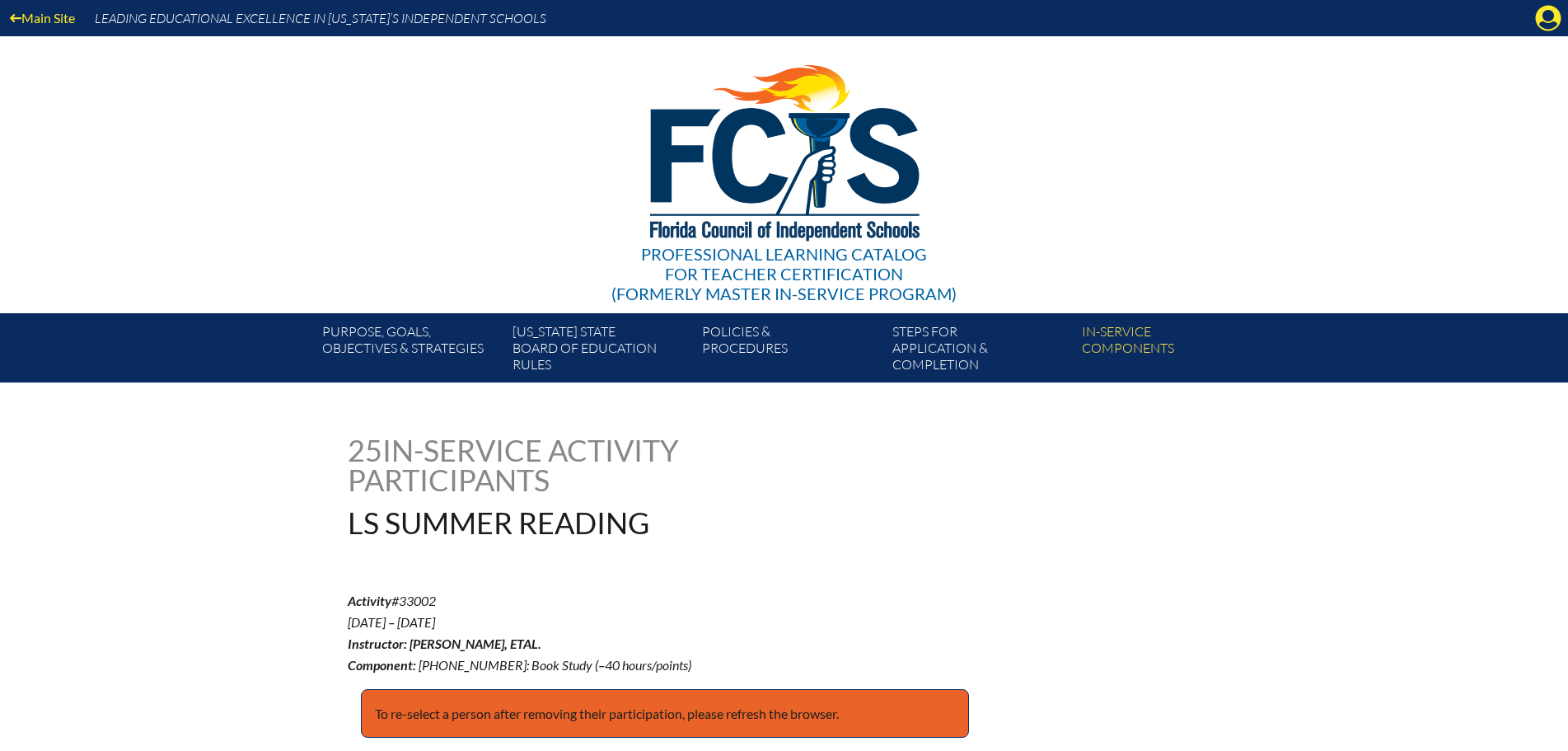
scroll to position [2335, 0]
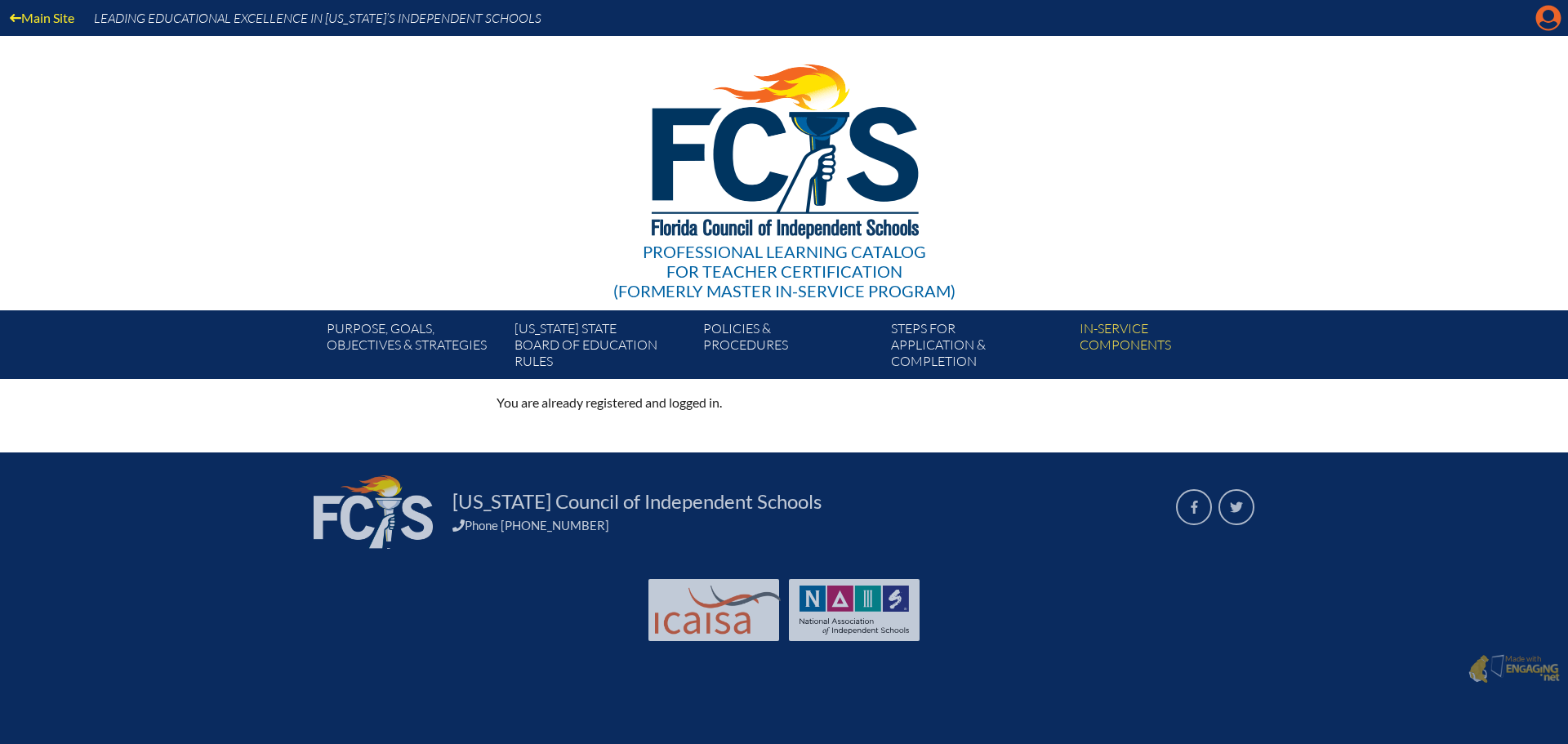
click at [1546, 19] on icon "Manage account" at bounding box center [1548, 18] width 26 height 26
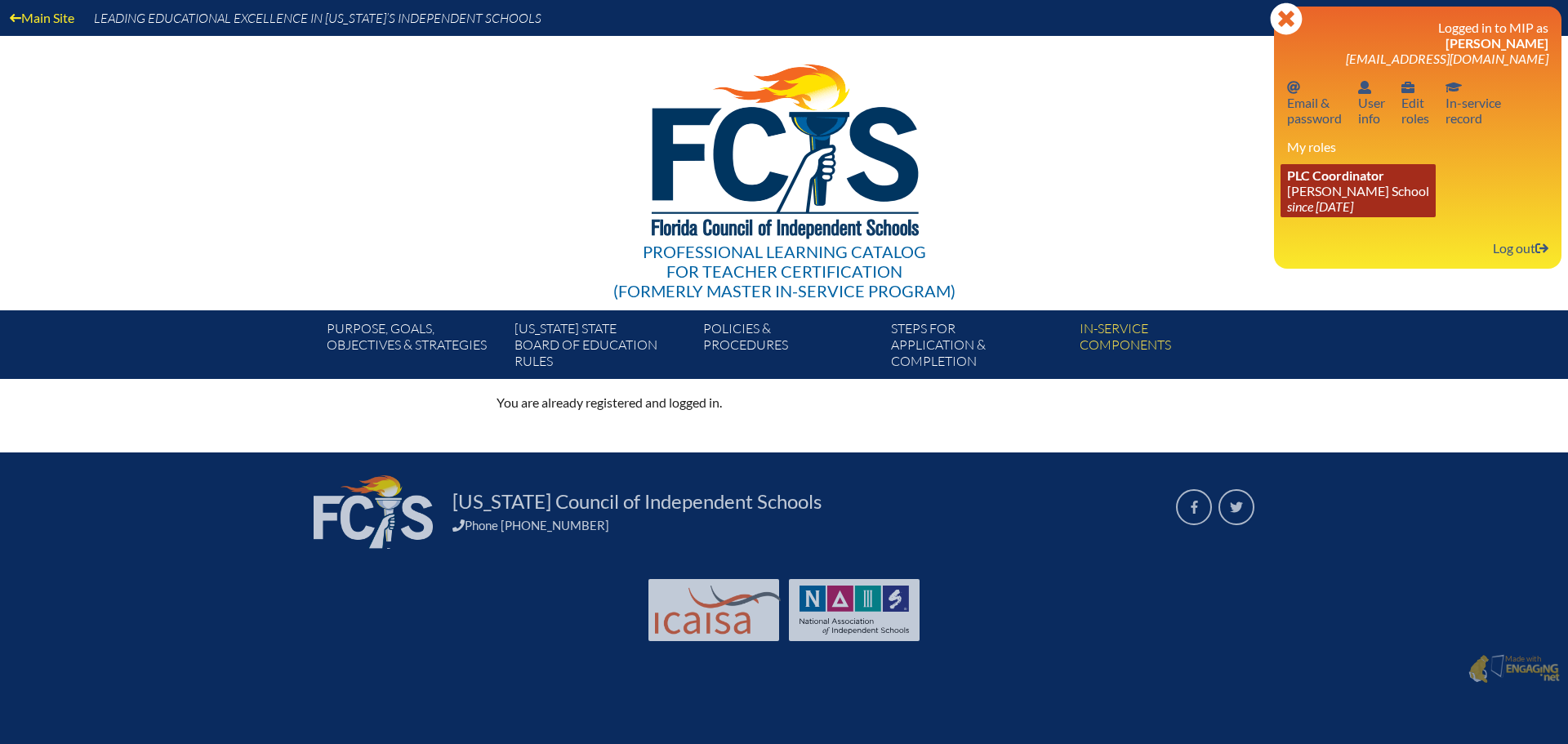
click at [1334, 192] on link "PLC Coordinator [PERSON_NAME][GEOGRAPHIC_DATA] since [DATE]" at bounding box center [1358, 190] width 155 height 53
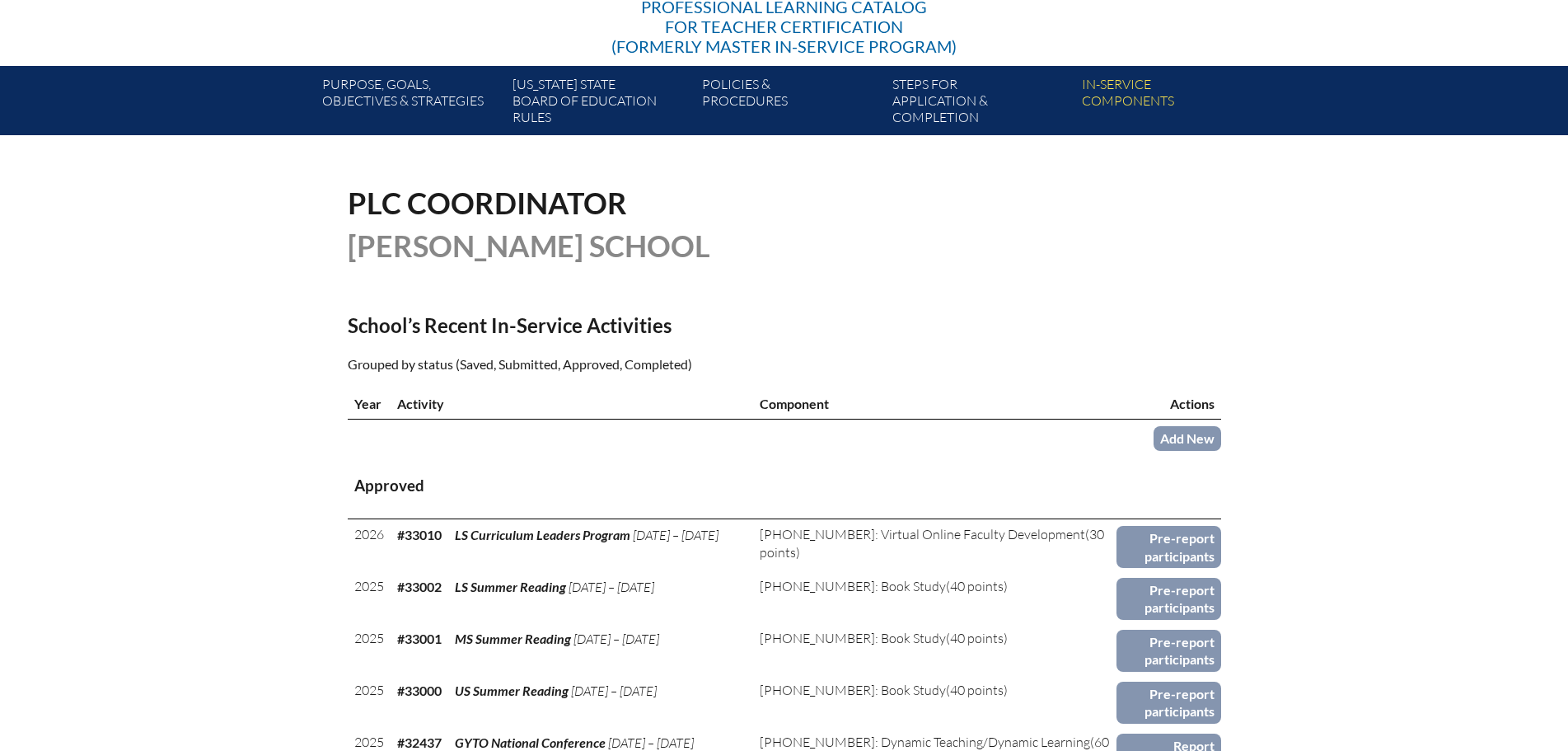
scroll to position [412, 0]
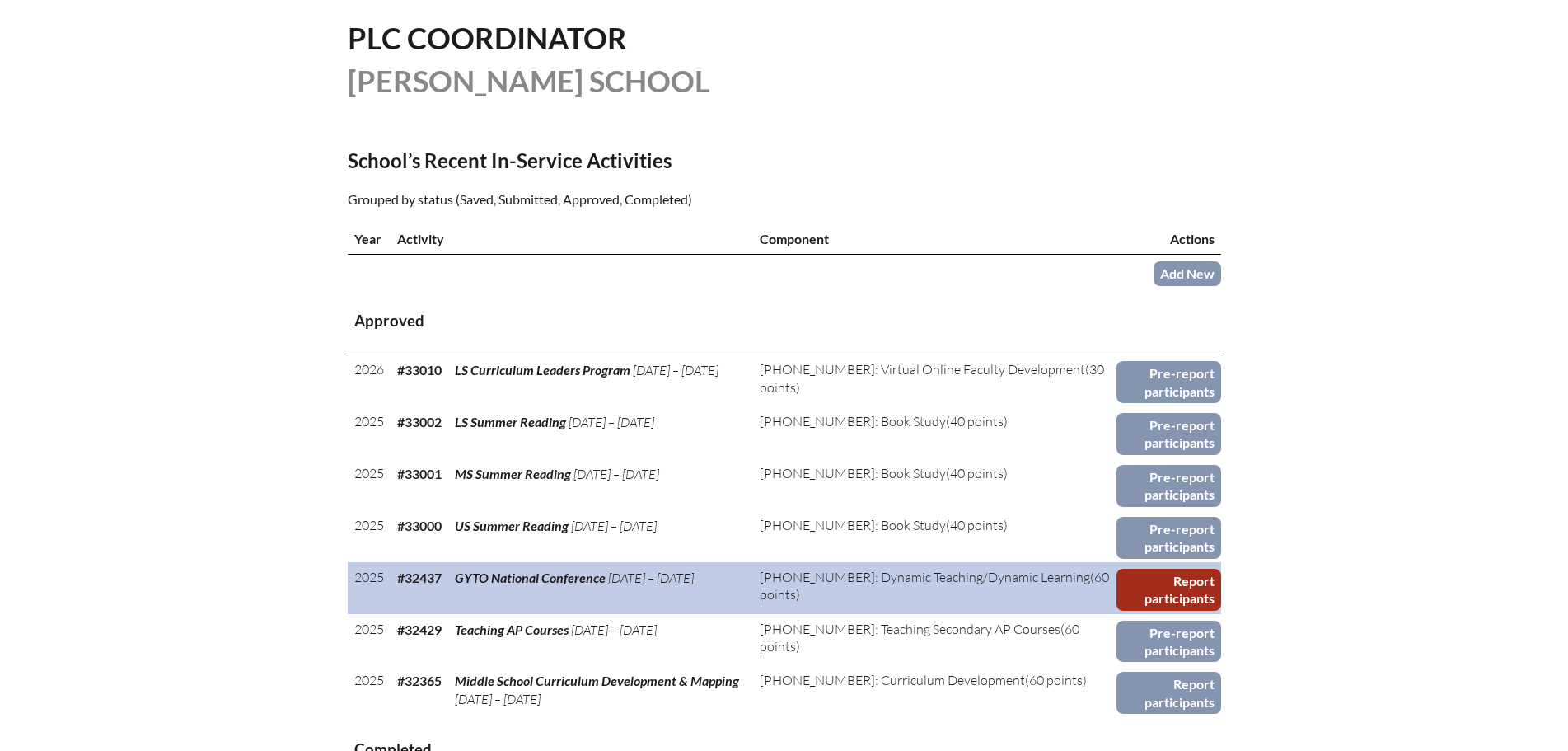
click at [1153, 579] on link "Report participants" at bounding box center [1169, 590] width 105 height 42
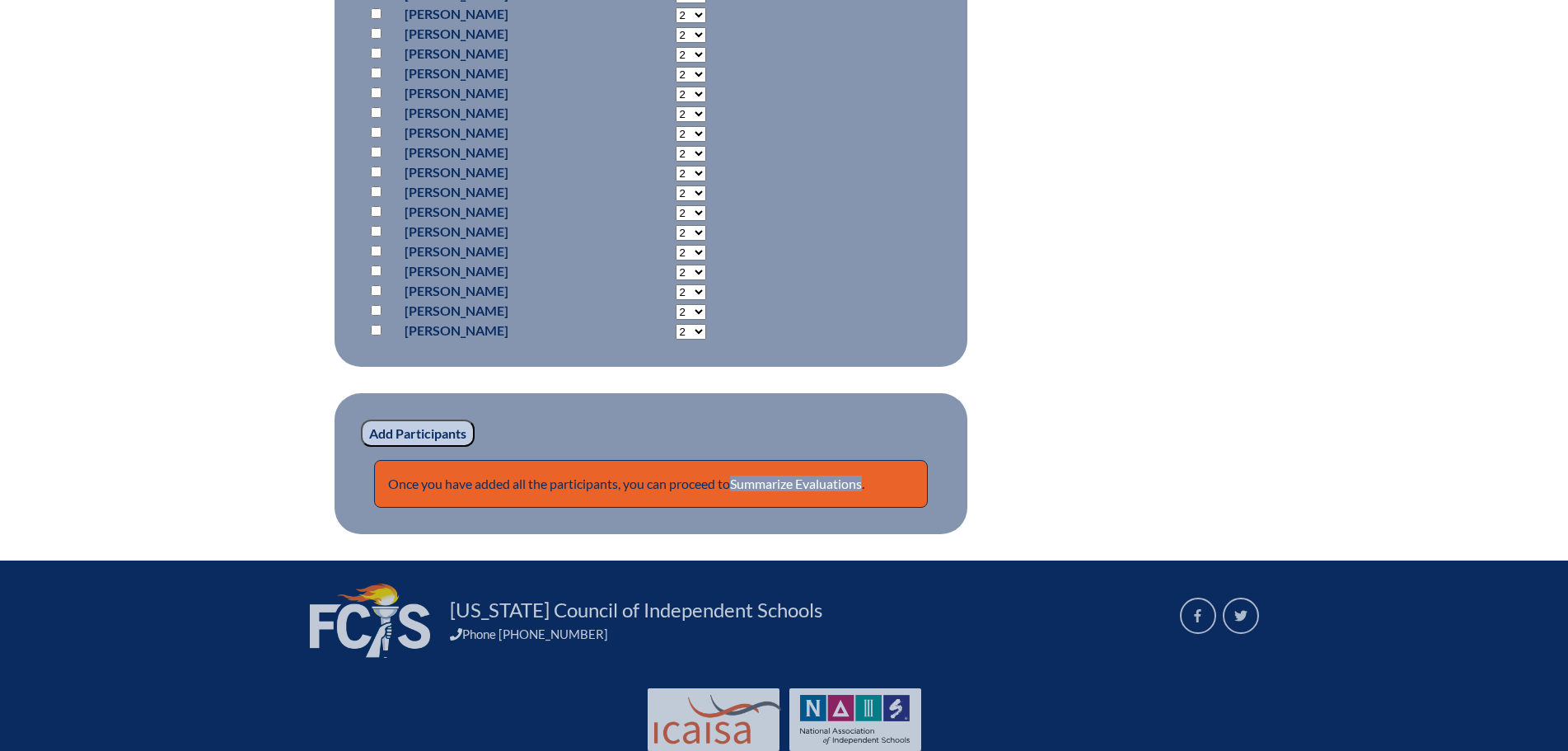
scroll to position [2354, 0]
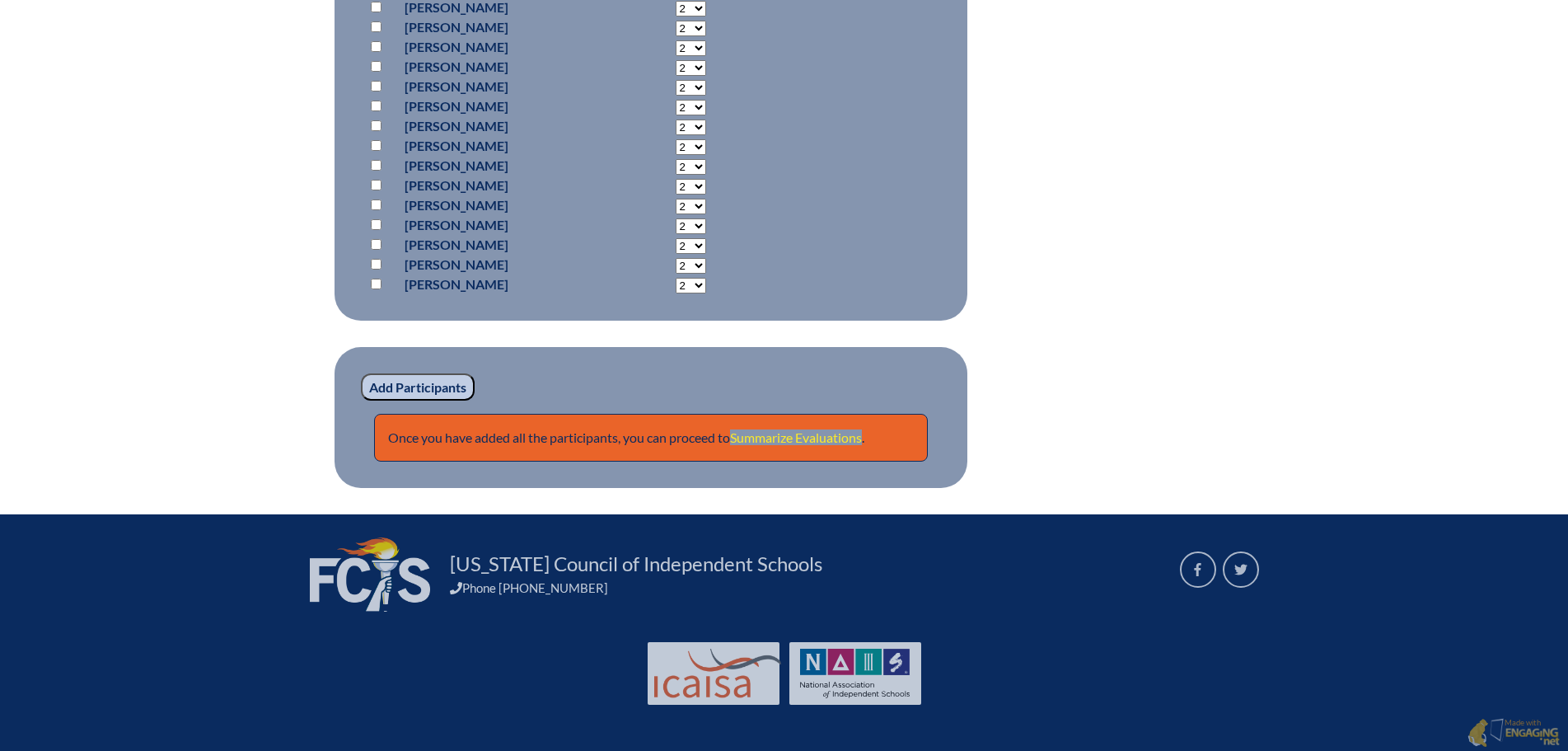
click at [792, 434] on link "Summarize Evaluations" at bounding box center [796, 437] width 132 height 16
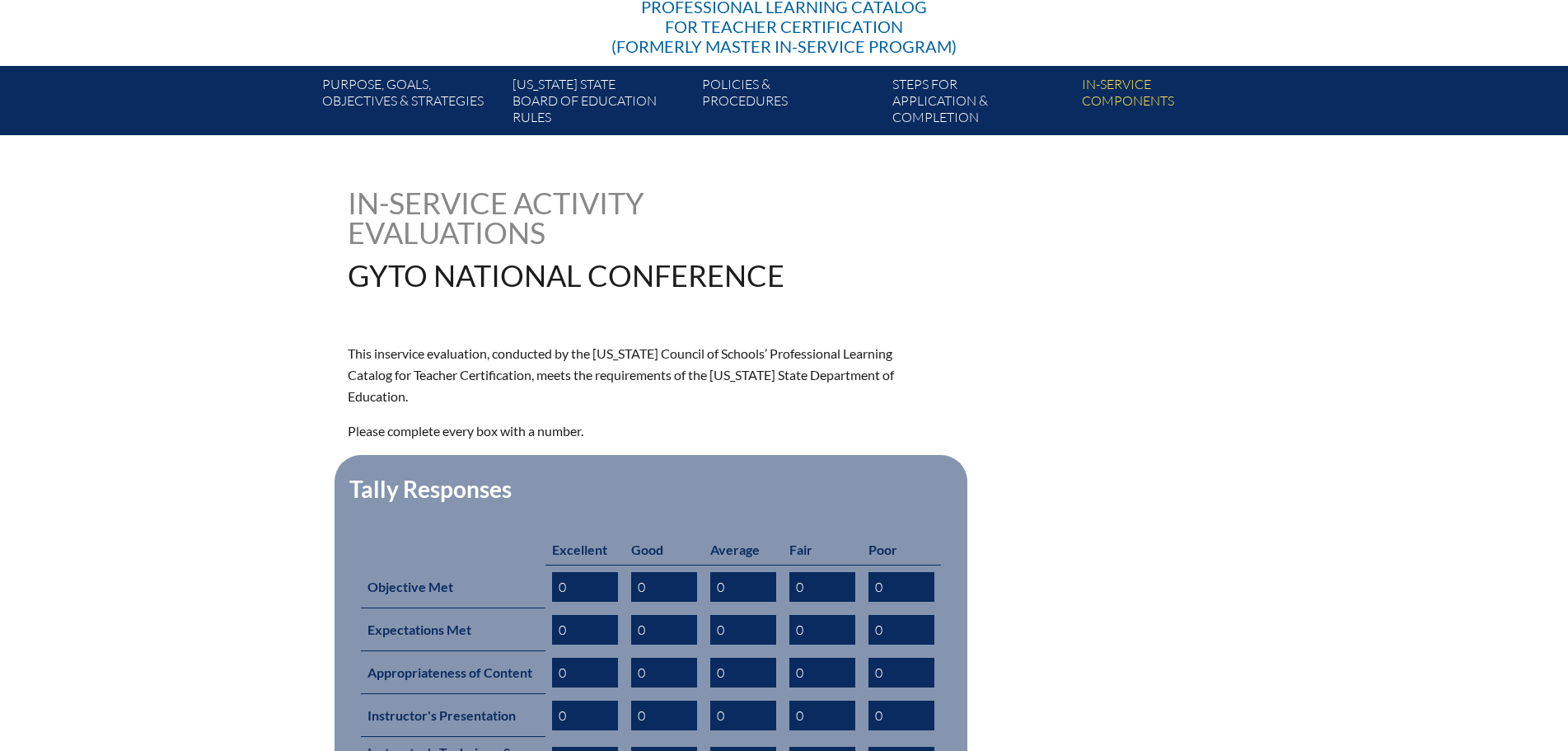
scroll to position [577, 0]
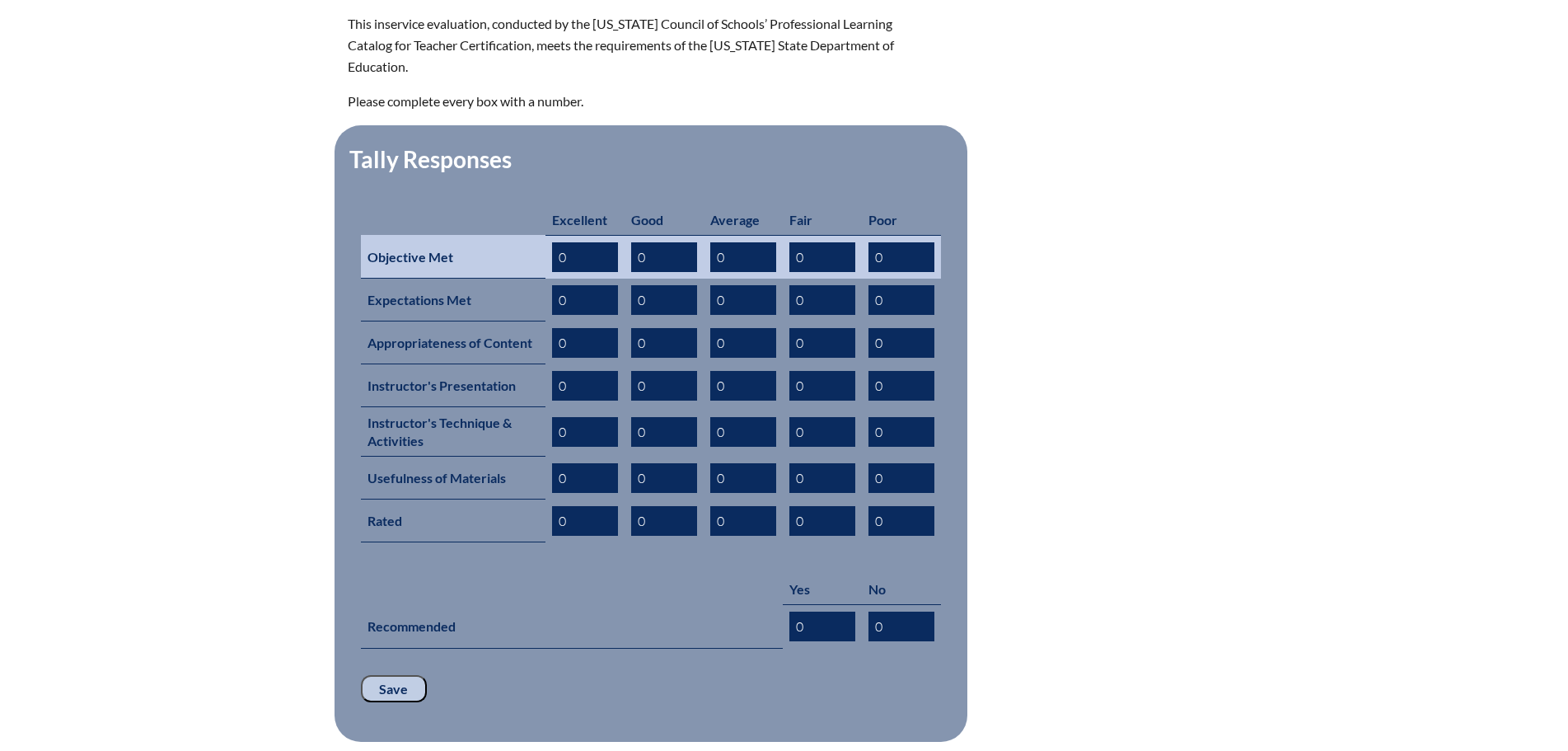
drag, startPoint x: 571, startPoint y: 228, endPoint x: 525, endPoint y: 239, distance: 47.3
click at [520, 235] on tr "Objective Met 0 0 0 0 0" at bounding box center [651, 257] width 580 height 44
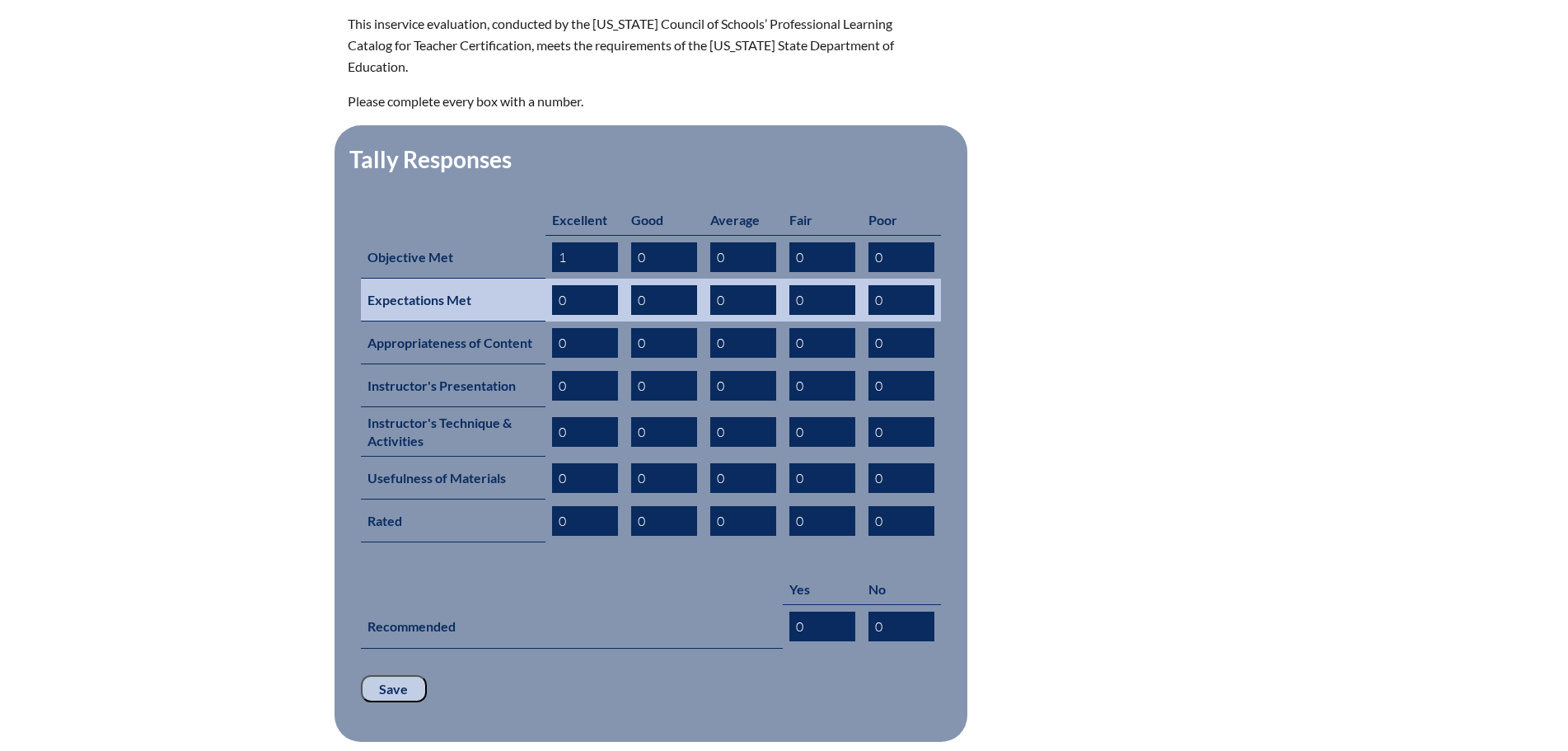
type input "1"
drag, startPoint x: 556, startPoint y: 267, endPoint x: 590, endPoint y: 271, distance: 34.2
click at [590, 285] on input "0" at bounding box center [585, 299] width 66 height 30
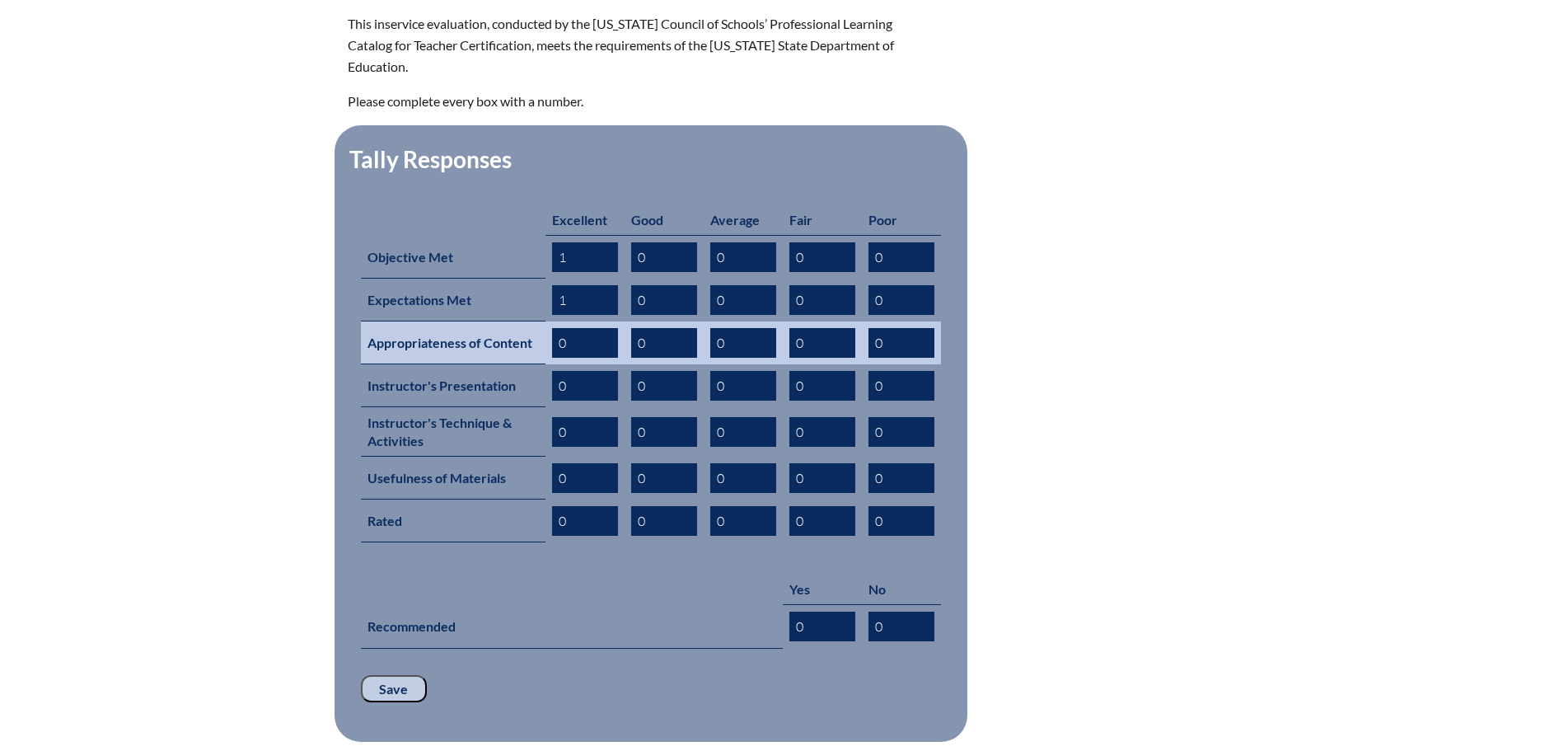
type input "1"
drag, startPoint x: 553, startPoint y: 309, endPoint x: 576, endPoint y: 311, distance: 23.1
click at [576, 328] on input "10" at bounding box center [585, 343] width 66 height 30
click at [577, 328] on input "10" at bounding box center [585, 343] width 66 height 30
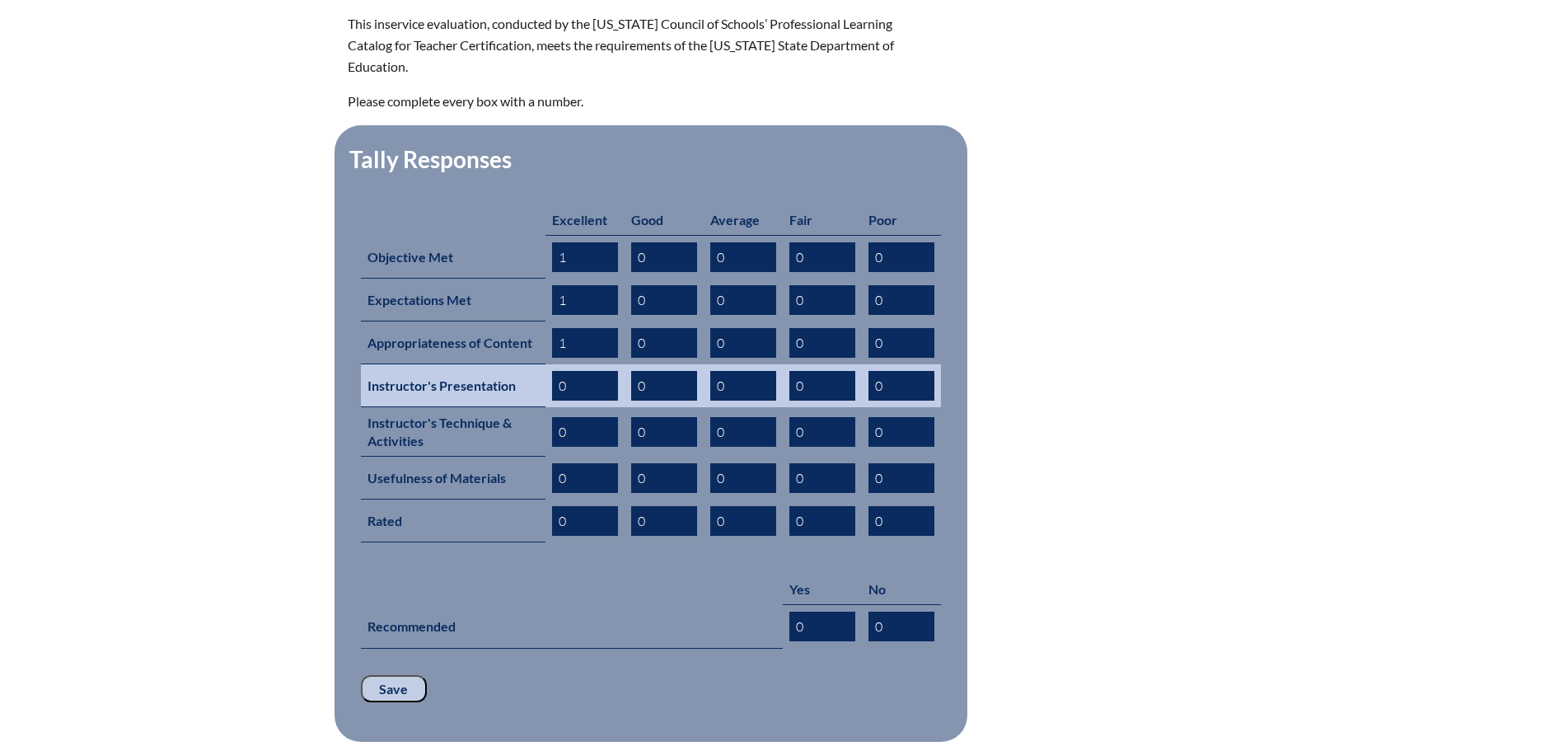
type input "1"
drag, startPoint x: 554, startPoint y: 349, endPoint x: 575, endPoint y: 352, distance: 21.2
click at [575, 371] on input "0" at bounding box center [585, 386] width 66 height 30
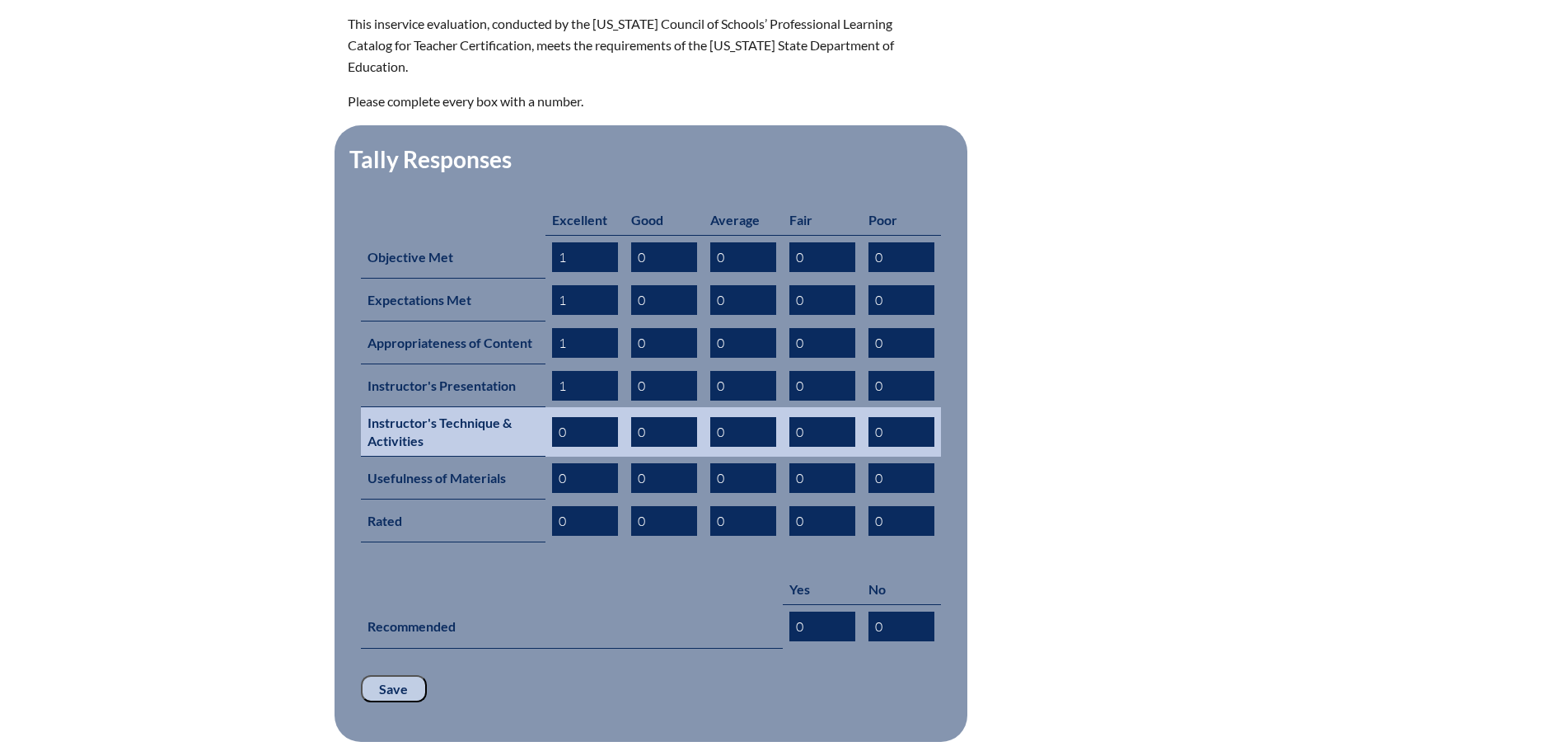
type input "1"
drag, startPoint x: 551, startPoint y: 397, endPoint x: 571, endPoint y: 399, distance: 20.1
click at [571, 417] on input "1" at bounding box center [585, 431] width 66 height 30
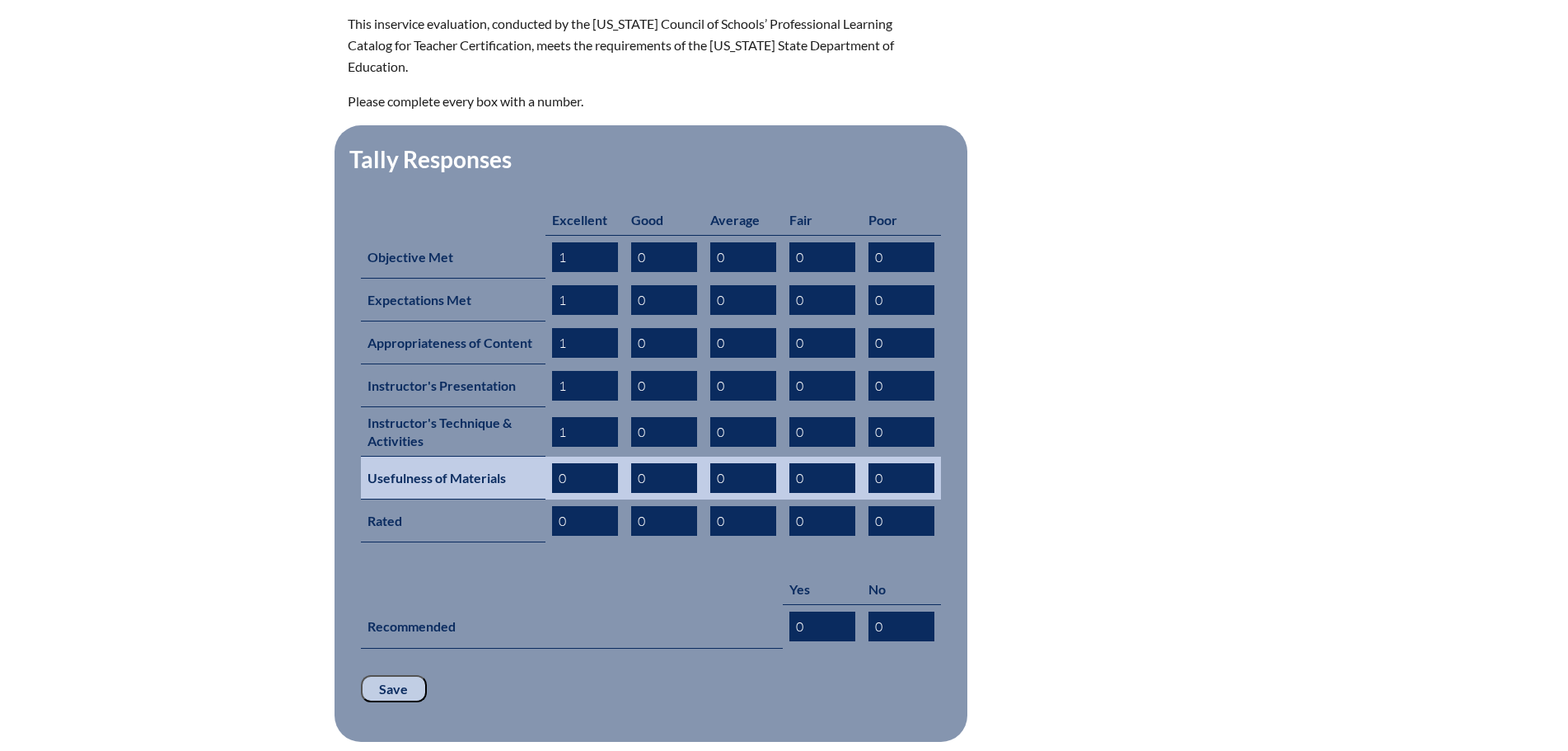
type input "1"
drag, startPoint x: 556, startPoint y: 449, endPoint x: 569, endPoint y: 449, distance: 13.0
click at [569, 463] on input "1" at bounding box center [585, 478] width 66 height 30
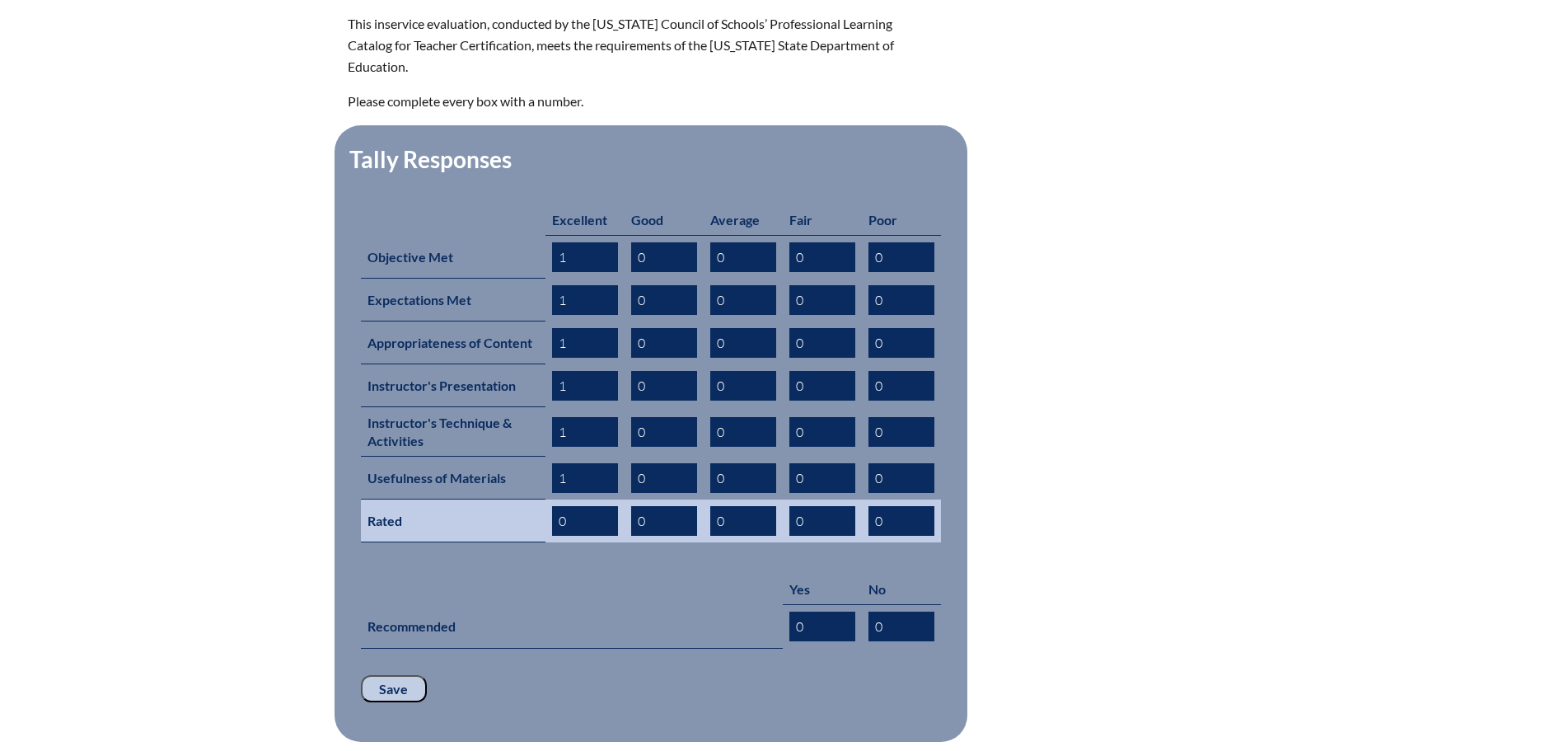
type input "1"
drag, startPoint x: 560, startPoint y: 486, endPoint x: 569, endPoint y: 489, distance: 9.5
click at [569, 506] on input "1" at bounding box center [585, 520] width 66 height 30
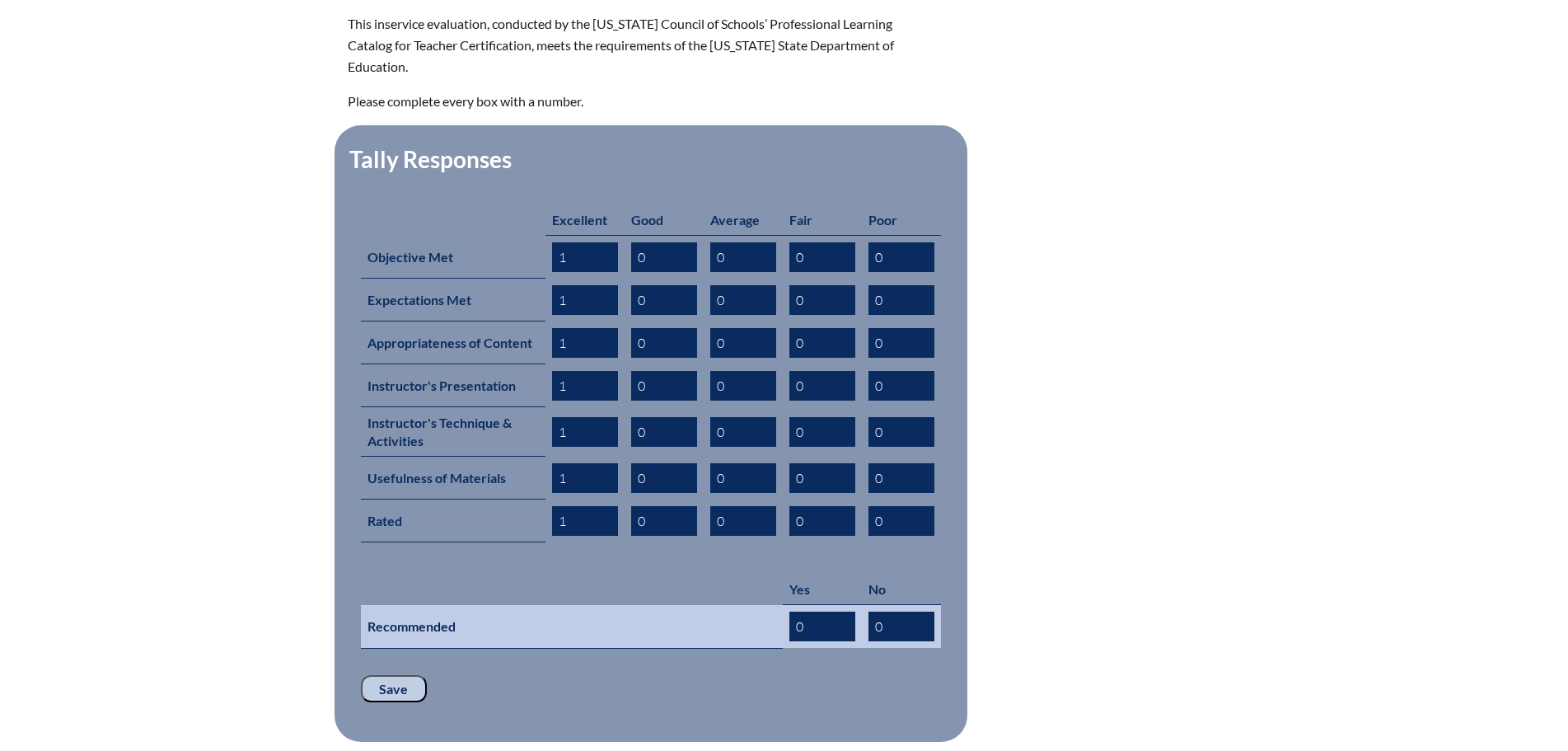
type input "1"
drag, startPoint x: 803, startPoint y: 593, endPoint x: 789, endPoint y: 594, distance: 14.0
click at [789, 611] on input "0" at bounding box center [822, 626] width 66 height 30
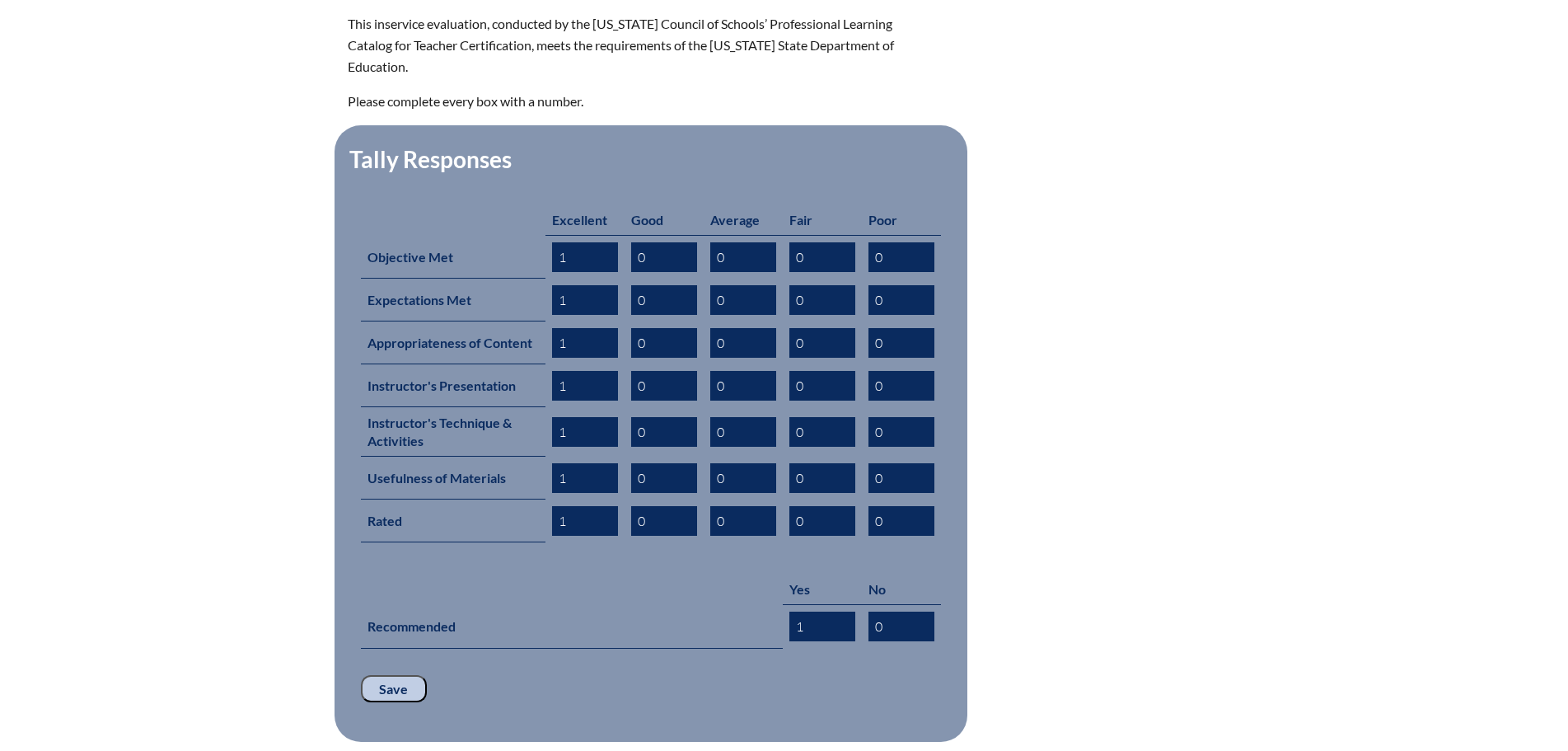
type input "1"
click at [397, 675] on input "Save" at bounding box center [394, 688] width 66 height 28
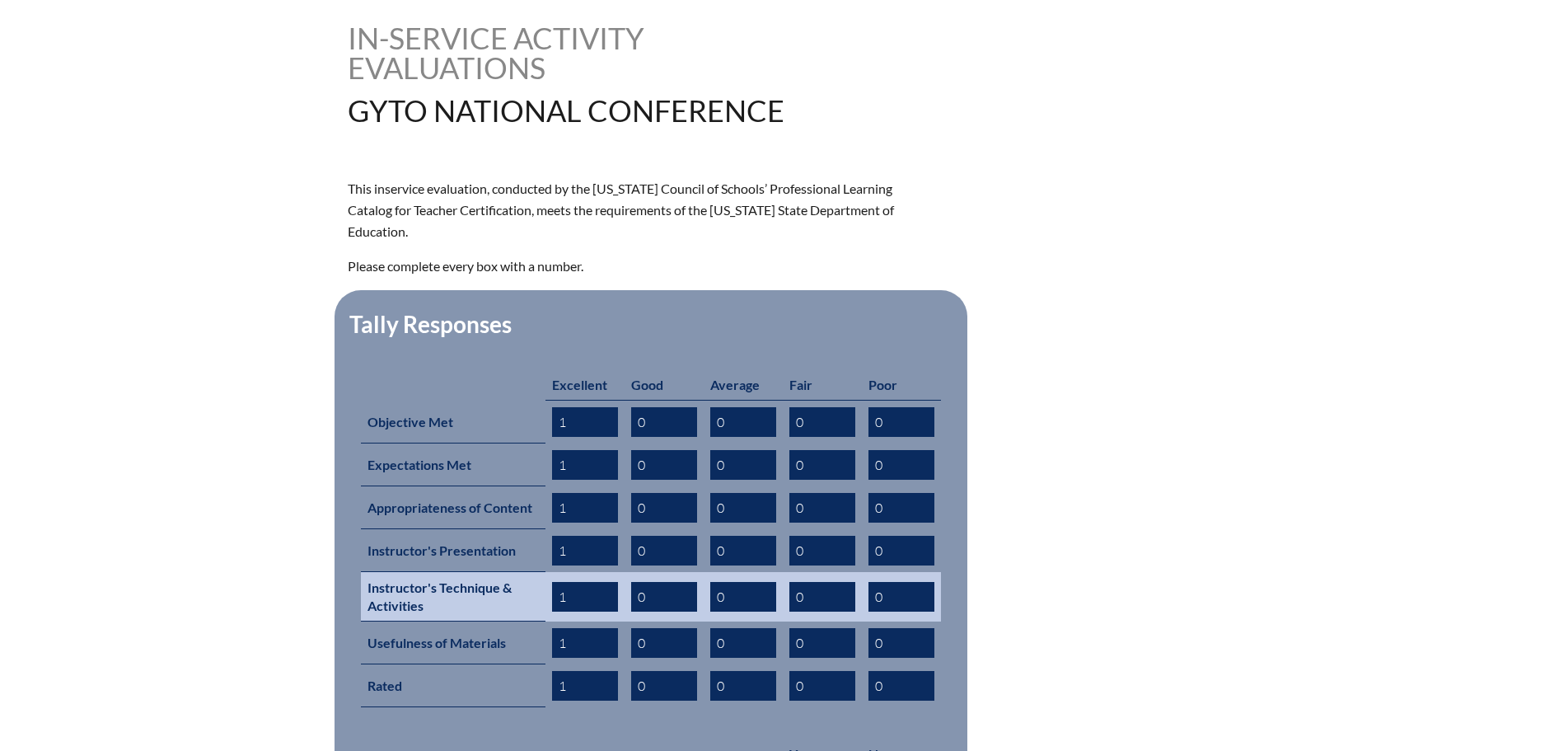
scroll to position [660, 0]
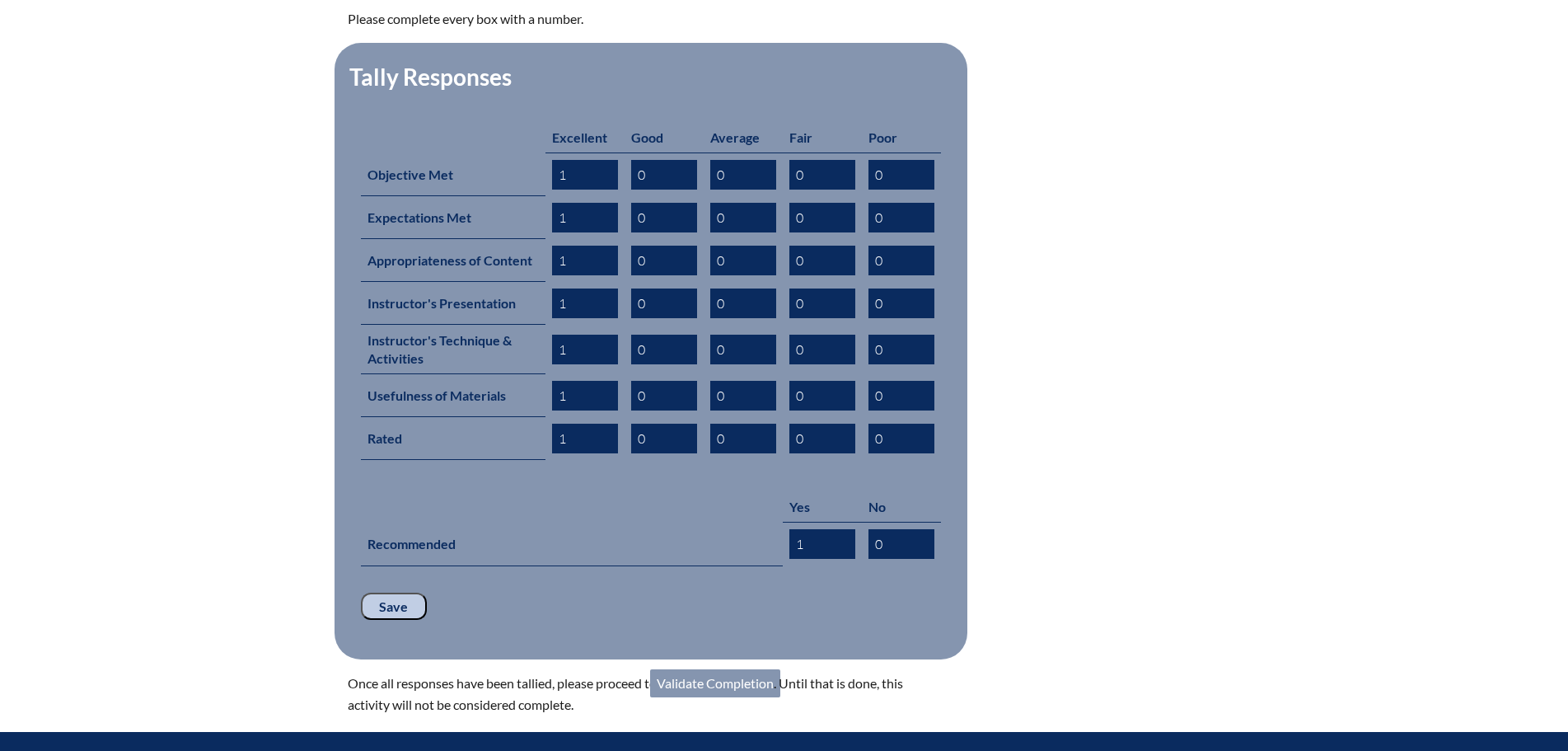
click at [396, 593] on input "Save" at bounding box center [394, 606] width 66 height 28
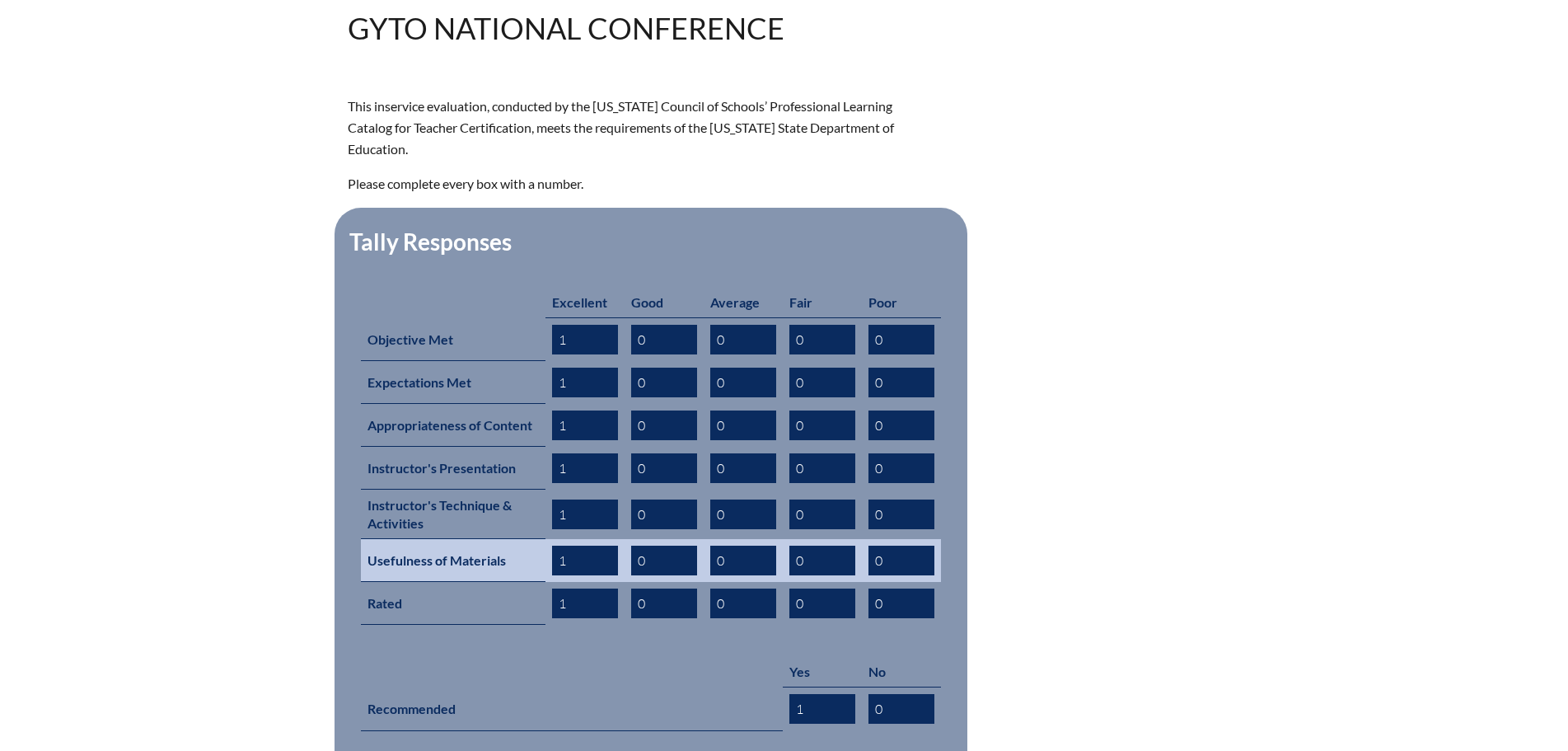
scroll to position [660, 0]
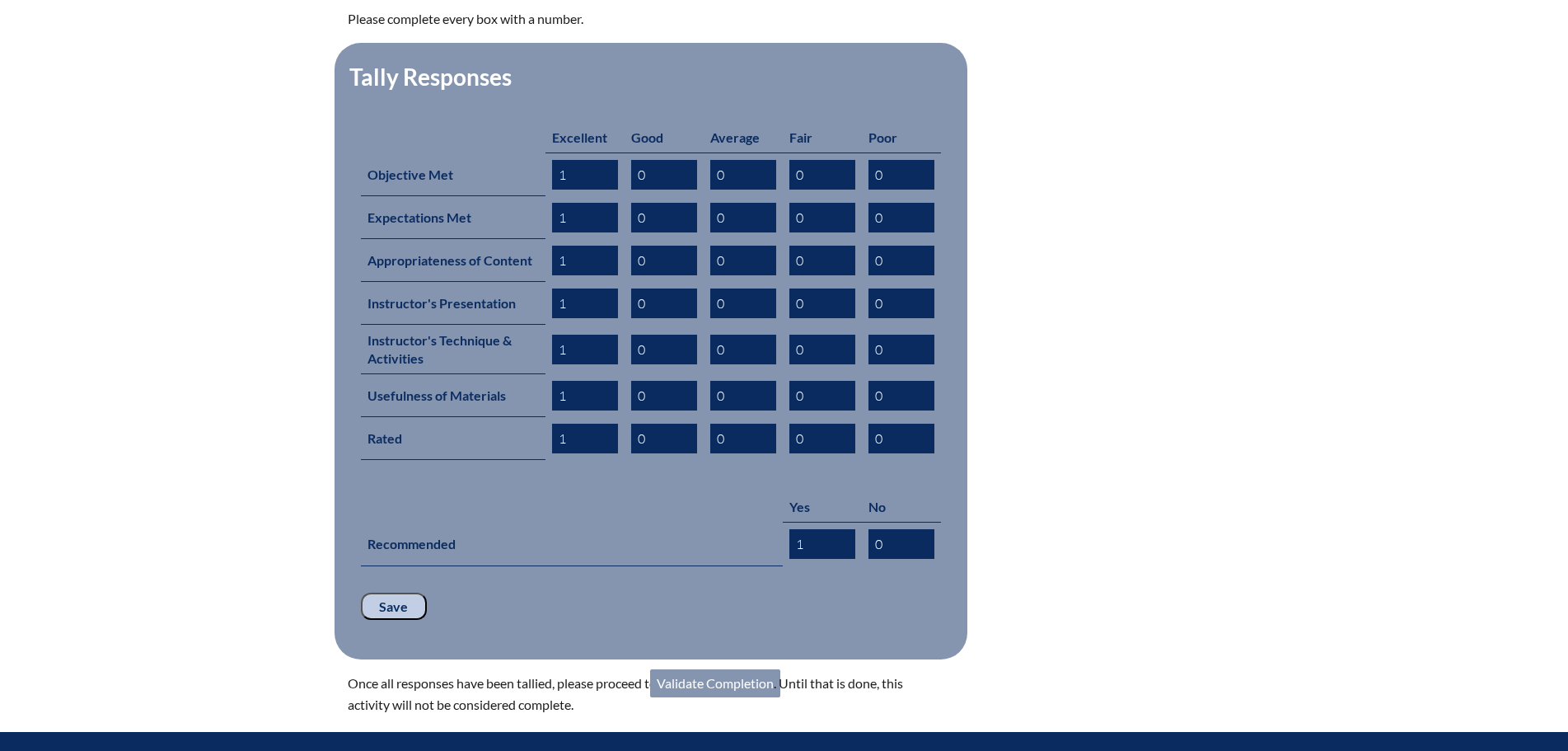
click at [737, 669] on link "Validate Completion" at bounding box center [715, 682] width 130 height 28
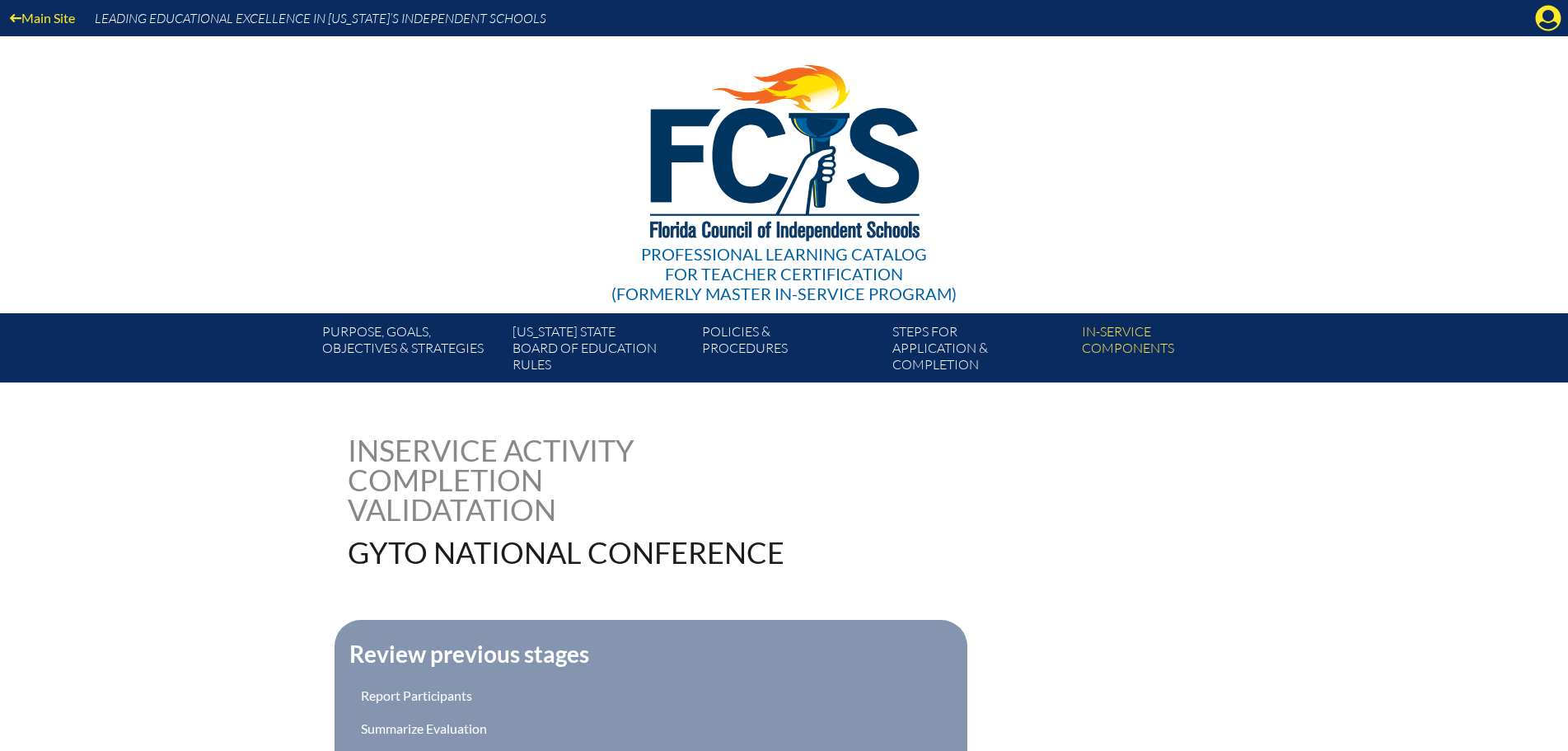
scroll to position [165, 0]
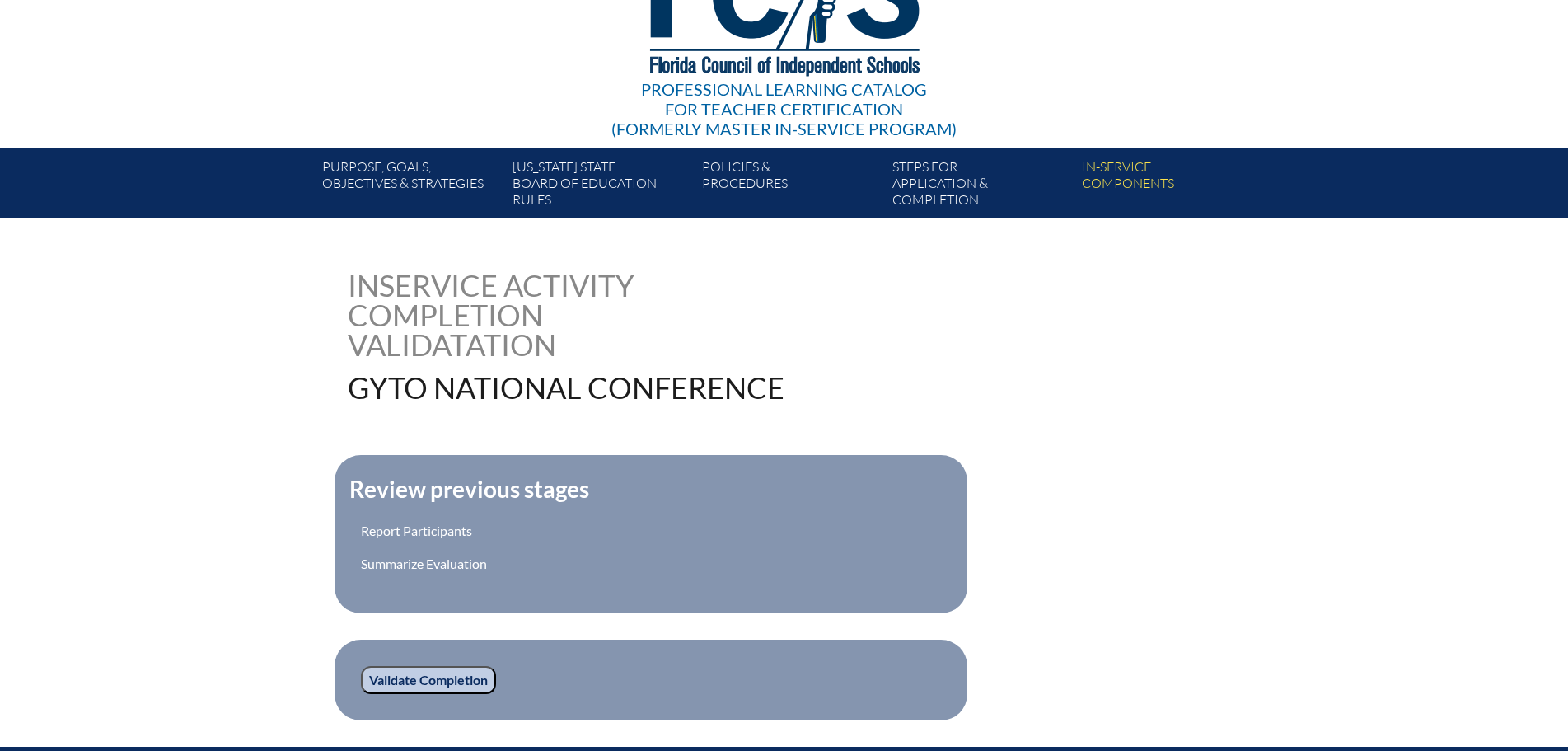
click at [437, 668] on input "Validate Completion" at bounding box center [429, 680] width 135 height 28
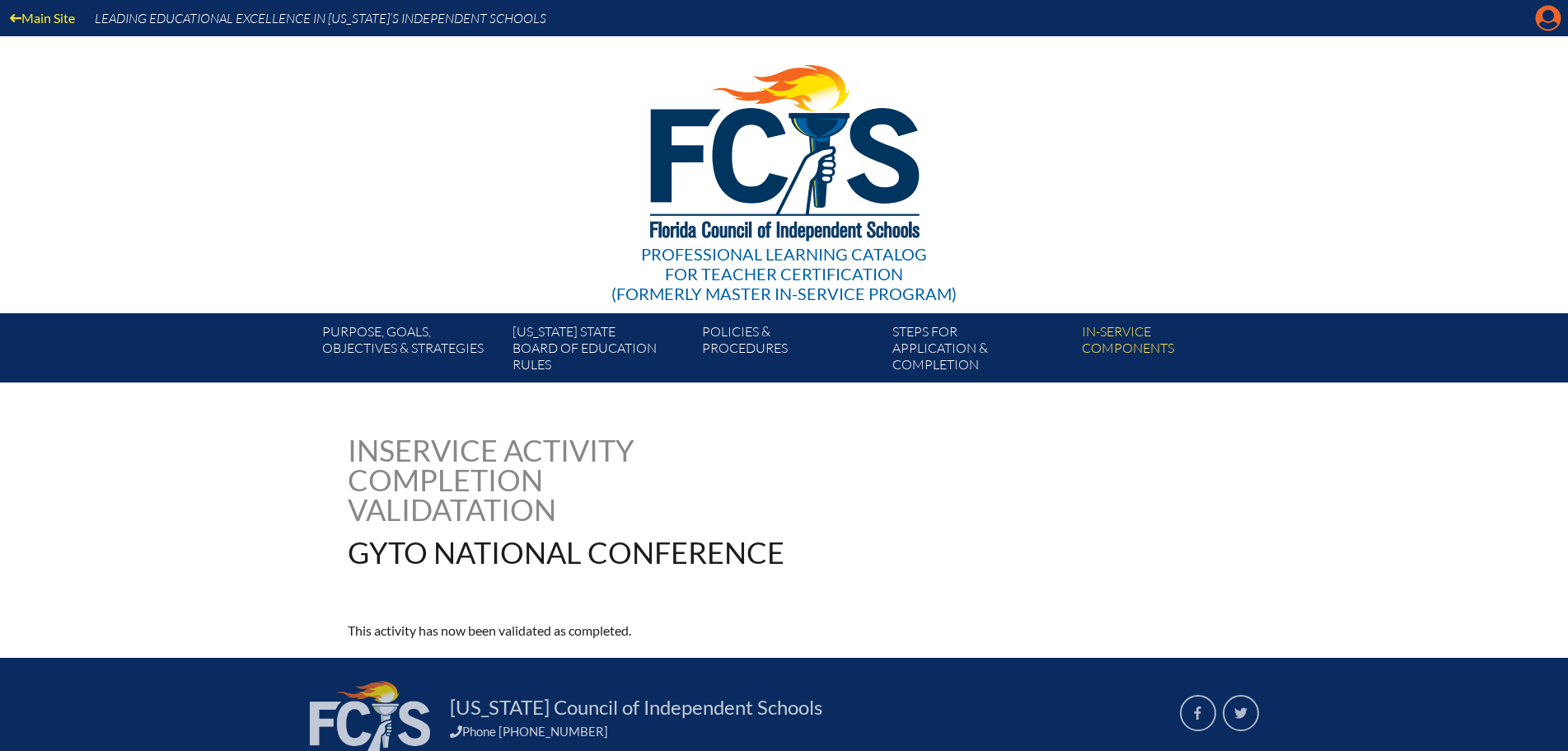
click at [1546, 22] on icon at bounding box center [1549, 19] width 25 height 25
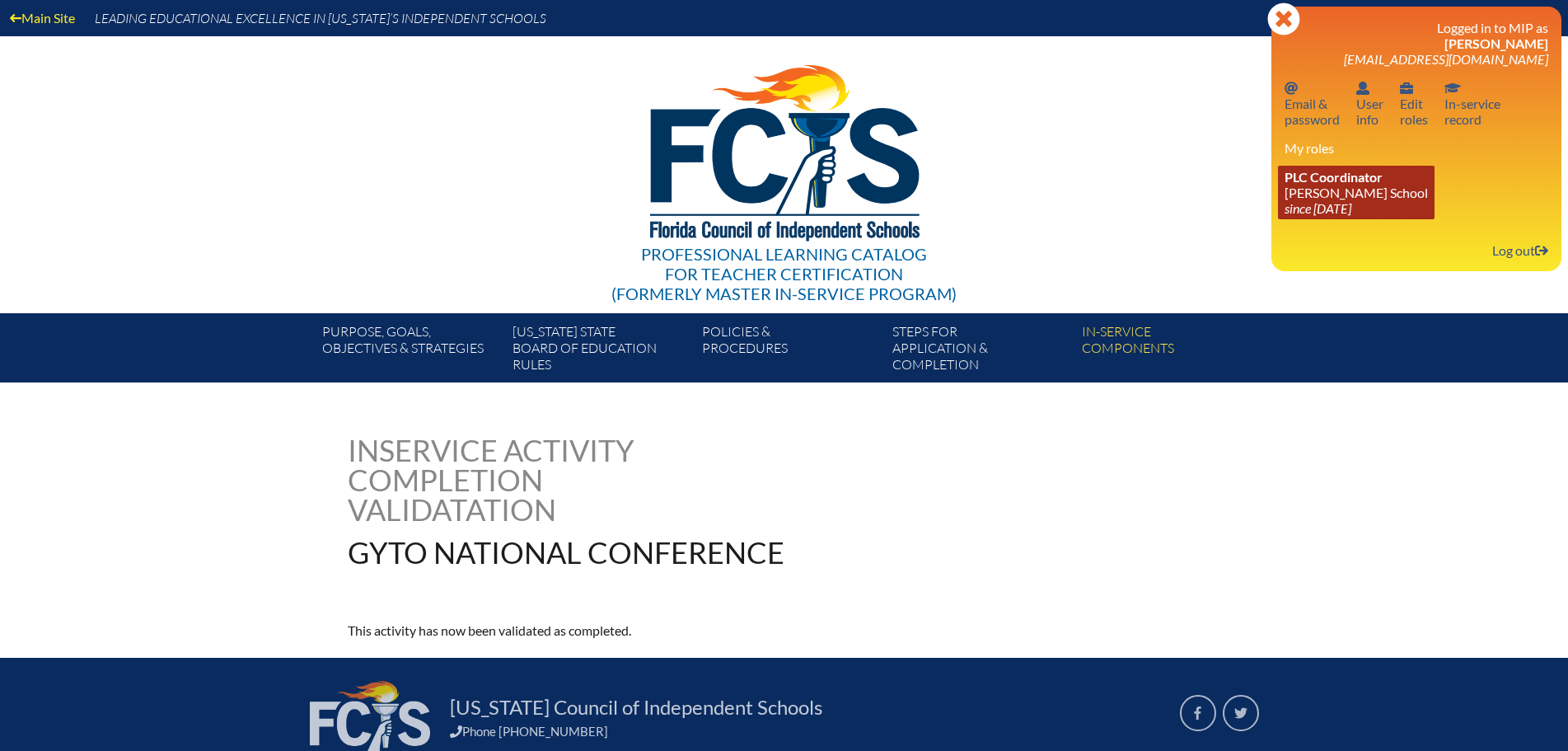
click at [1342, 191] on link "PLC Coordinator Benjamin School since 2006 Aug 1" at bounding box center [1356, 192] width 156 height 53
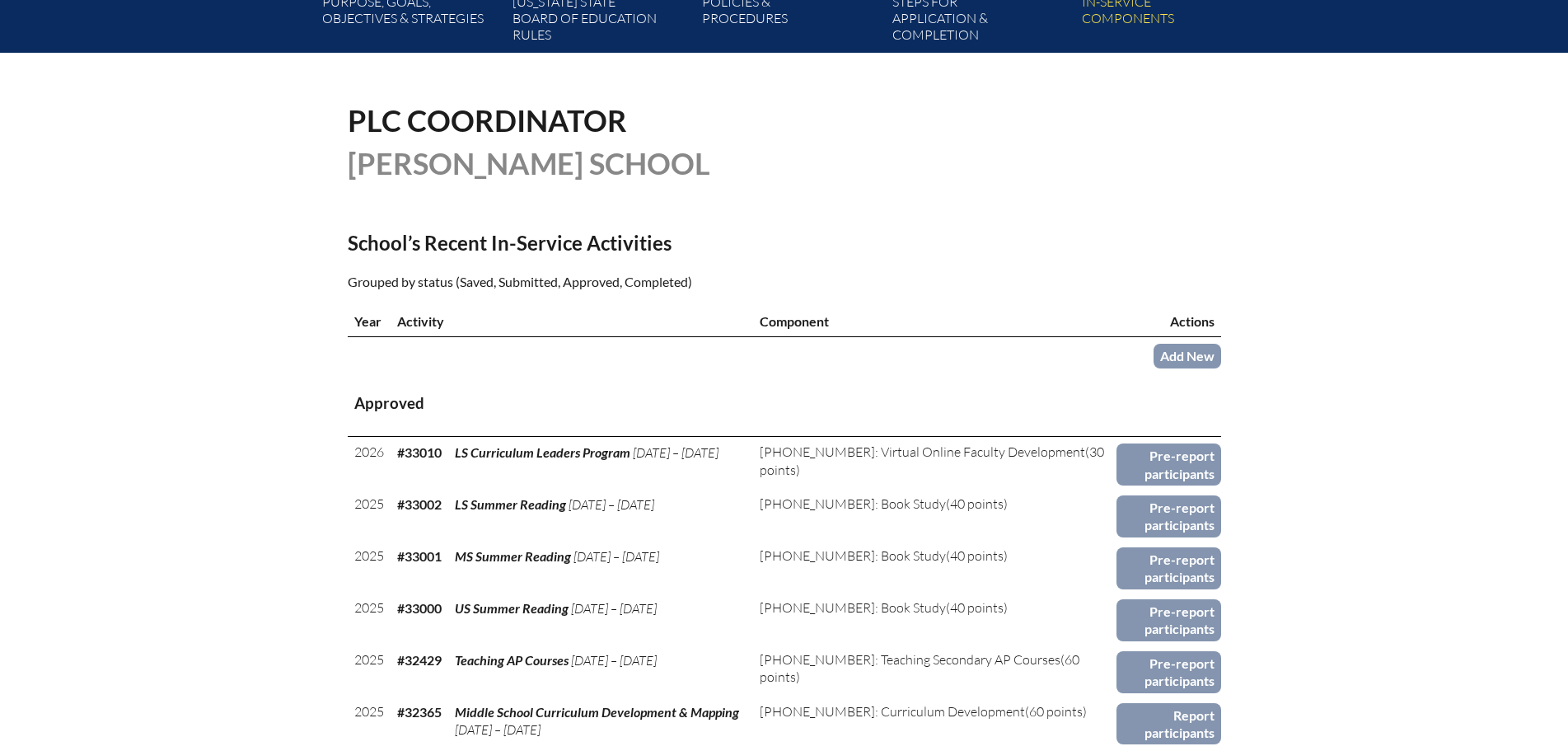
scroll to position [412, 0]
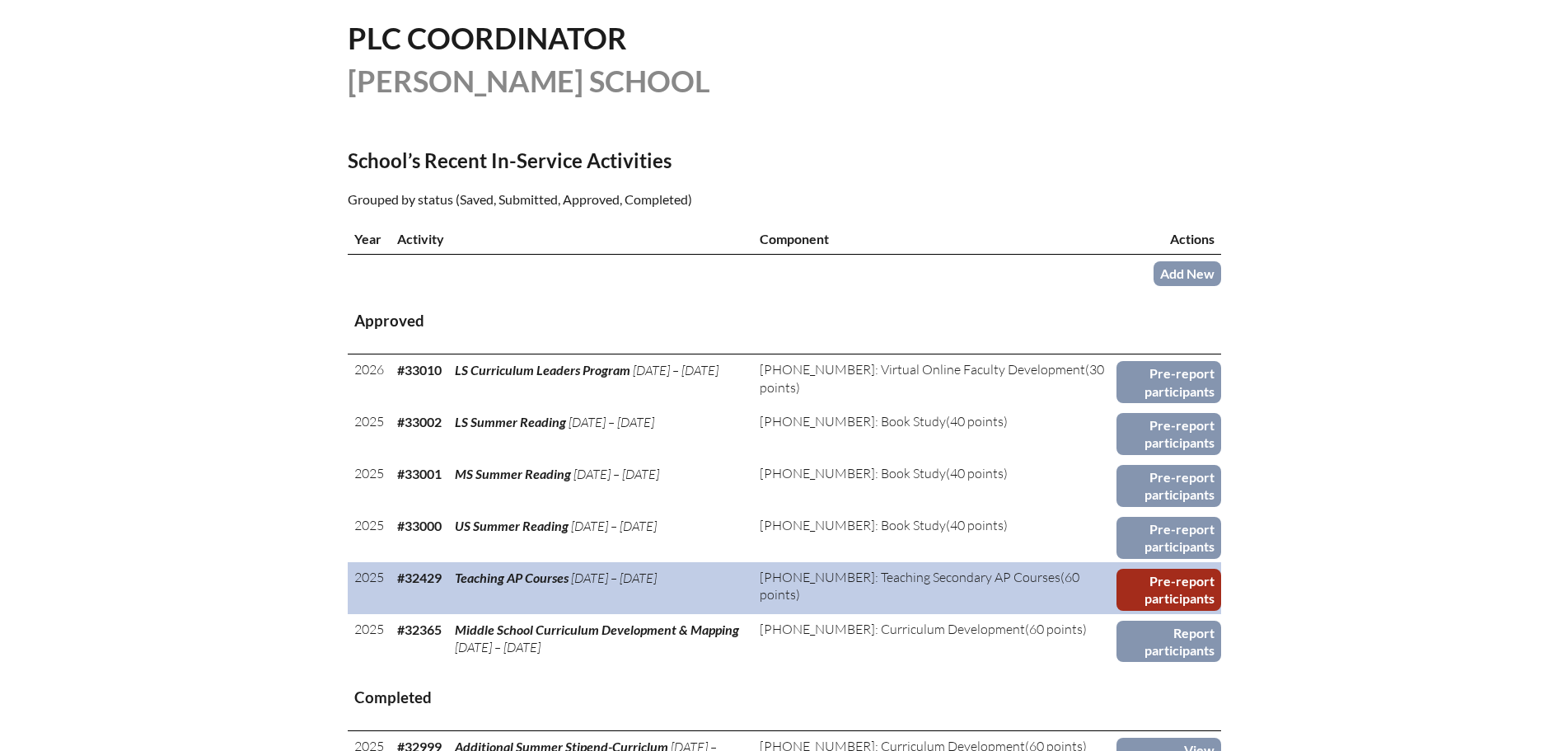
click at [1130, 577] on link "Pre-report participants" at bounding box center [1169, 590] width 105 height 42
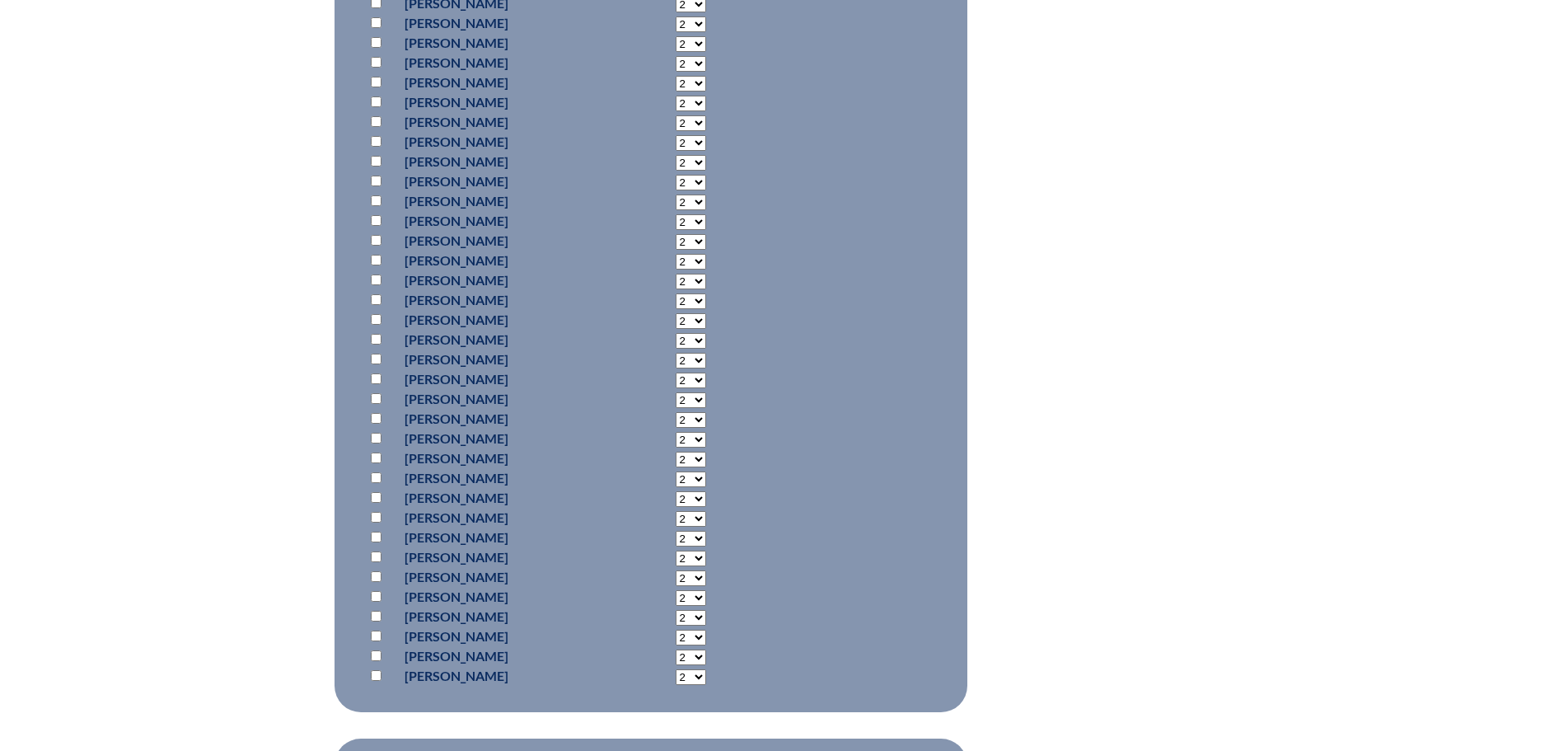
scroll to position [2308, 0]
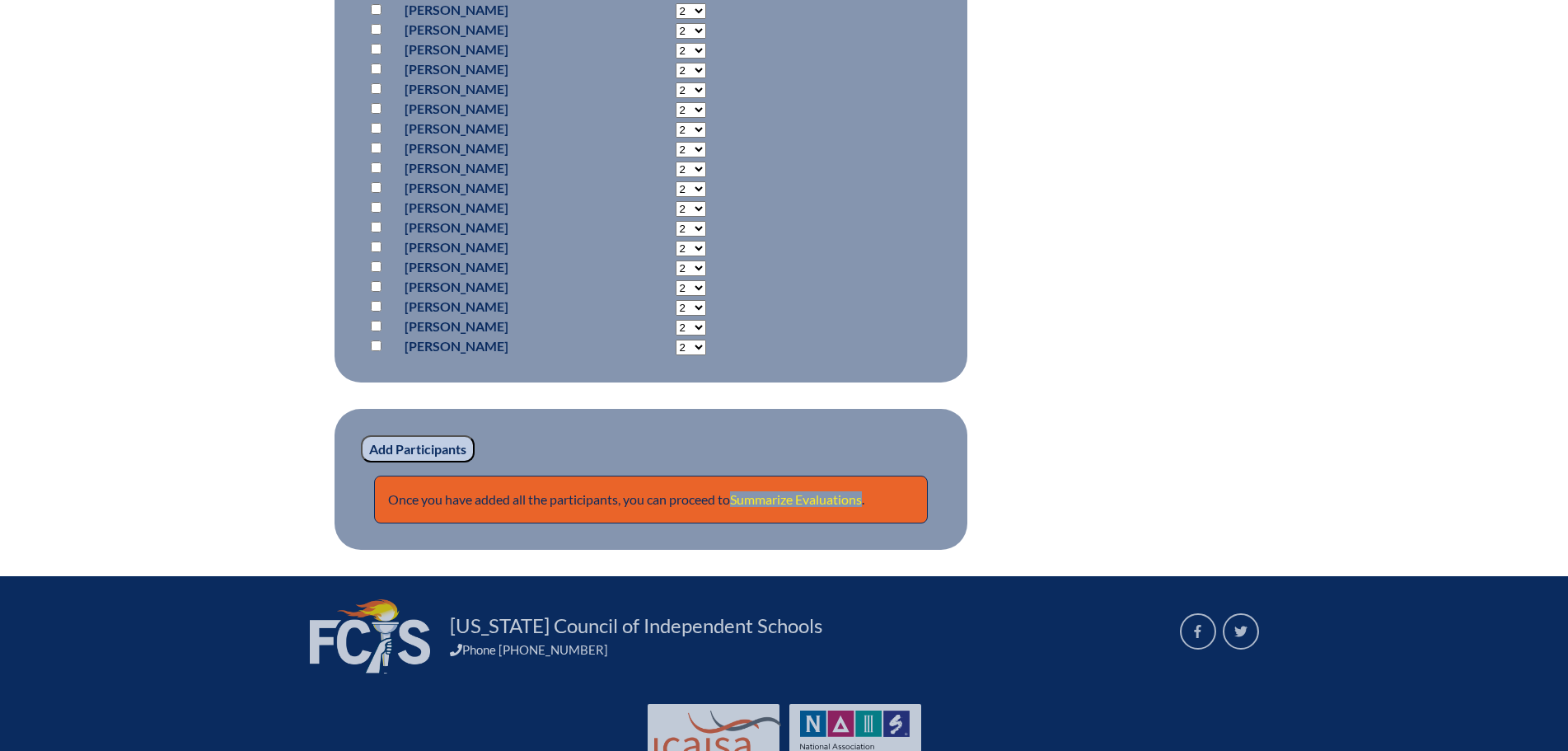
click at [796, 495] on link "Summarize Evaluations" at bounding box center [796, 499] width 132 height 16
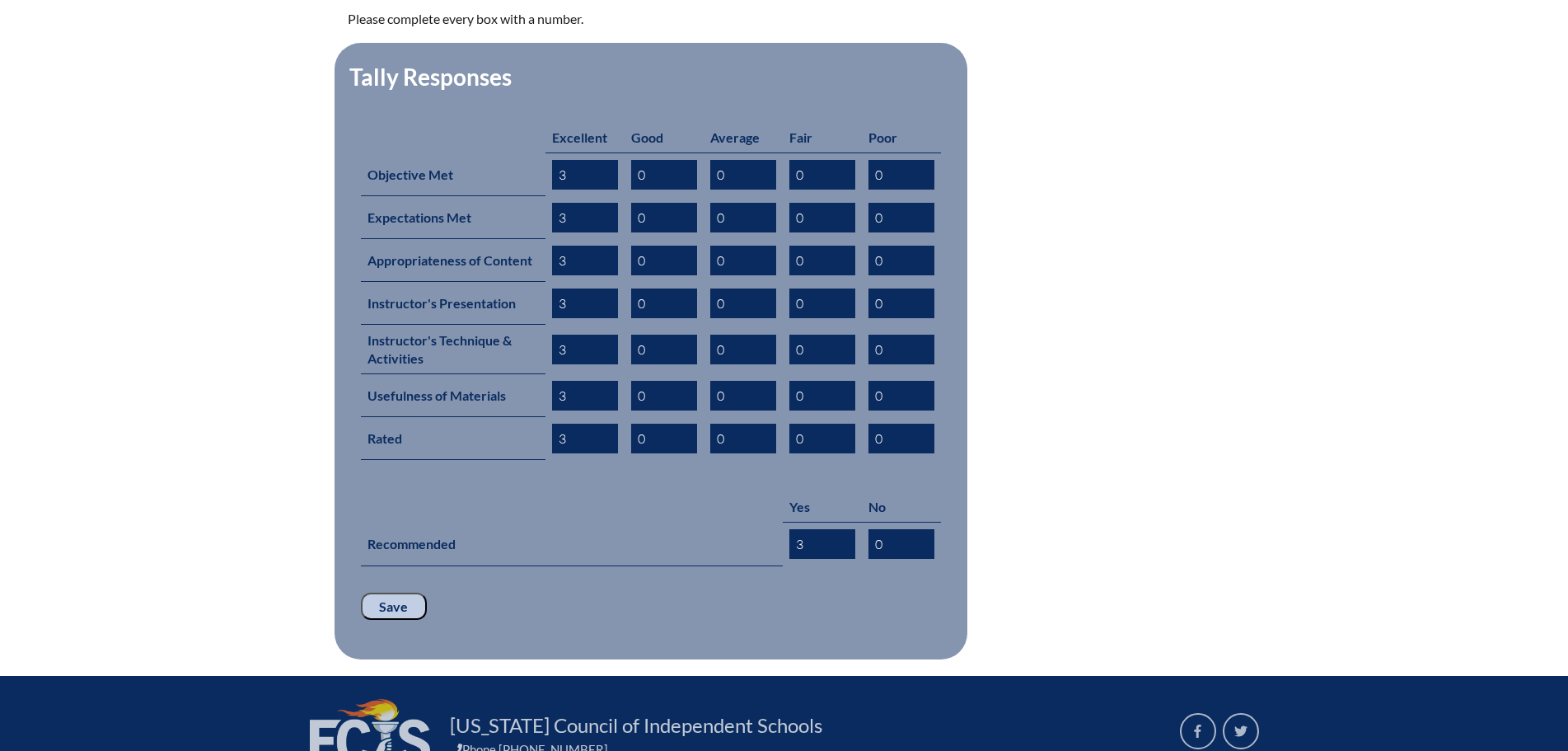
scroll to position [794, 0]
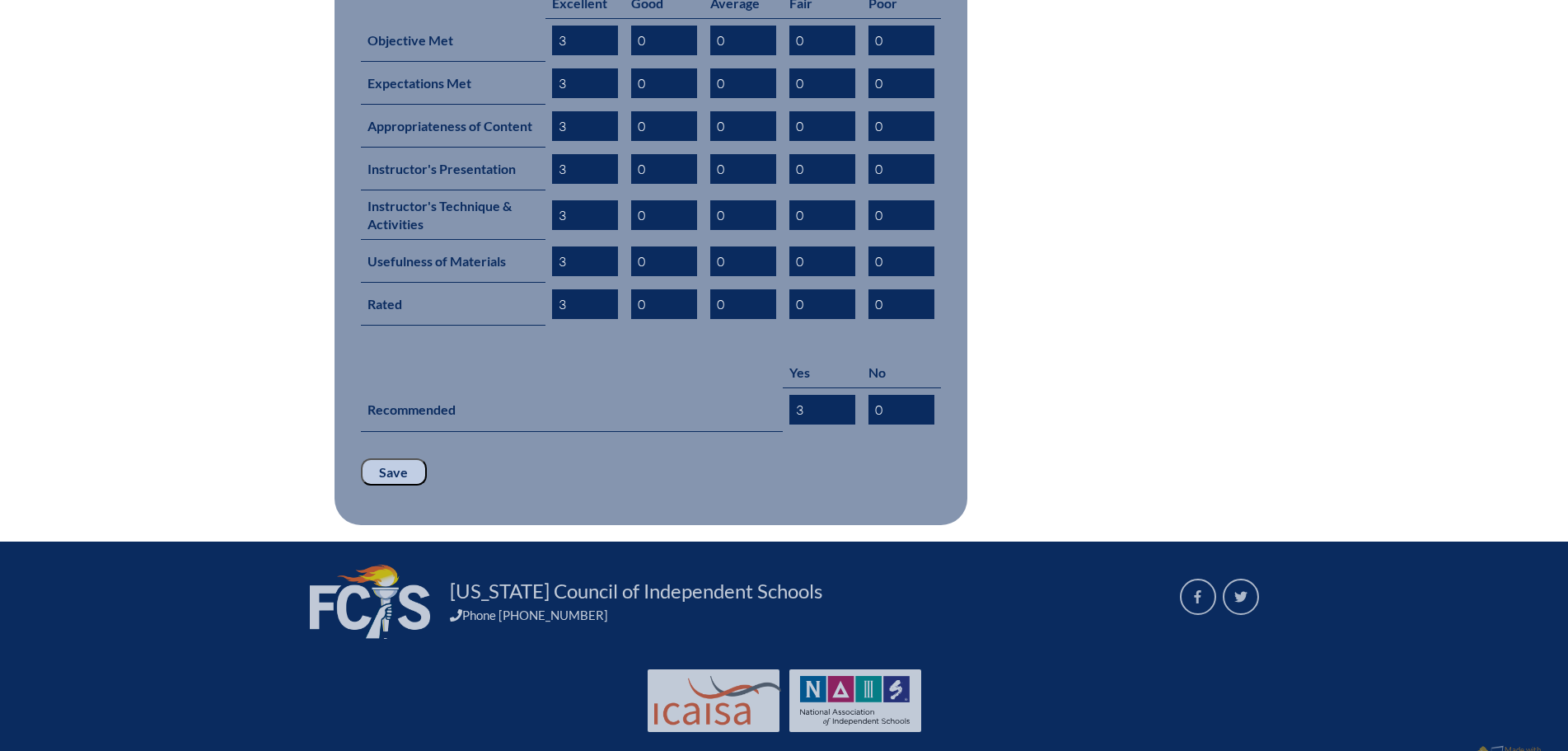
click at [380, 458] on input "Save" at bounding box center [394, 472] width 66 height 28
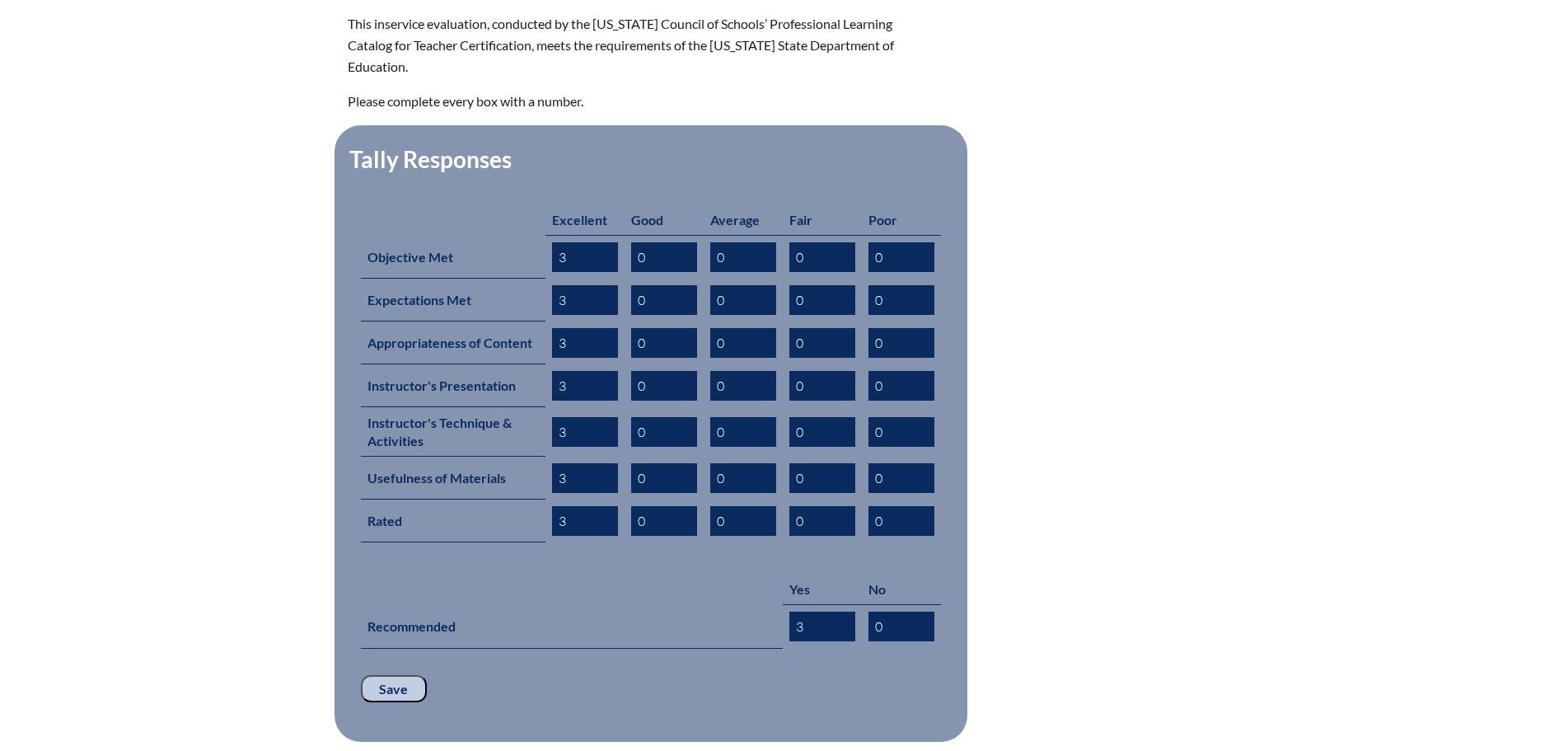
scroll to position [825, 0]
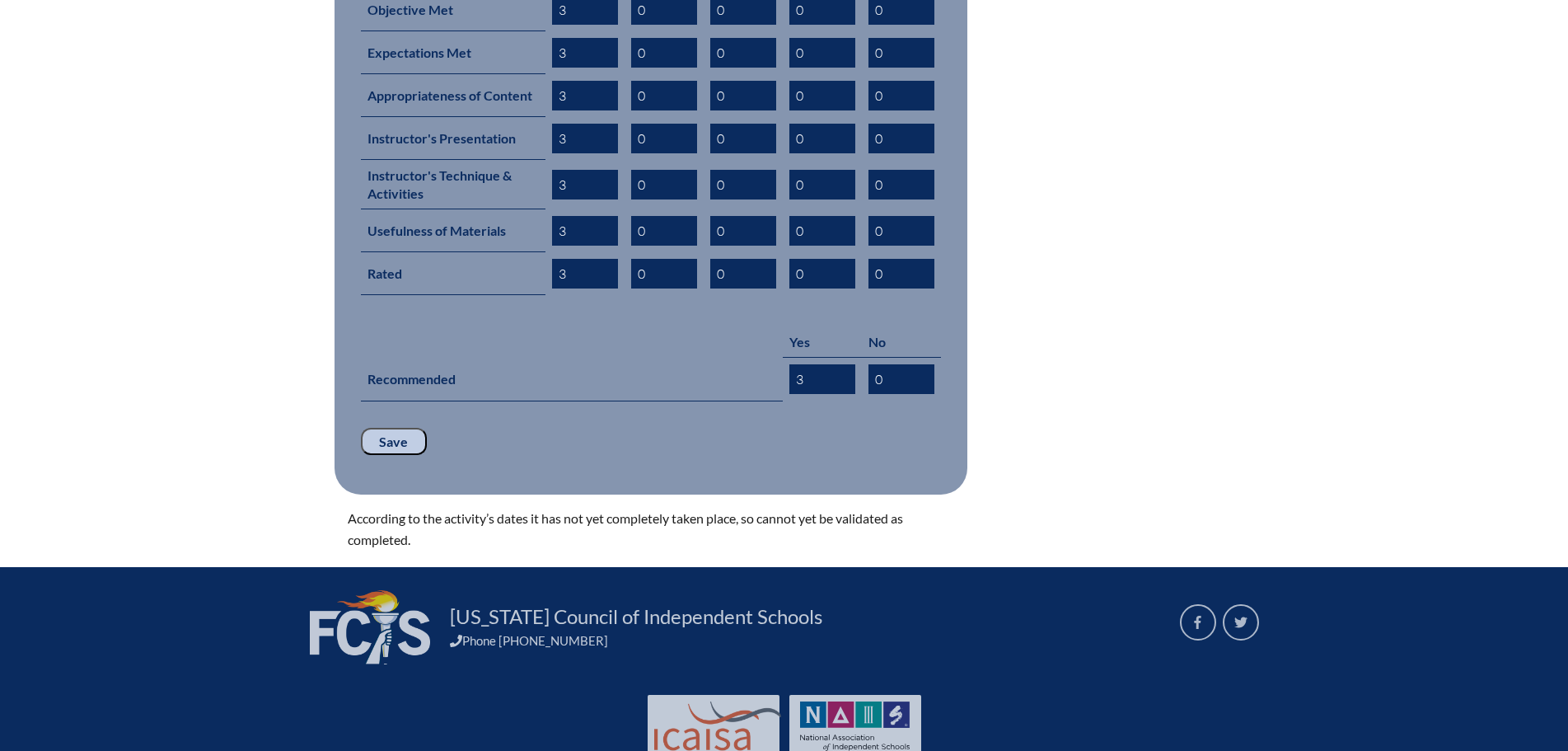
click at [390, 428] on input "Save" at bounding box center [394, 441] width 66 height 28
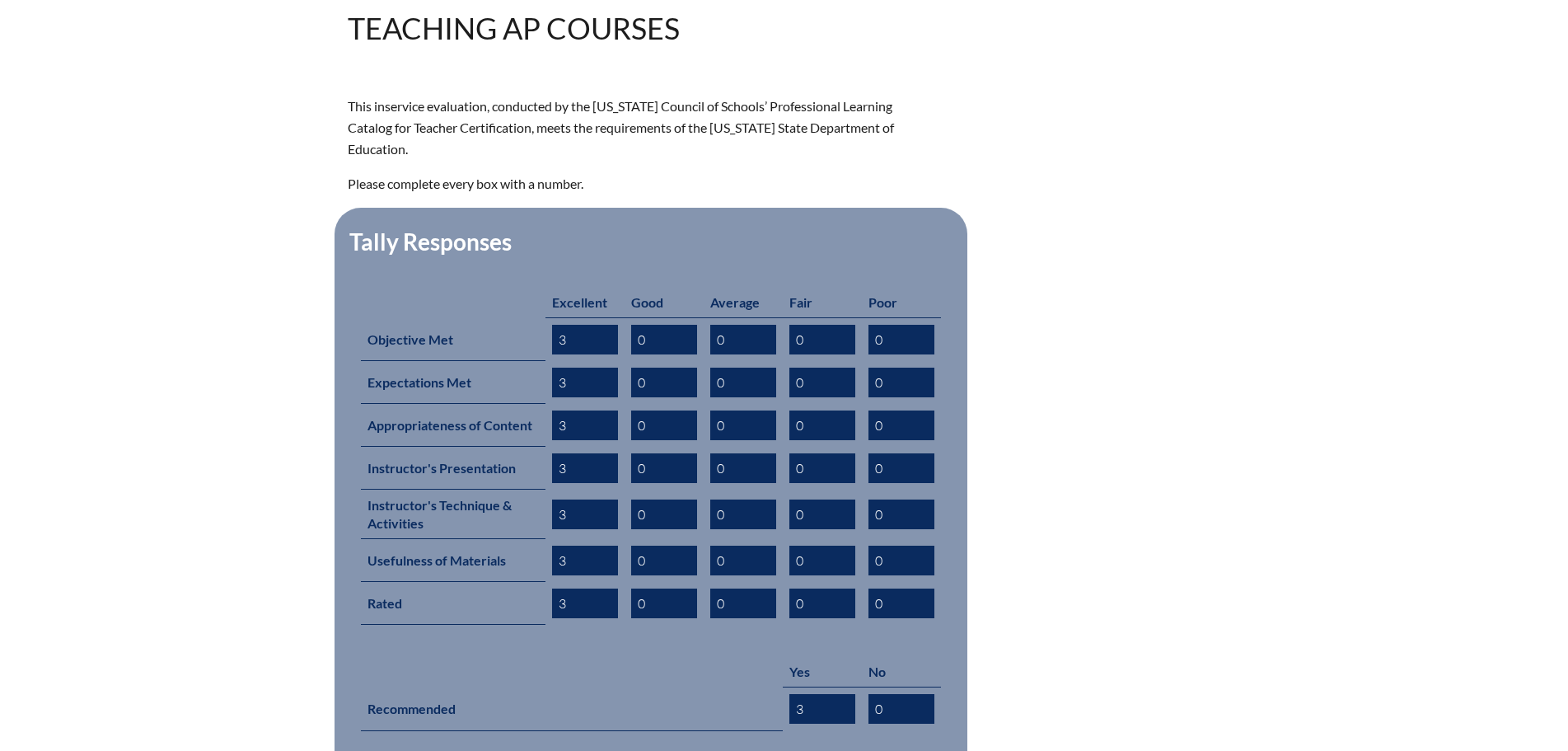
scroll to position [742, 0]
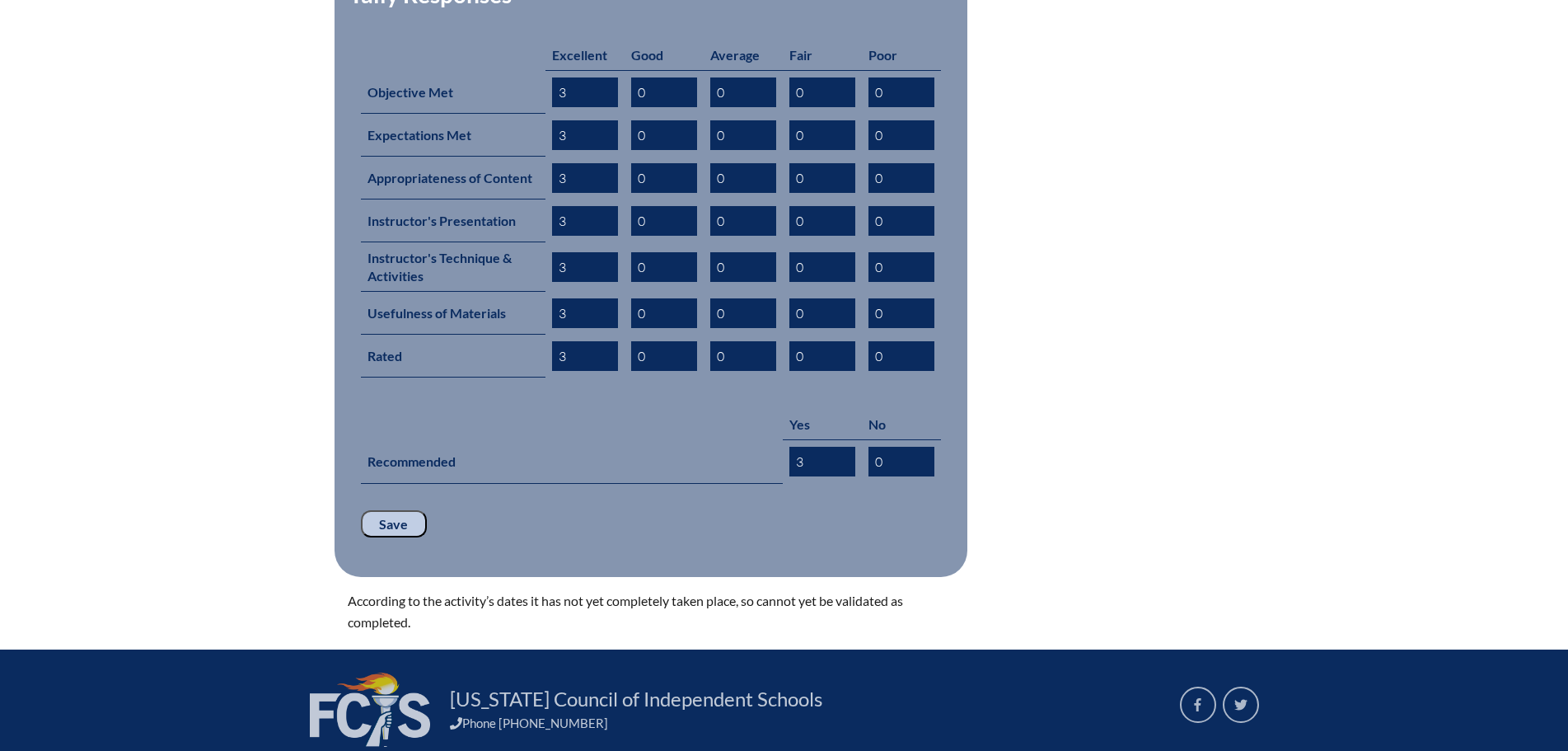
click at [399, 510] on input "Save" at bounding box center [394, 524] width 66 height 28
